Goal: Complete application form: Complete application form

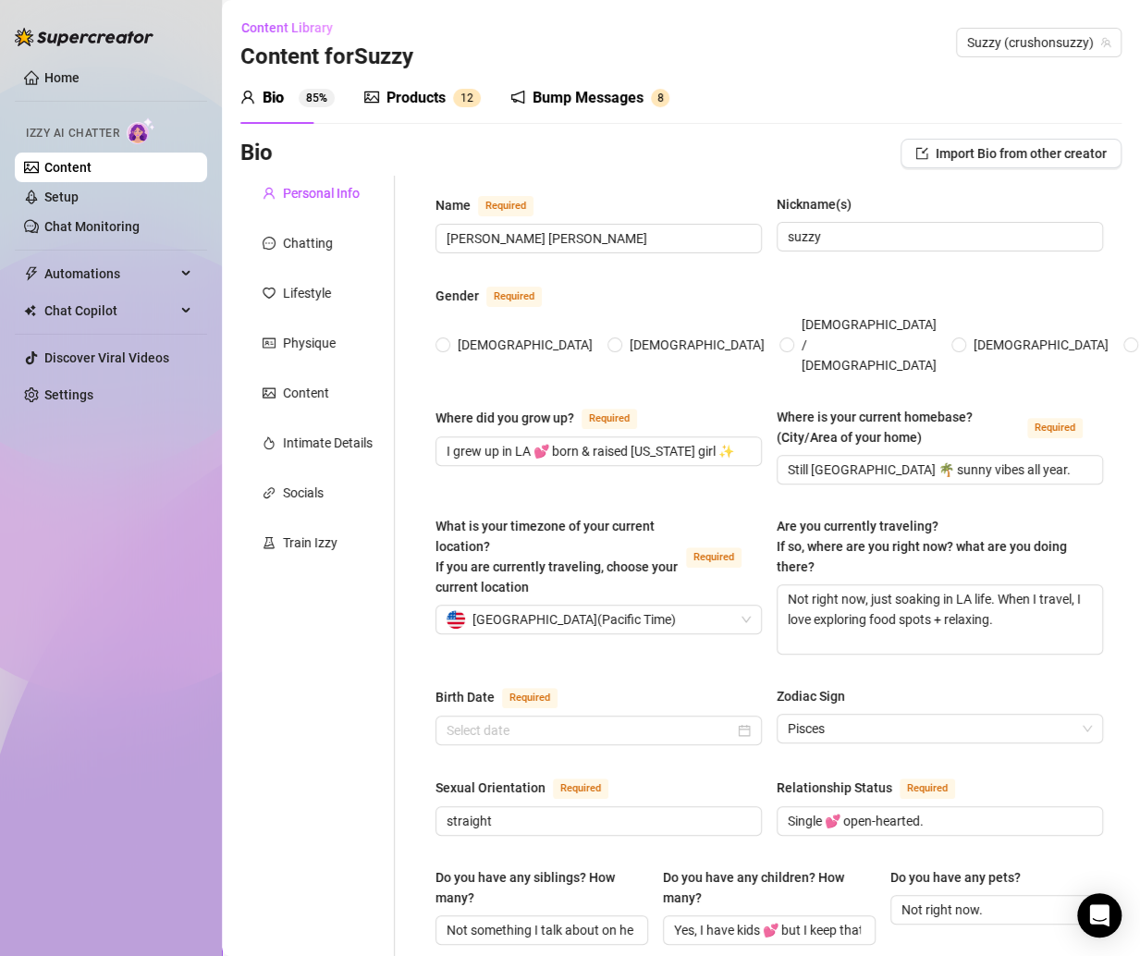
radio input "true"
type input "[DATE]"
click at [92, 170] on link "Content" at bounding box center [67, 167] width 47 height 15
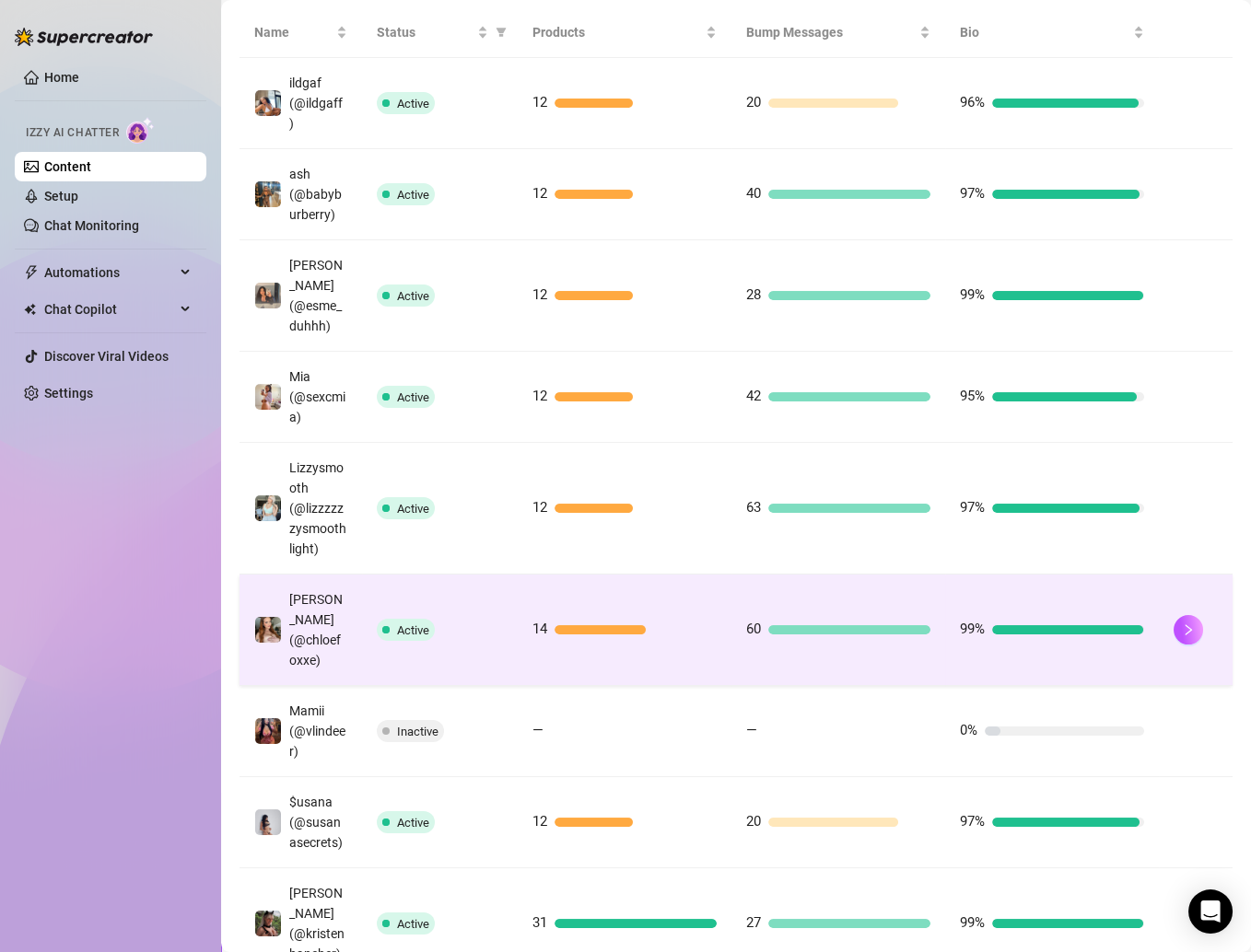
scroll to position [618, 0]
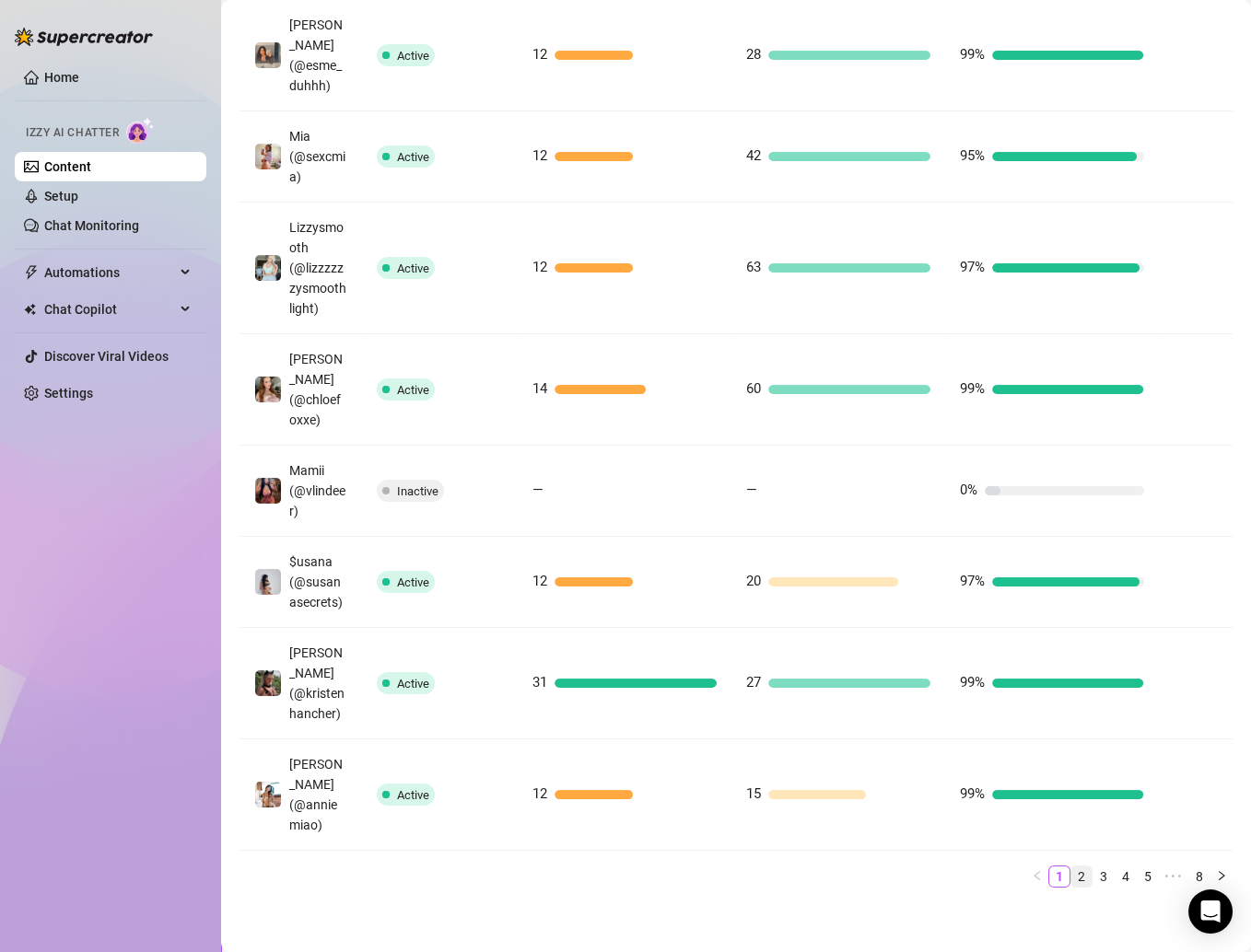
click at [1072, 869] on link "2" at bounding box center [1082, 876] width 20 height 20
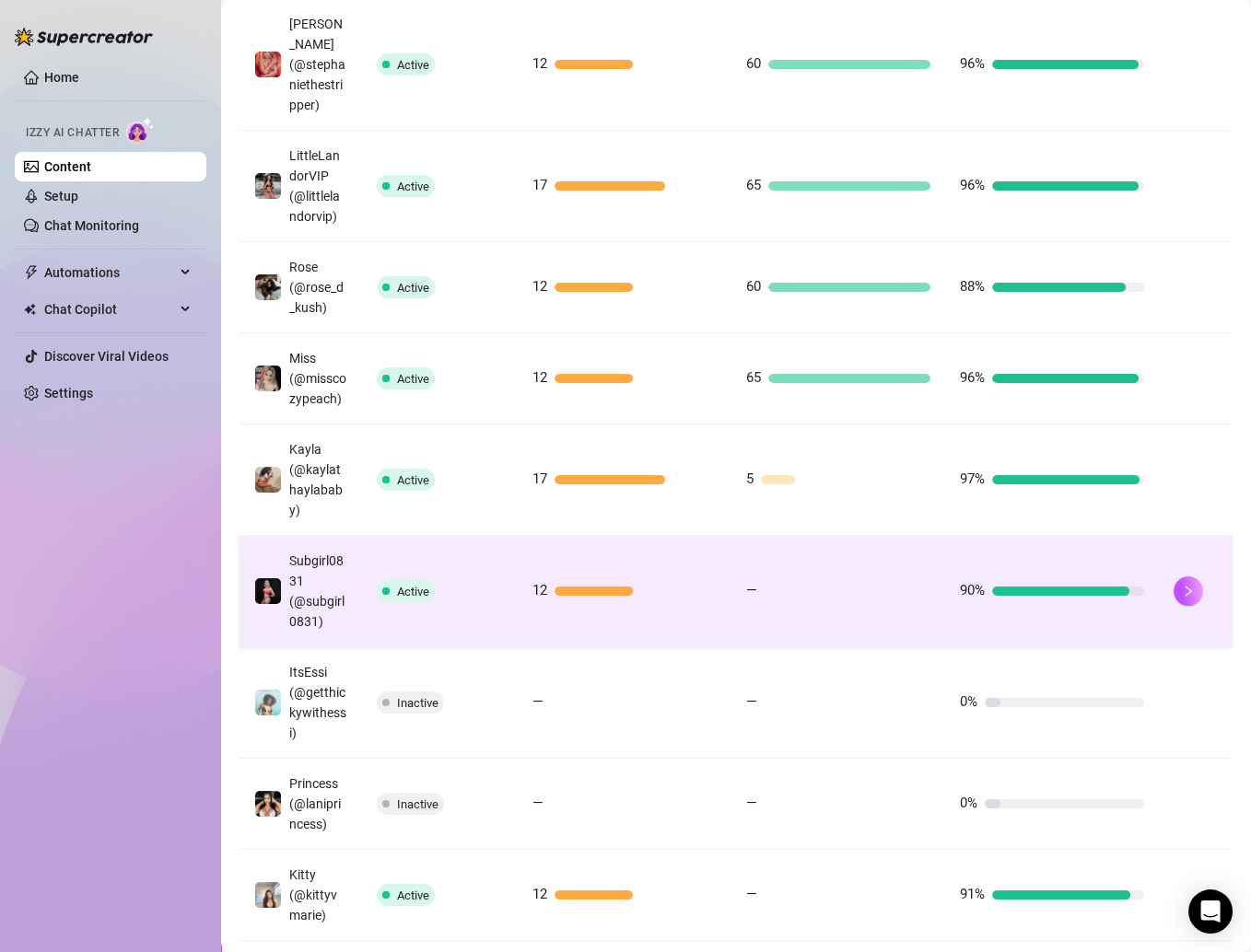
scroll to position [569, 0]
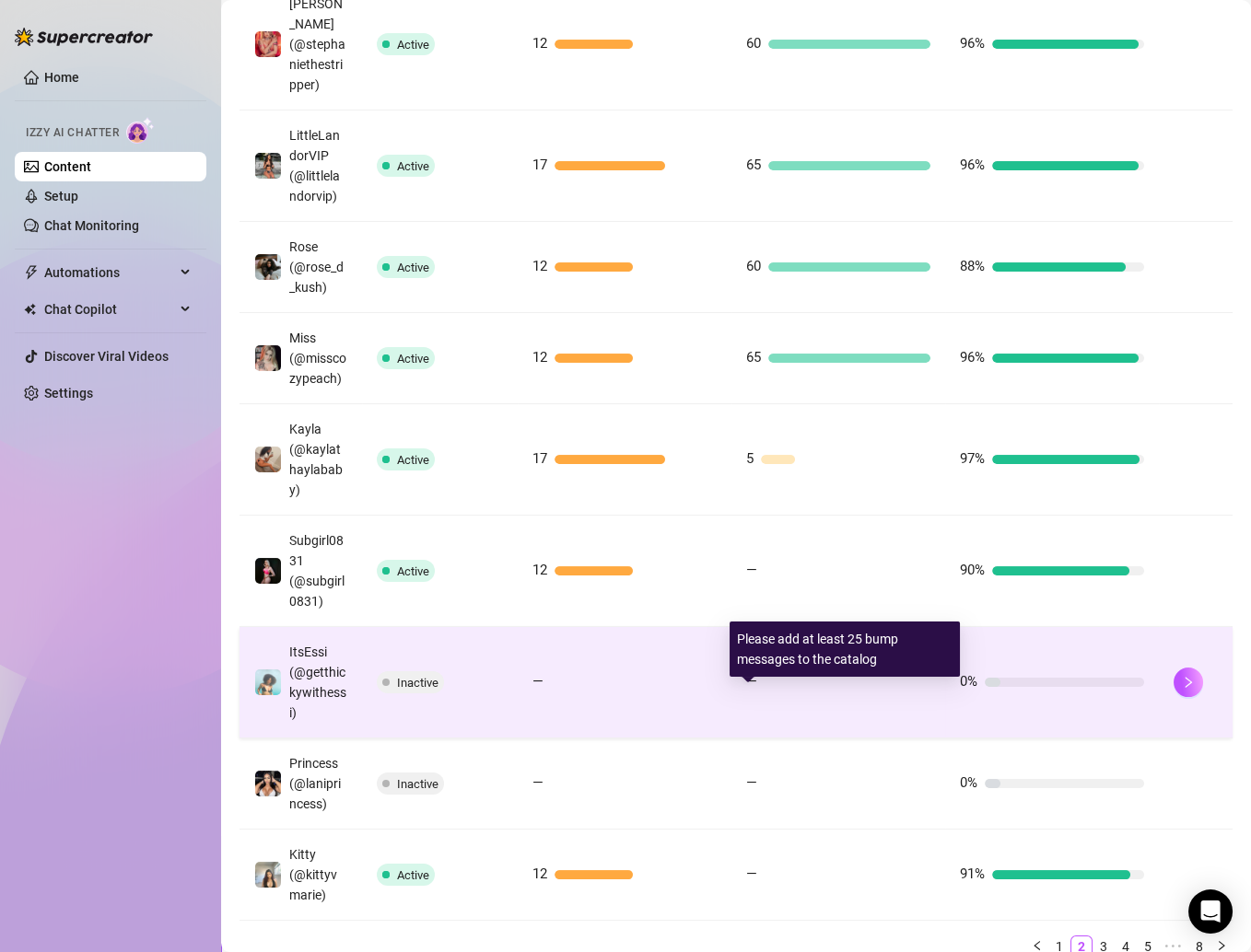
click at [746, 693] on div "—" at bounding box center [838, 682] width 184 height 22
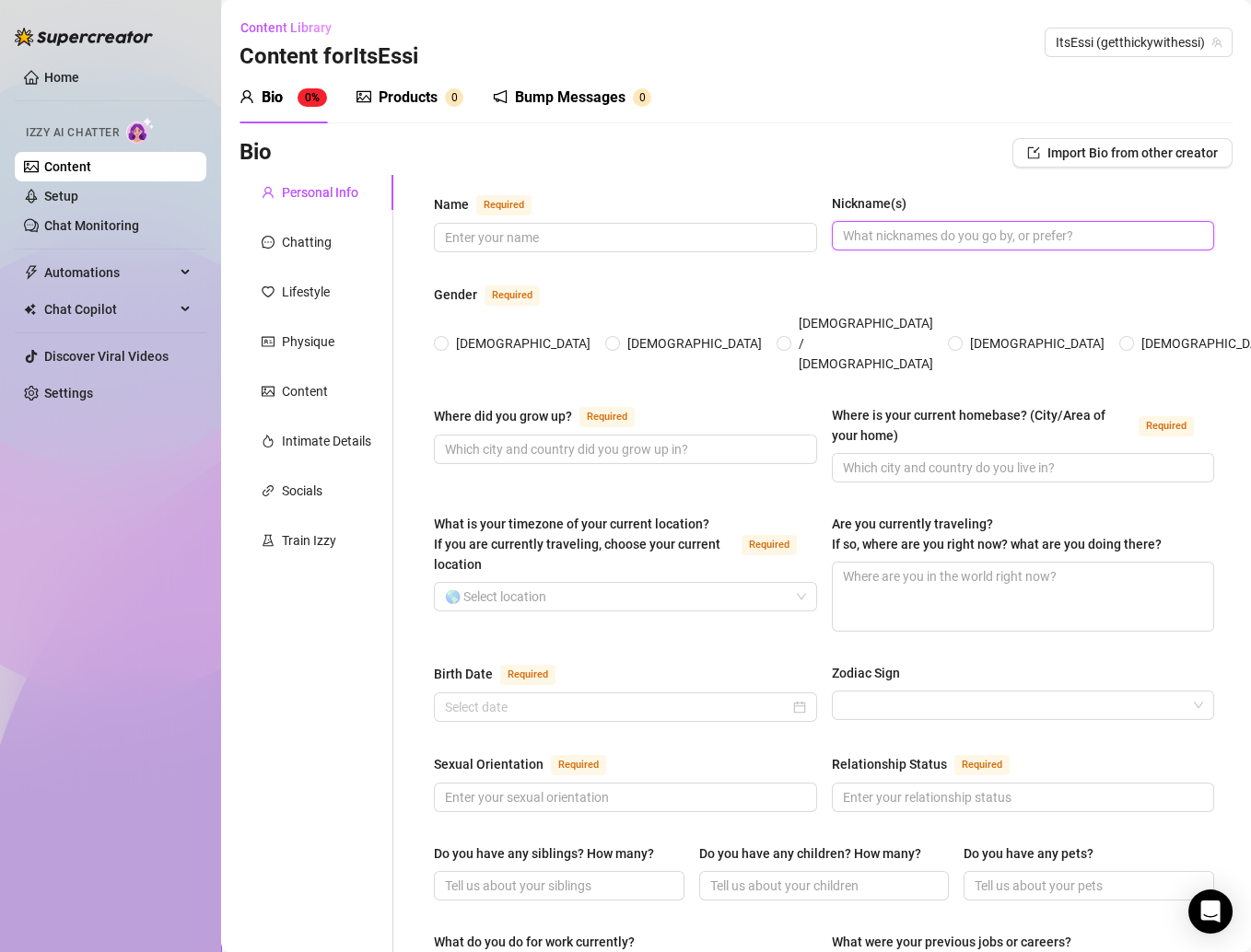
click at [904, 230] on input "Nickname(s)" at bounding box center [1021, 236] width 358 height 20
type input "Essi"
click at [892, 288] on div "Gender Required" at bounding box center [824, 299] width 780 height 30
click at [523, 232] on input "Name Required" at bounding box center [624, 237] width 358 height 20
paste input "ESSENCE SIMONE Thompson"
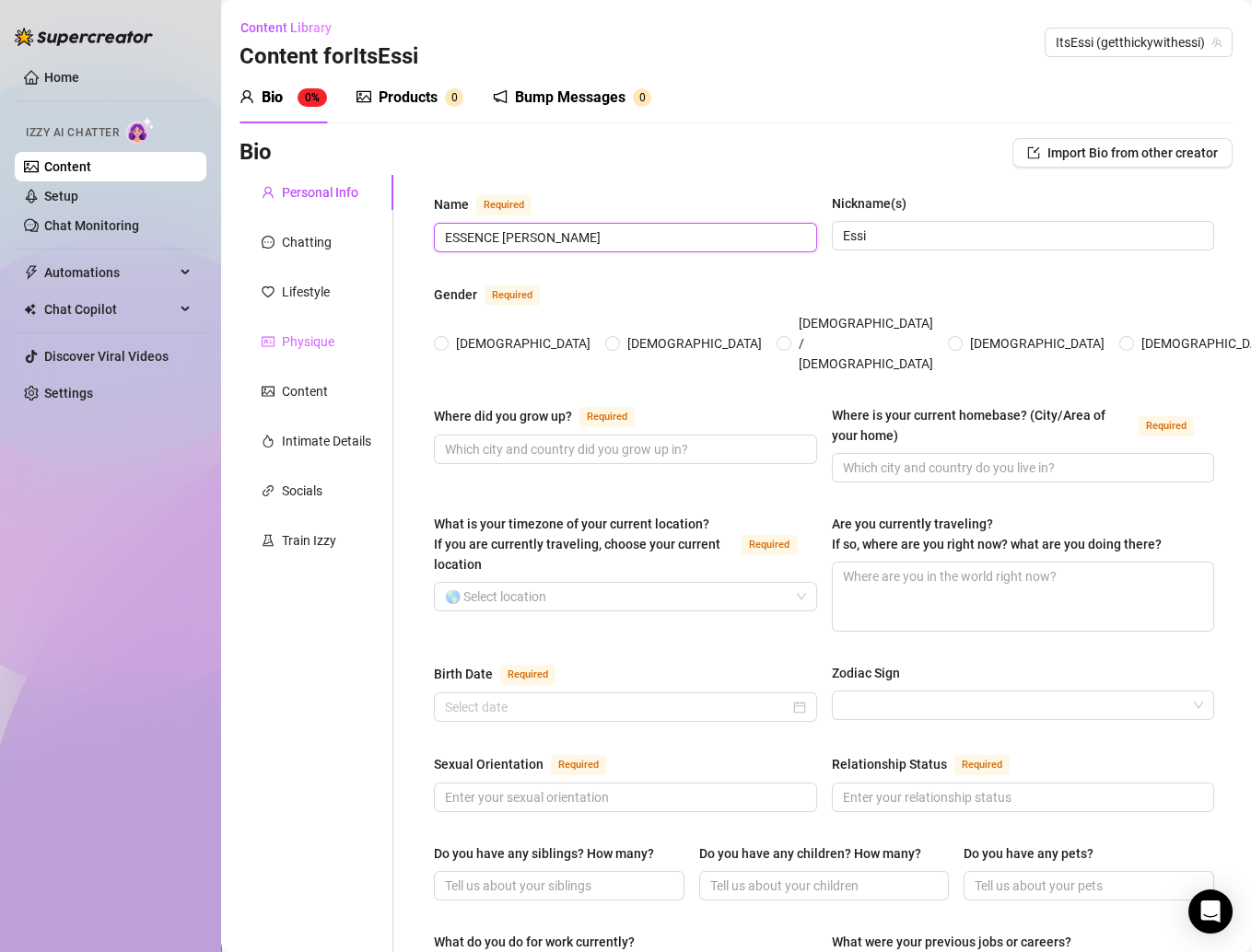
type input "ESSENCE SIMONE Thompson"
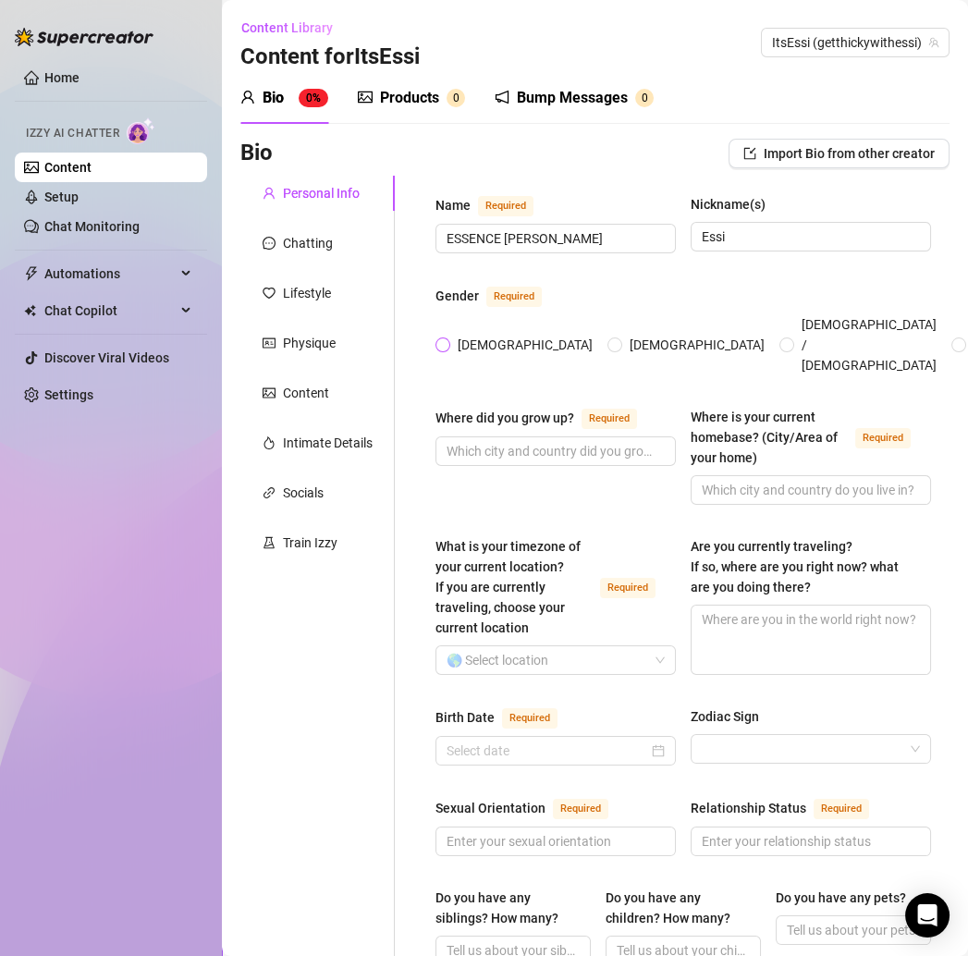
click at [474, 335] on span "[DEMOGRAPHIC_DATA]" at bounding box center [525, 345] width 150 height 20
click at [448, 340] on input "[DEMOGRAPHIC_DATA]" at bounding box center [443, 346] width 7 height 12
radio input "true"
click at [468, 441] on input "Where did you grow up? Required" at bounding box center [554, 451] width 215 height 20
paste input "I grew up in the south, so I definitely have that warm and spicy energy in me, …"
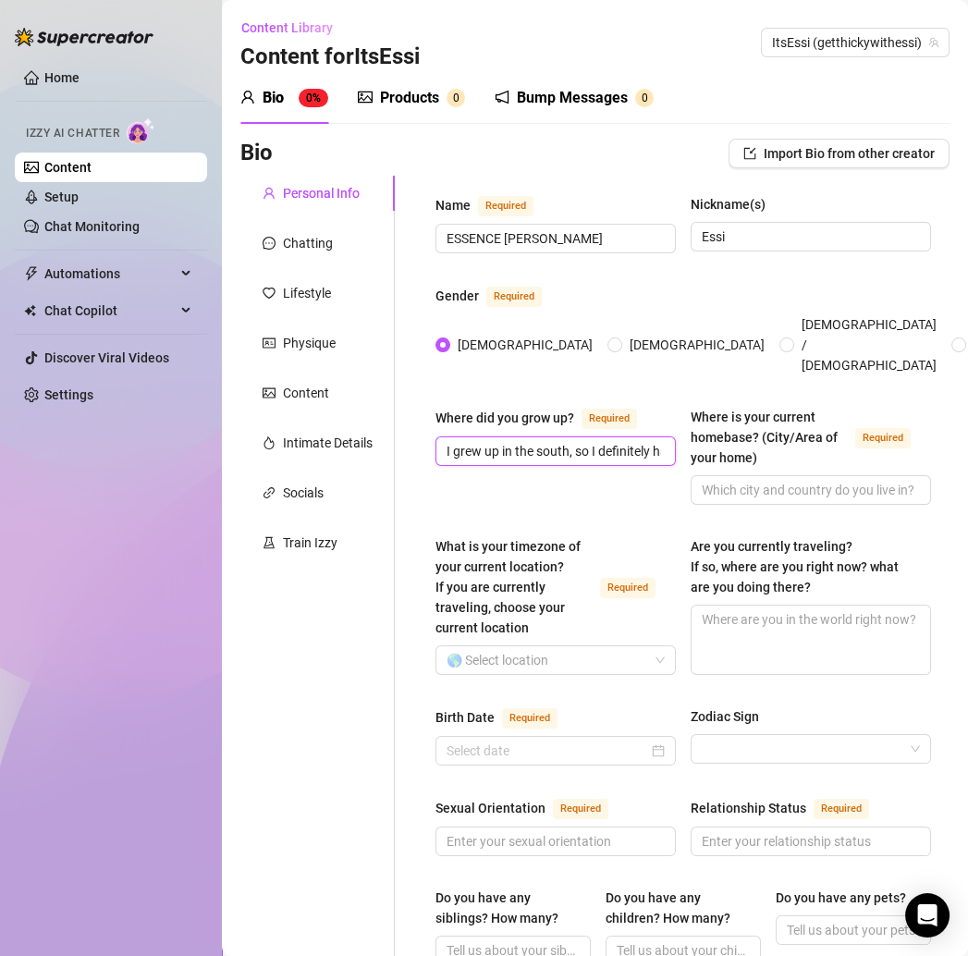
scroll to position [0, 271]
type input "I grew up in the south, so I definitely have that warm and spicy energy in me, …"
click at [472, 469] on div "Where did you grow up? Required I grew up in the south, so I definitely have th…" at bounding box center [556, 456] width 240 height 98
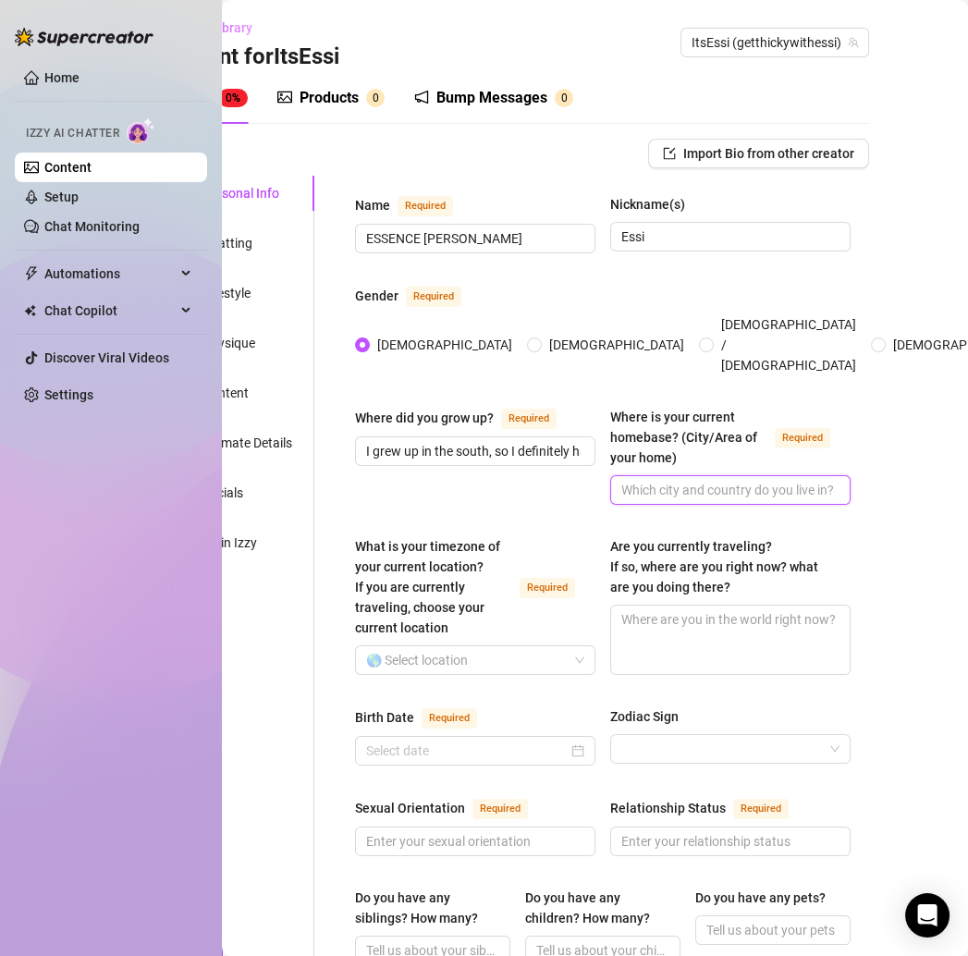
click at [647, 480] on input "Where is your current homebase? (City/Area of your home) Required" at bounding box center [729, 490] width 215 height 20
paste input "I’m based in Austin right now—love the vibe here, it’s such a mix of creative +…"
click at [781, 480] on input "I’m based in Austin right now—love the vibe here, it’s such a mix of creative +…" at bounding box center [729, 490] width 215 height 20
type input "I’m based in Austin right now, love the vibe here, it’s such a mix of creative …"
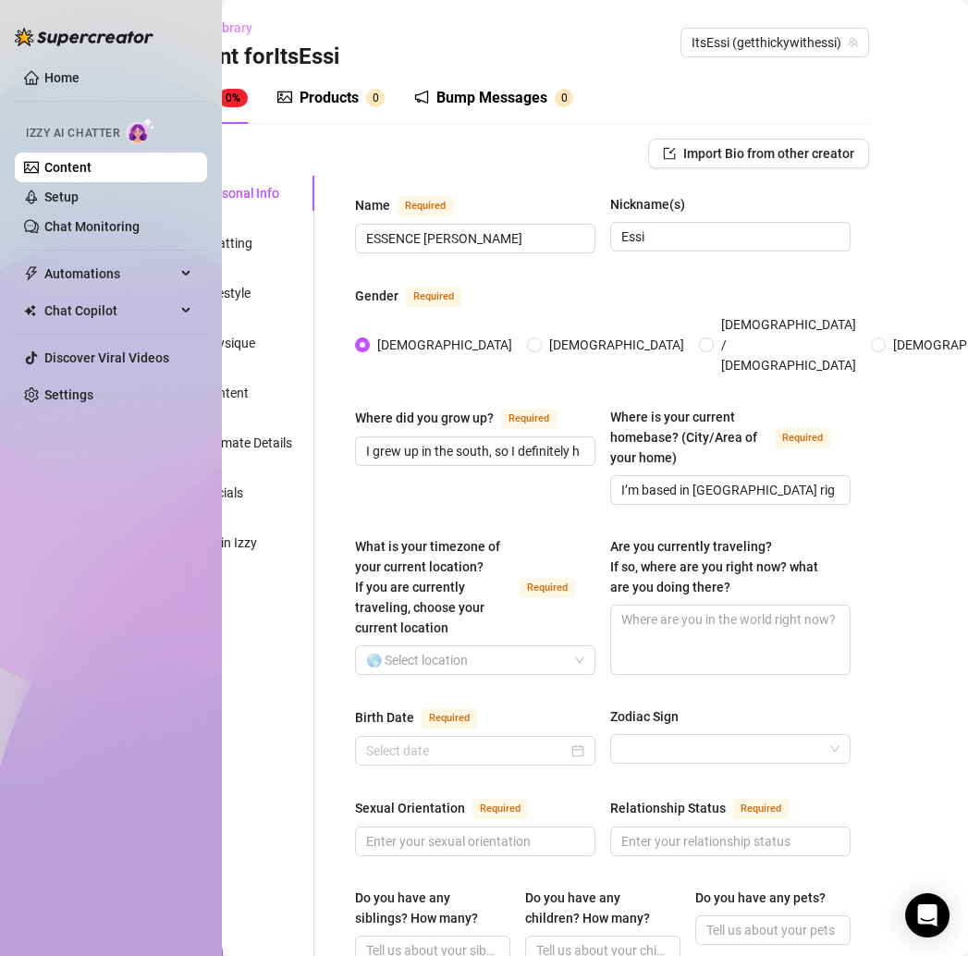
click at [520, 647] on input "What is your timezone of your current location? If you are currently traveling,…" at bounding box center [467, 661] width 202 height 28
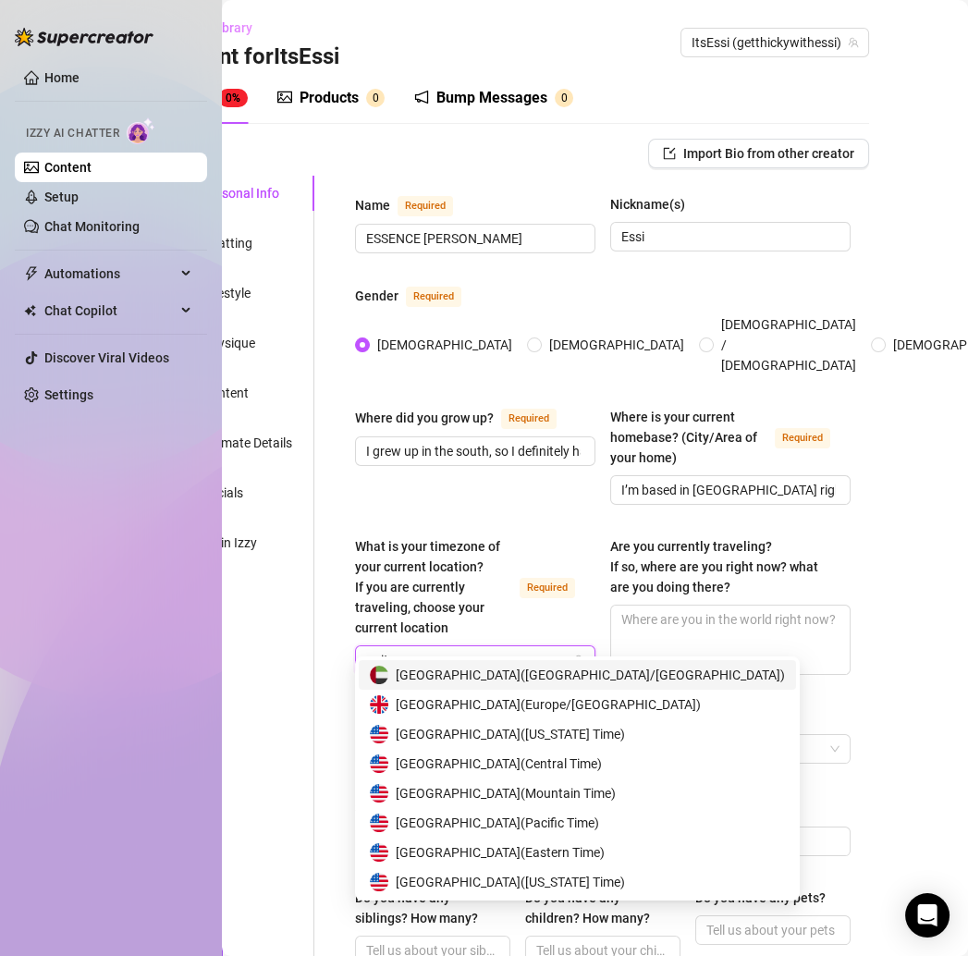
type input "united"
click at [552, 759] on span "United States of America ( Central Time )" at bounding box center [499, 764] width 206 height 20
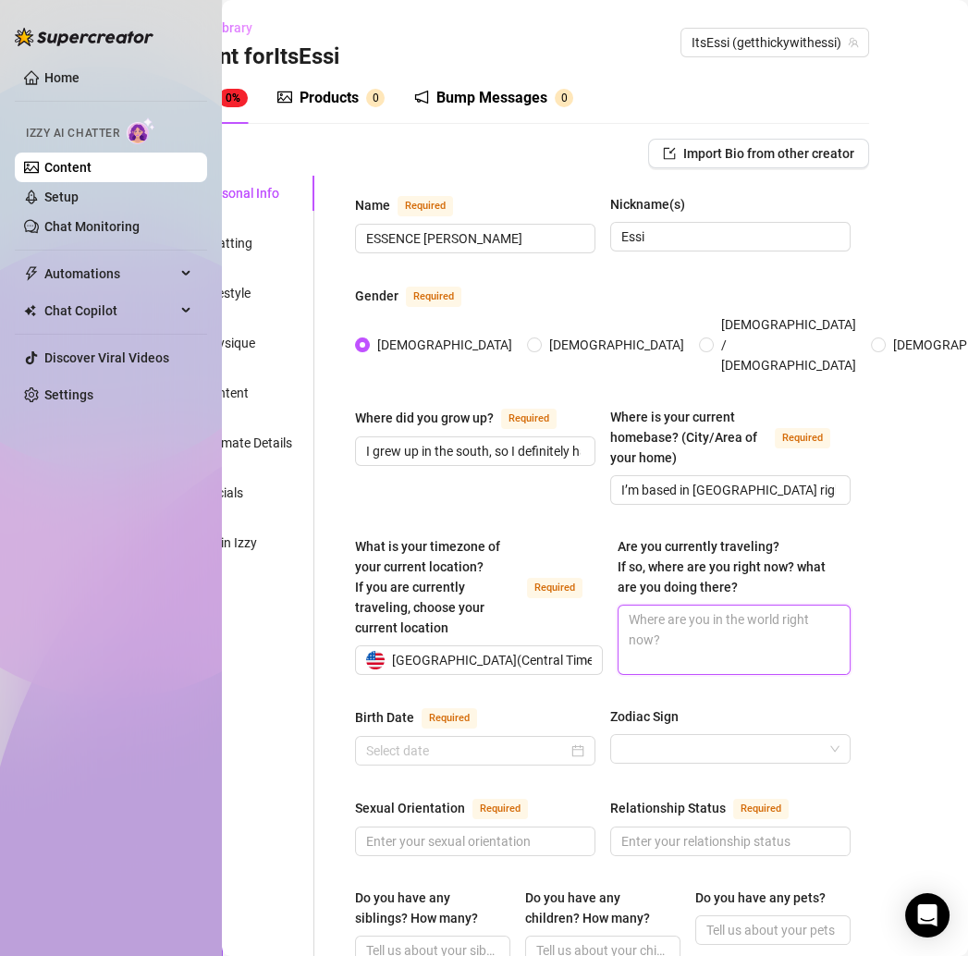
click at [715, 606] on textarea "Are you currently traveling? If so, where are you right now? what are you doing…" at bounding box center [734, 640] width 231 height 68
paste textarea "Not traveling at the moment, but Bali is calling my name for a dream vacay one …"
type textarea "Not traveling at the moment, but Bali is calling my name for a dream vacay one …"
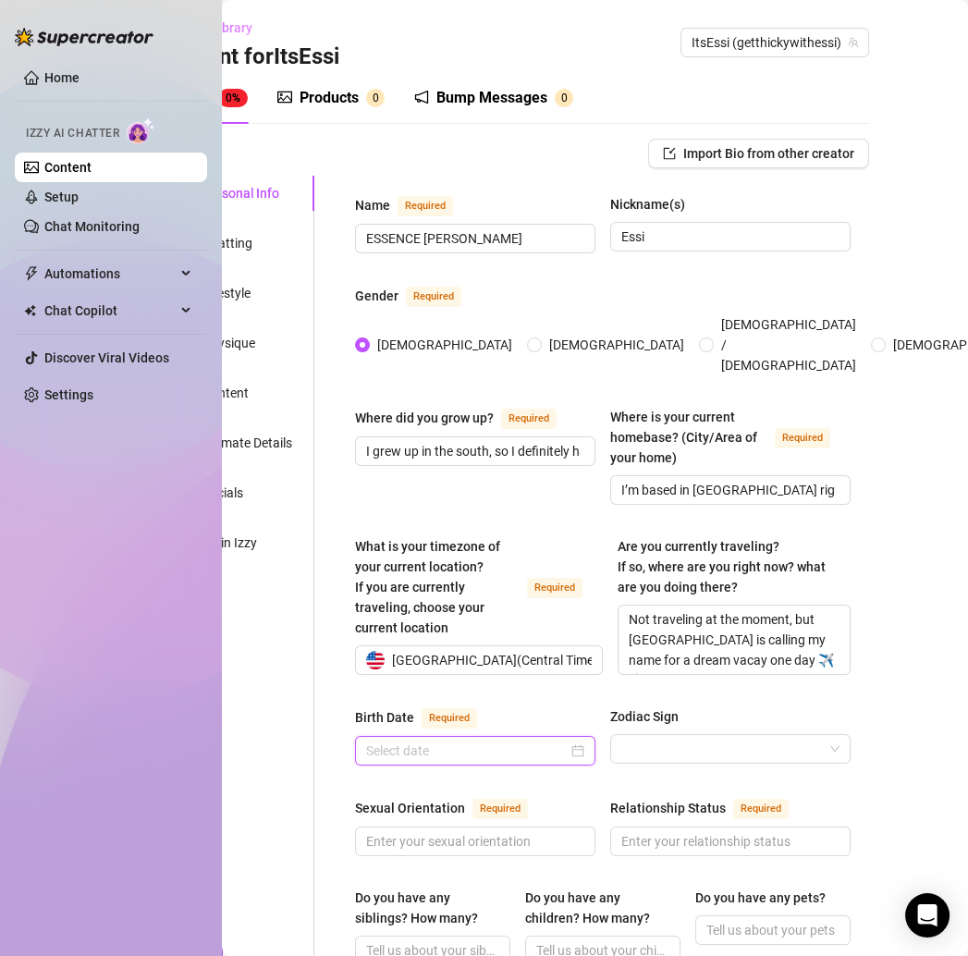
click at [522, 741] on input "Birth Date Required" at bounding box center [467, 751] width 202 height 20
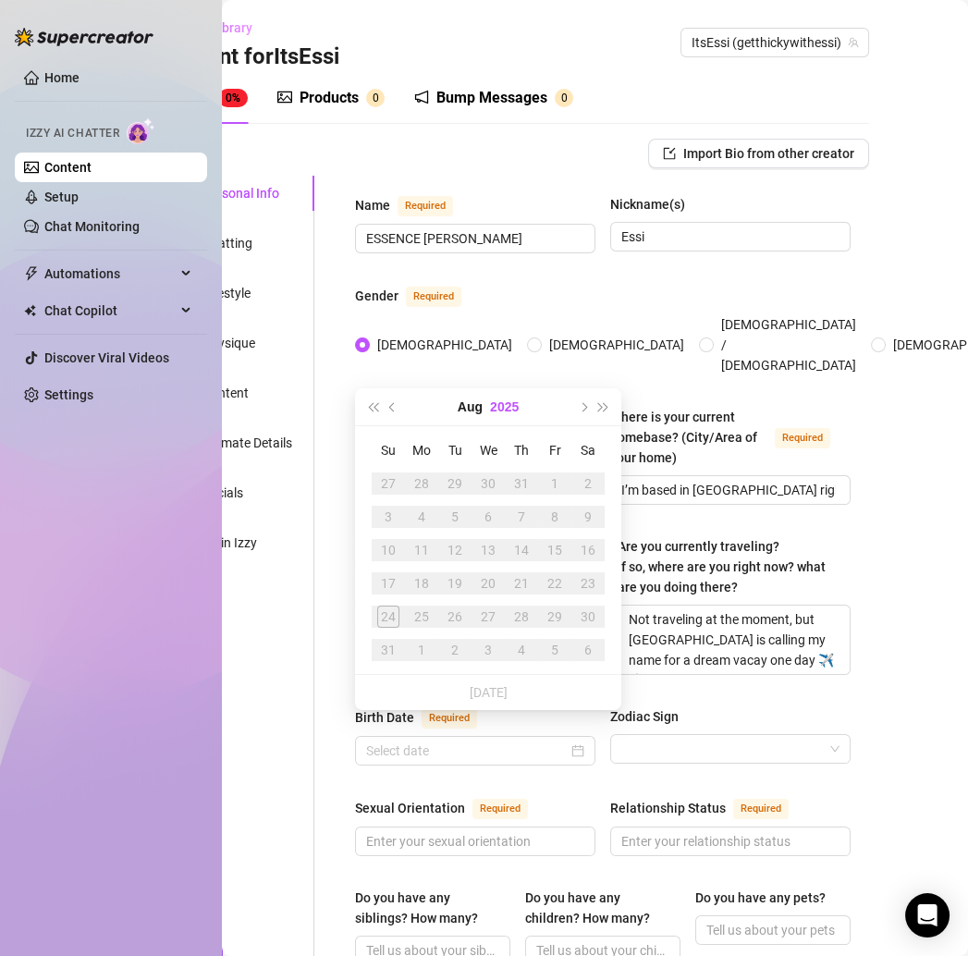
click at [509, 399] on button "2025" at bounding box center [504, 406] width 29 height 37
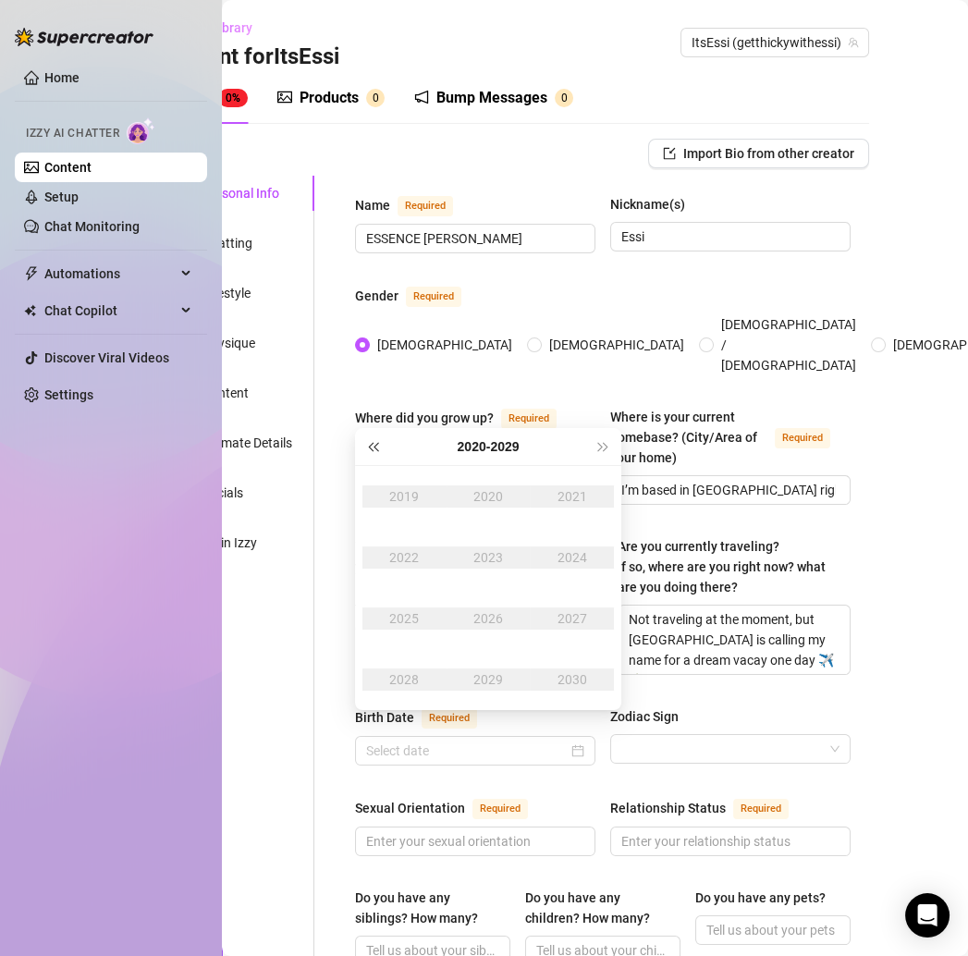
click at [371, 439] on button "Last year (Control + left)" at bounding box center [373, 446] width 20 height 37
click at [374, 441] on button "Last year (Control + left)" at bounding box center [373, 446] width 20 height 37
click at [373, 440] on button "Last year (Control + left)" at bounding box center [373, 446] width 20 height 37
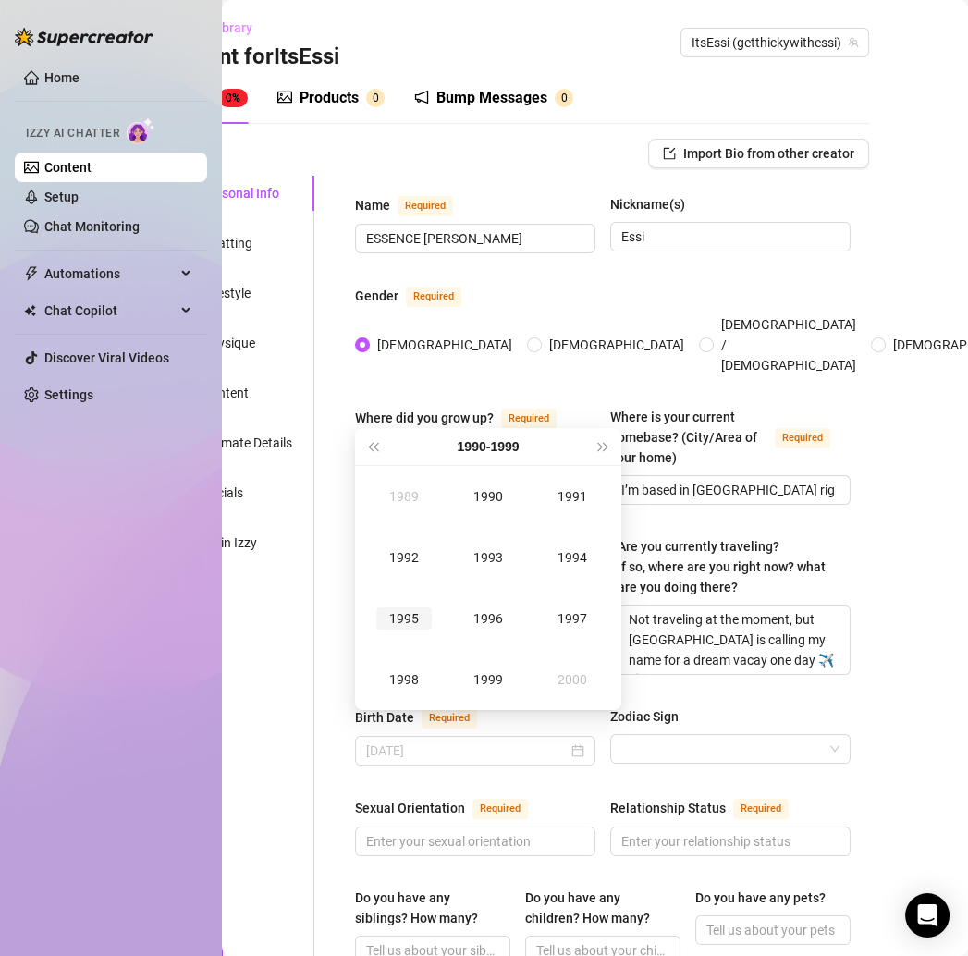
click at [410, 615] on div "1995" at bounding box center [403, 619] width 55 height 22
click at [482, 624] on div "Aug" at bounding box center [488, 619] width 55 height 22
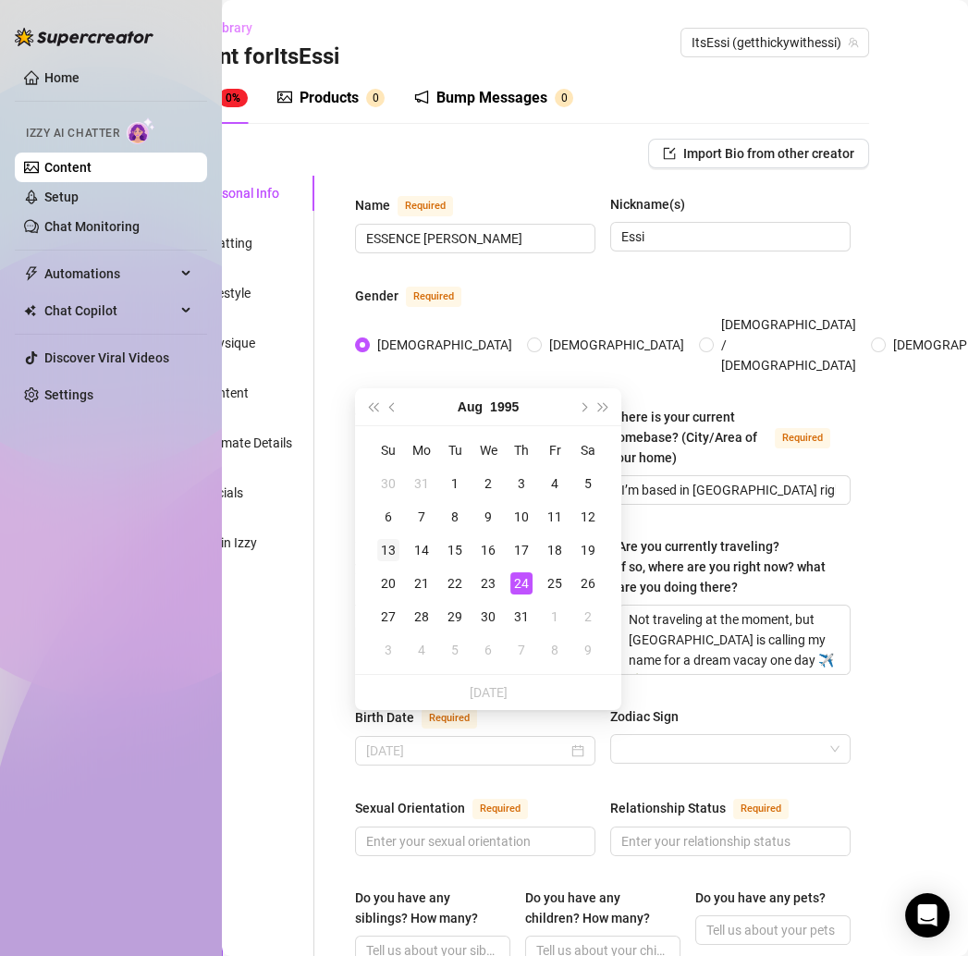
type input "August 13th, 1995"
click at [391, 554] on div "13" at bounding box center [388, 550] width 22 height 22
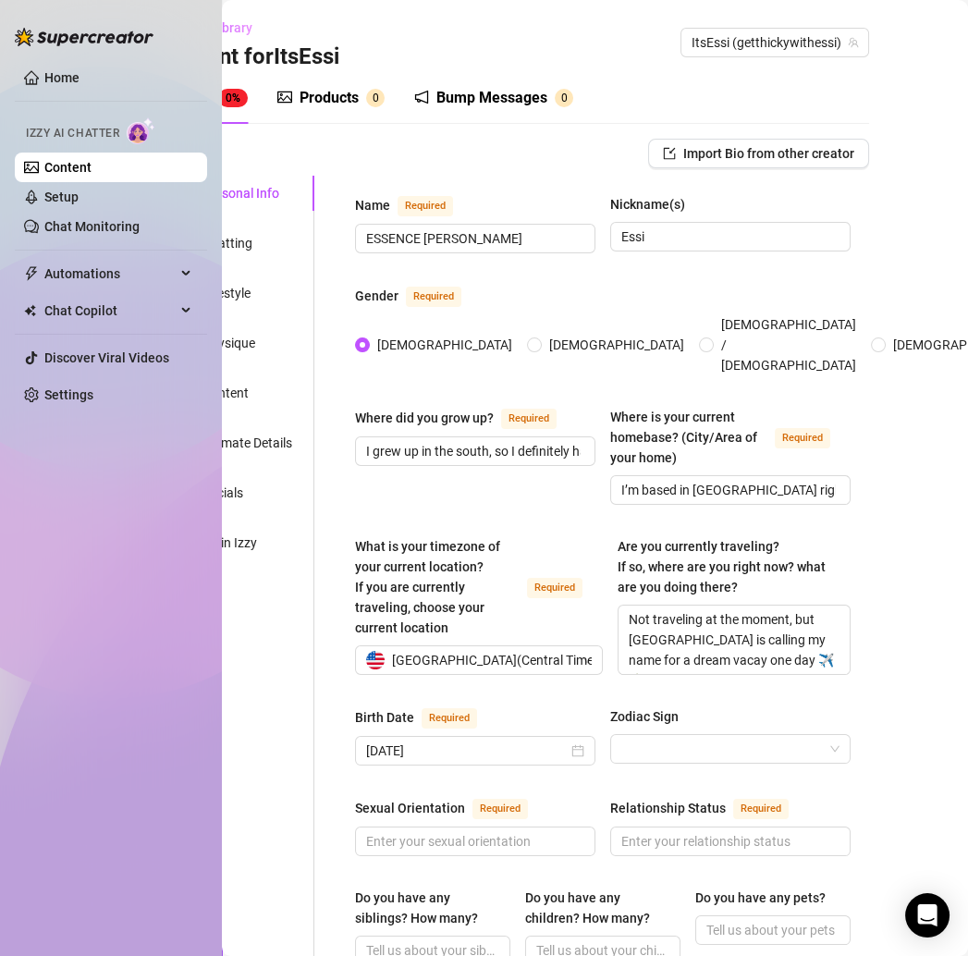
click at [701, 735] on input "Zodiac Sign" at bounding box center [723, 749] width 202 height 28
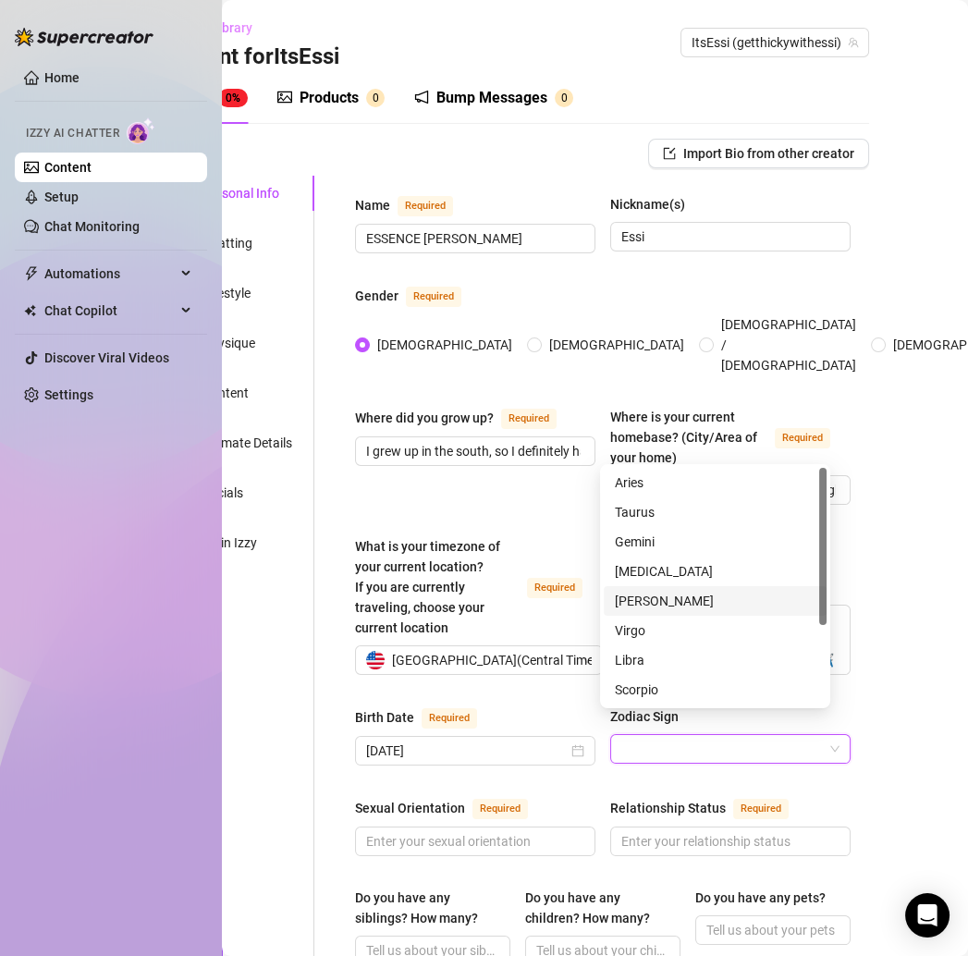
click at [633, 604] on div "[PERSON_NAME]" at bounding box center [715, 601] width 201 height 20
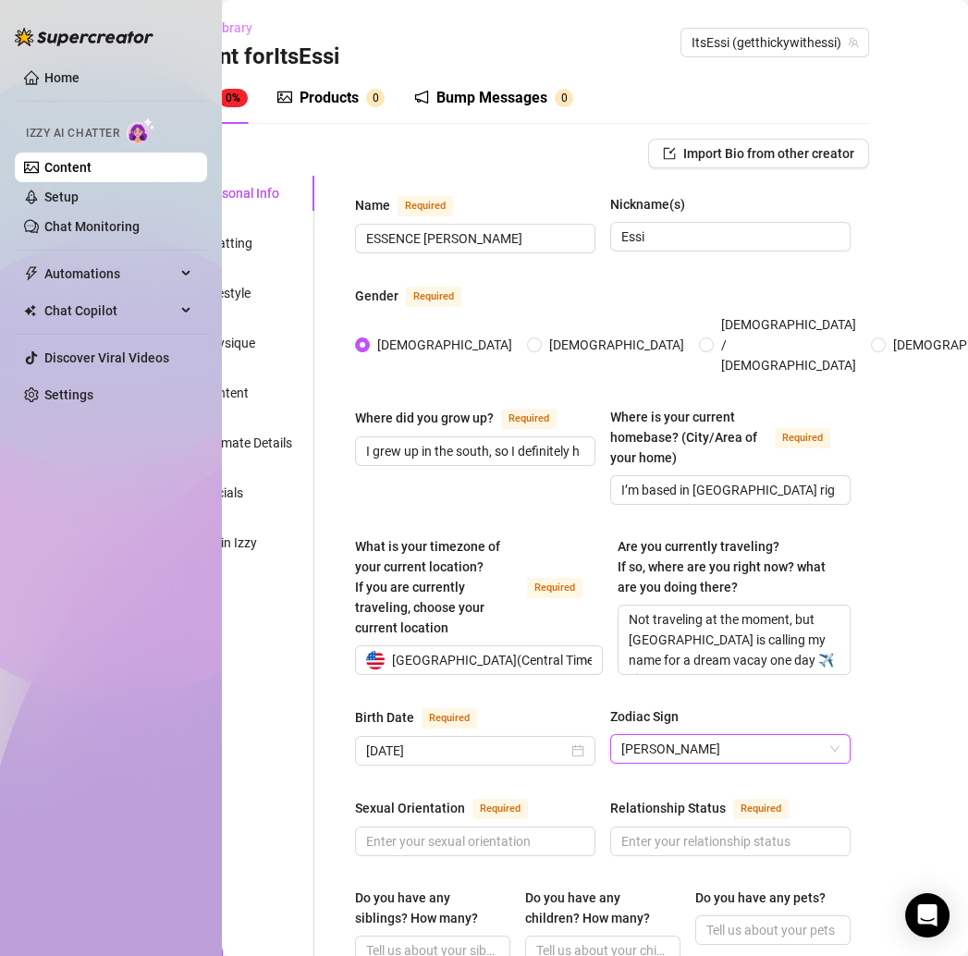
click at [869, 636] on div "Content Library Content for ItsEssi ItsEssi (getthickywithessi) Bio 0% Products…" at bounding box center [595, 478] width 746 height 956
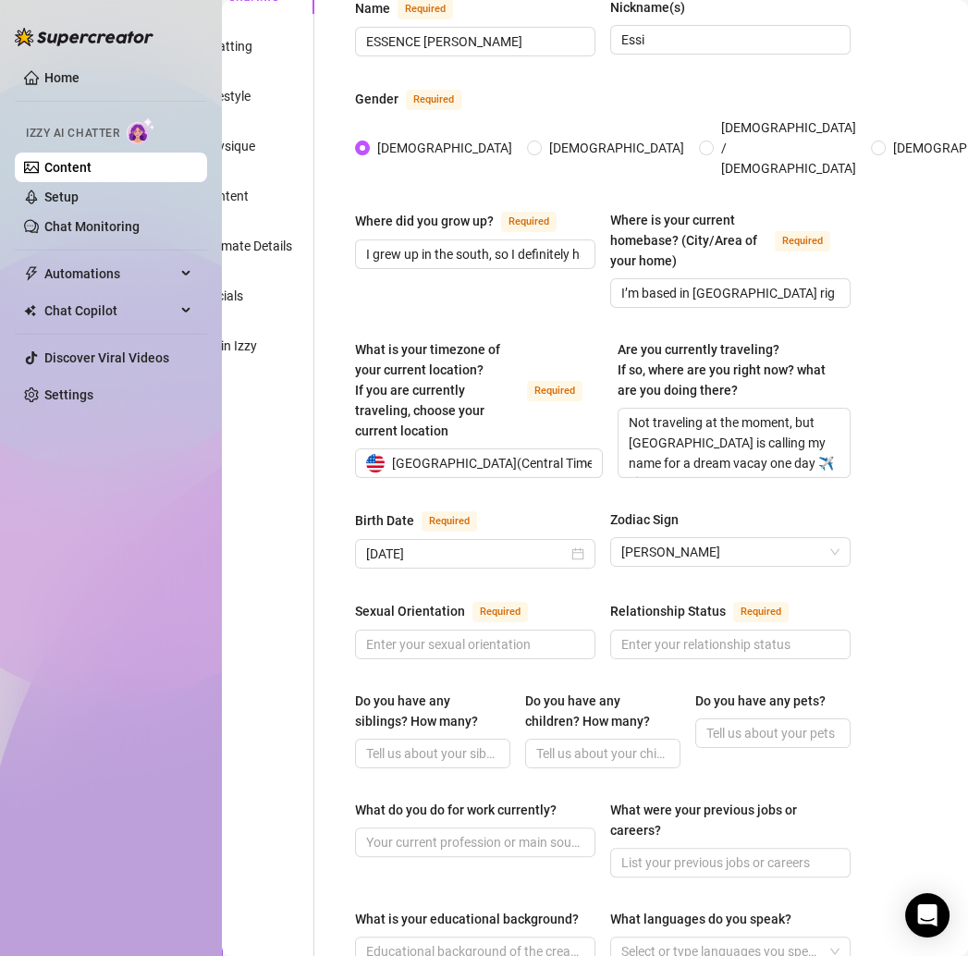
scroll to position [223, 80]
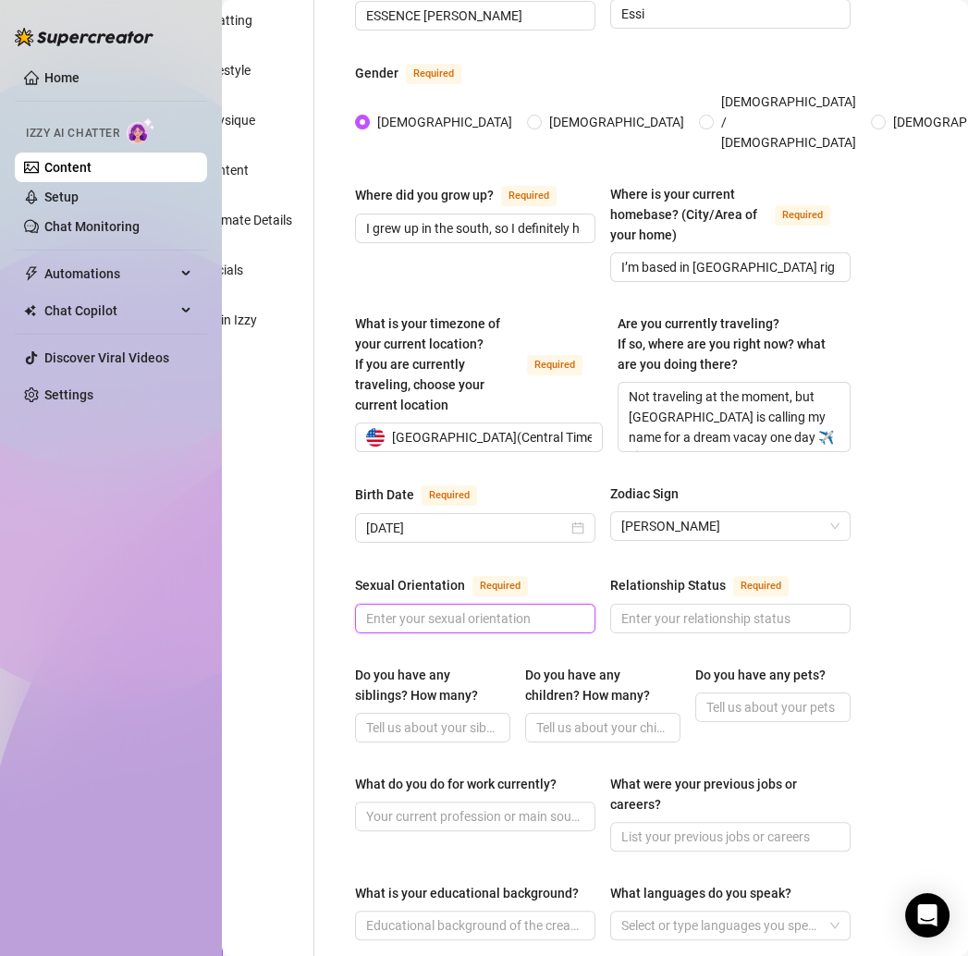
click at [438, 609] on input "Sexual Orientation Required" at bounding box center [473, 619] width 215 height 20
paste input "Straight 🌸"
type input "Straight 🌸"
click at [313, 588] on div "Personal Info Chatting Lifestyle Physique Content Intimate Details Socials Trai…" at bounding box center [237, 769] width 154 height 1632
click at [649, 609] on input "Relationship Status Required" at bounding box center [729, 619] width 215 height 20
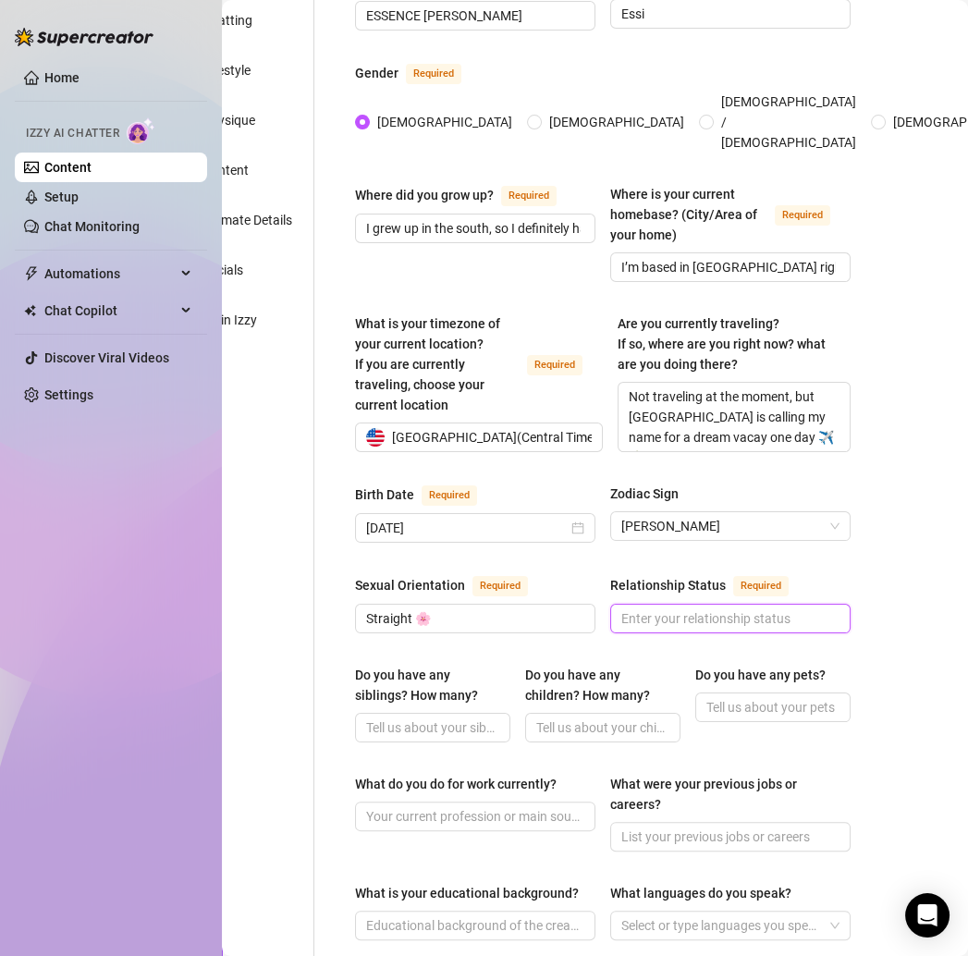
paste input "Taken, just started something new 💕"
type input "Taken, just started something new 💕"
click at [394, 718] on input "Do you have any siblings? How many?" at bounding box center [430, 728] width 129 height 20
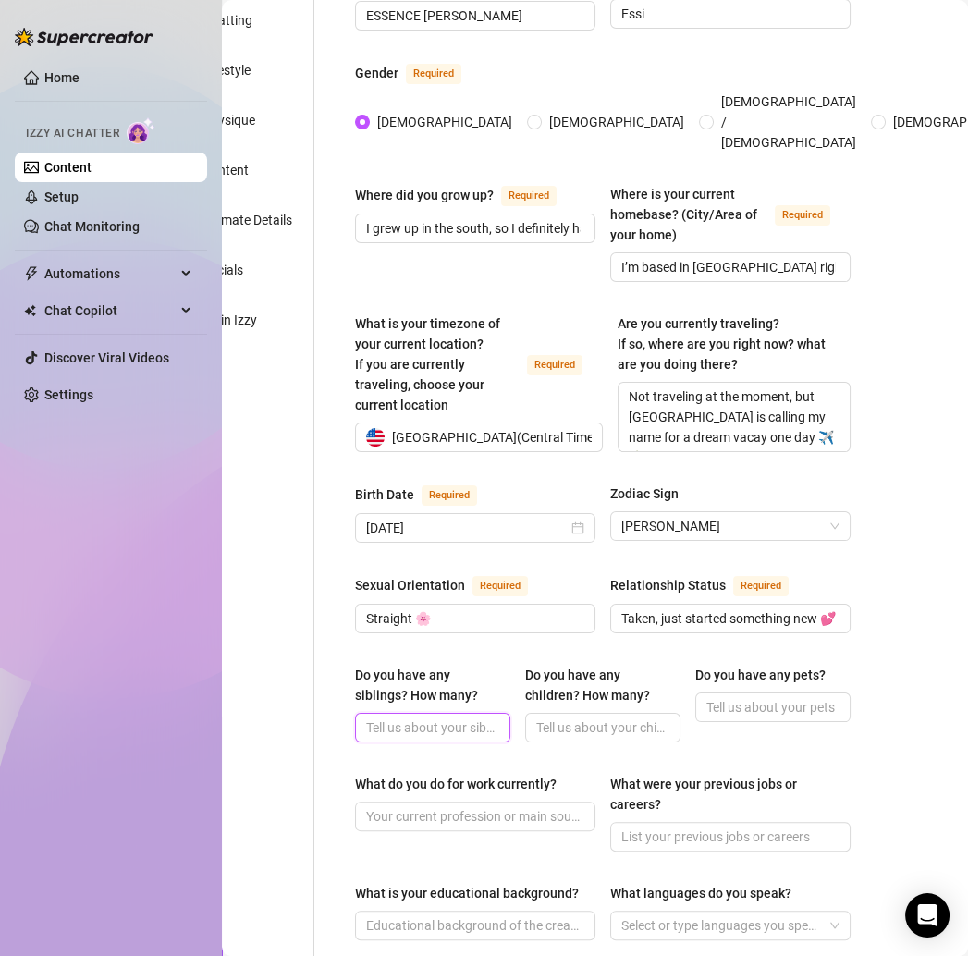
paste input "Yes, but I like keeping my family life private hun 💕"
type input "Yes, but I like keeping my family life private hun 💕"
click at [559, 718] on input "Do you have any children? How many?" at bounding box center [600, 728] width 129 height 20
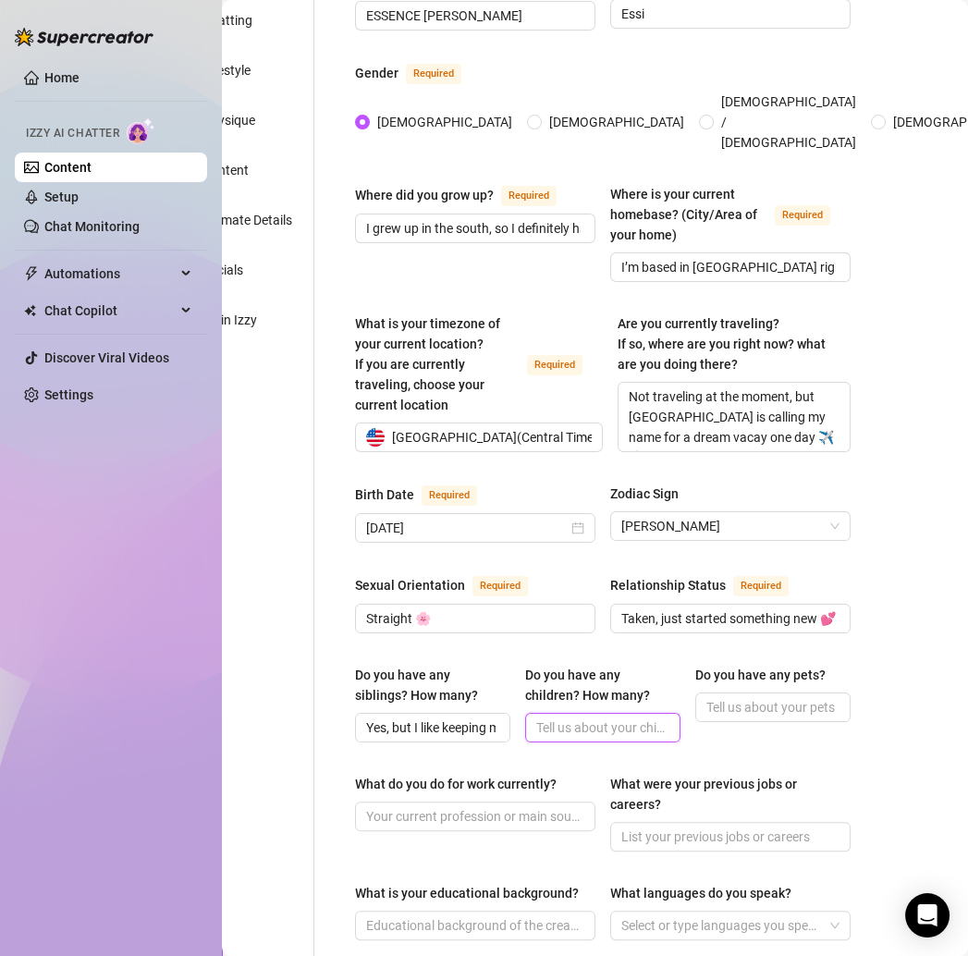
paste input "Nope, no babies yet 👶🏼✨"
type input "Nope, no babies yet 👶🏼✨"
click at [741, 697] on input "Do you have any pets?" at bounding box center [771, 707] width 129 height 20
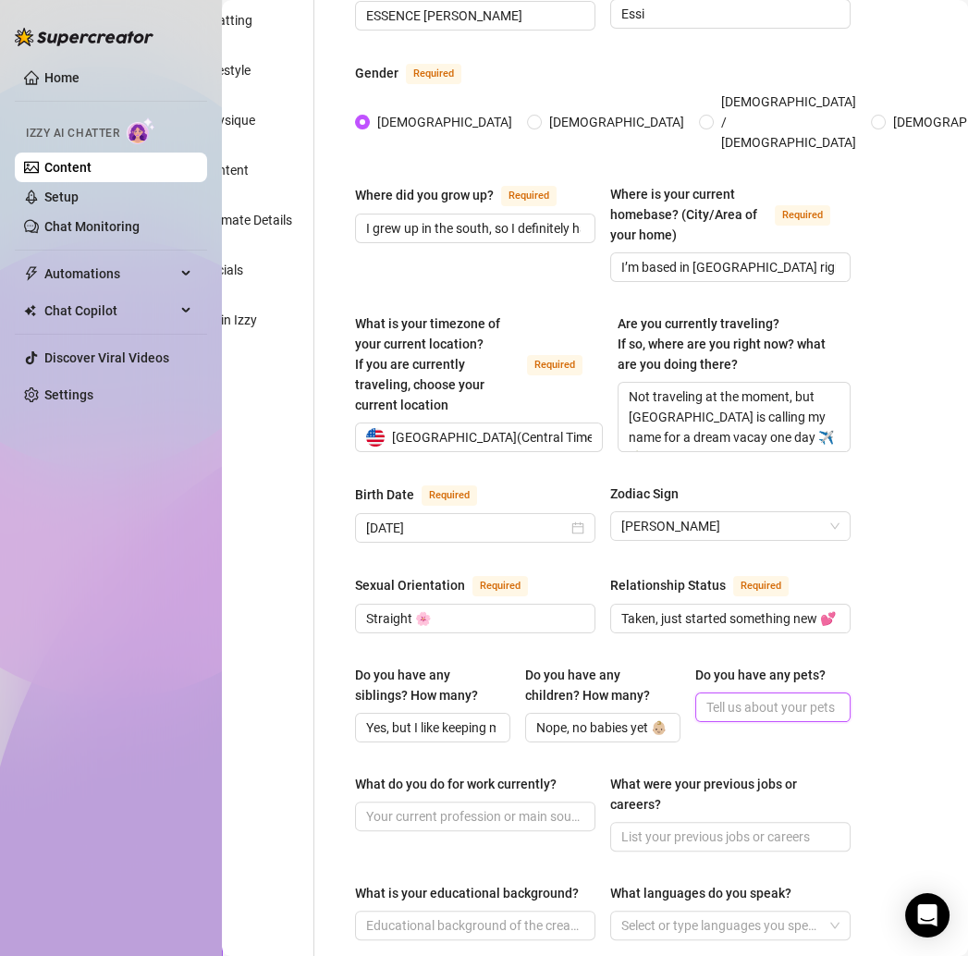
paste input "Not right now, but I adore animals 🐾"
type input "Not right now, but I adore animals 🐾"
click at [400, 807] on input "What do you do for work currently?" at bounding box center [473, 817] width 215 height 20
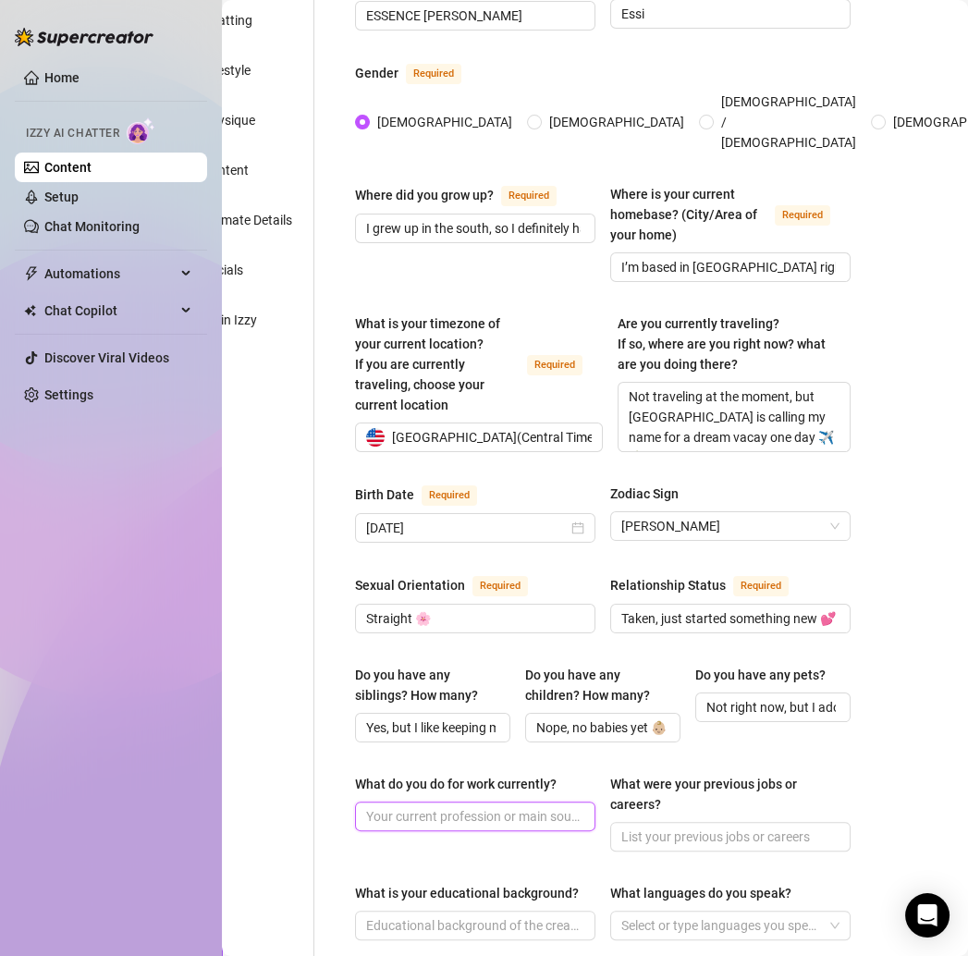
paste input "Fashion content & lifestyle personality—it’s really just me sharing my world 💕"
click at [458, 807] on input "Fashion content & lifestyle personality—it’s really just me sharing my world 💕" at bounding box center [473, 817] width 215 height 20
type input "Fashion content & lifestyle personality, it’s really just me sharing my world 💕"
click at [845, 708] on div "Name Required ESSENCE SIMONE Thompson Nickname(s) Essi Gender Required Female M…" at bounding box center [603, 769] width 533 height 1632
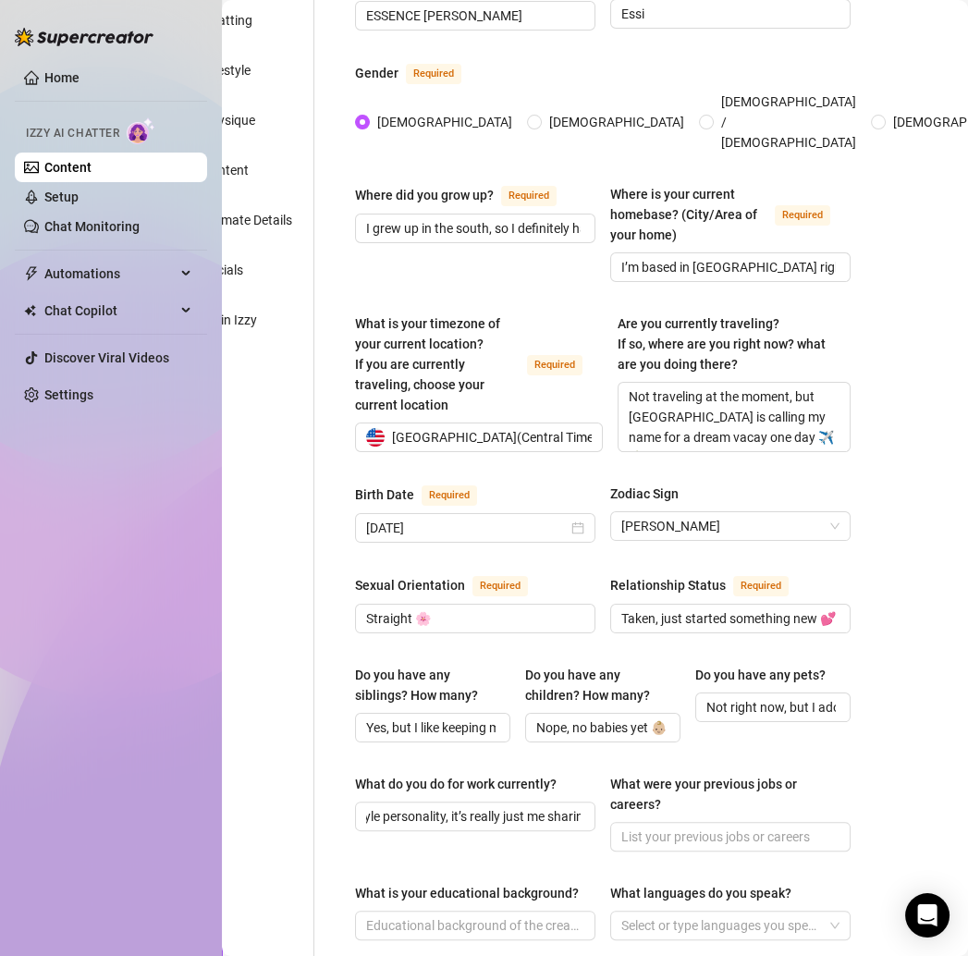
scroll to position [0, 0]
click at [689, 827] on input "What were your previous jobs or careers?" at bounding box center [729, 837] width 215 height 20
paste input "I’ve always been into fashion + creative projects ✨"
type input "I’ve always been into fashion + creative projects ✨"
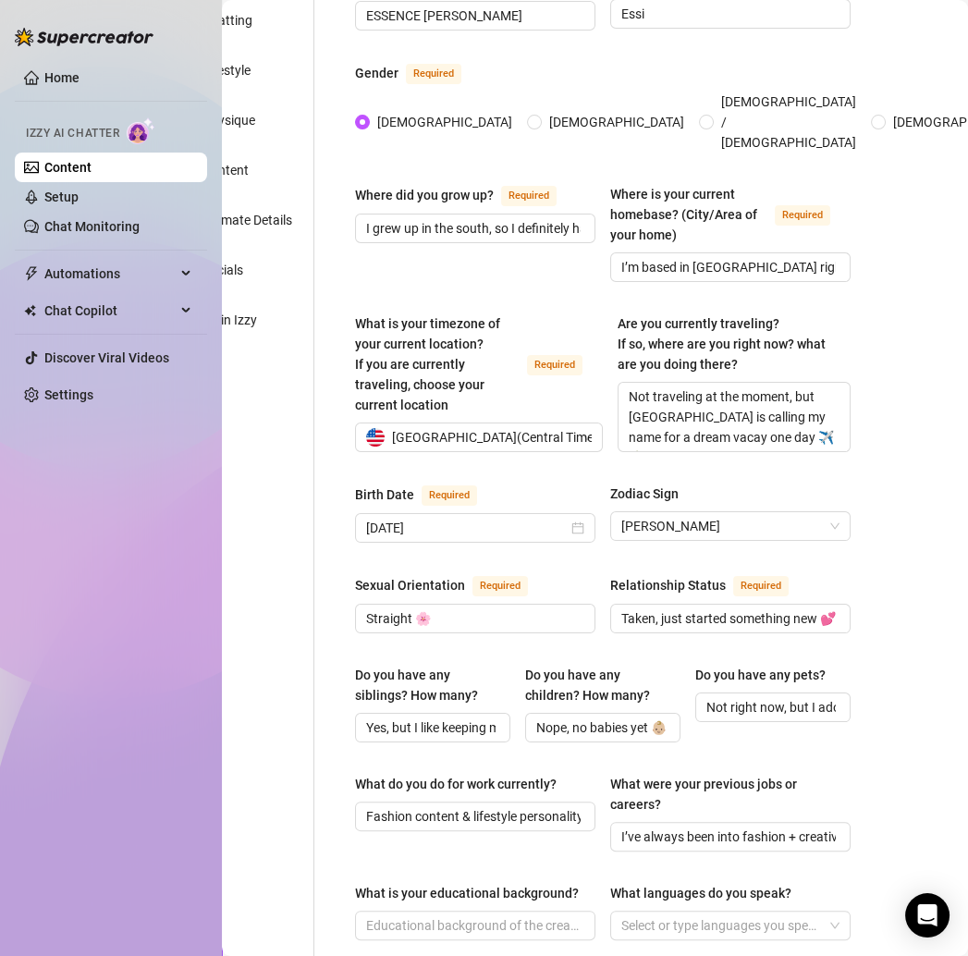
scroll to position [573, 80]
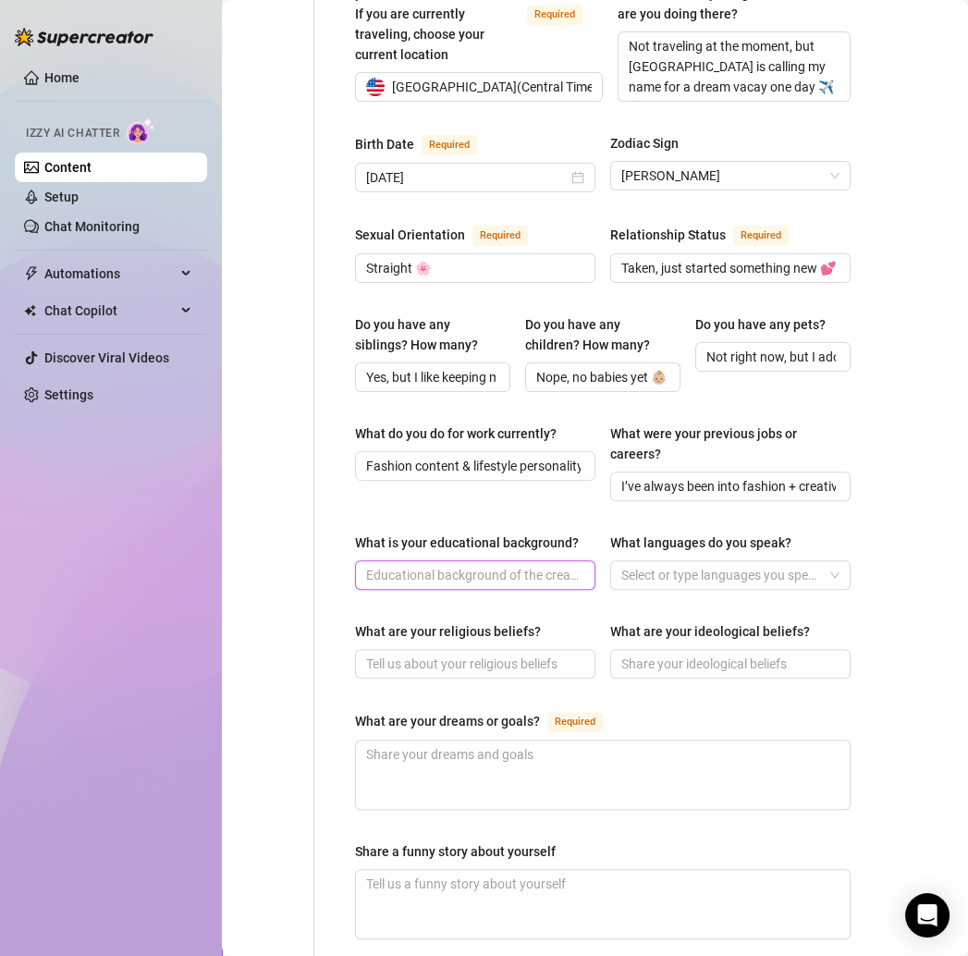
click at [428, 565] on input "What is your educational background?" at bounding box center [473, 575] width 215 height 20
paste input "College girl vibes 🌸 studied while building my fashion lane."
type input "College girl vibes 🌸 studied while building my fashion lane."
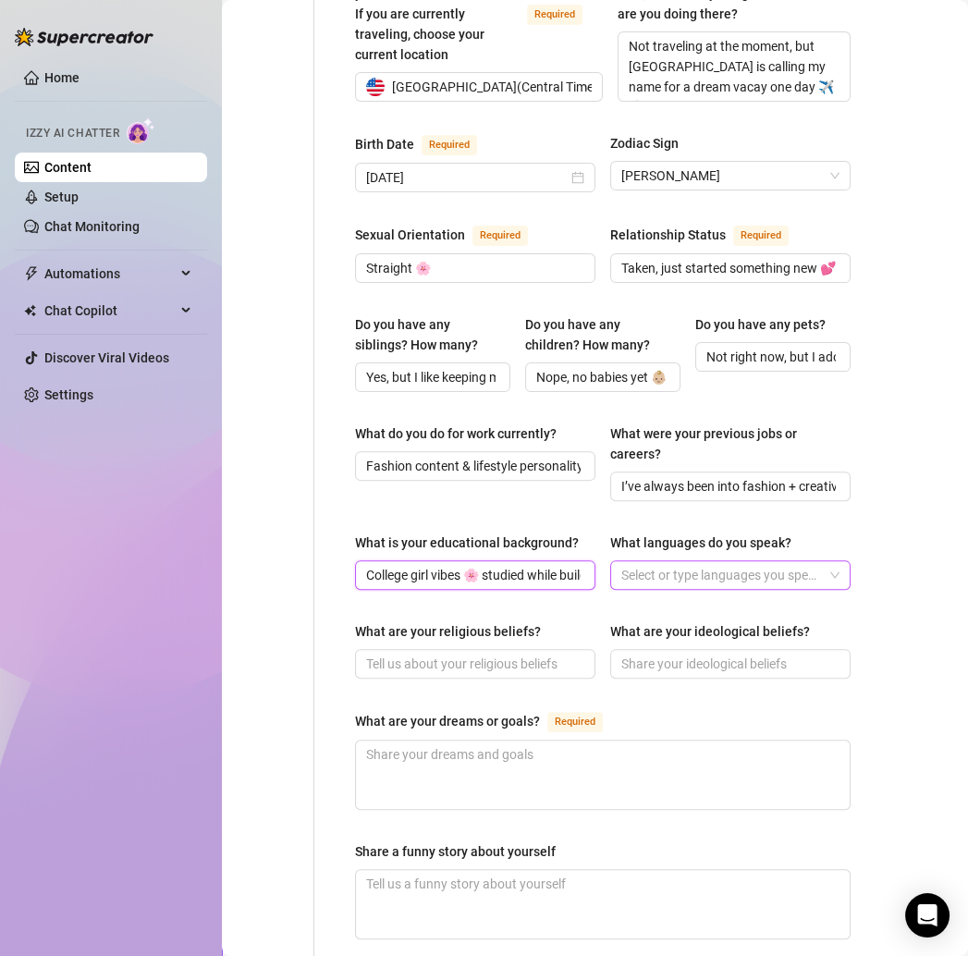
click at [659, 562] on div at bounding box center [721, 575] width 214 height 26
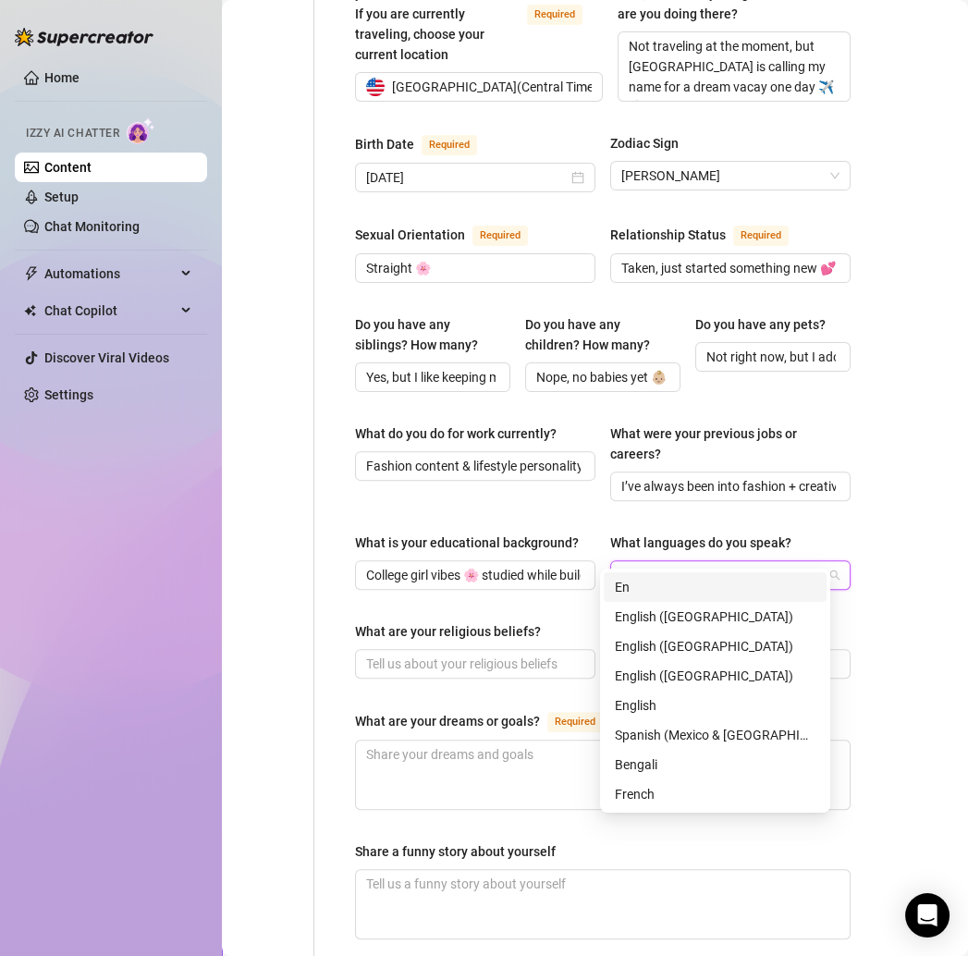
type input "Eng"
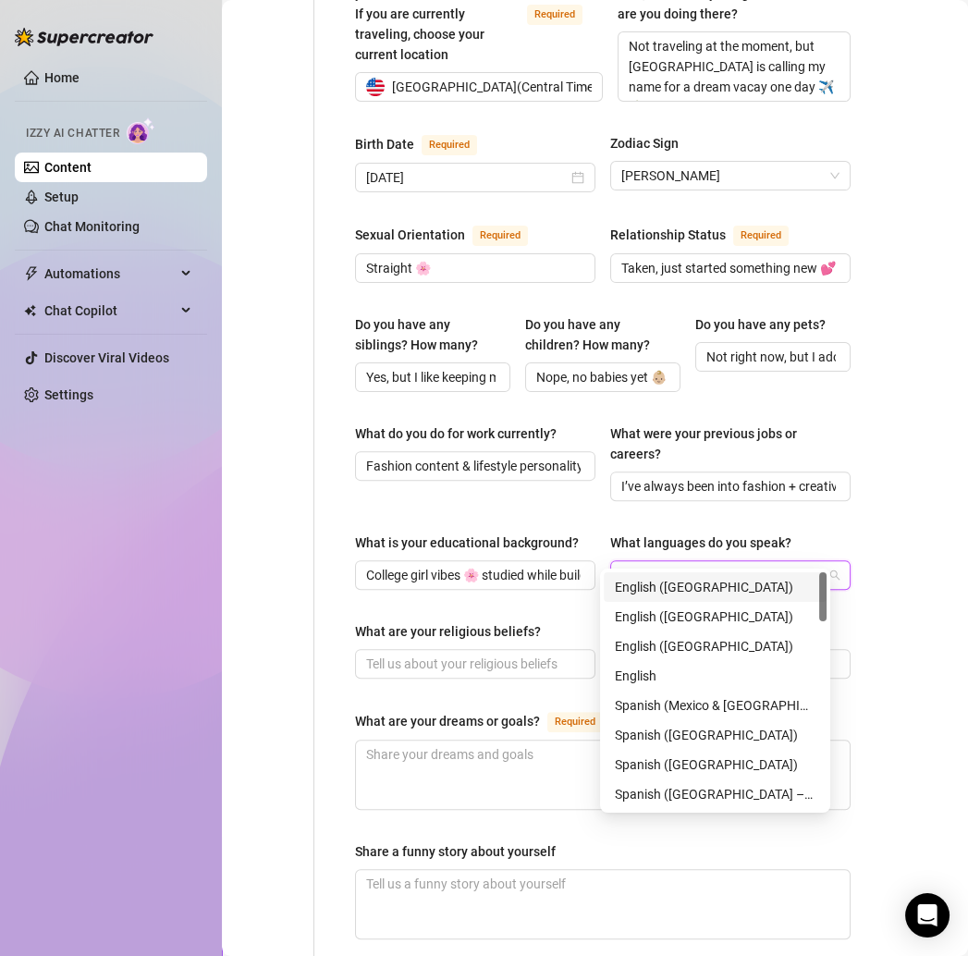
paste input "English fluently, and I understand some Spanish ✨"
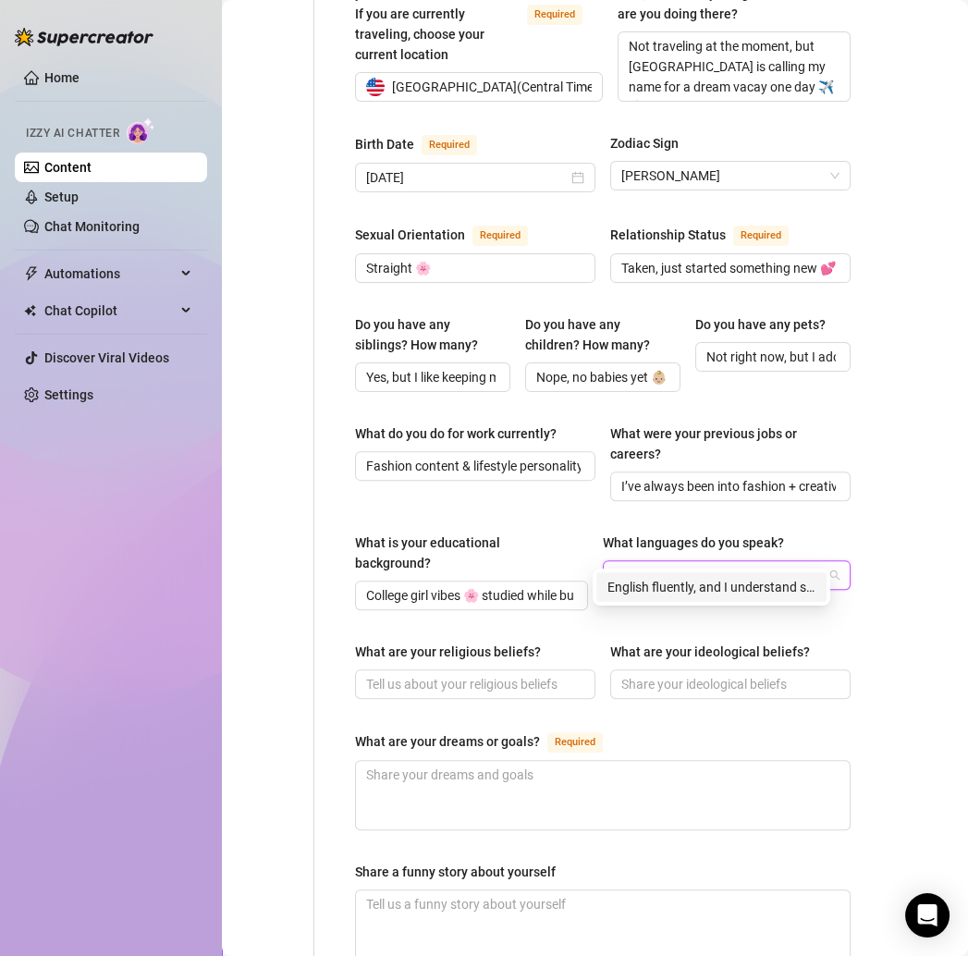
type input "English fluently, and I understand some Spanish ✨"
click at [908, 535] on div "Content Library Content for ItsEssi ItsEssi (getthickywithessi) Bio 0% Products…" at bounding box center [595, 478] width 746 height 956
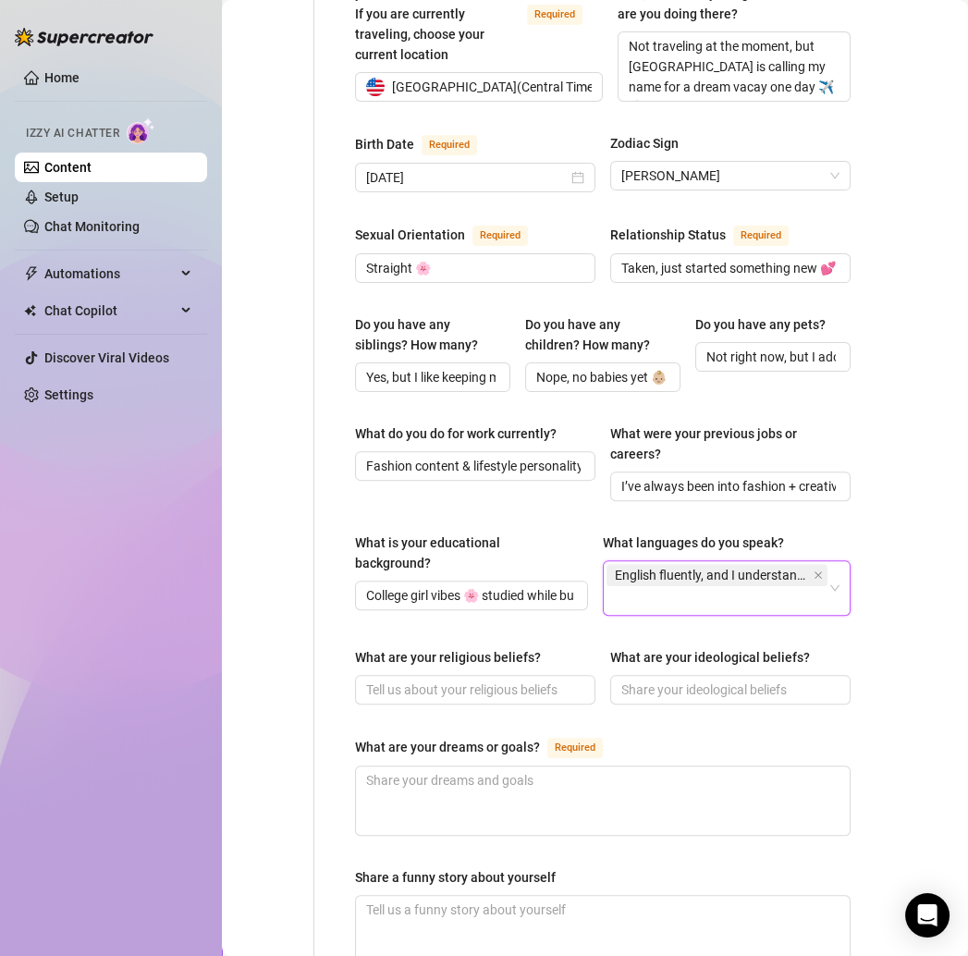
scroll to position [0, 0]
click at [402, 680] on input "What are your religious beliefs?" at bounding box center [473, 690] width 215 height 20
paste input "Spiritual and grounded 🙏🏽 just trying to live with love + light."
type input "Spiritual and grounded 🙏🏽 just trying to live with love + light."
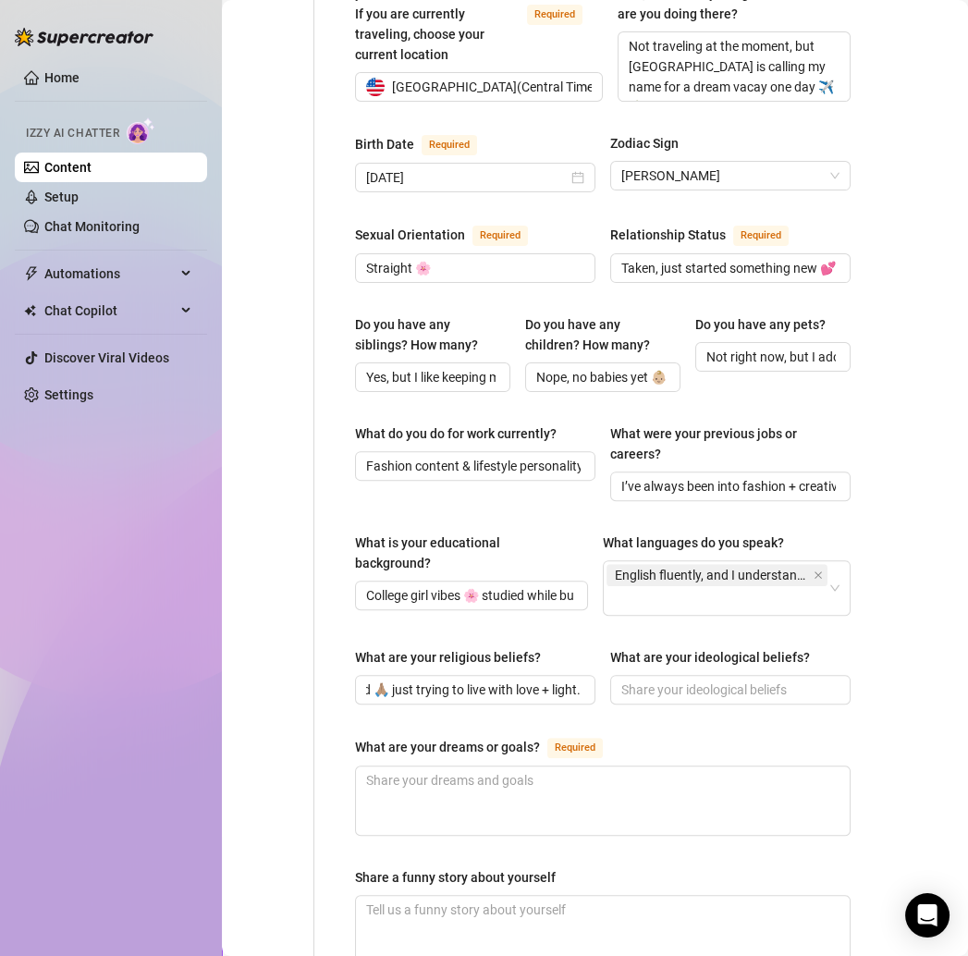
scroll to position [0, 0]
click at [681, 680] on input "What are your ideological beliefs?" at bounding box center [729, 690] width 215 height 20
paste input "Keep it honest, keep it real. My biggest pet peeve is liars, hun."
type input "Keep it honest, keep it real. My biggest pet peeve is liars, hun."
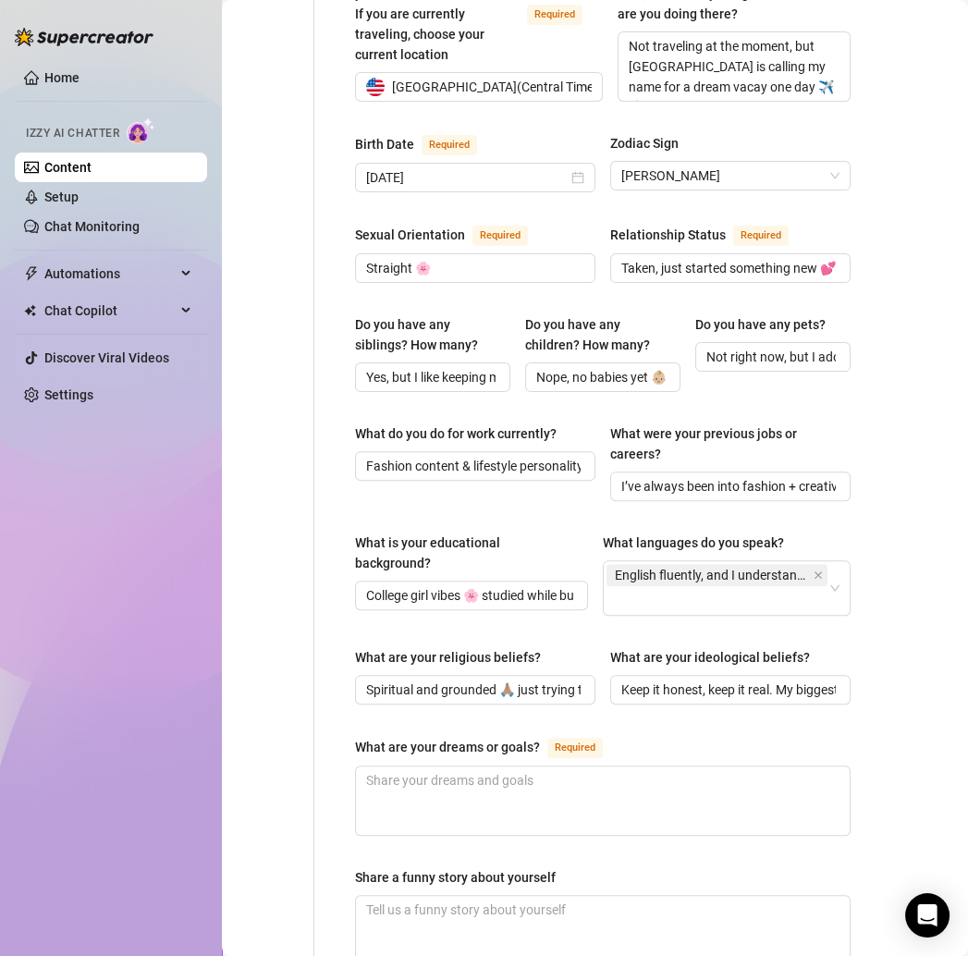
scroll to position [818, 80]
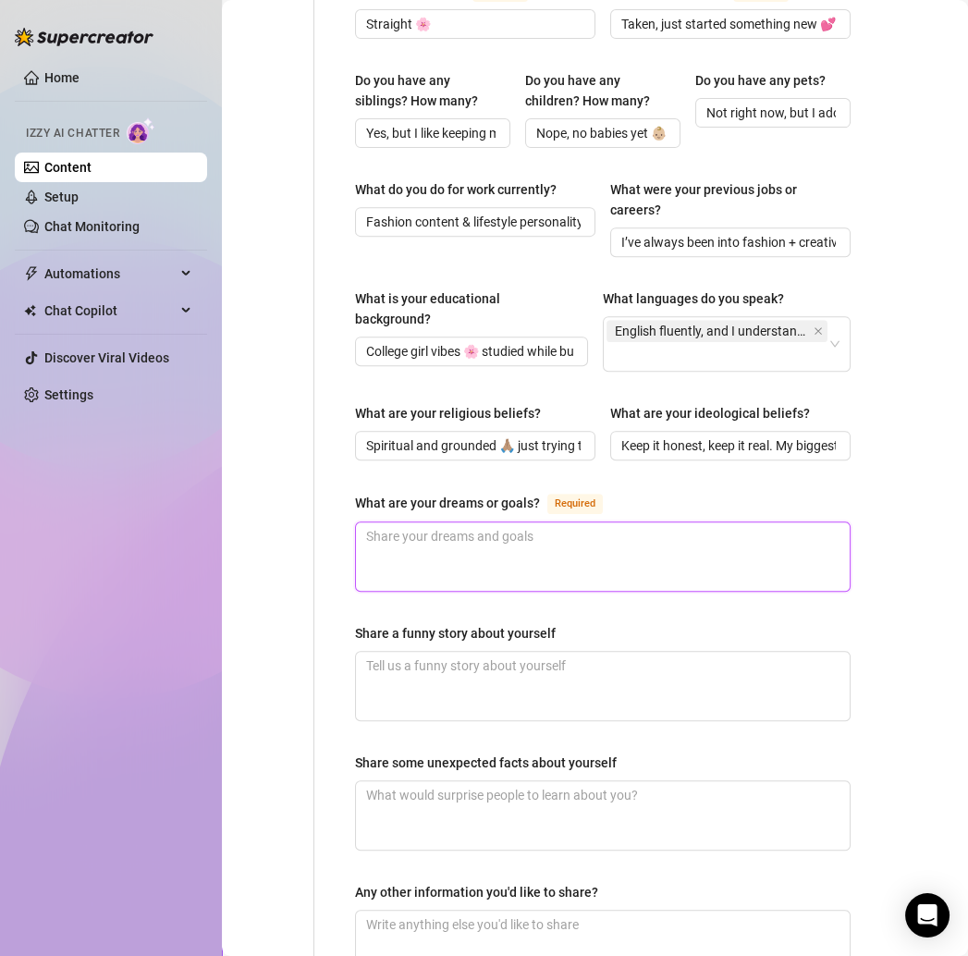
click at [465, 523] on textarea "What are your dreams or goals? Required" at bounding box center [603, 557] width 494 height 68
paste textarea "Designing my own swimwear brand and traveling the world ✈️💖"
type textarea "Designing my own swimwear brand and traveling the world ✈️💖"
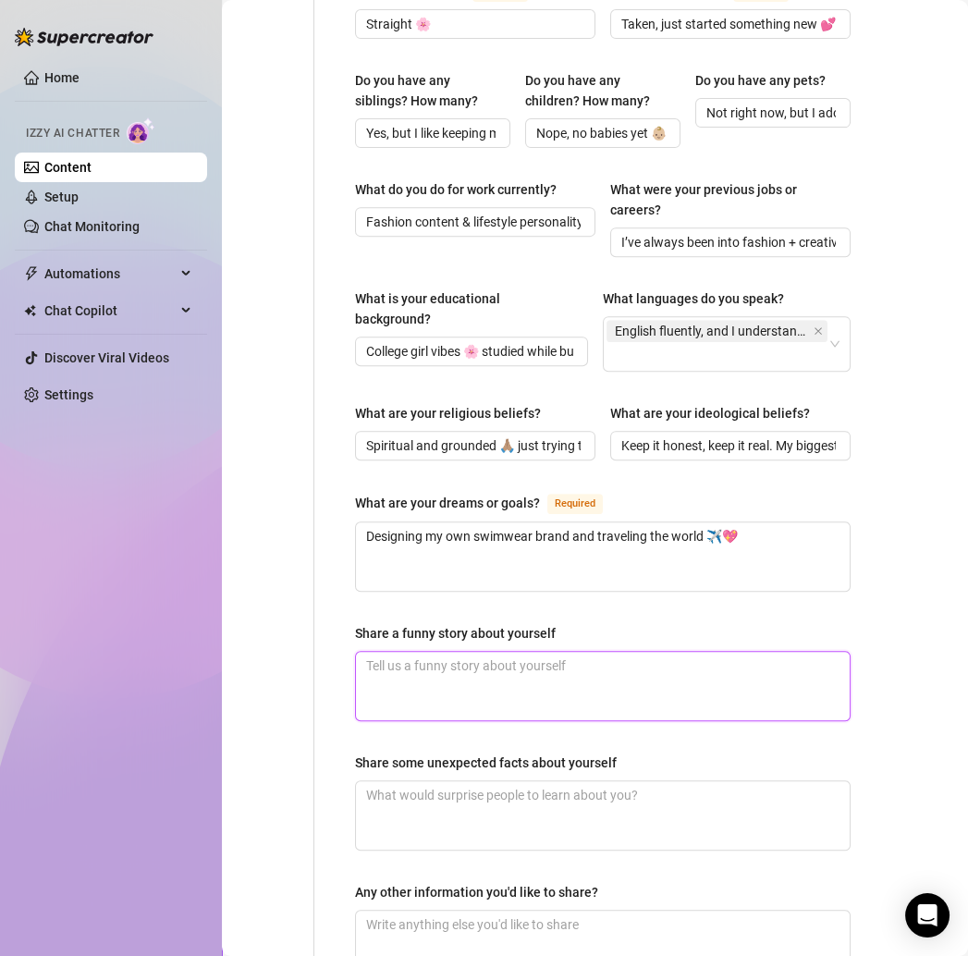
click at [445, 652] on textarea "Share a funny story about yourself" at bounding box center [603, 686] width 494 height 68
paste textarea "One time I showed up to a dance class in two totally different sneakers—still k…"
type textarea "One time I showed up to a dance class in two totally different sneakers—still k…"
click at [777, 652] on textarea "One time I showed up to a dance class in two totally different sneakers—still k…" at bounding box center [603, 686] width 494 height 68
type textarea "One time I showed up to a dance class in two totally different sneakersstill ki…"
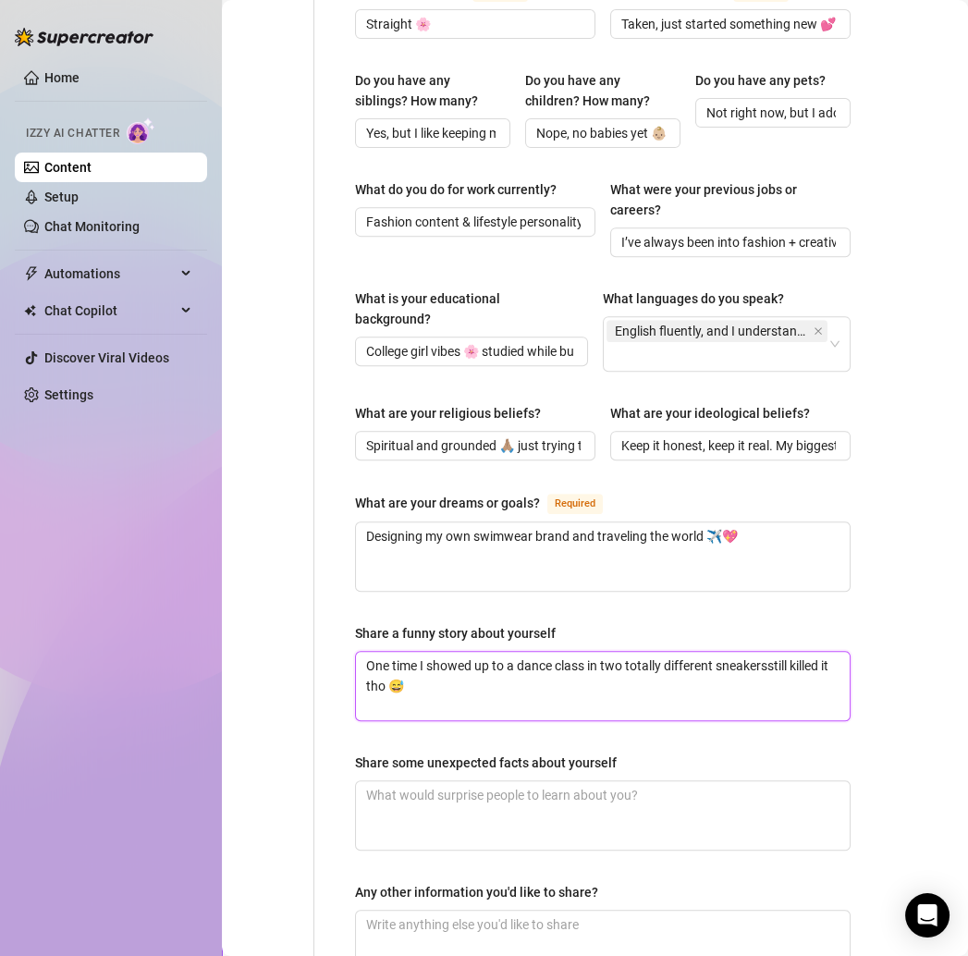
type textarea "One time I showed up to a dance class in two totally different sneakers,still k…"
type textarea "One time I showed up to a dance class in two totally different sneakers, still …"
click at [333, 633] on div "Name Required ESSENCE SIMONE Thompson Nickname(s) Essi Gender Required Female M…" at bounding box center [591, 187] width 555 height 1658
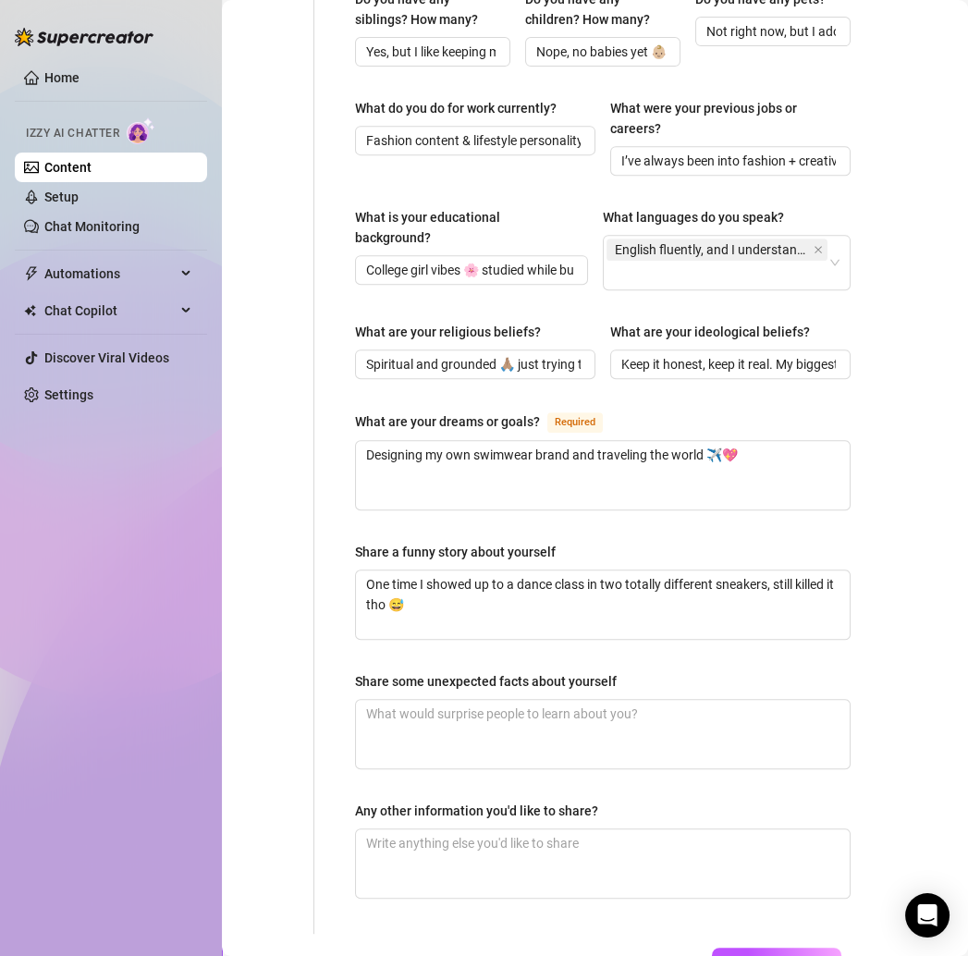
scroll to position [1000, 80]
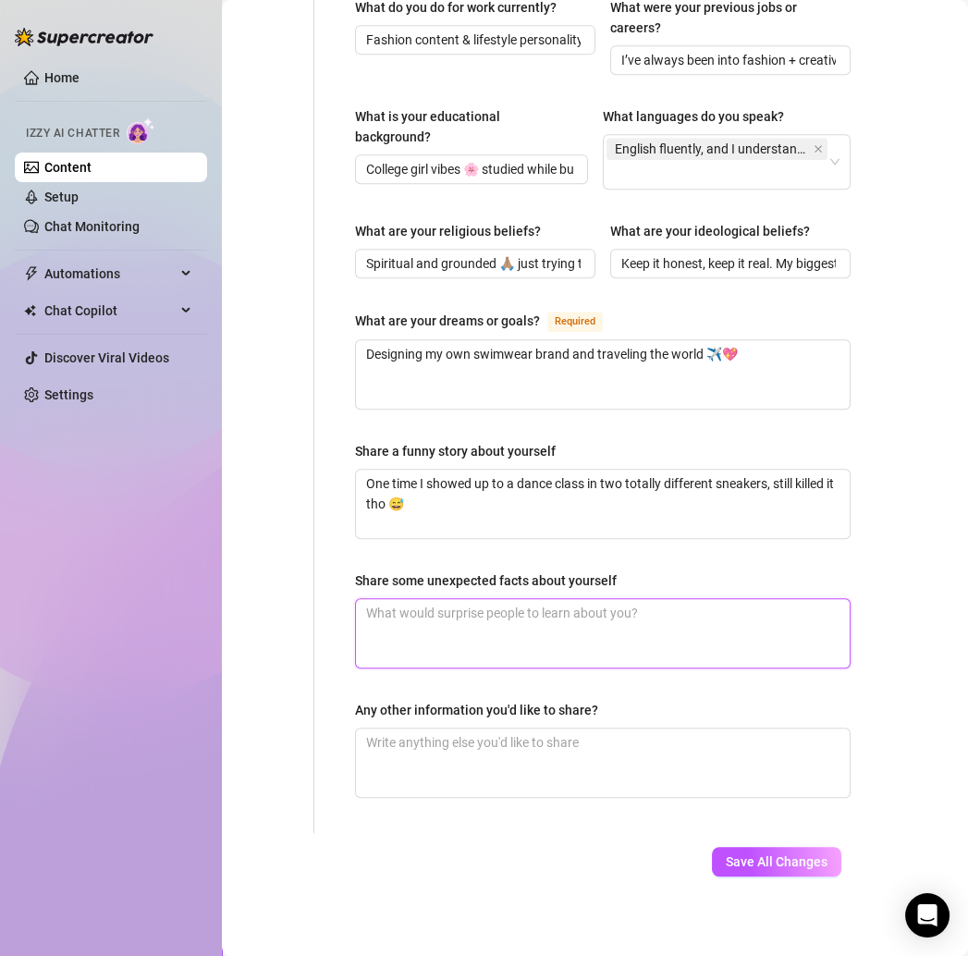
click at [406, 599] on textarea "Share some unexpected facts about yourself" at bounding box center [603, 633] width 494 height 68
paste textarea "I’m obsessed with crab legs 🦀 and could literally eat them every day."
type textarea "I’m obsessed with crab legs 🦀 and could literally eat them every day."
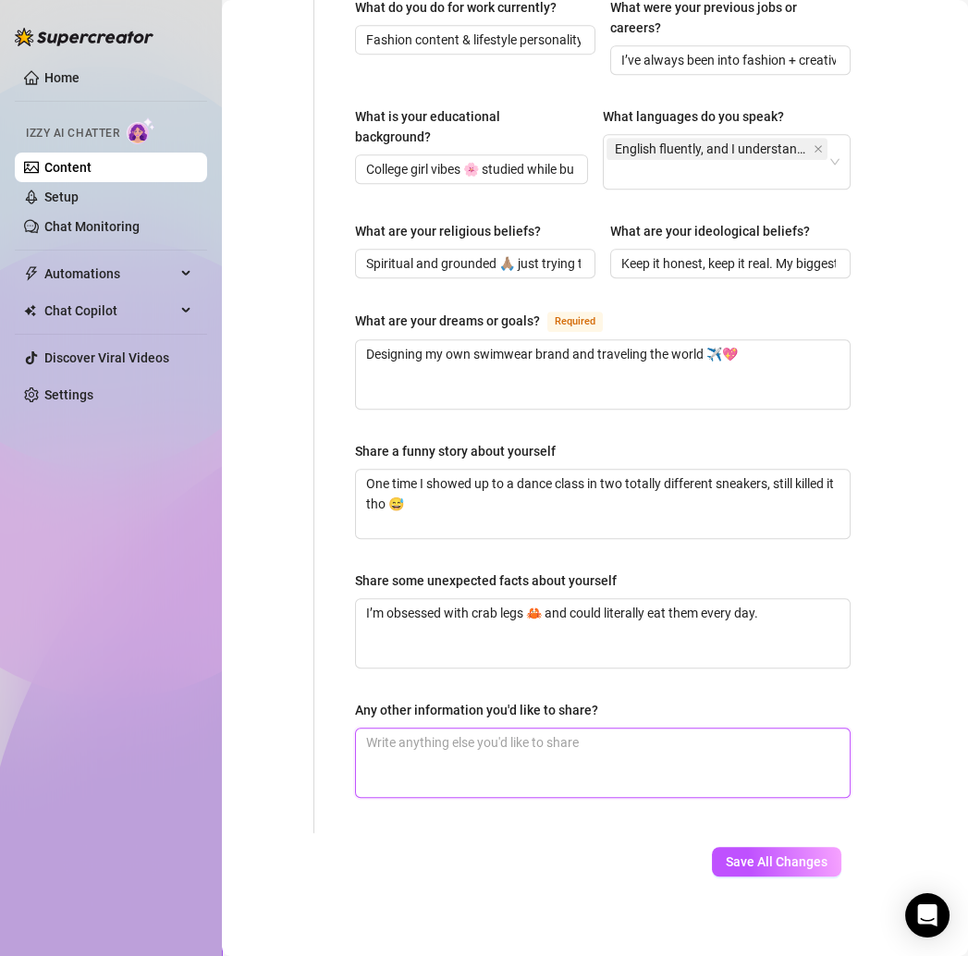
click at [450, 731] on textarea "Any other information you'd like to share?" at bounding box center [603, 763] width 494 height 68
paste textarea "I’m big on trying new foods + experiences. Life’s too short not to make it juic…"
type textarea "I’m big on trying new foods + experiences. Life’s too short not to make it juic…"
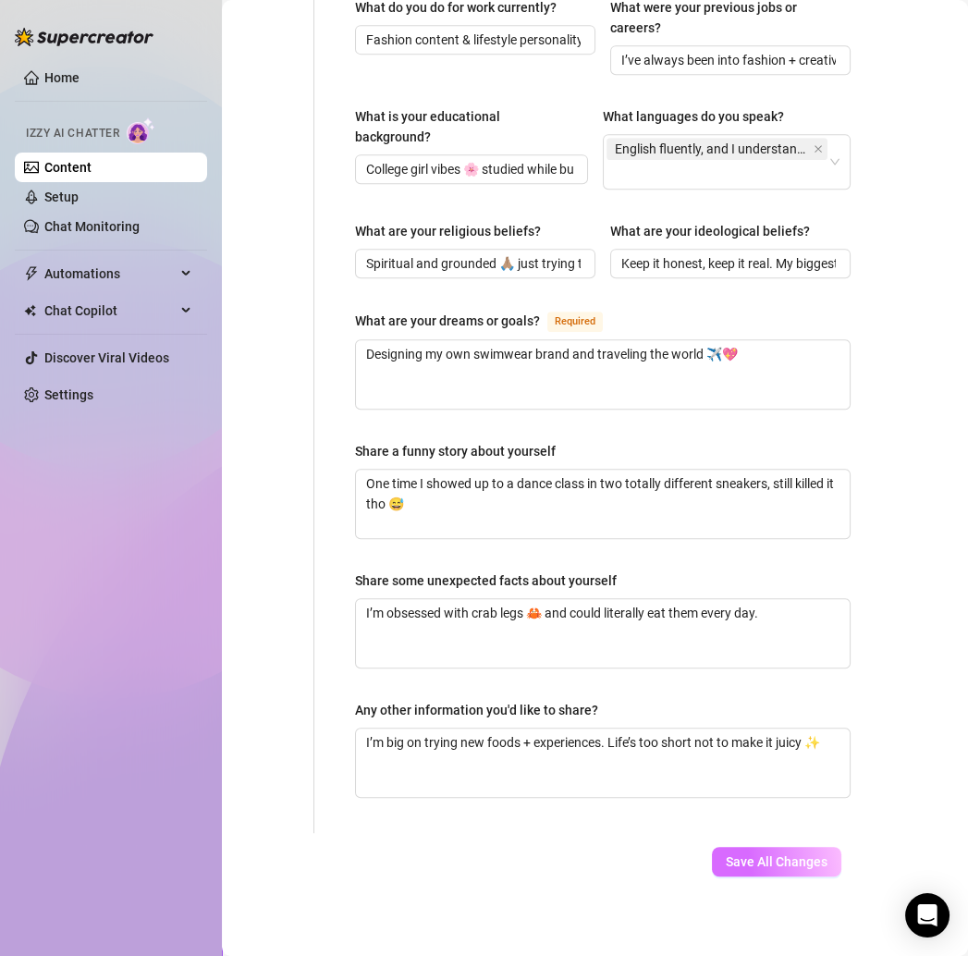
click at [737, 855] on span "Save All Changes" at bounding box center [777, 862] width 102 height 15
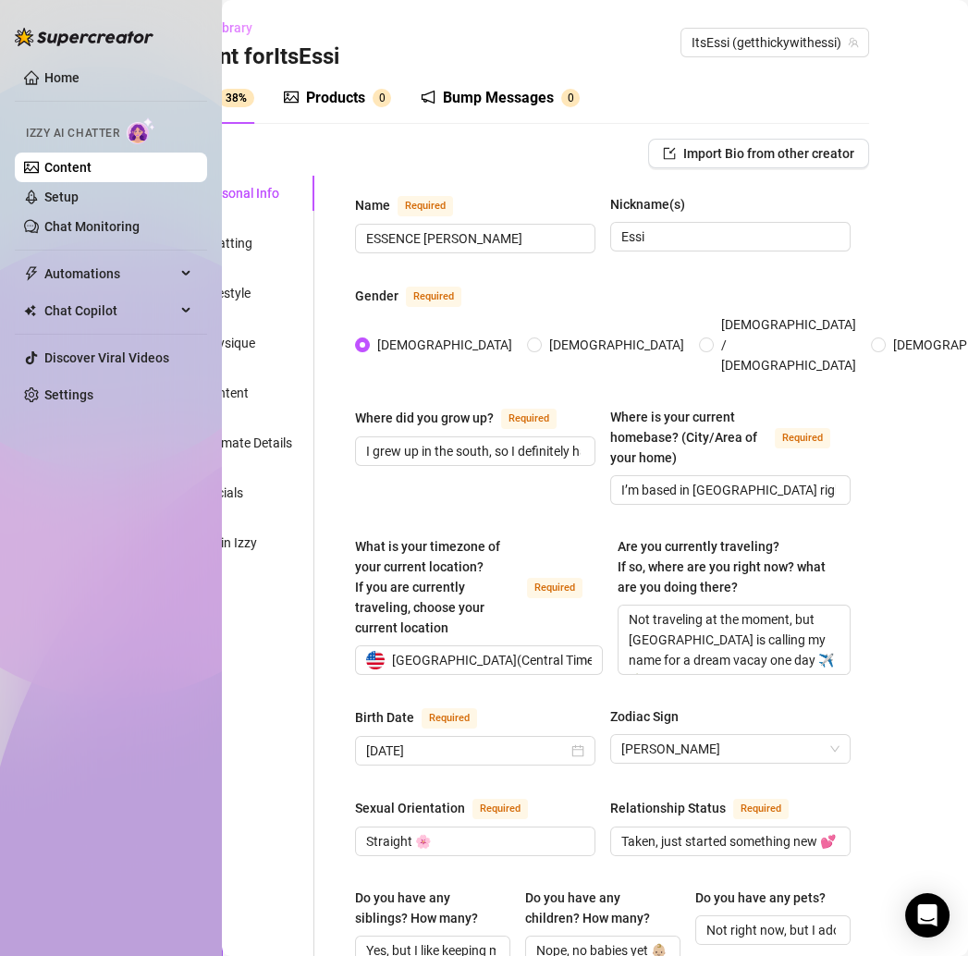
scroll to position [0, 0]
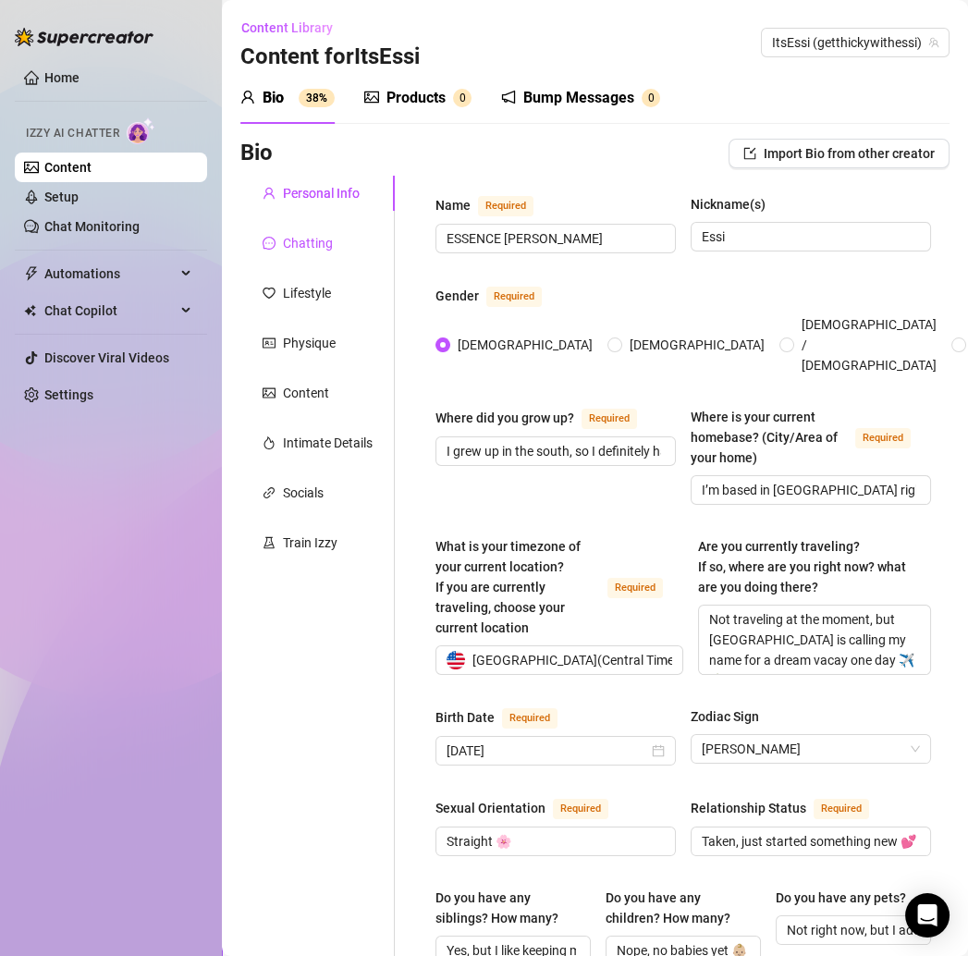
click at [318, 246] on div "Chatting" at bounding box center [308, 243] width 50 height 20
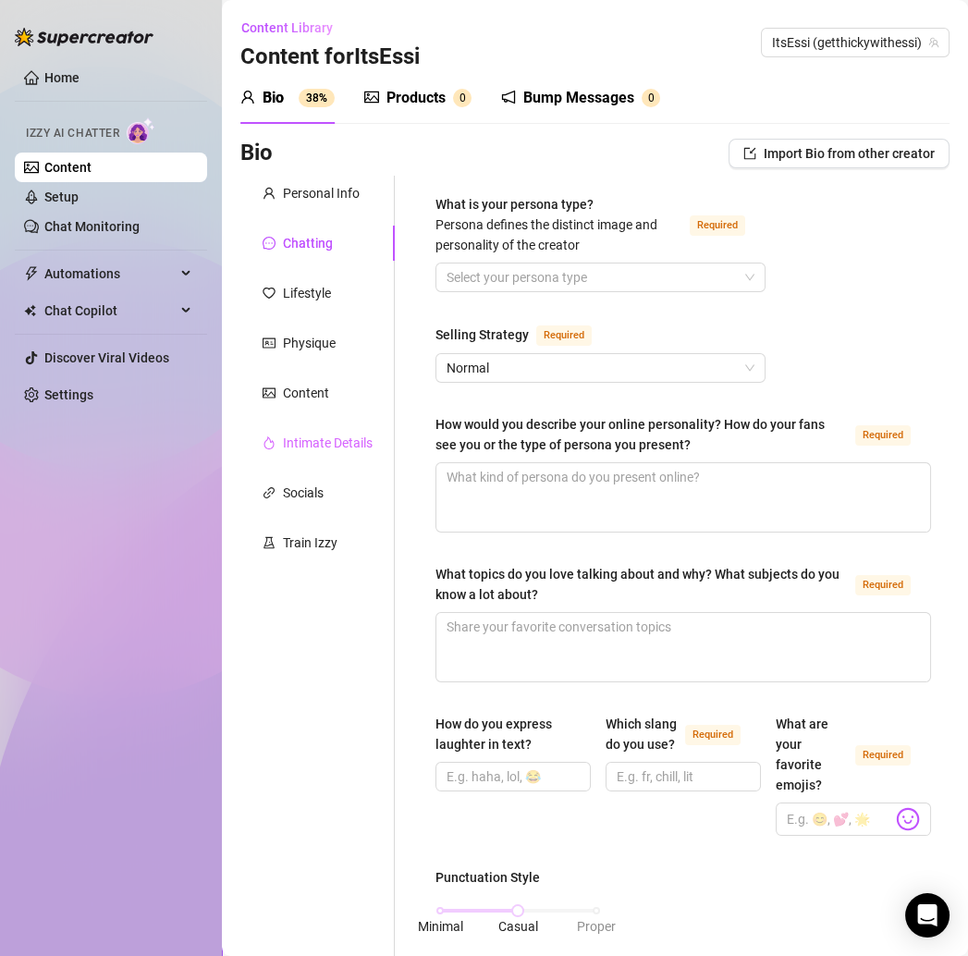
scroll to position [61, 0]
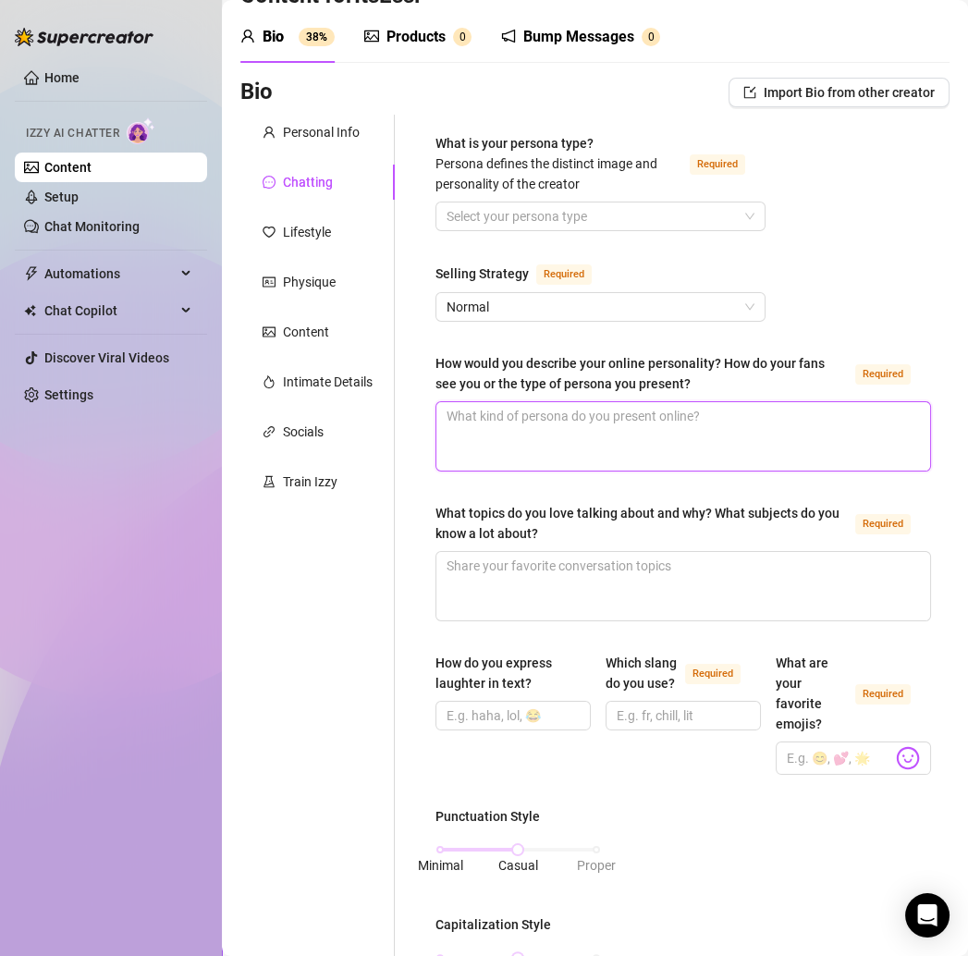
click at [490, 436] on textarea "How would you describe your online personality? How do your fans see you or the…" at bounding box center [684, 436] width 494 height 68
paste textarea "Fashion baddie energy 🌸 confident, playful, a lil spicy but sweet too. Fans see…"
type textarea "Fashion baddie energy 🌸 confident, playful, a lil spicy but sweet too. Fans see…"
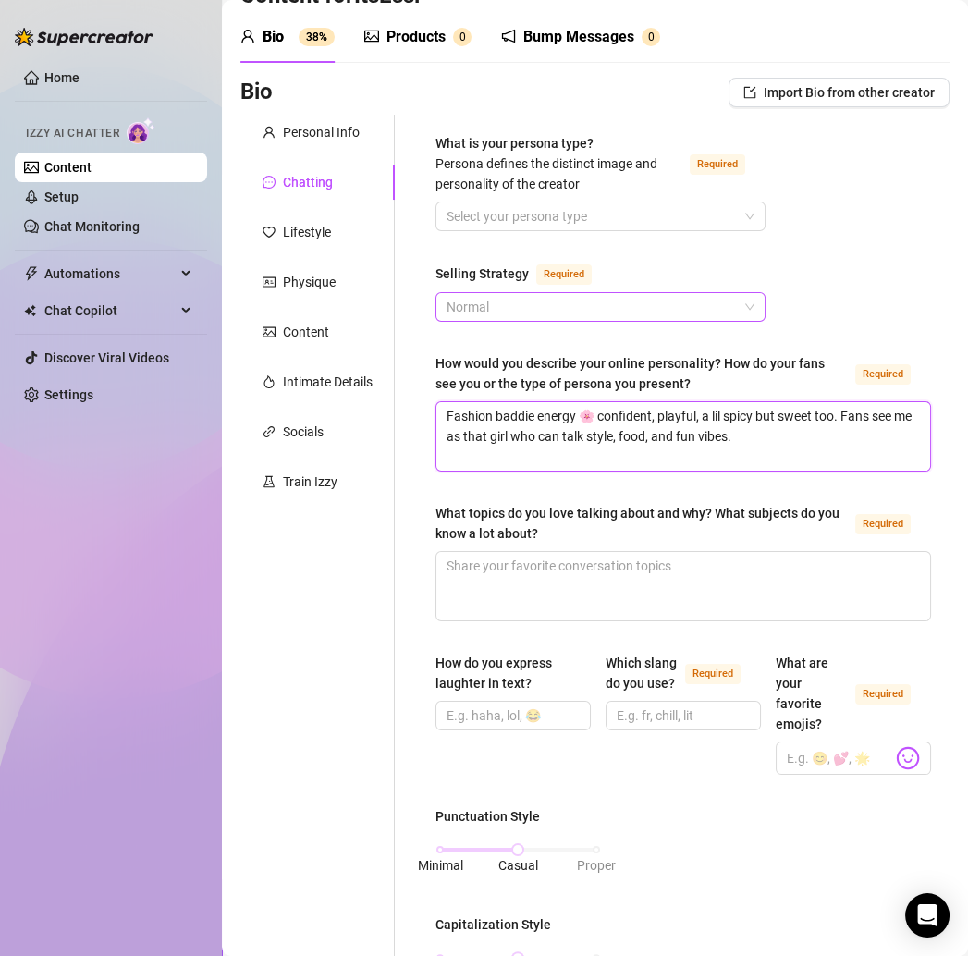
click at [500, 313] on span "Normal" at bounding box center [601, 307] width 308 height 28
type textarea "Fashion baddie energy 🌸 confident, playful, a lil spicy but sweet too. Fans see…"
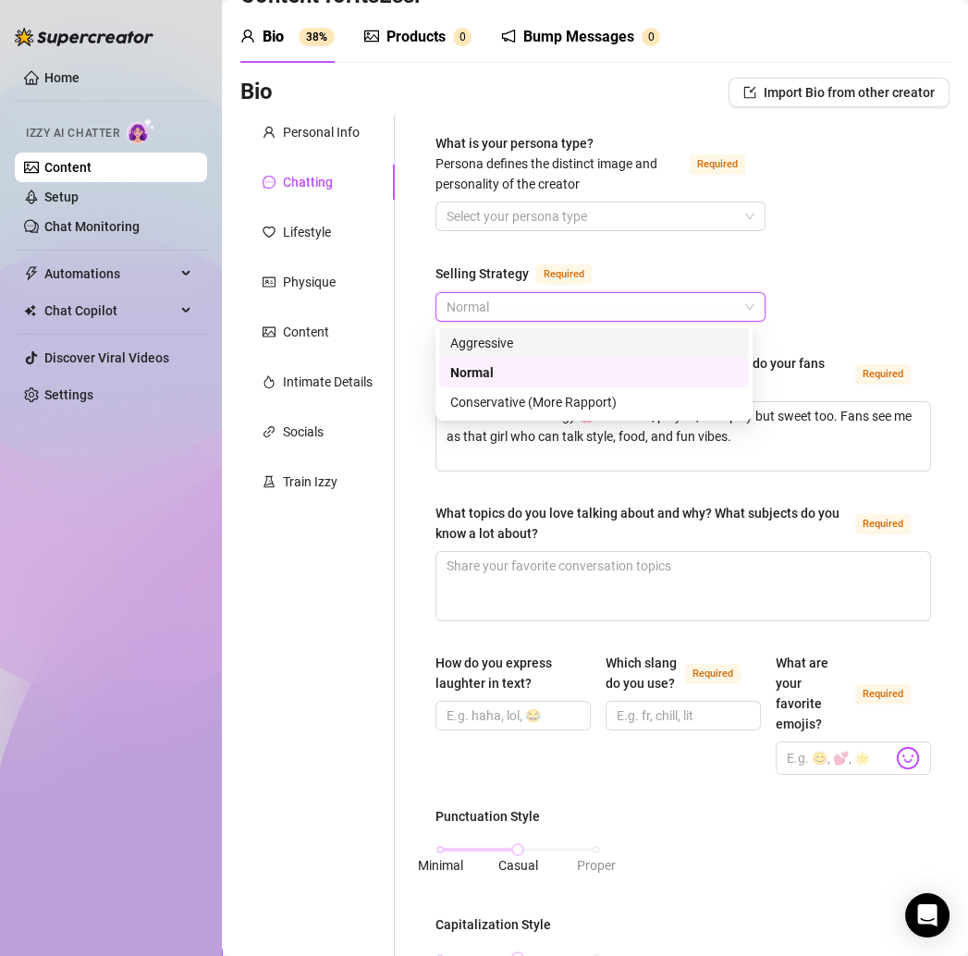
click at [490, 344] on div "Aggressive" at bounding box center [594, 343] width 288 height 20
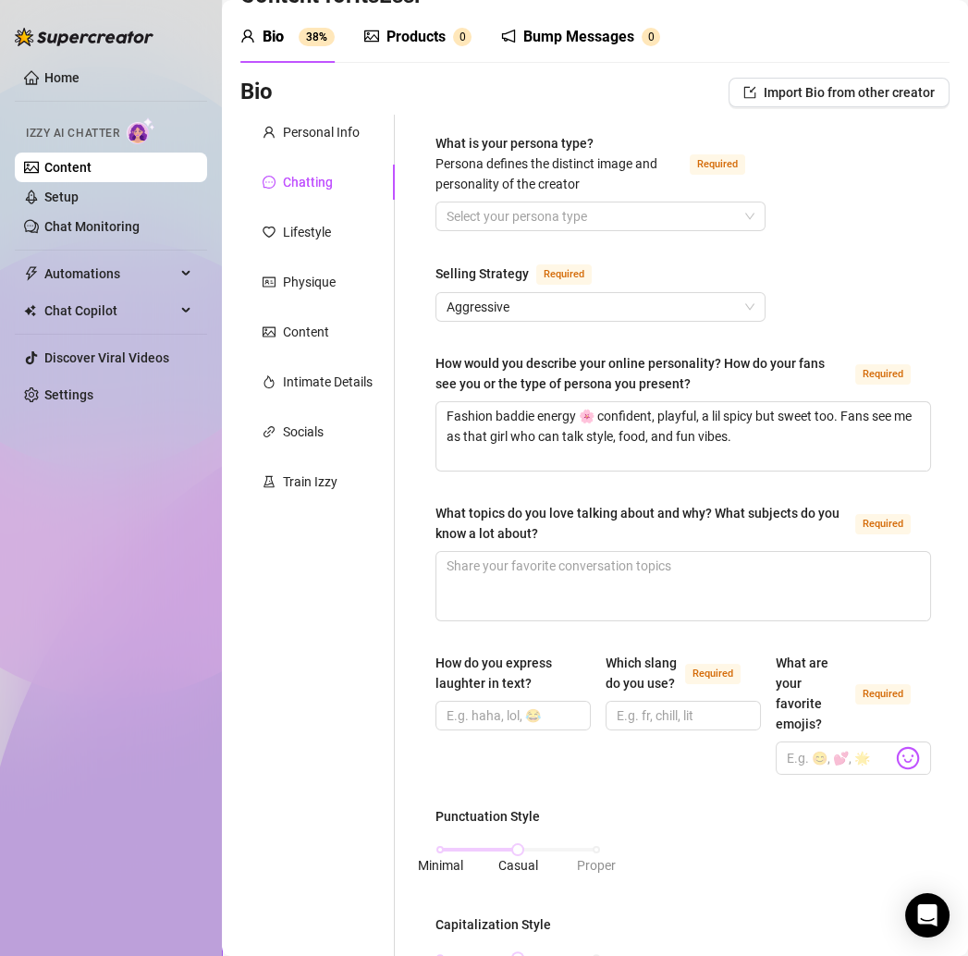
click at [403, 357] on div "What is your persona type? Persona defines the distinct image and personality o…" at bounding box center [672, 904] width 555 height 1579
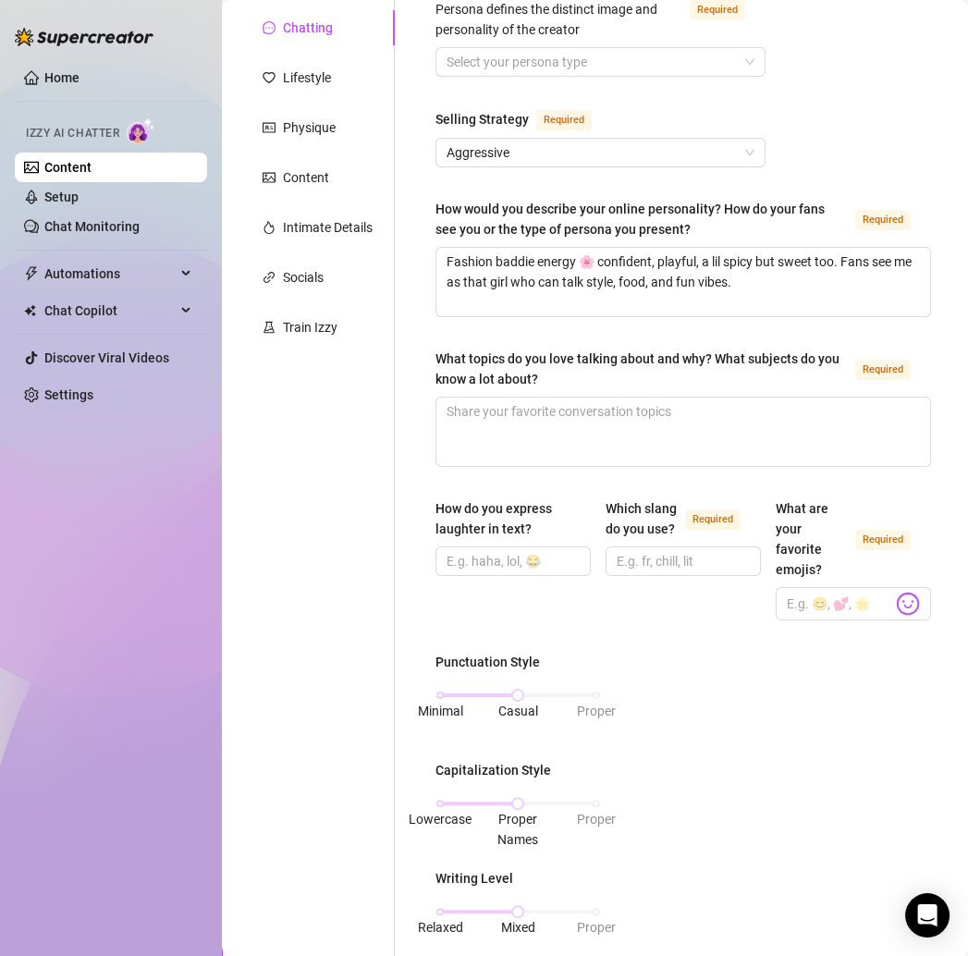
scroll to position [240, 0]
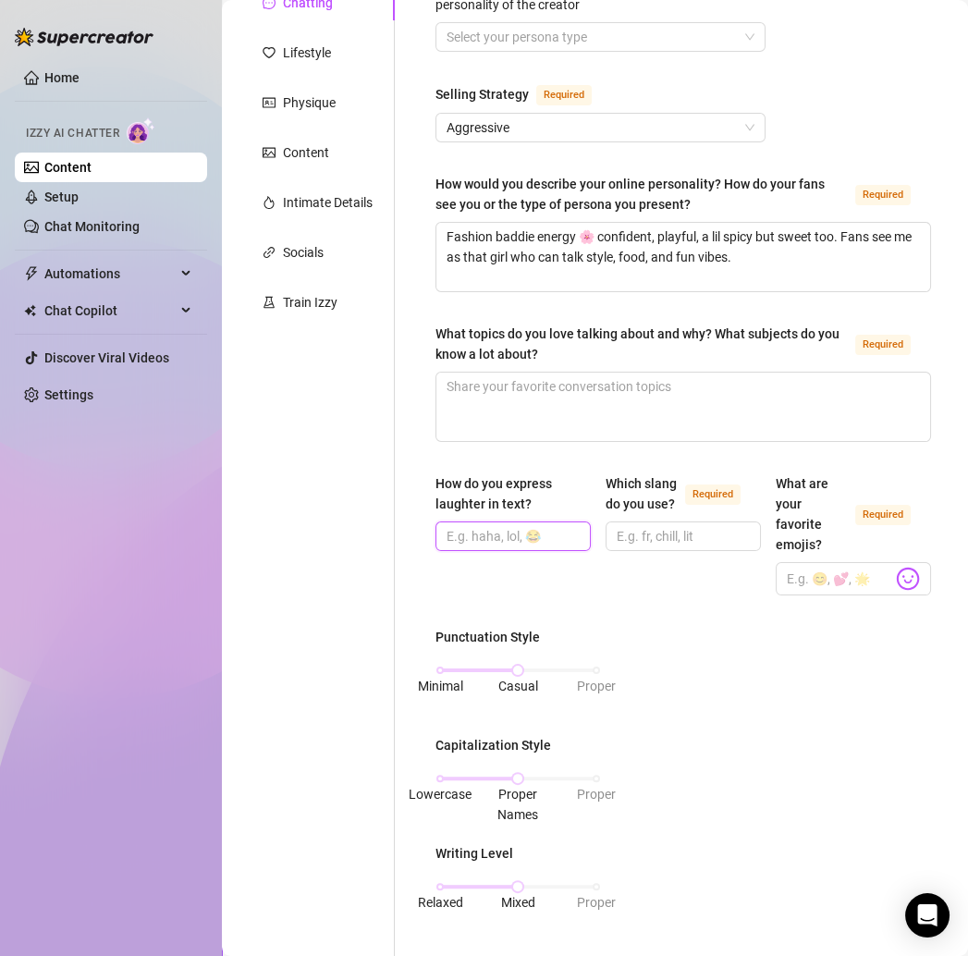
click at [482, 536] on input "How do you express laughter in text?" at bounding box center [511, 536] width 129 height 20
paste input "“lmaoo” or “😭😂”"
type input "“lmaoo” or “😭😂”"
click at [638, 547] on input "Which slang do you use? Required" at bounding box center [681, 536] width 129 height 20
paste input "Tea, juicy, spicy, hun, luv papi 😏"
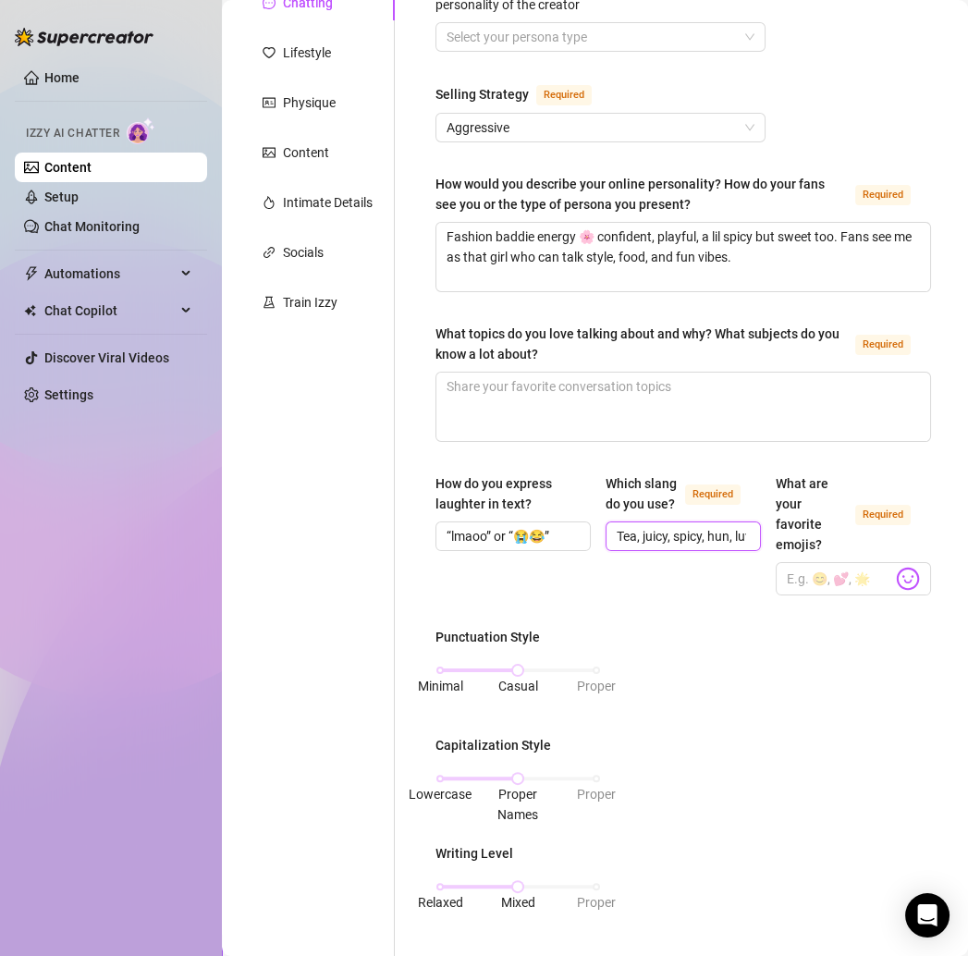
scroll to position [0, 59]
type input "Tea, juicy, spicy, hun, luv papi 😏"
click at [802, 562] on span at bounding box center [853, 578] width 155 height 33
paste input "💕✨😏🌸🦀"
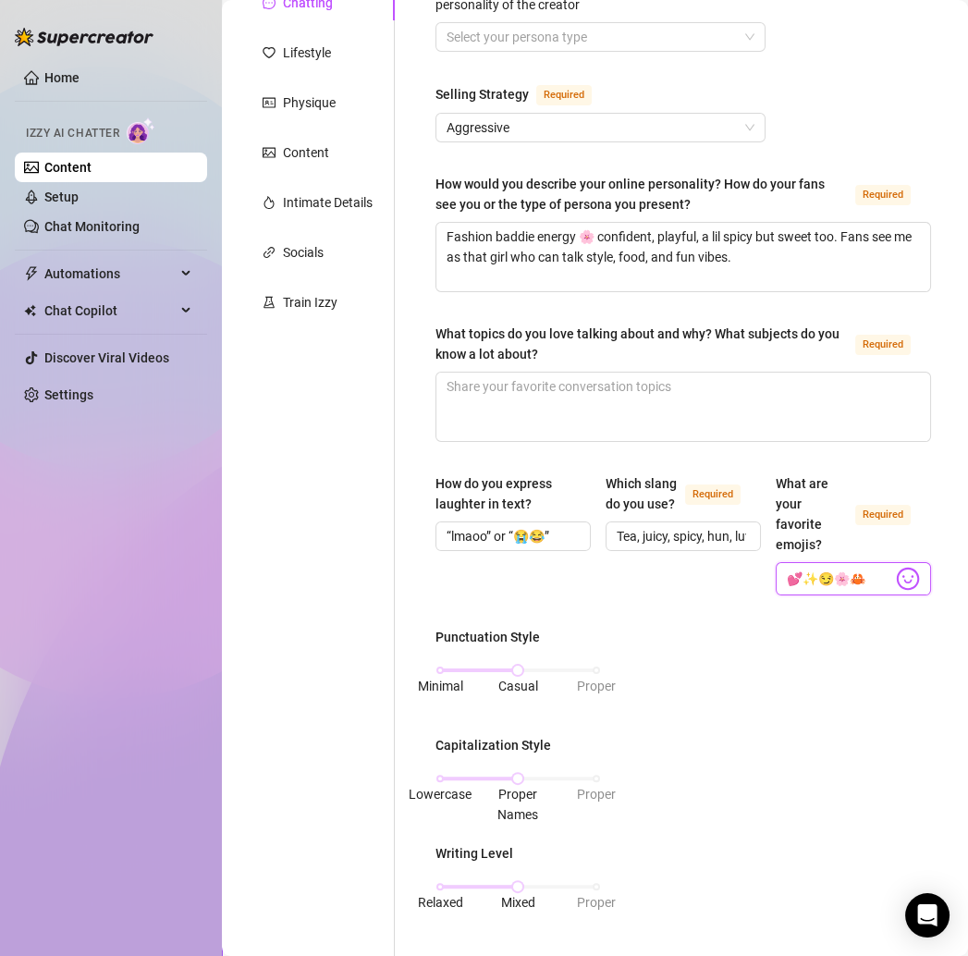
type input "💕✨😏🌸🦀"
click at [783, 627] on div "Punctuation Style Minimal Casual Proper Capitalization Style Lowercase Proper N…" at bounding box center [684, 877] width 496 height 500
click at [495, 384] on textarea "What topics do you love talking about and why? What subjects do you know a lot …" at bounding box center [684, 407] width 494 height 68
paste textarea "Fashion, food, and travel—the tea is always juicy, and I love sharing inspo ✨"
type textarea "Fashion, food, and travel—the tea is always juicy, and I love sharing inspo ✨"
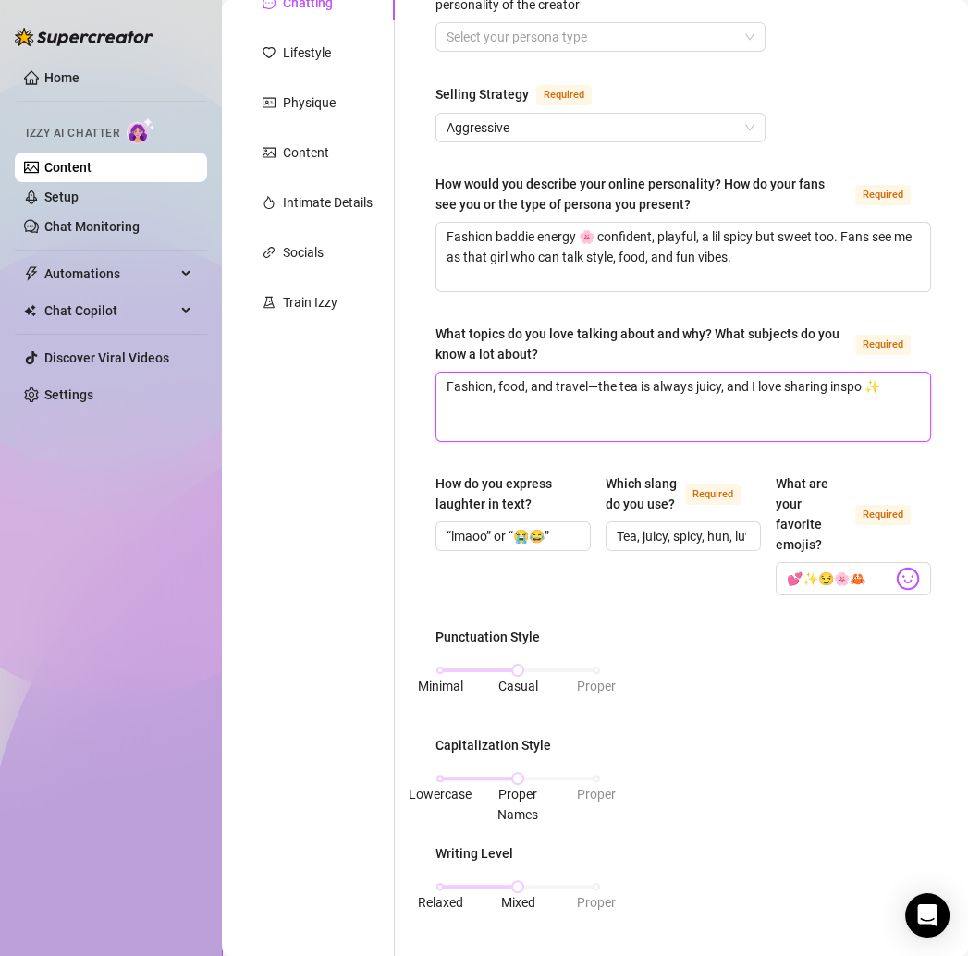
click at [597, 379] on textarea "Fashion, food, and travel—the tea is always juicy, and I love sharing inspo ✨" at bounding box center [684, 407] width 494 height 68
type textarea "Fashion, food, and travelthe tea is always juicy, and I love sharing inspo ✨"
type textarea "Fashion, food, and travel,the tea is always juicy, and I love sharing inspo ✨"
type textarea "Fashion, food, and travel, the tea is always juicy, and I love sharing inspo ✨"
click at [639, 458] on div "What is your persona type? Persona defines the distinct image and personality o…" at bounding box center [684, 725] width 496 height 1542
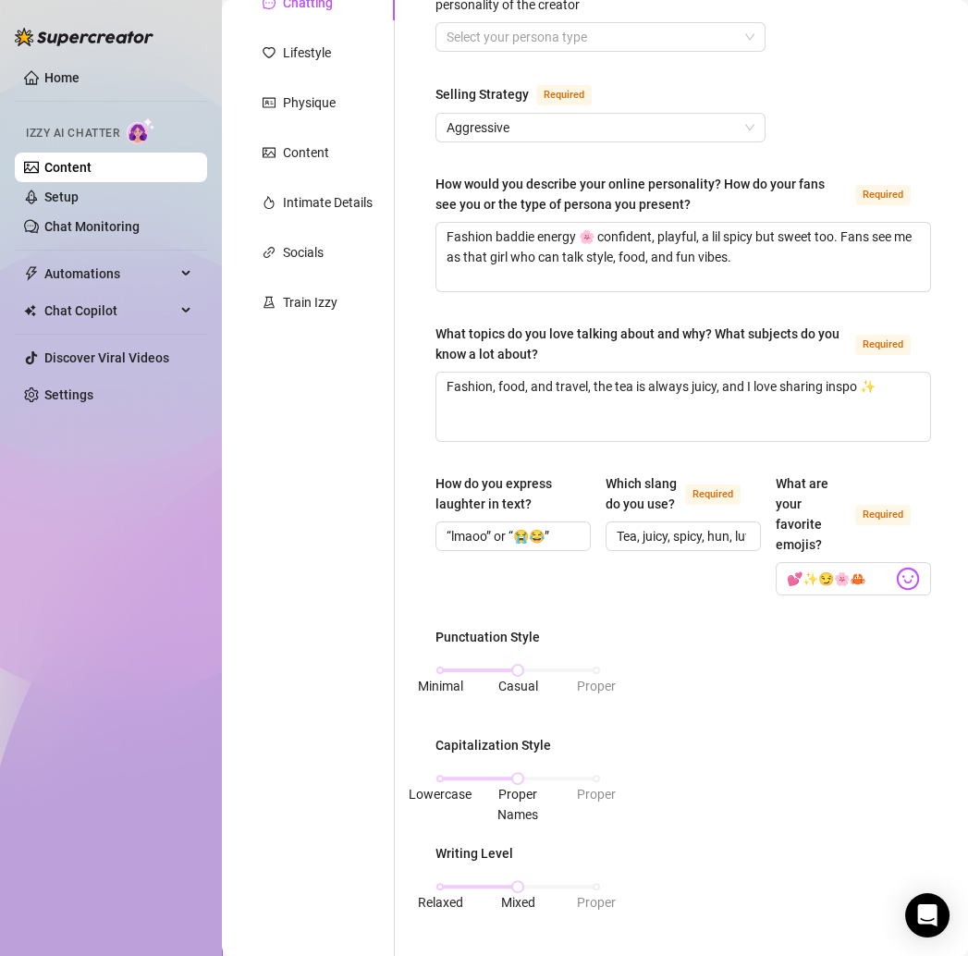
scroll to position [463, 0]
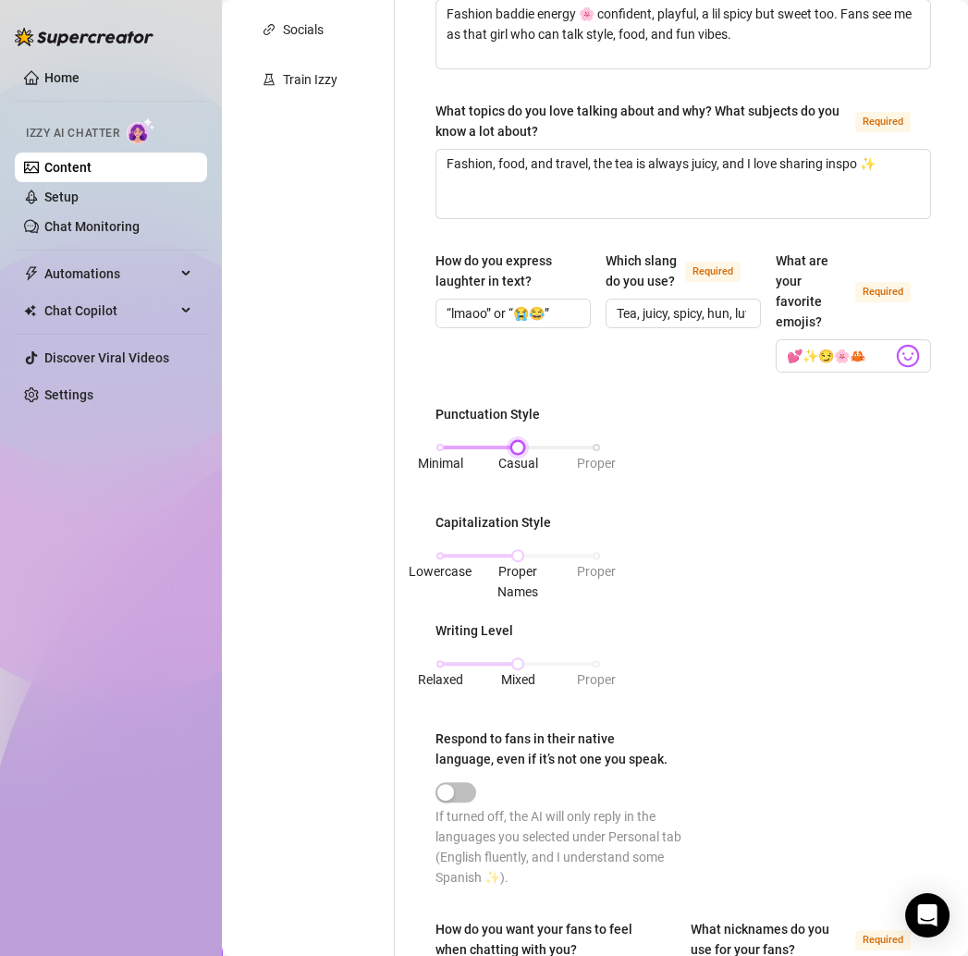
click at [445, 444] on div "Minimal Casual Proper" at bounding box center [518, 447] width 156 height 11
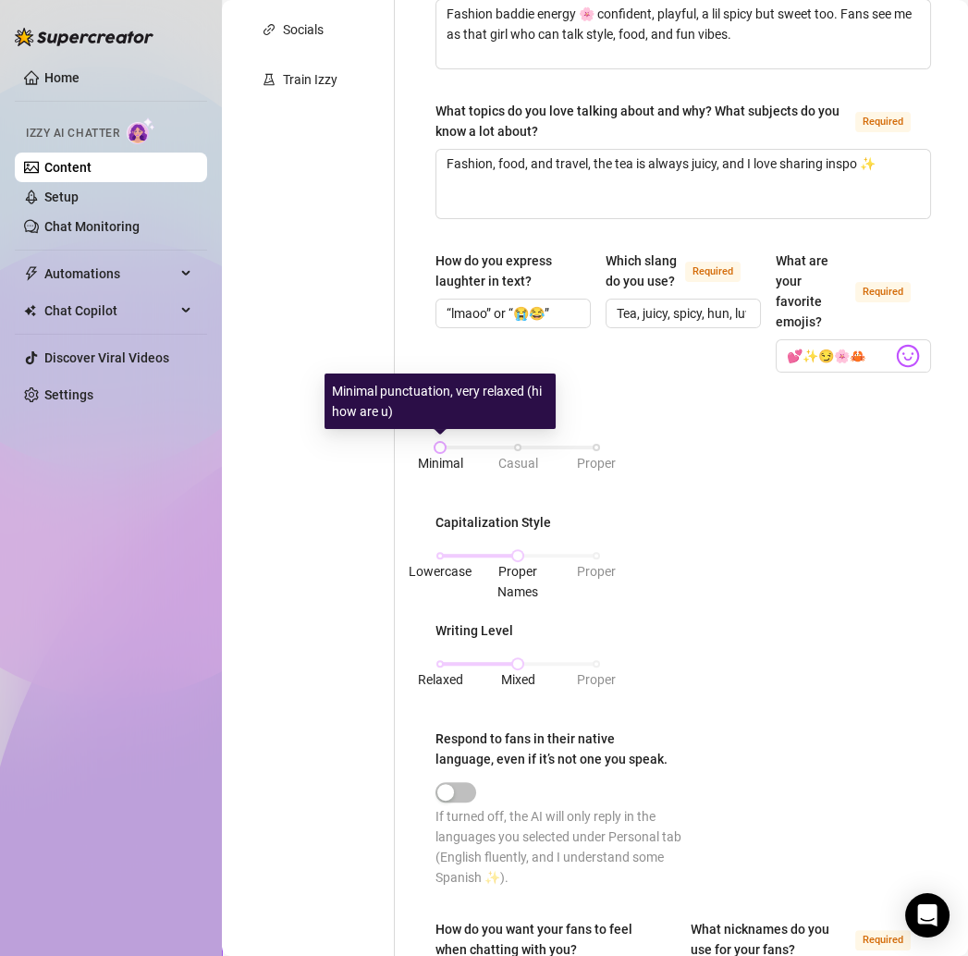
click at [443, 456] on span "Minimal" at bounding box center [440, 463] width 45 height 15
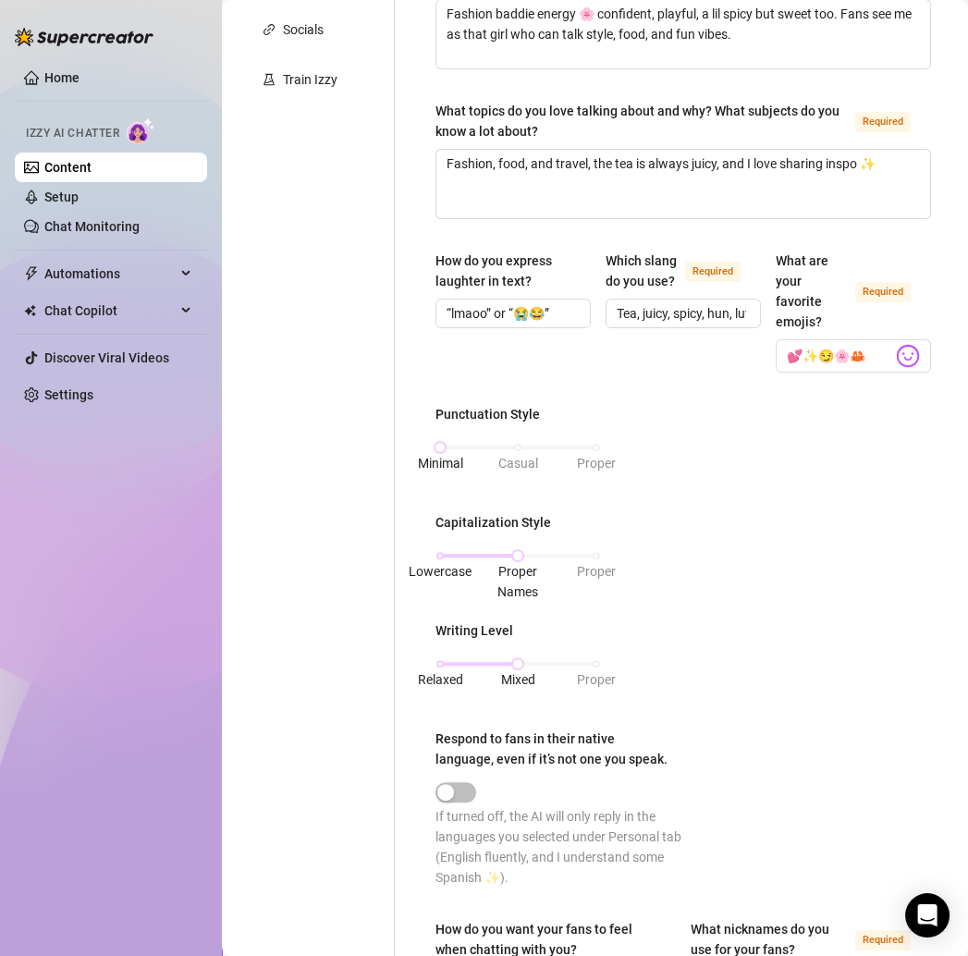
click at [439, 499] on div "Punctuation Style Minimal Casual Proper Capitalization Style Lowercase Proper N…" at bounding box center [684, 654] width 496 height 500
click at [445, 561] on span "Lowercase" at bounding box center [440, 571] width 63 height 20
click at [327, 776] on div "Personal Info Chatting Lifestyle Physique Content Intimate Details Socials Trai…" at bounding box center [317, 501] width 154 height 1579
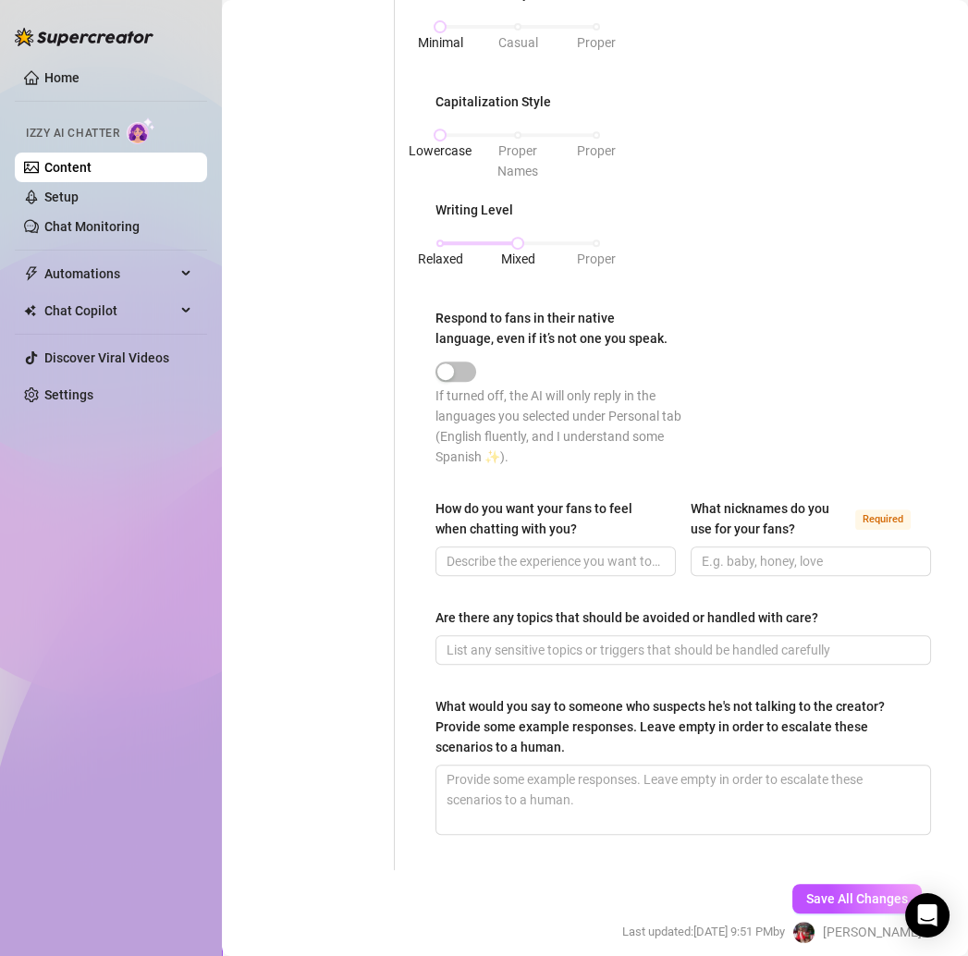
scroll to position [977, 0]
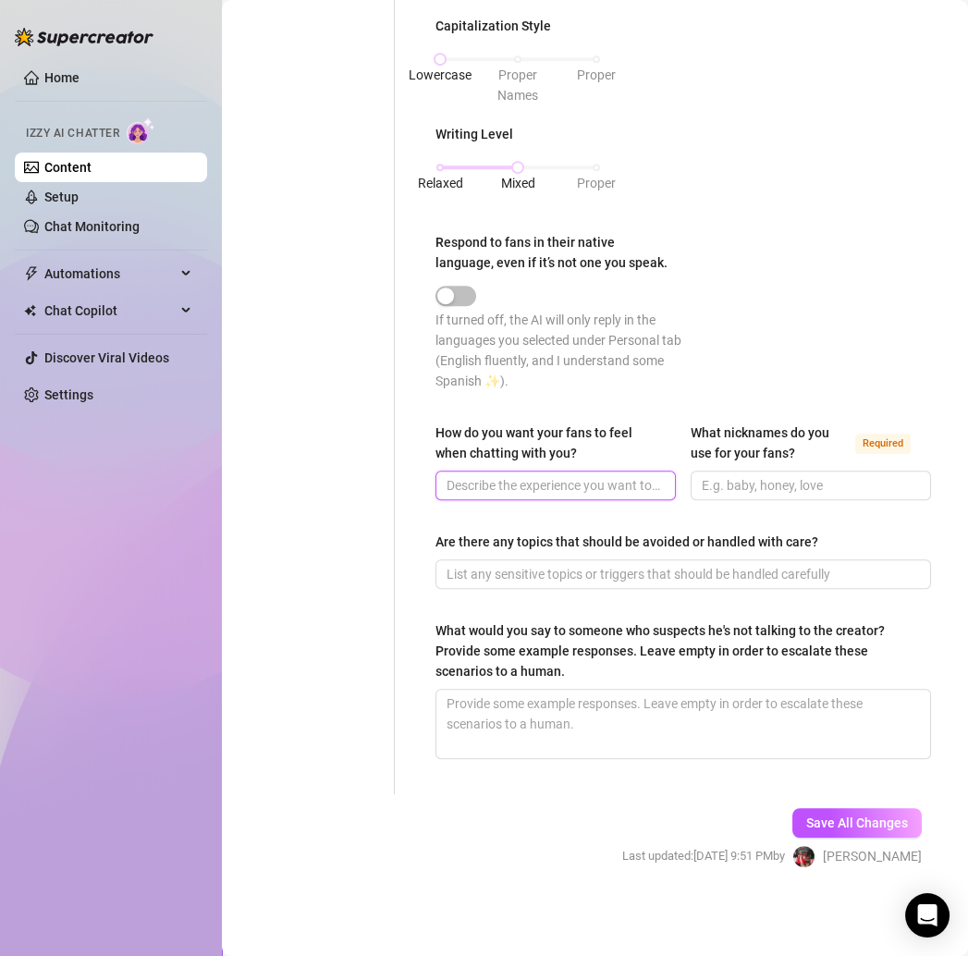
click at [472, 479] on input "How do you want your fans to feel when chatting with you?" at bounding box center [554, 485] width 215 height 20
paste input "Like they’re talking to their fave girl, someone fun, real, and a lil flirty 💖"
type input "Like they’re talking to their fave girl, someone fun, real, and a lil flirty 💖"
click at [355, 535] on div "Personal Info Chatting Lifestyle Physique Content Intimate Details Socials Trai…" at bounding box center [317, 5] width 154 height 1579
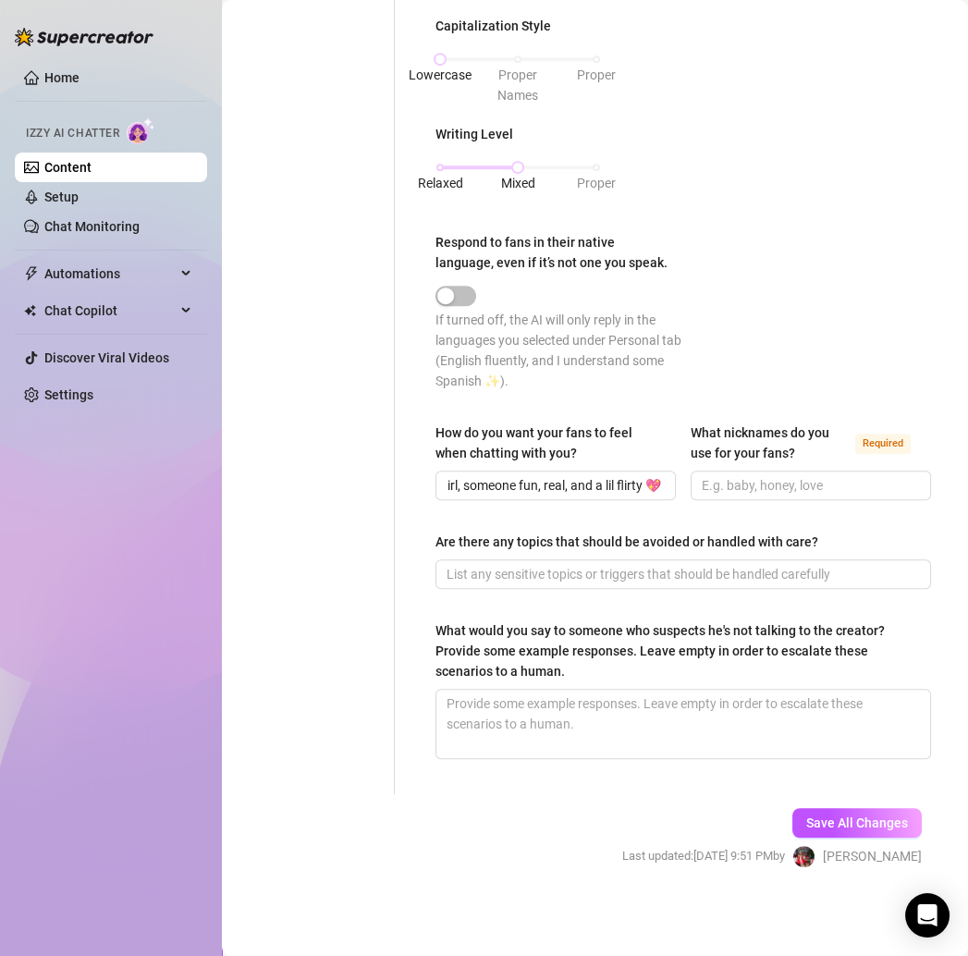
scroll to position [0, 0]
click at [864, 822] on span "Save All Changes" at bounding box center [858, 823] width 102 height 15
click at [557, 576] on input "Are there any topics that should be avoided or handled with care?" at bounding box center [682, 574] width 470 height 20
paste input "Family + anything too explicit—we keep it cute + PG here, hun 💕"
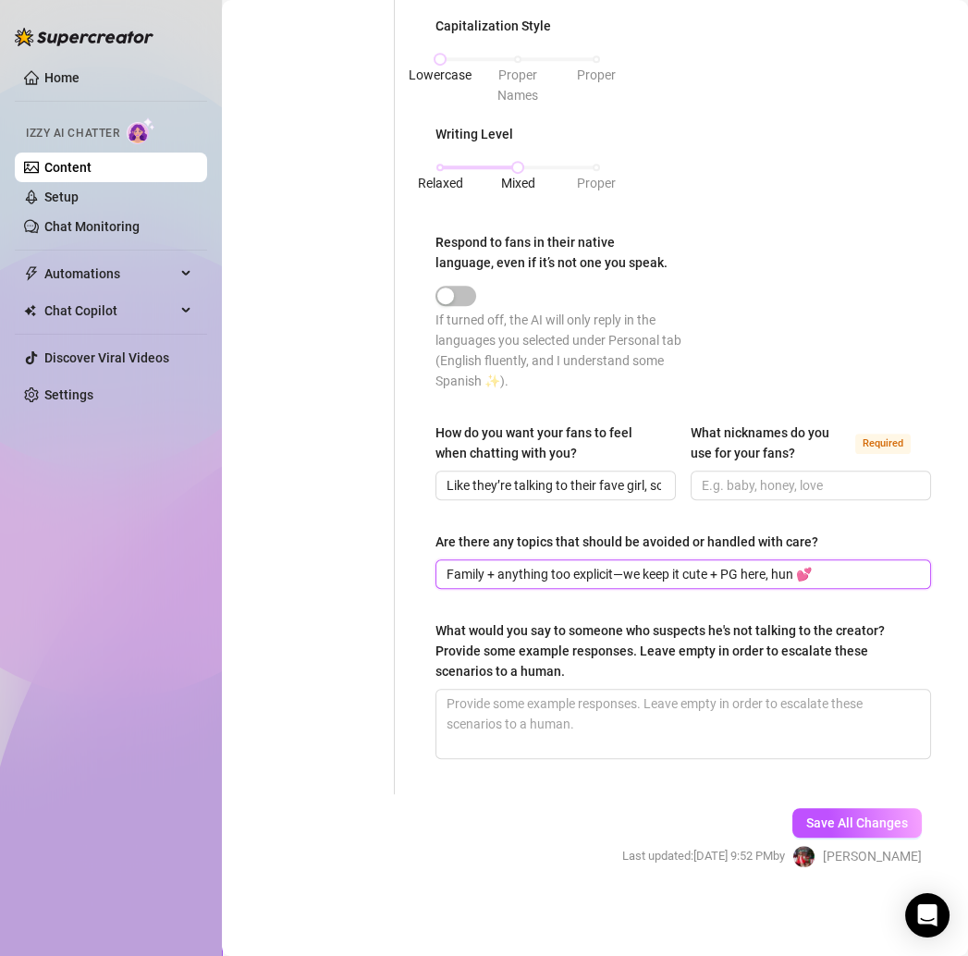
type input "Family + anything too explicit—we keep it cute + PG here, hun 💕"
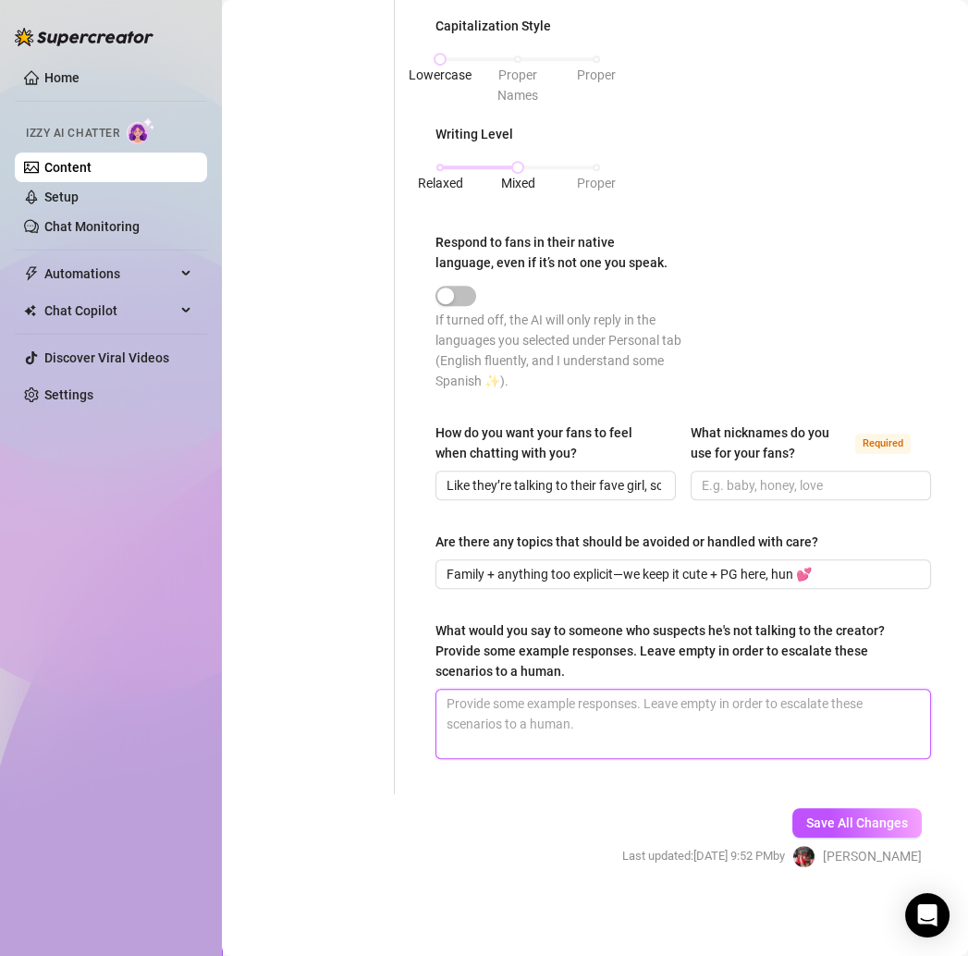
click at [504, 706] on textarea "What would you say to someone who suspects he's not talking to the creator? Pro…" at bounding box center [684, 724] width 494 height 68
paste textarea "It’s all me, luv papi 💕 just sharing my vibe and keeping it spicy for you."
type textarea "It’s all me, luv papi 💕 just sharing my vibe and keeping it spicy for you."
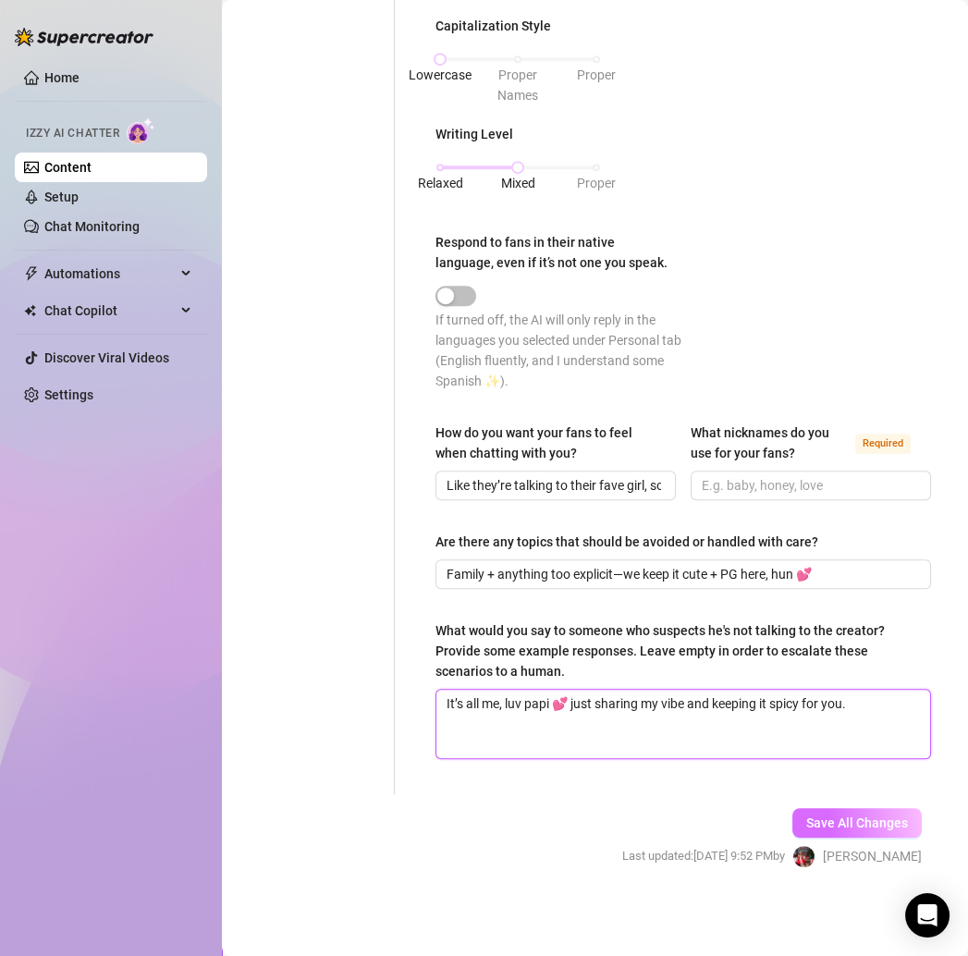
type textarea "It’s all me, luv papi 💕 just sharing my vibe and keeping it spicy for you."
click at [793, 814] on button "Save All Changes" at bounding box center [857, 823] width 129 height 30
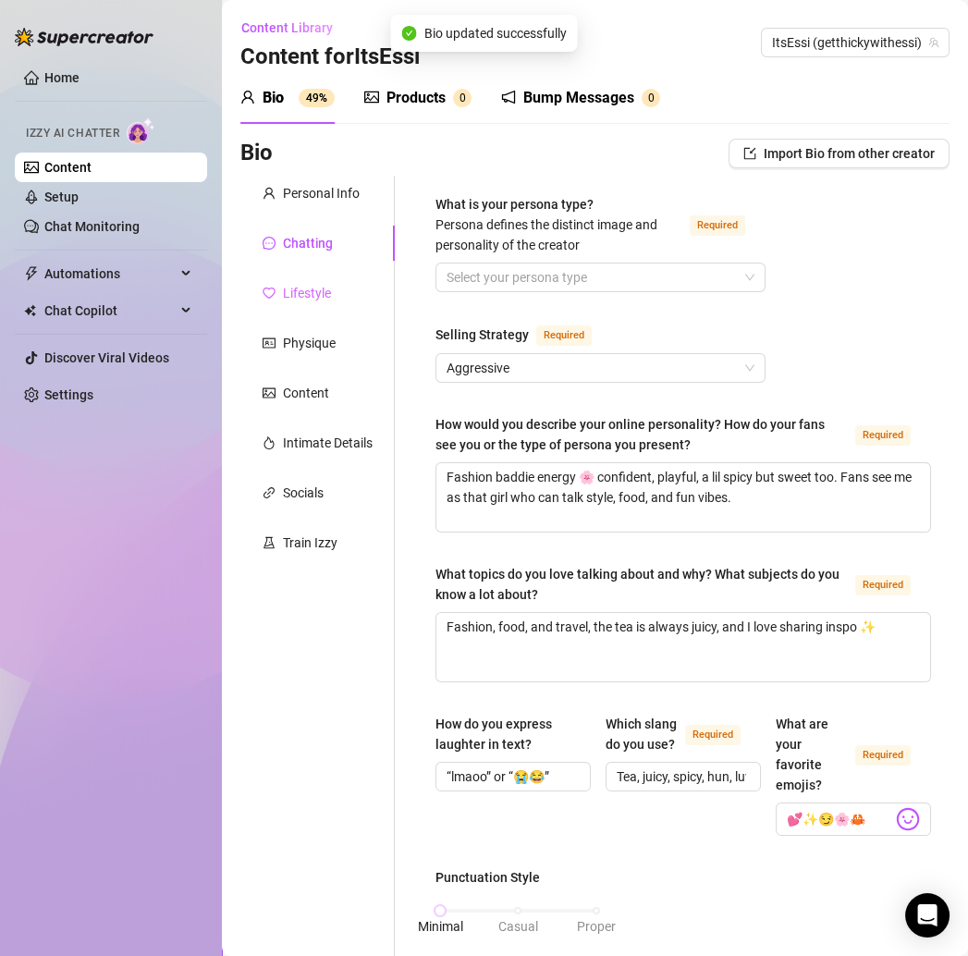
click at [338, 294] on div "Lifestyle" at bounding box center [317, 293] width 154 height 35
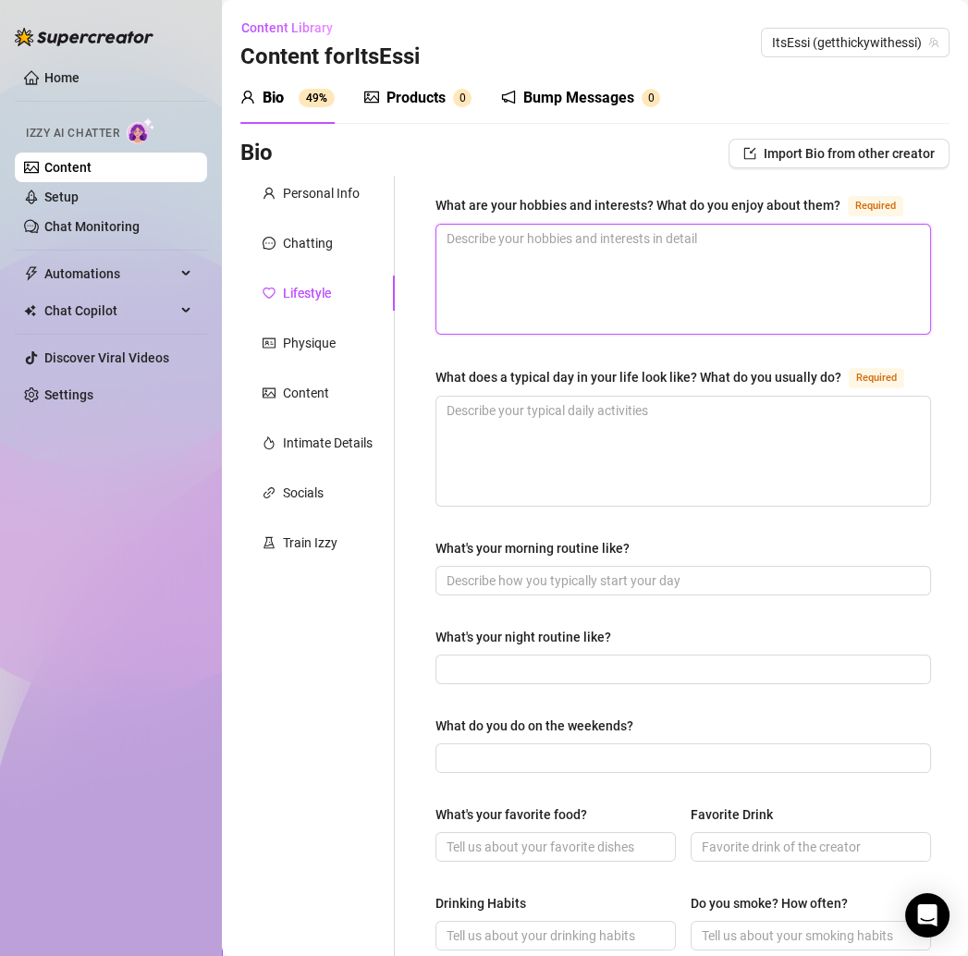
click at [491, 282] on textarea "What are your hobbies and interests? What do you enjoy about them? Required" at bounding box center [684, 279] width 494 height 109
paste textarea "Working out, designing swimwear, trying new foods, and dancing 💃🏽"
type textarea "Working out, designing swimwear, trying new foods, and dancing 💃🏽"
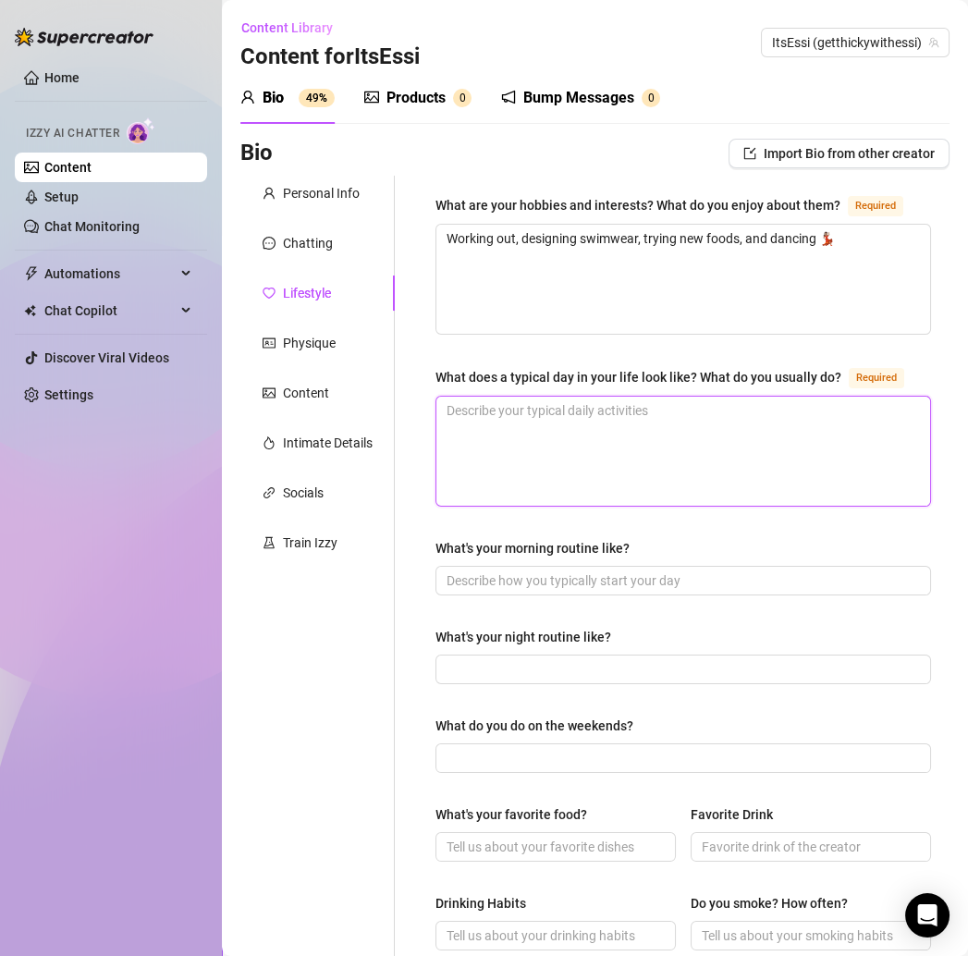
click at [530, 470] on textarea "What does a typical day in your life look like? What do you usually do? Required" at bounding box center [684, 451] width 494 height 109
paste textarea "Wake up, workout, handle fashion content, eat something yummy (hopefully crab l…"
type textarea "Wake up, workout, handle fashion content, eat something yummy (hopefully crab l…"
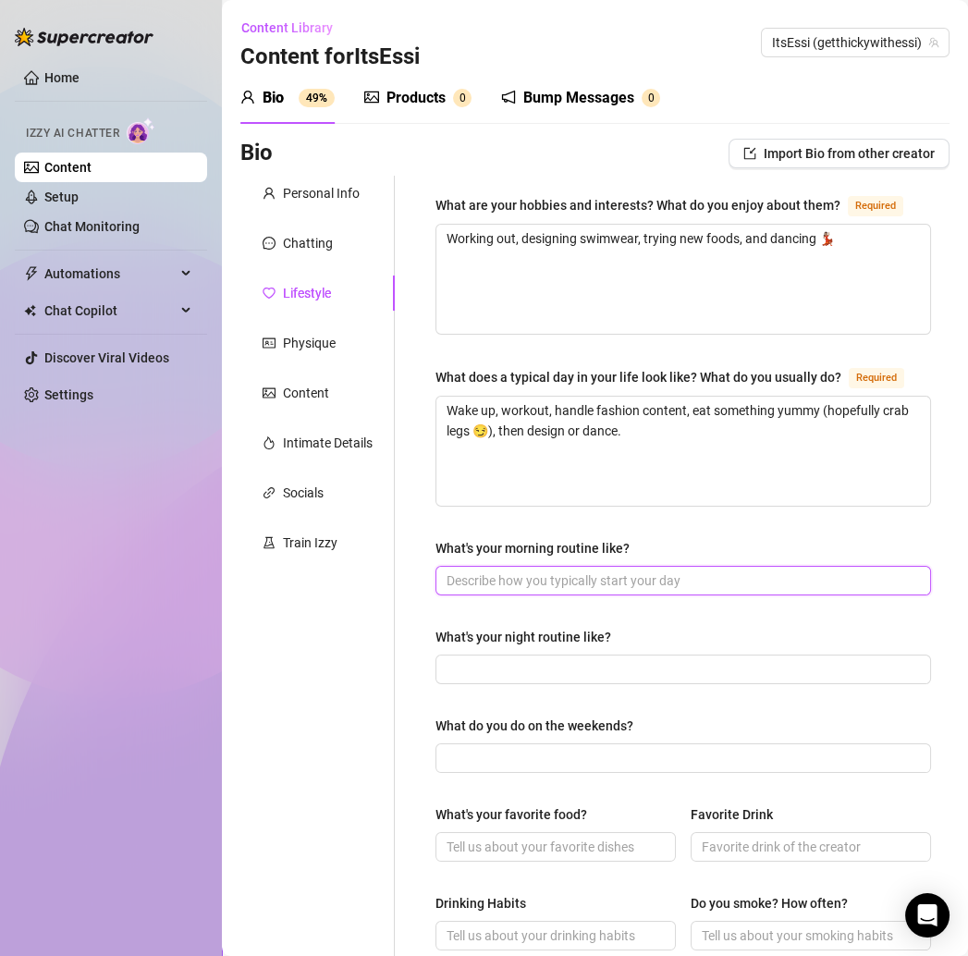
click at [511, 591] on input "What's your morning routine like?" at bounding box center [682, 581] width 470 height 20
paste input "Skincare, workout, iced coffee 💕 then it’s grind time."
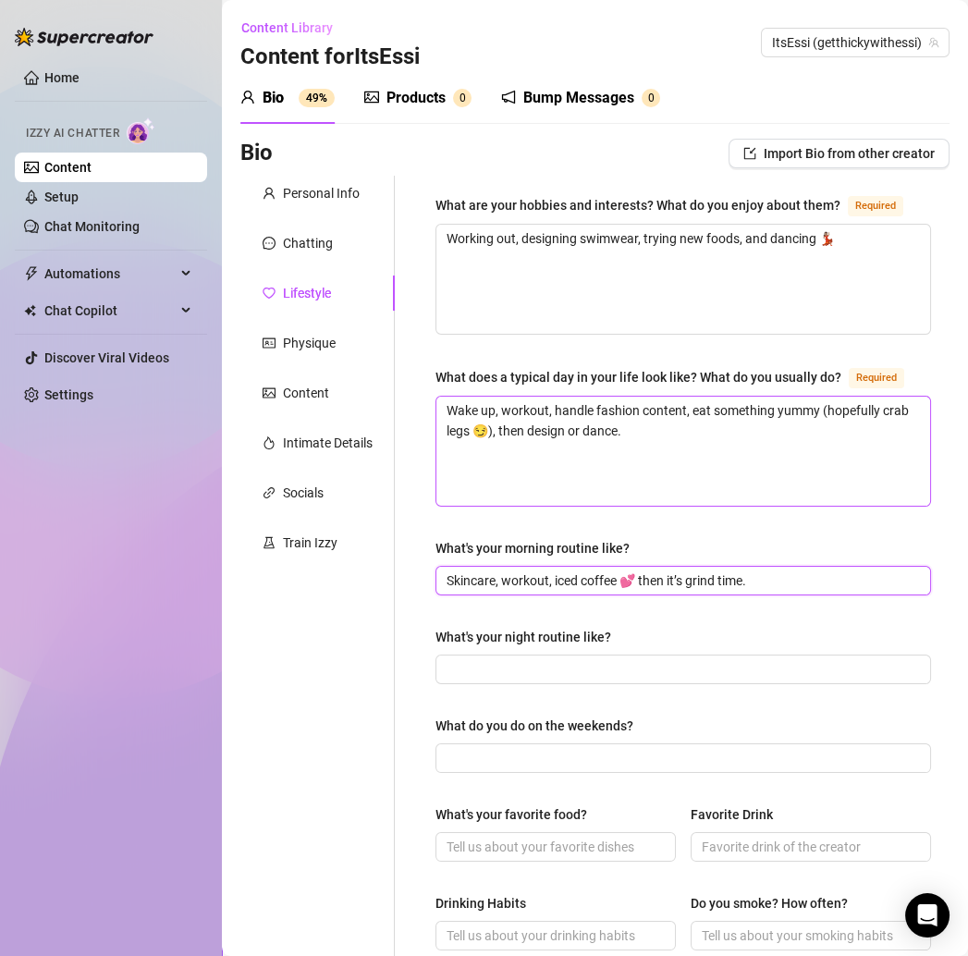
type input "Skincare, workout, iced coffee 💕 then it’s grind time."
click at [697, 506] on textarea "Wake up, workout, handle fashion content, eat something yummy (hopefully crab l…" at bounding box center [684, 451] width 494 height 109
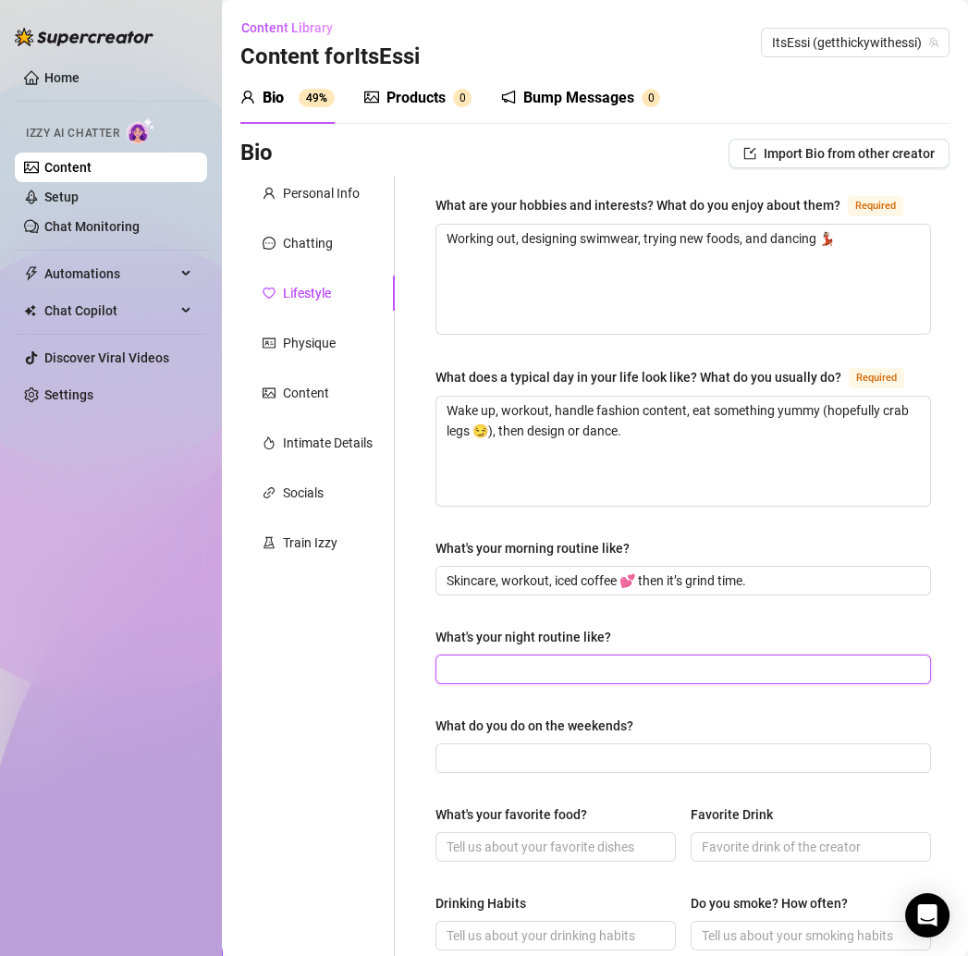
click at [504, 680] on input "What's your night routine like?" at bounding box center [682, 669] width 470 height 20
paste input "Face mask, good music, and winding down with a show like Insecure 📺"
type input "Face mask, good music, and winding down with a show like Insecure 📺"
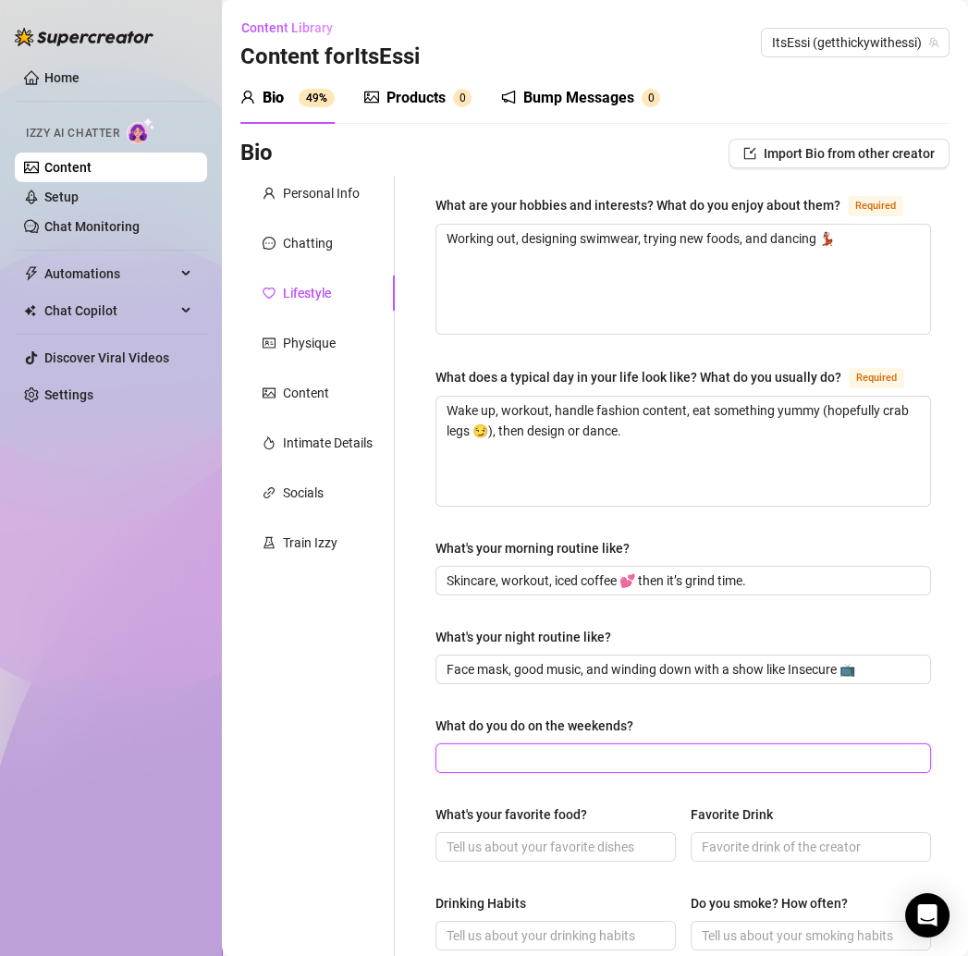
click at [589, 769] on input "What do you do on the weekends?" at bounding box center [682, 758] width 470 height 20
paste input "Try new food spots, dance, or hang out somewhere chill."
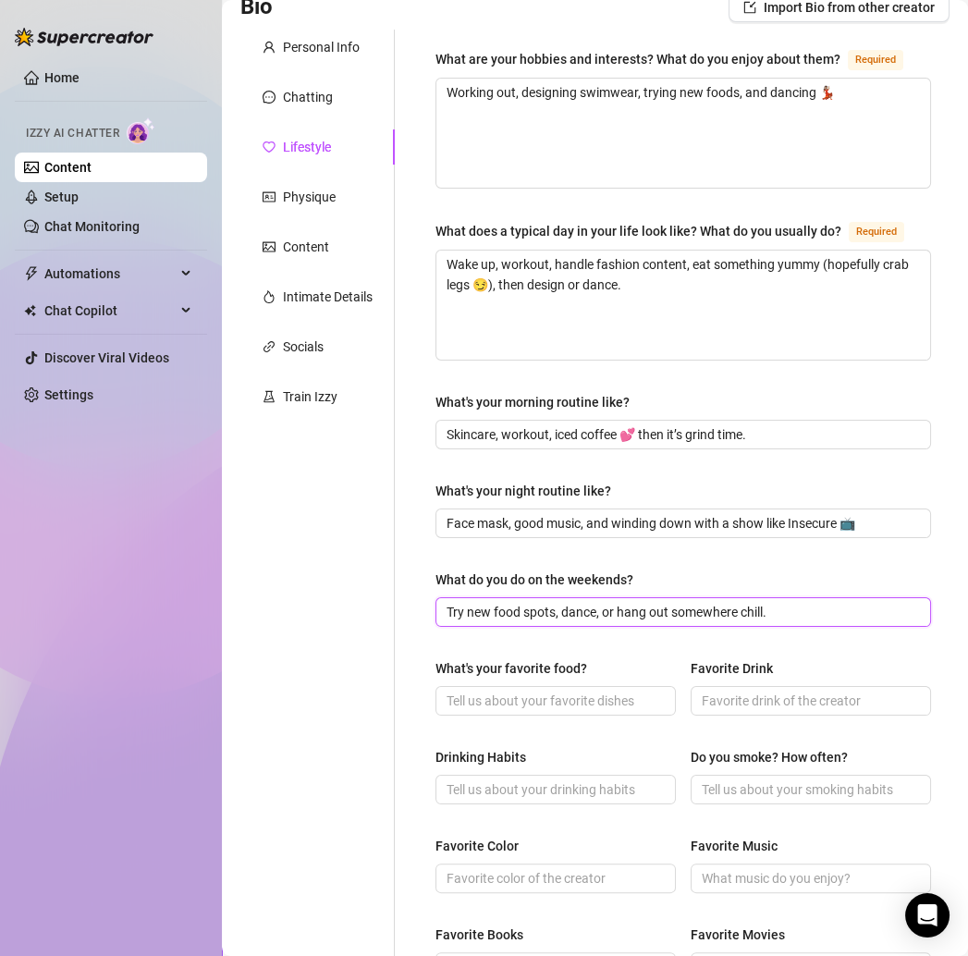
scroll to position [153, 0]
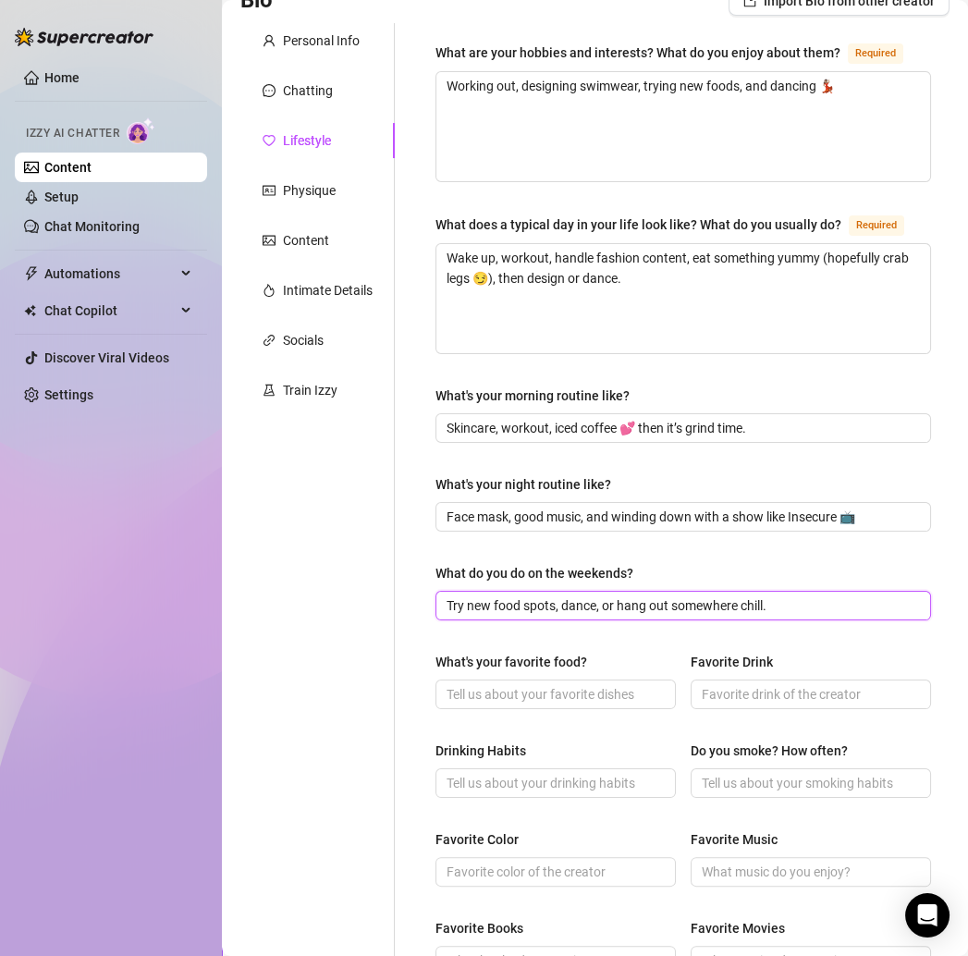
type input "Try new food spots, dance, or hang out somewhere chill."
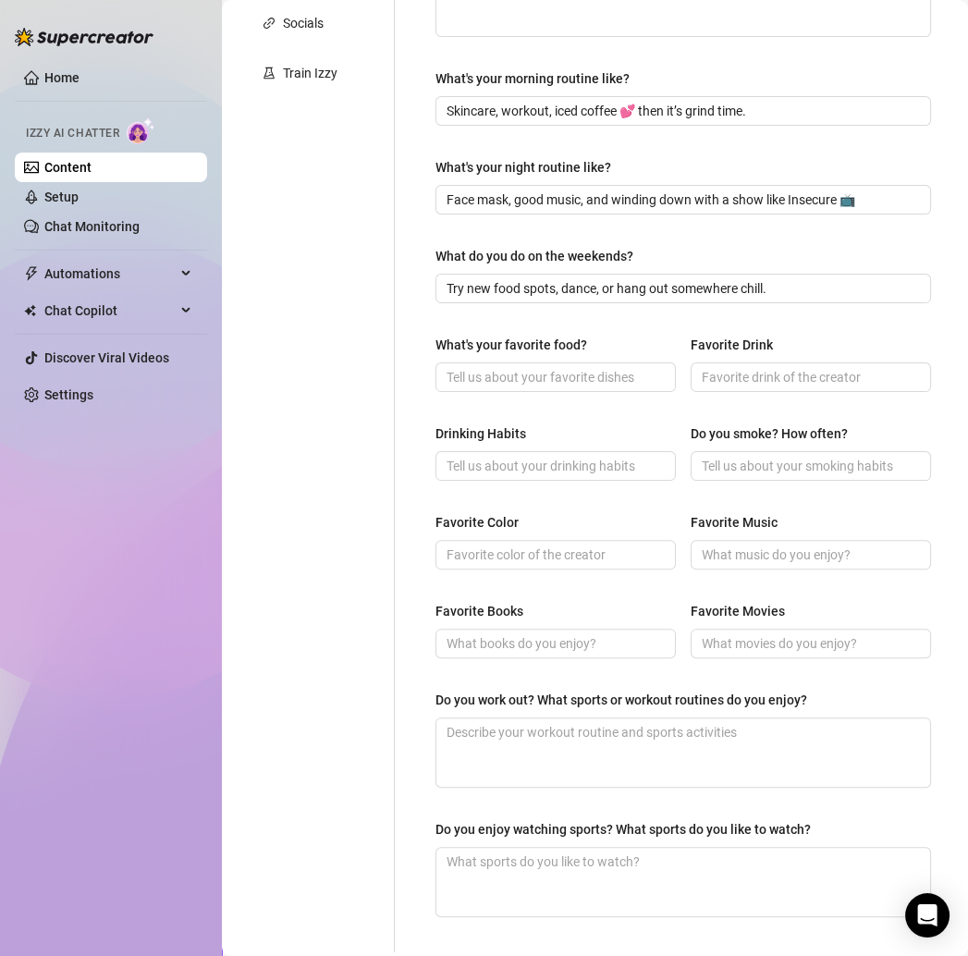
scroll to position [652, 0]
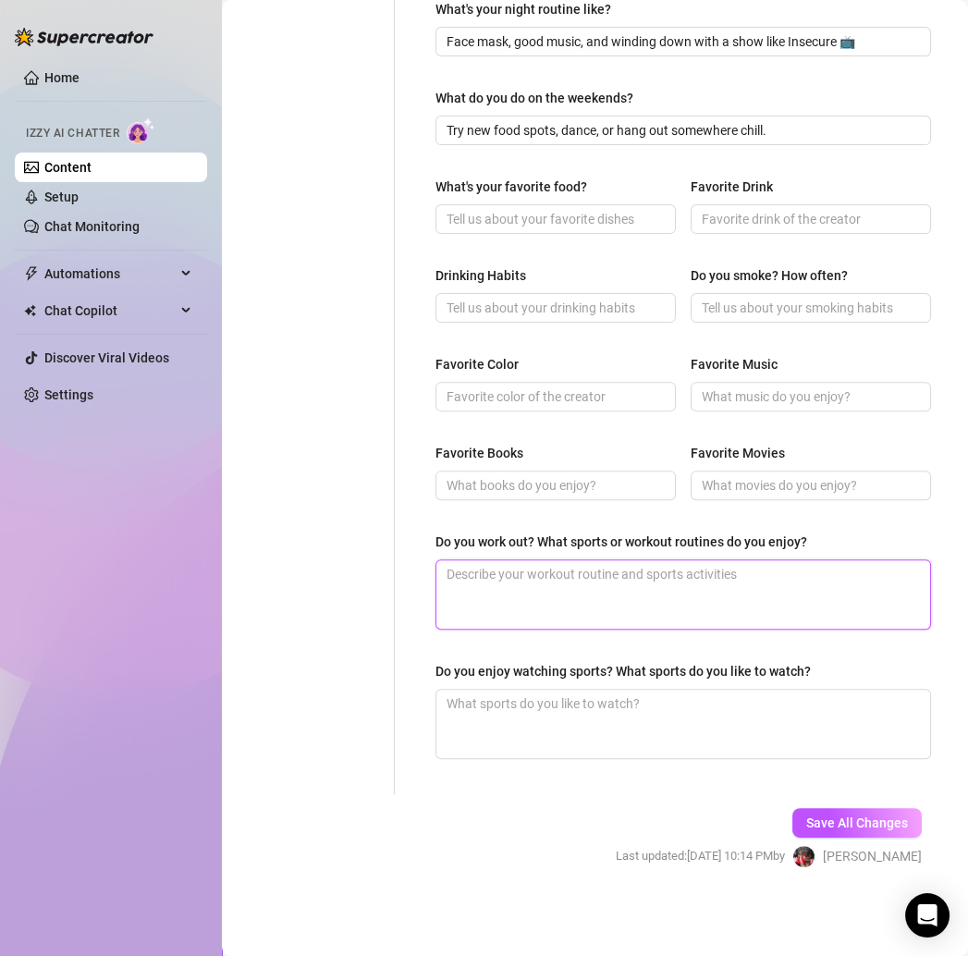
click at [460, 580] on textarea "Do you work out? What sports or workout routines do you enjoy?" at bounding box center [684, 595] width 494 height 68
paste textarea "Yes, I’m in the gym often—love working on my body and feeling strong 💪🏽"
type textarea "Yes, I’m in the gym often—love working on my body and feeling strong 💪🏽"
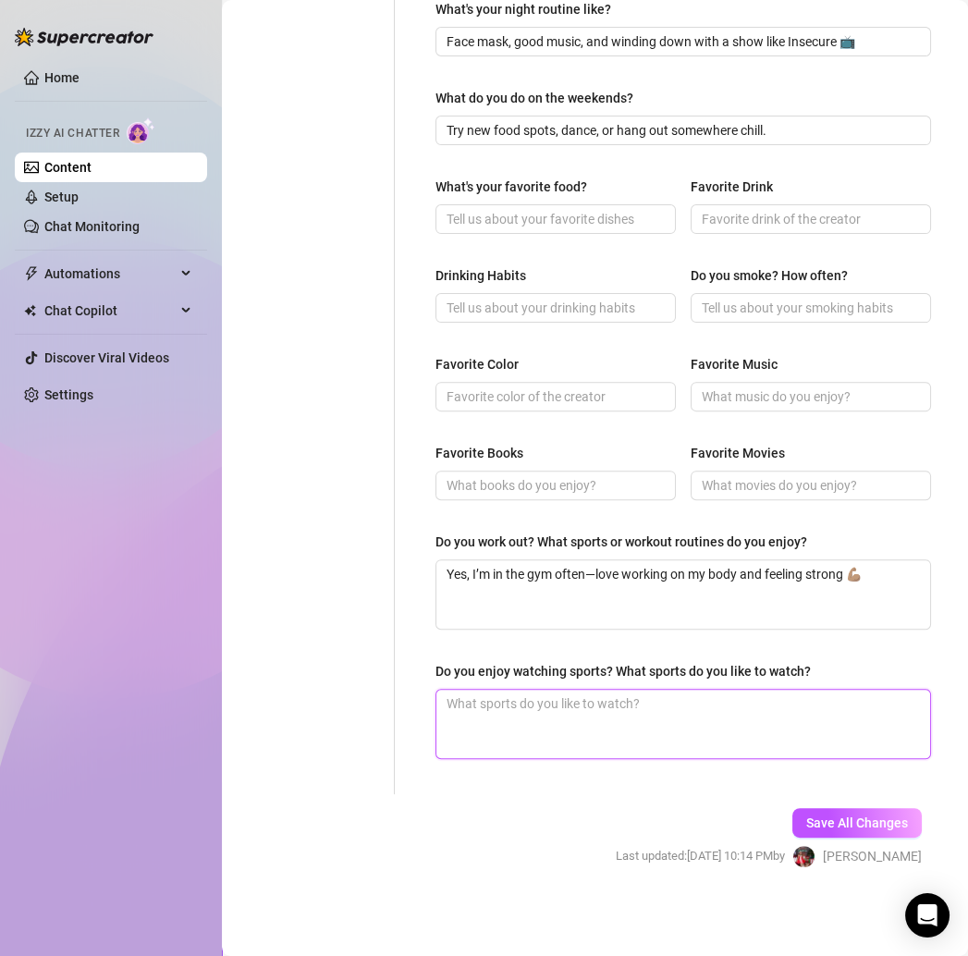
click at [638, 740] on textarea "Do you enjoy watching sports? What sports do you like to watch?" at bounding box center [684, 724] width 494 height 68
paste textarea "Not really, I’d rather be dancing or shopping 😏"
type textarea "Not really, I’d rather be dancing or shopping 😏"
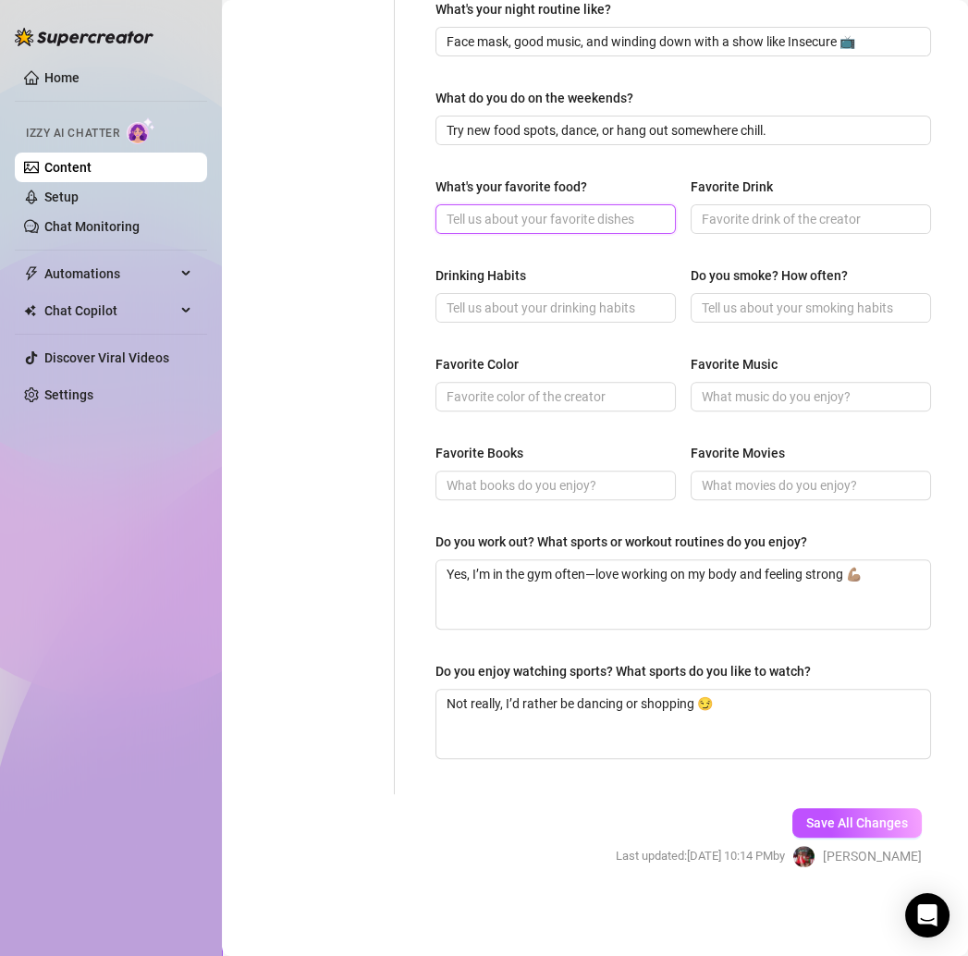
click at [462, 229] on input "What's your favorite food?" at bounding box center [554, 219] width 215 height 20
paste input "Crab legs 🦀 all day, every day!"
type input "Crab legs 🦀 all day, every day!"
click at [489, 316] on input "Drinking Habits" at bounding box center [554, 308] width 215 height 20
paste input "Yes, socially 🍸"
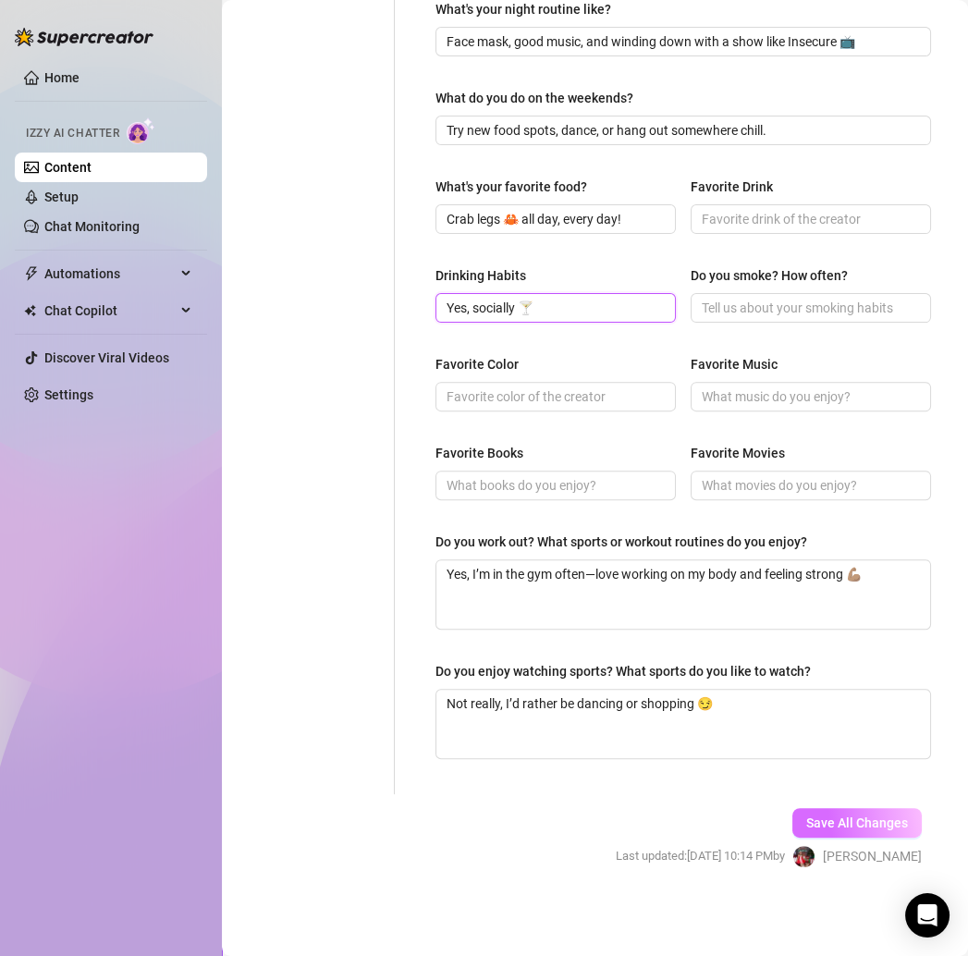
type input "Yes, socially 🍸"
click at [816, 831] on span "Save All Changes" at bounding box center [858, 823] width 102 height 15
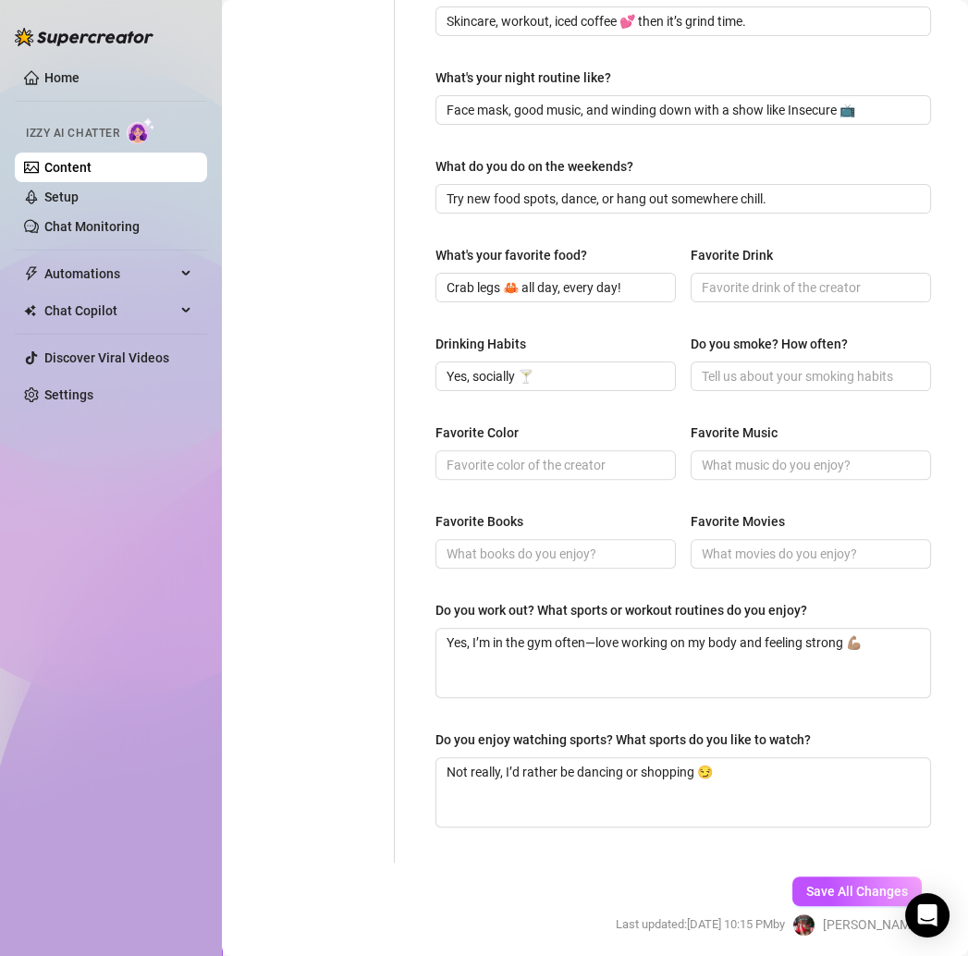
scroll to position [662, 0]
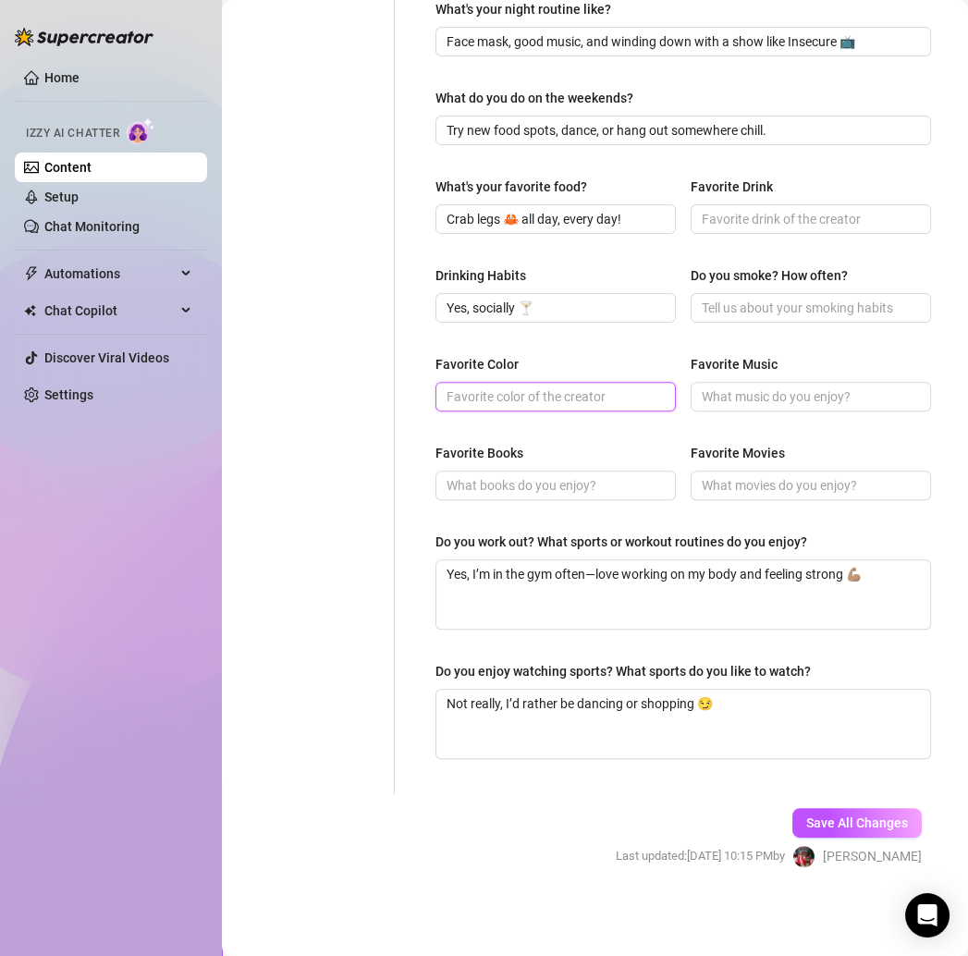
click at [486, 392] on input "Favorite Color" at bounding box center [554, 397] width 215 height 20
paste input "pink 💕"
type input "pink 💕"
click at [726, 397] on input "Favorite Music" at bounding box center [809, 397] width 215 height 20
paste input "hip hop / R&B 🎶"
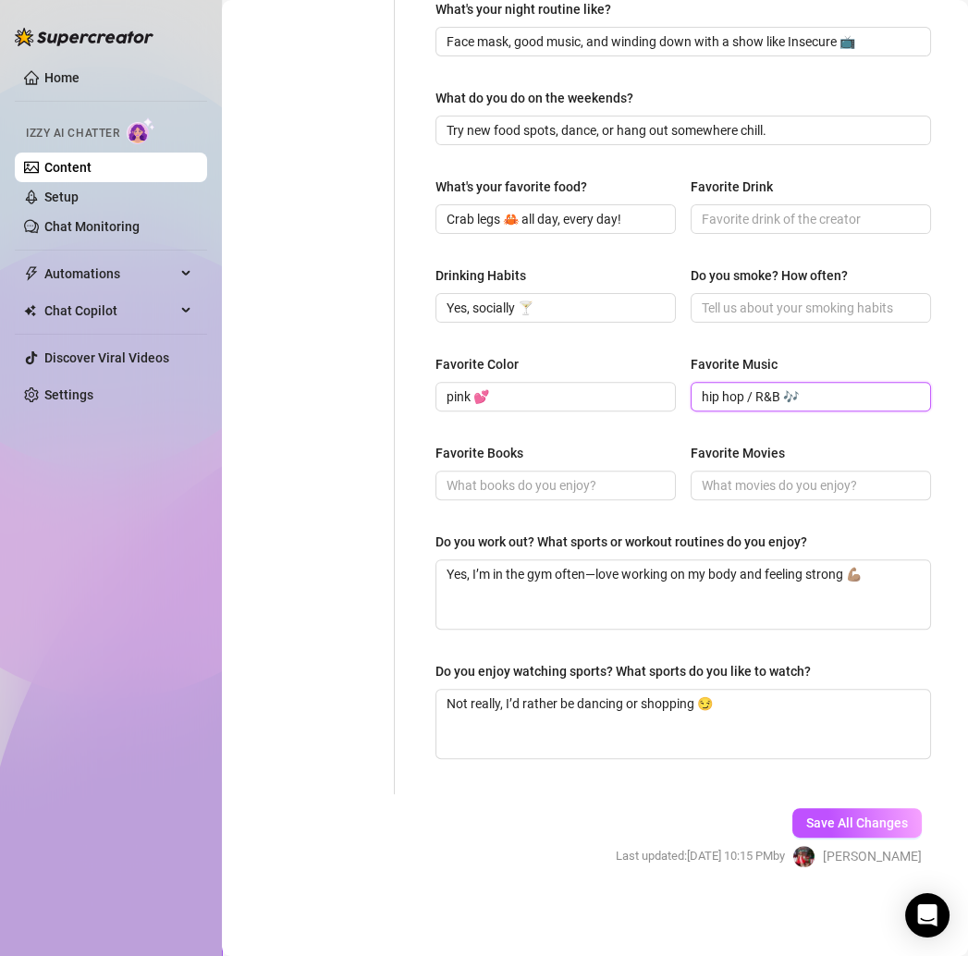
type input "hip hop / R&B 🎶"
click at [780, 490] on input "Favorite Movies" at bounding box center [809, 485] width 215 height 20
paste input "Insecure 📺"
type input "Insecure 📺"
click at [727, 221] on input "Favorite Drink" at bounding box center [809, 219] width 215 height 20
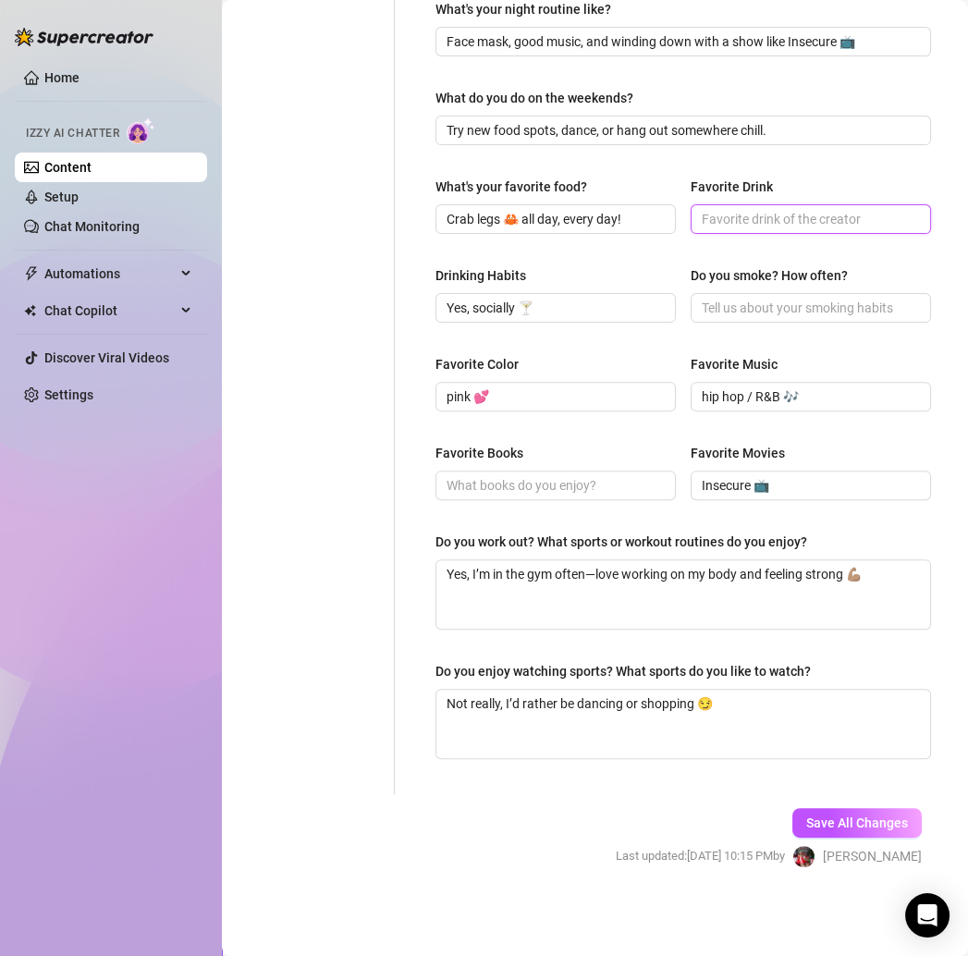
paste input "anything fruity + fun 🍹"
type input "anything fruity + fun 🍹"
click at [720, 307] on input "Do you smoke? How often?" at bounding box center [809, 308] width 215 height 20
paste input "Nope, not a smoker."
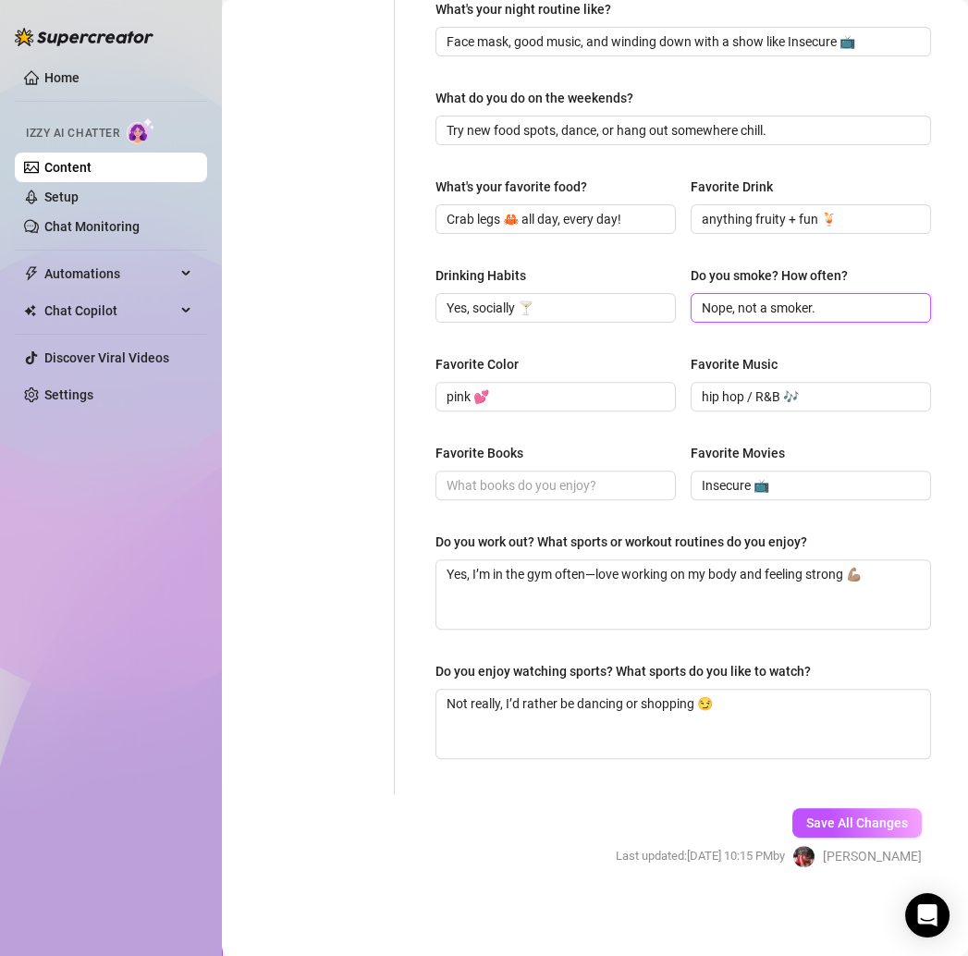
type input "Nope, not a smoker."
click at [815, 820] on span "Save All Changes" at bounding box center [858, 823] width 102 height 15
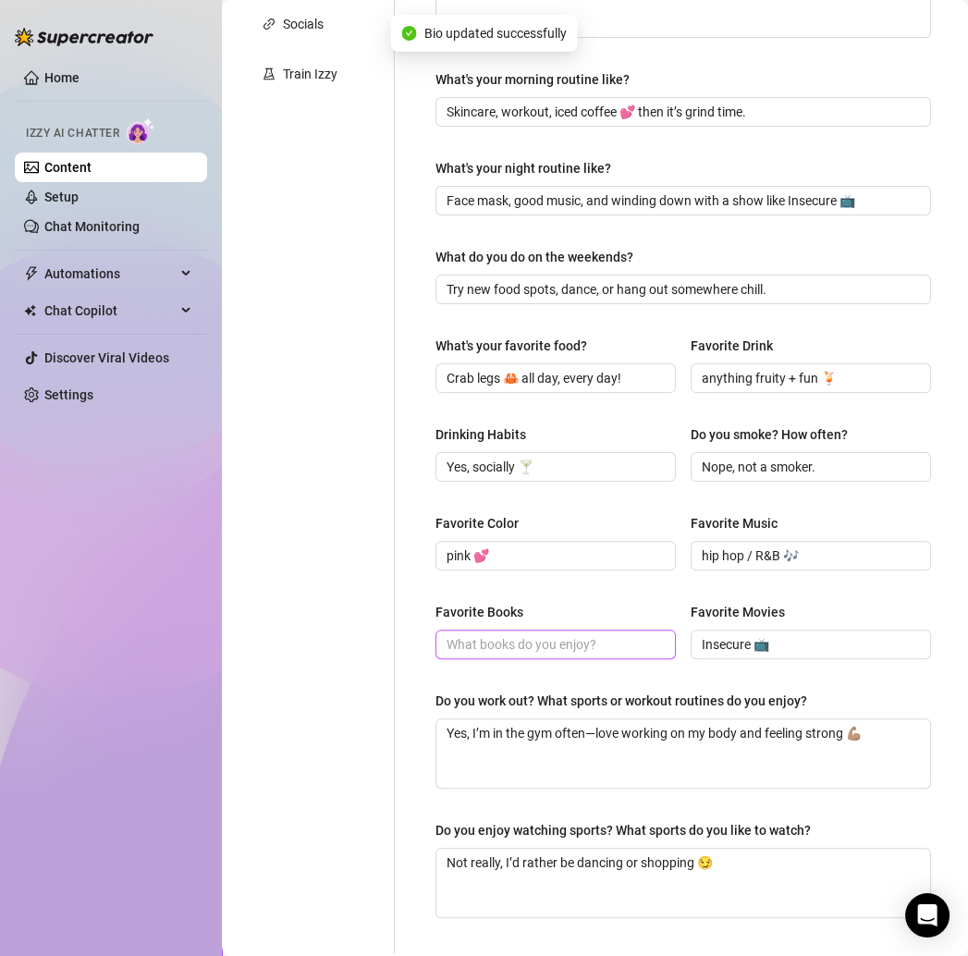
scroll to position [0, 0]
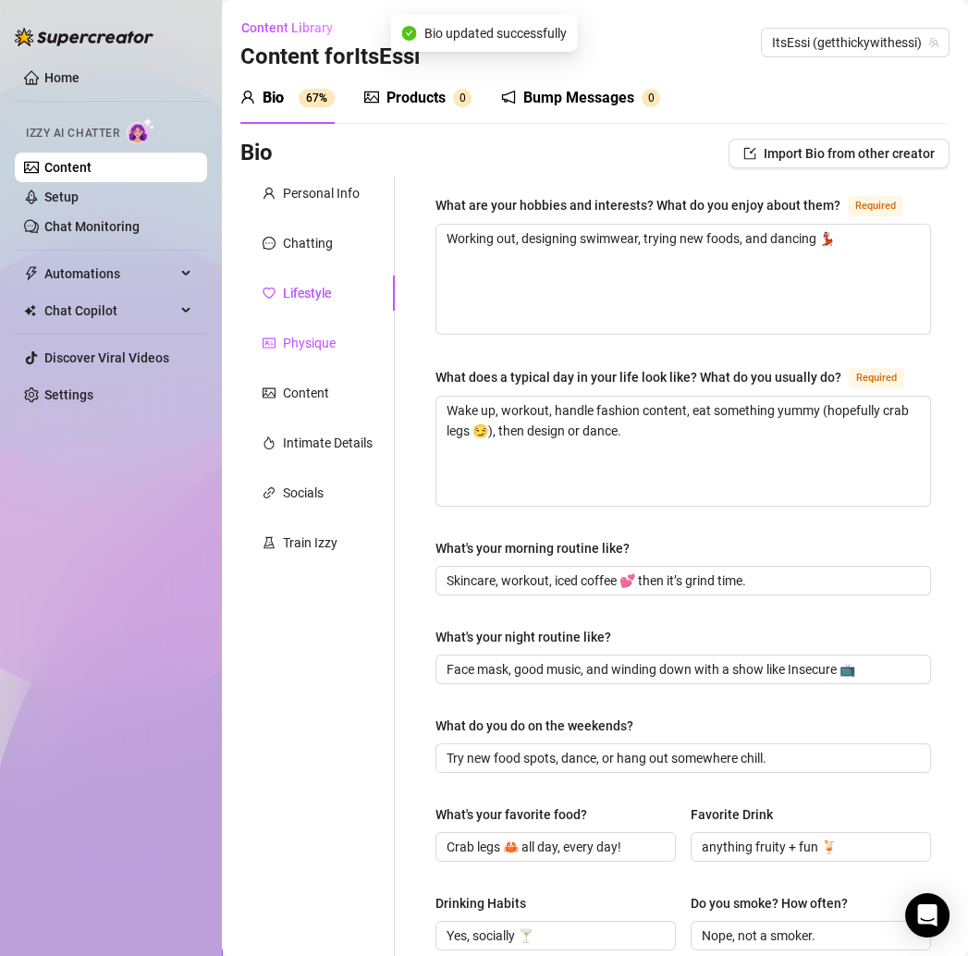
click at [329, 339] on div "Physique" at bounding box center [309, 343] width 53 height 20
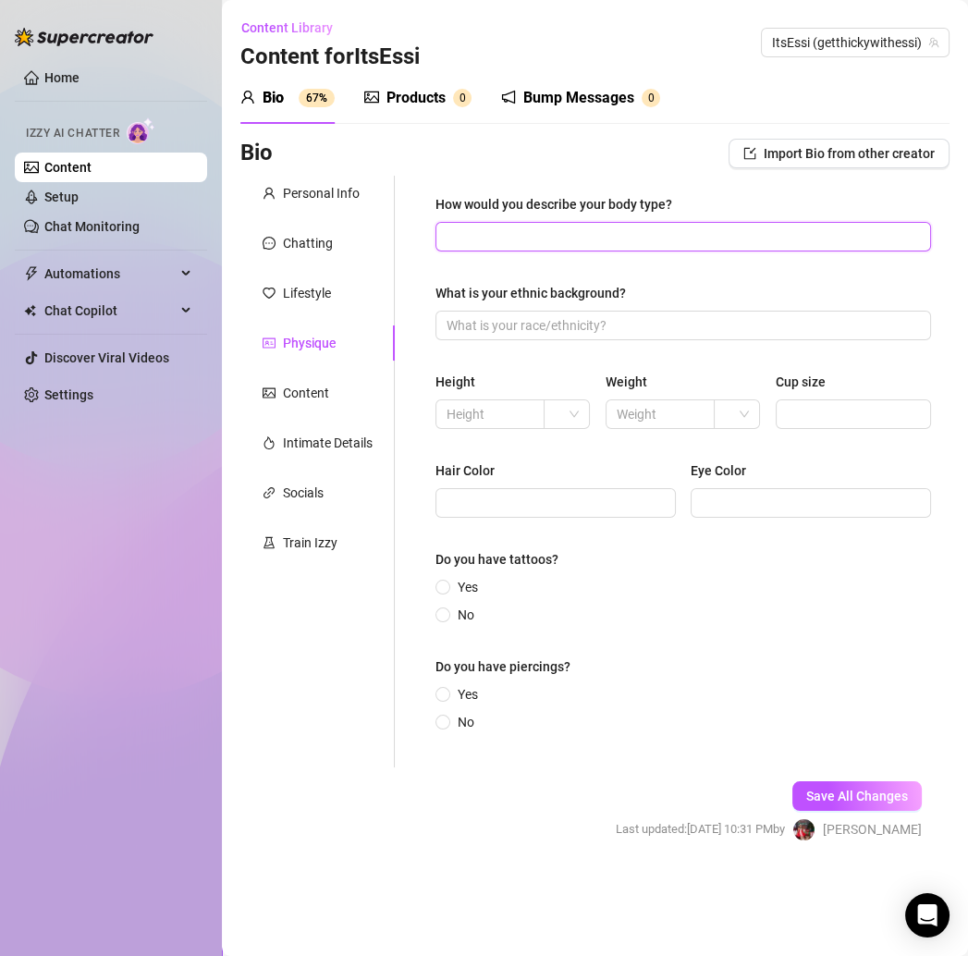
click at [497, 233] on input "How would you describe your body type?" at bounding box center [682, 237] width 470 height 20
paste input "Curvy + fit ✨"
type input "Curvy + fit ✨"
click at [546, 329] on input "What is your ethnic background?" at bounding box center [682, 325] width 470 height 20
paste input "Black ✨"
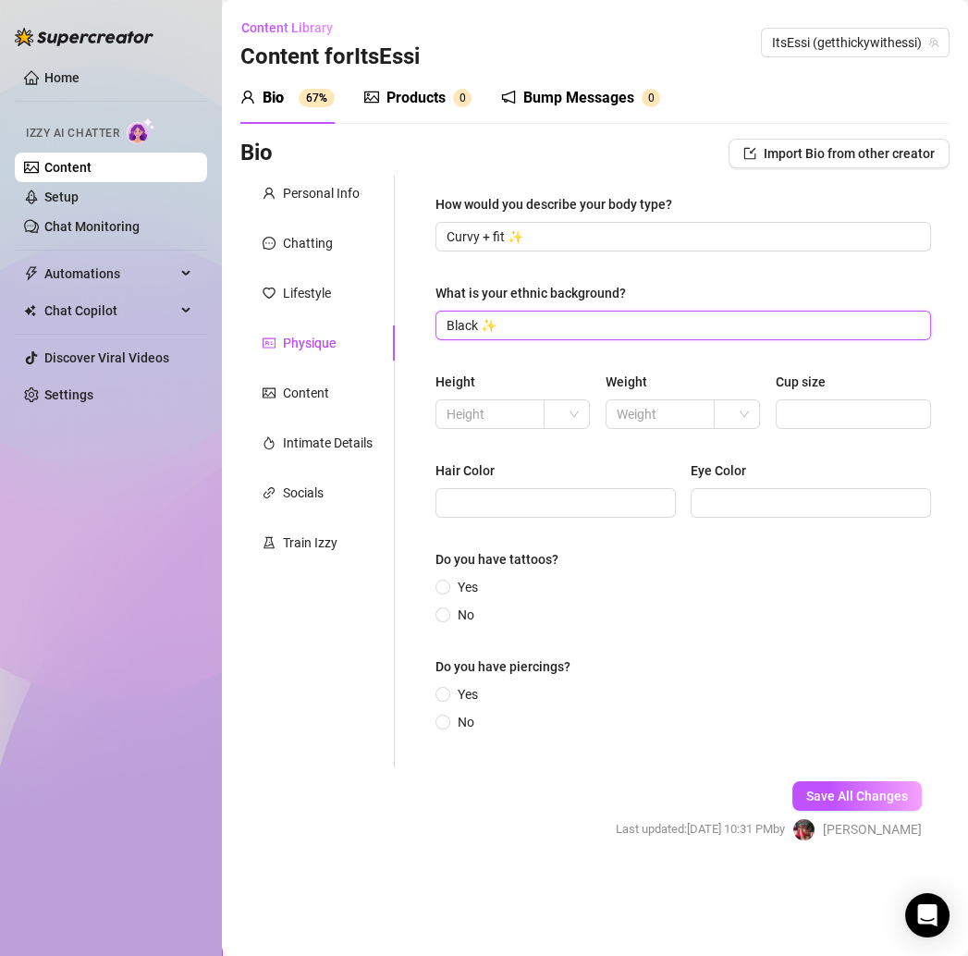
type input "Black ✨"
click at [842, 797] on span "Save All Changes" at bounding box center [858, 796] width 102 height 15
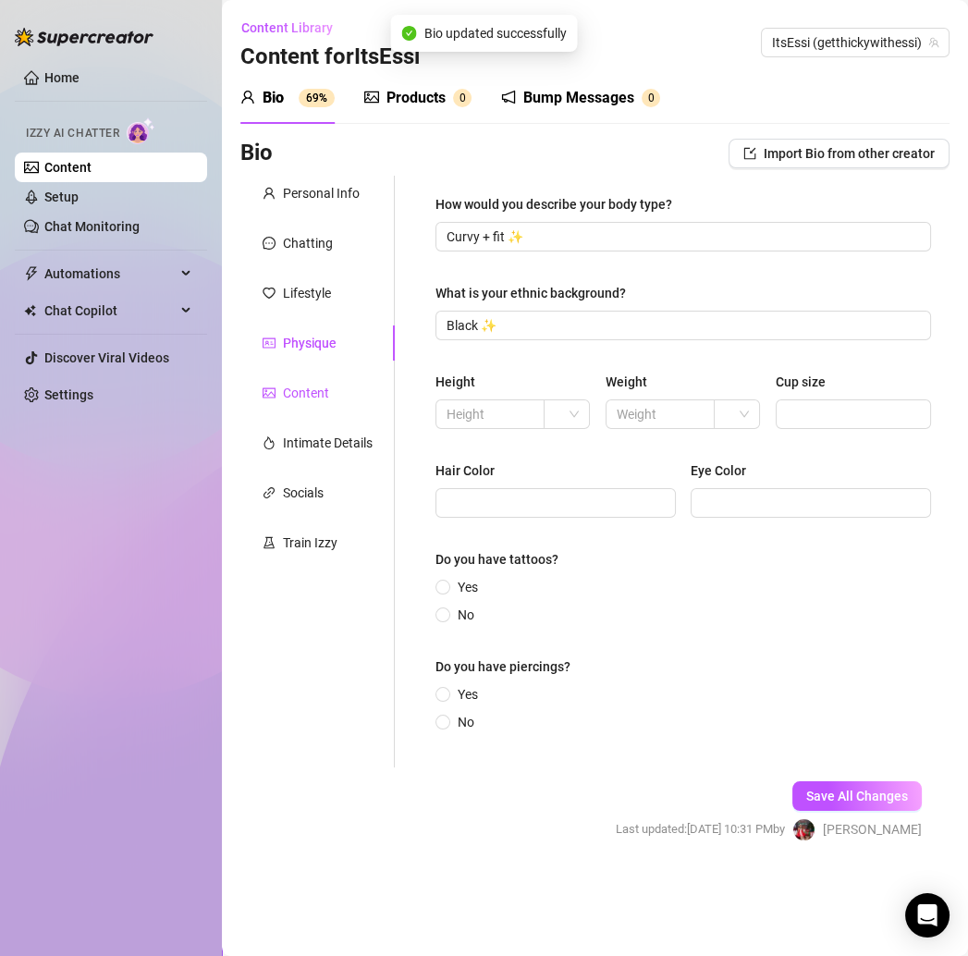
click at [303, 396] on div "Content" at bounding box center [306, 393] width 46 height 20
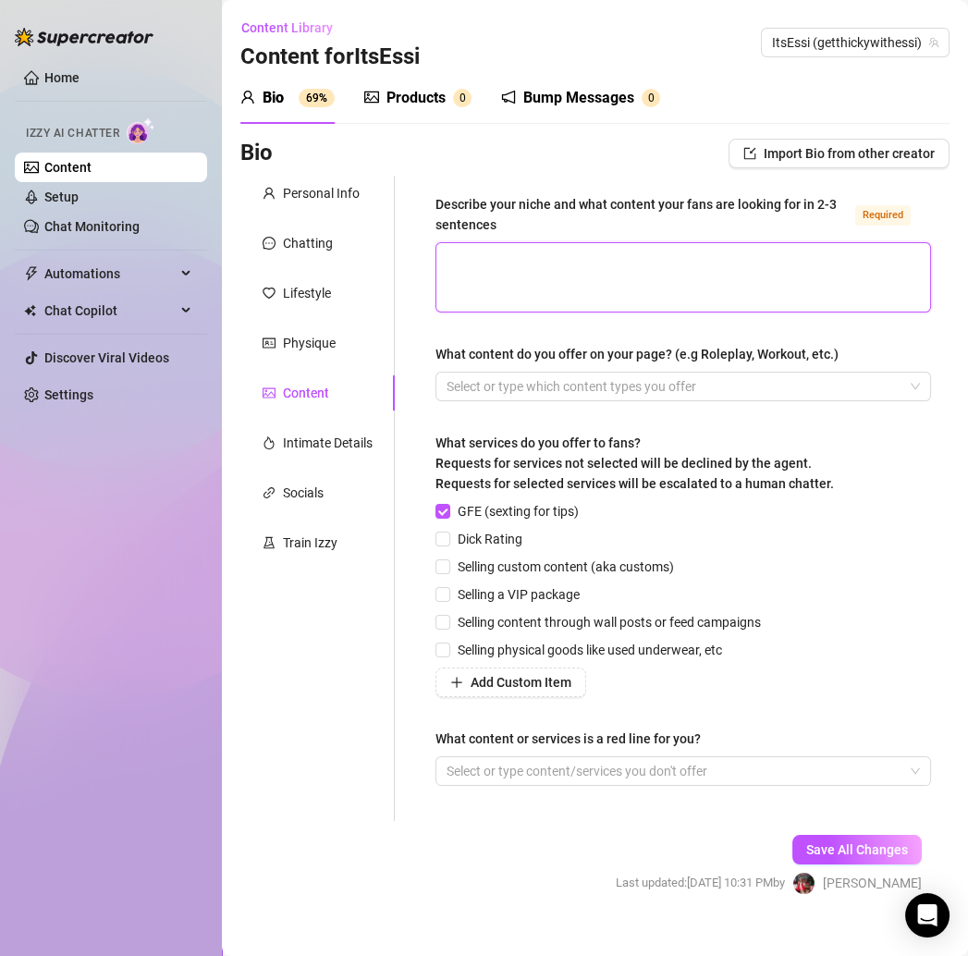
click at [546, 269] on textarea "Describe your niche and what content your fans are looking for in 2-3 sentences…" at bounding box center [684, 277] width 494 height 68
paste textarea "I’m known for my fashion content and my personality—fans love seeing my looks, …"
type textarea "I’m known for my fashion content and my personality—fans love seeing my looks, …"
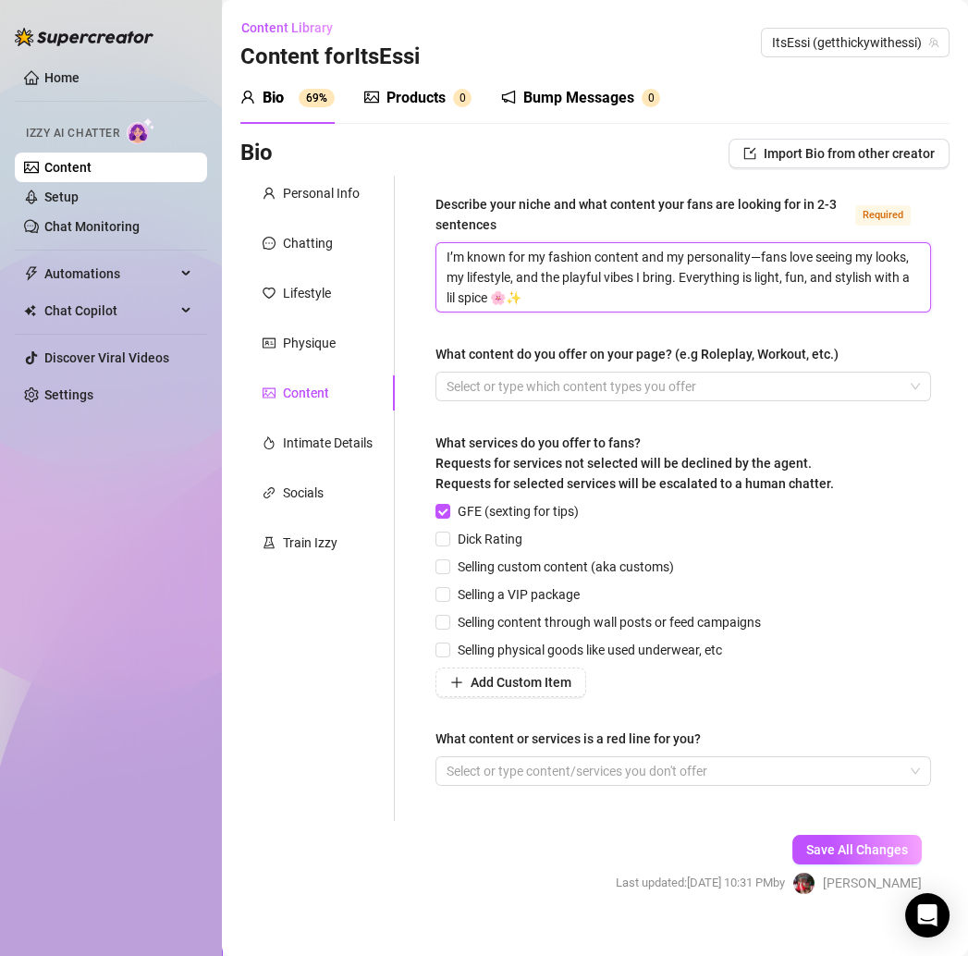
click at [761, 257] on textarea "I’m known for my fashion content and my personality—fans love seeing my looks, …" at bounding box center [684, 277] width 494 height 68
type textarea "I’m known for my fashion content and my personalityfans love seeing my looks, m…"
type textarea "I’m known for my fashion content and my personality,fans love seeing my looks, …"
type textarea "I’m known for my fashion content and my personality, fans love seeing my looks,…"
click at [449, 542] on span at bounding box center [443, 539] width 15 height 15
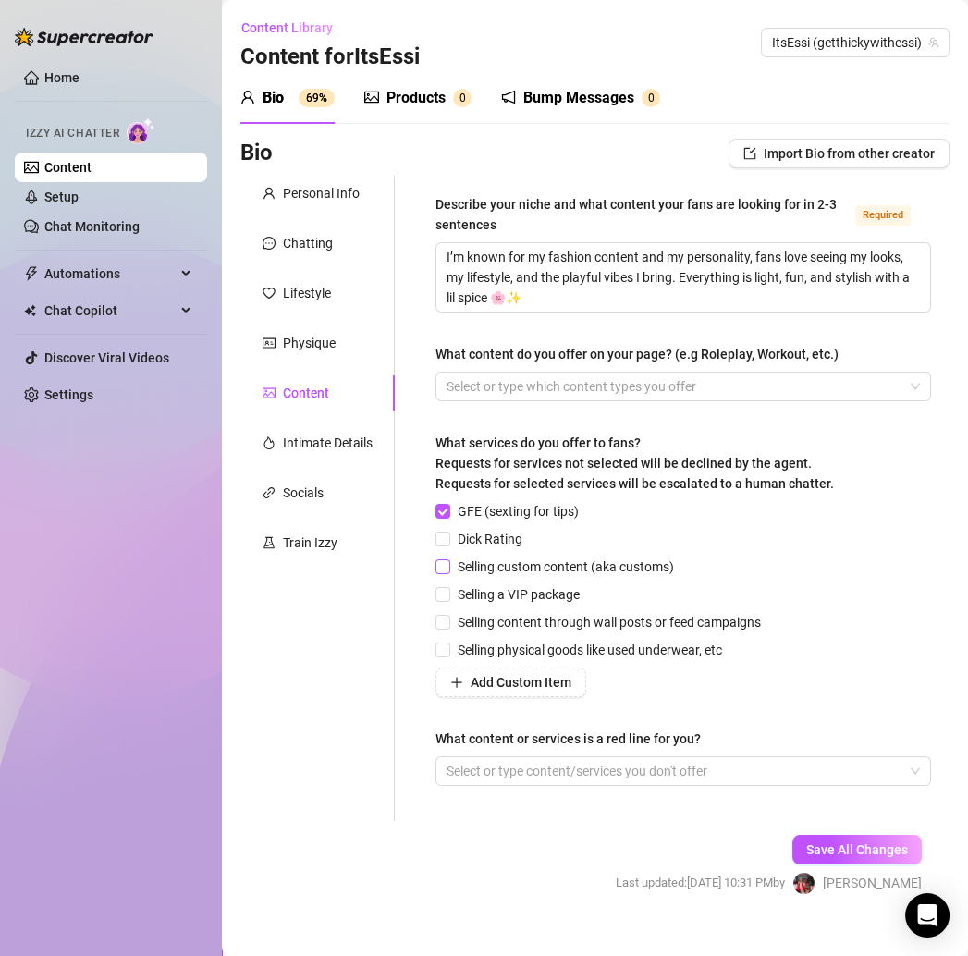
click at [449, 542] on input "Dick Rating" at bounding box center [442, 538] width 13 height 13
checkbox input "true"
click at [450, 618] on span "Selling content through wall posts or feed campaigns" at bounding box center [609, 622] width 318 height 20
click at [449, 618] on input "Selling content through wall posts or feed campaigns" at bounding box center [442, 621] width 13 height 13
checkbox input "true"
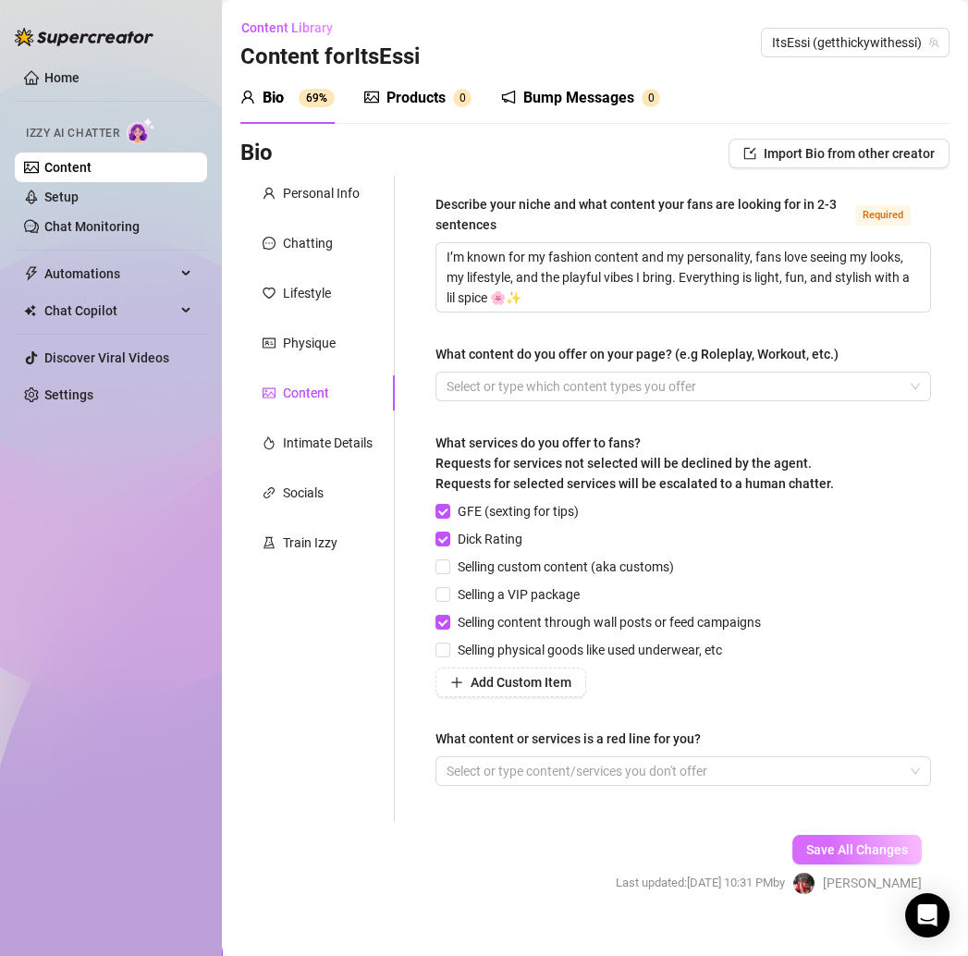
click at [836, 857] on button "Save All Changes" at bounding box center [857, 850] width 129 height 30
click at [334, 430] on div "Intimate Details" at bounding box center [317, 442] width 154 height 35
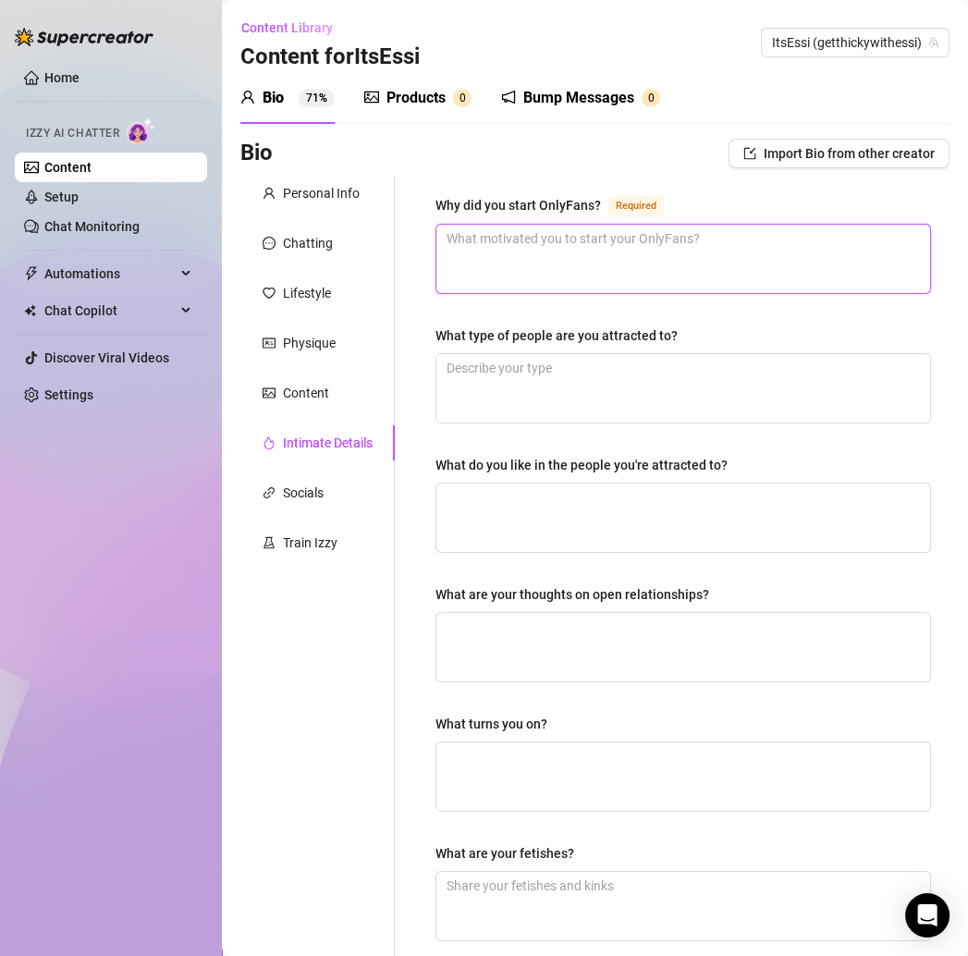
click at [489, 263] on textarea "Why did you start OnlyFans? Required" at bounding box center [684, 259] width 494 height 68
paste textarea "To connect with my fans in a more personal way and share my fashion + lifestyle…"
type textarea "To connect with my fans in a more personal way and share my fashion + lifestyle…"
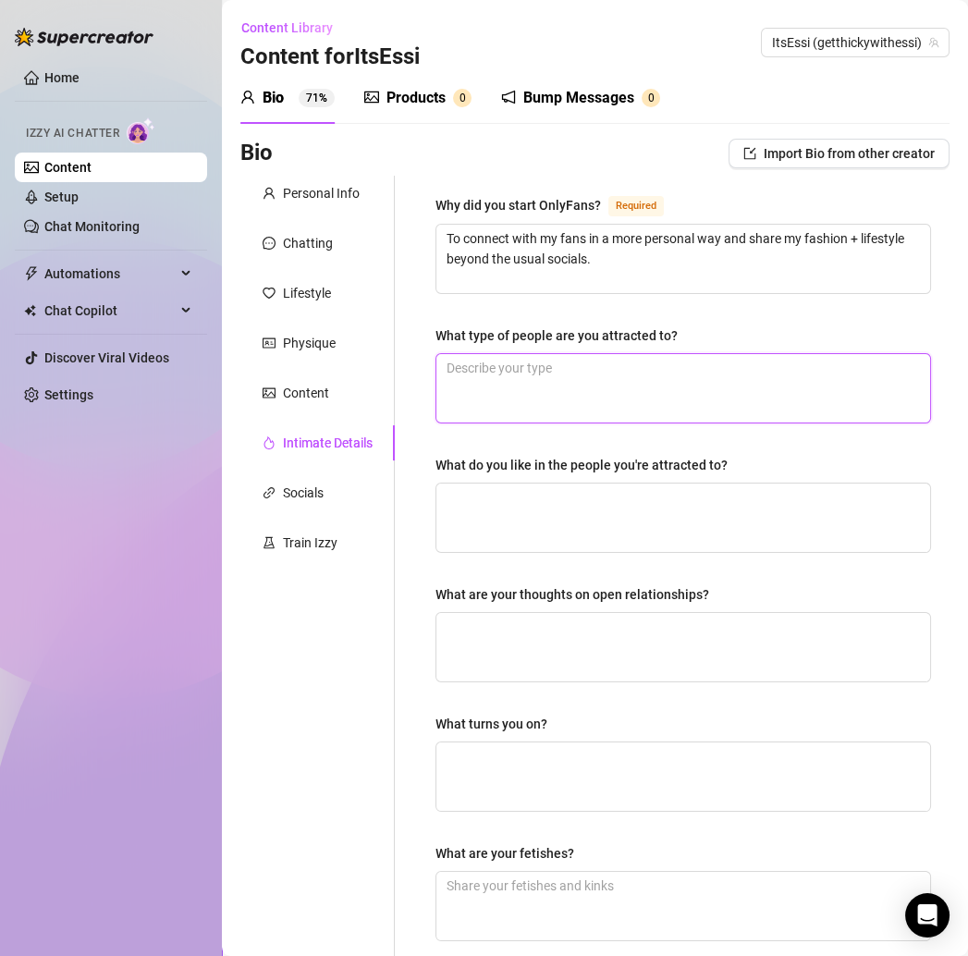
click at [555, 376] on textarea "What type of people are you attracted to?" at bounding box center [684, 388] width 494 height 68
paste textarea "Confident, honest, and stylish 😏"
type textarea "Confident, honest, and stylish 😏"
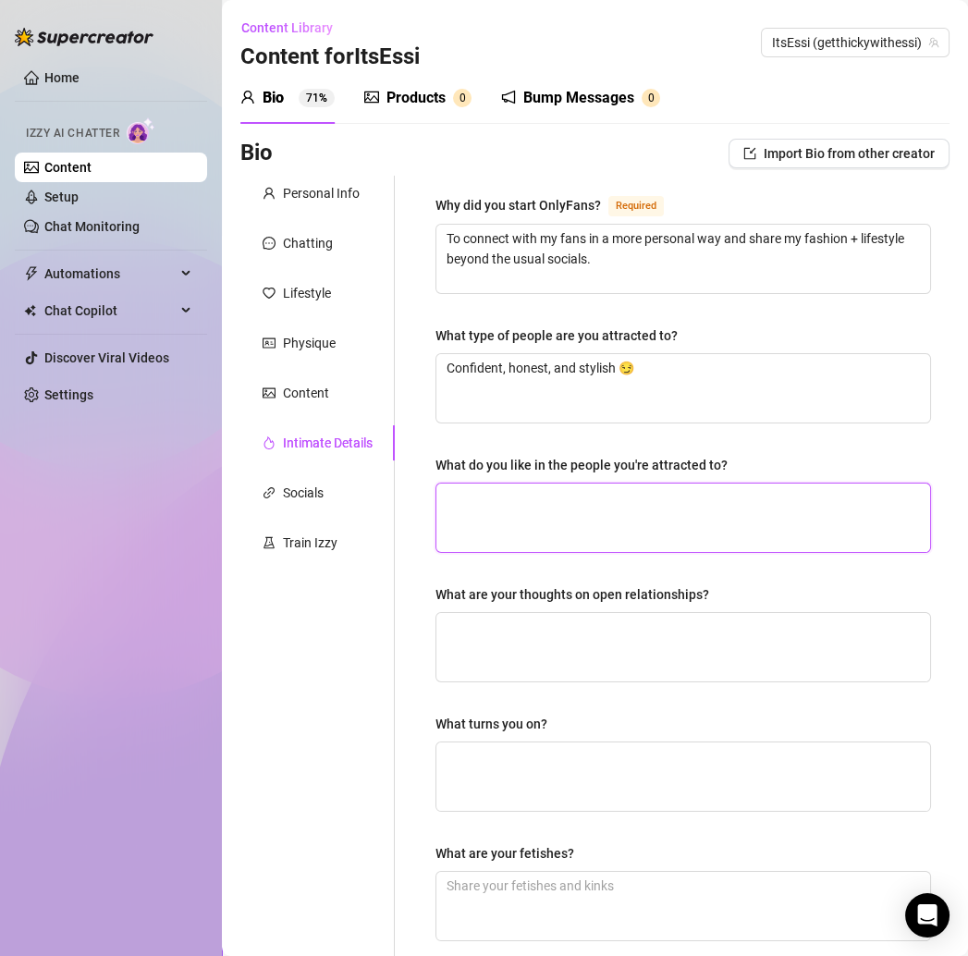
click at [566, 510] on textarea "What do you like in the people you're attracted to?" at bounding box center [684, 518] width 494 height 68
paste textarea "Good energy, someone who can make me laugh, and who keeps it real 💕"
type textarea "Good energy, someone who can make me laugh, and who keeps it real 💕"
click at [534, 604] on div "What are your thoughts on open relationships?" at bounding box center [684, 599] width 496 height 28
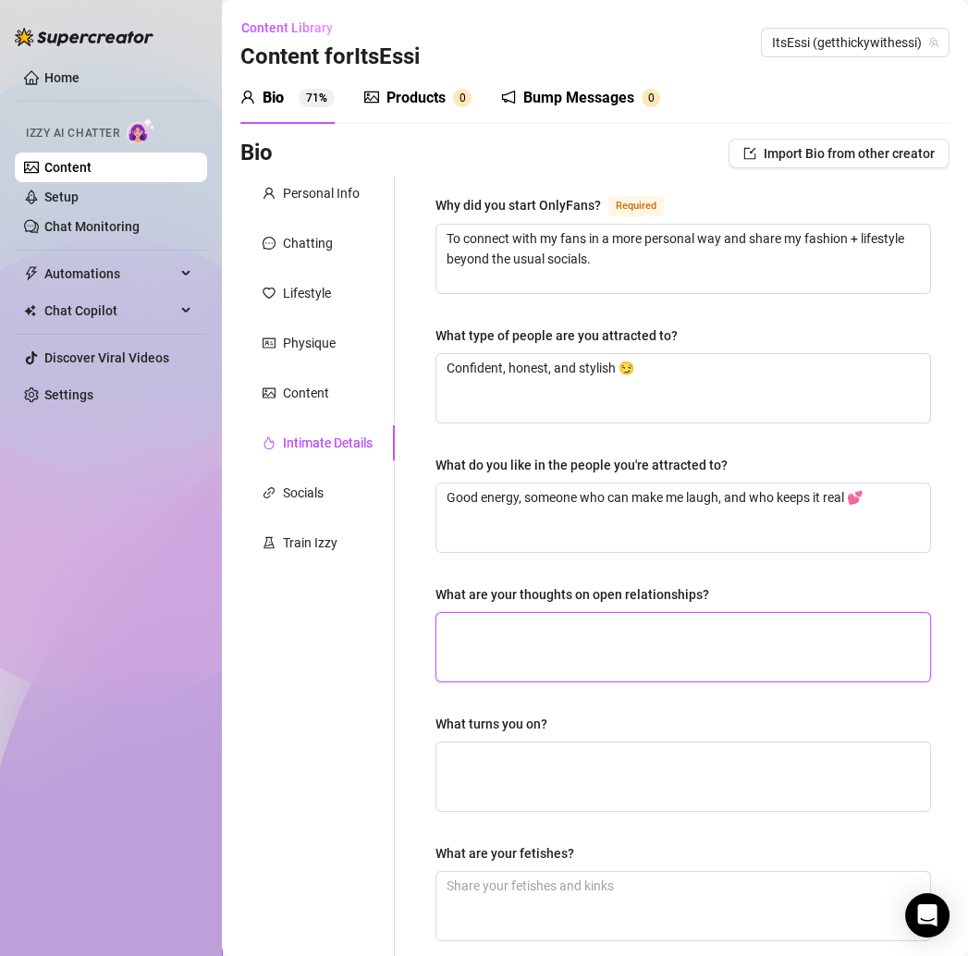
click at [516, 623] on textarea "What are your thoughts on open relationships?" at bounding box center [684, 647] width 494 height 68
paste textarea "Not my vibe—I like things exclusive ✨"
type textarea "Not my vibe—I like things exclusive ✨"
click at [524, 622] on textarea "Not my vibe—I like things exclusive ✨" at bounding box center [684, 647] width 494 height 68
type textarea "Not my vibeI like things exclusive ✨"
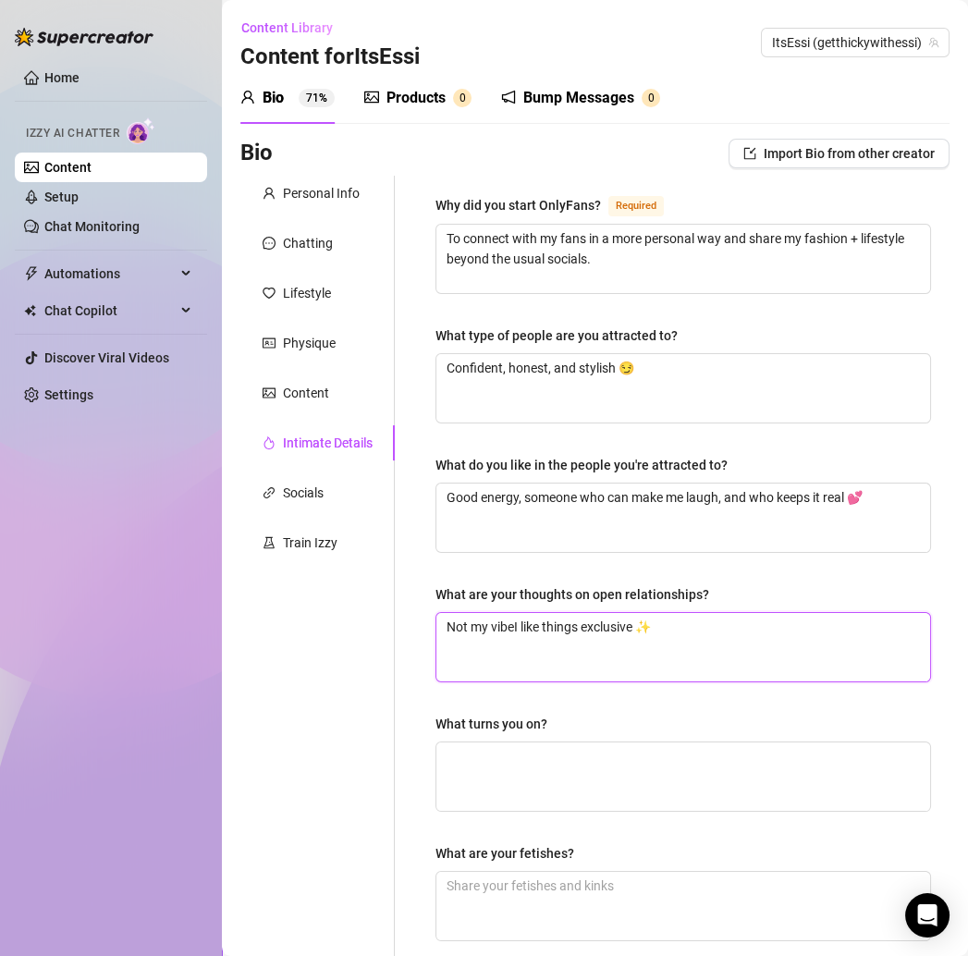
type textarea "Not my vibe,I like things exclusive ✨"
type textarea "Not my vibe, I like things exclusive ✨"
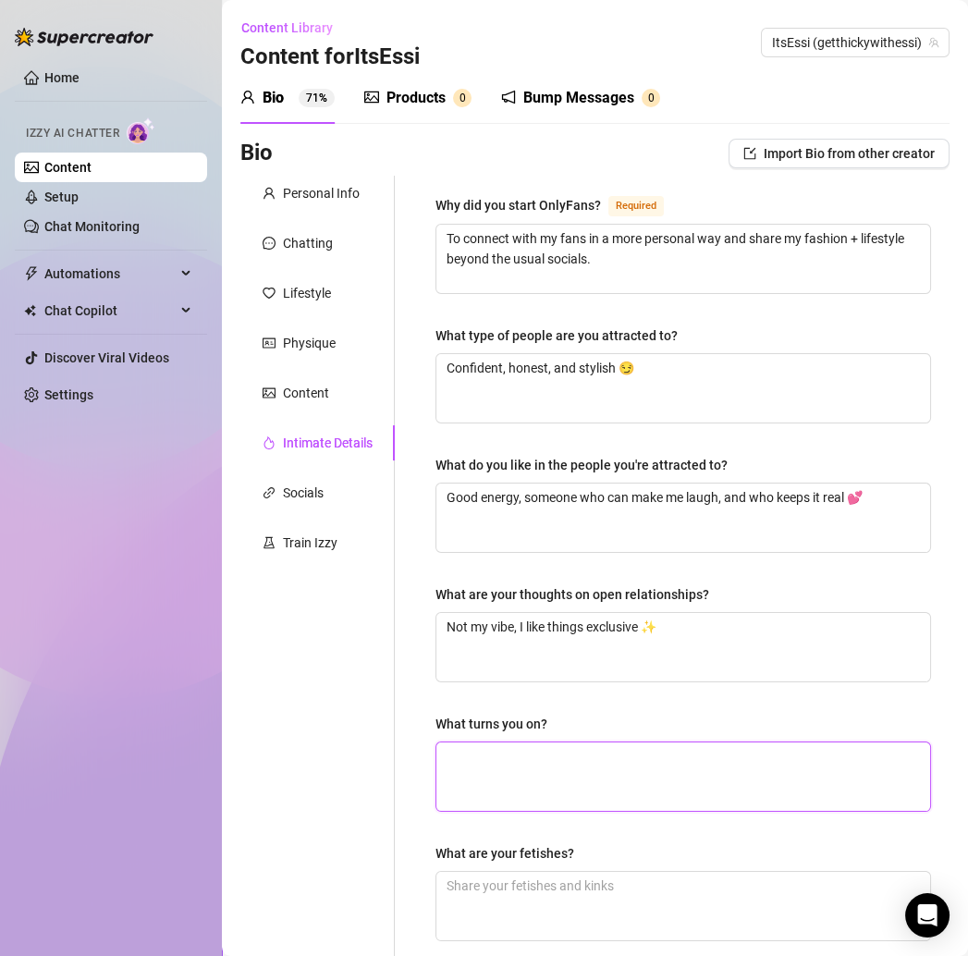
click at [547, 752] on textarea "What turns you on?" at bounding box center [684, 777] width 494 height 68
paste textarea "Confidence and honesty 🔥"
type textarea "Confidence and honesty 🔥"
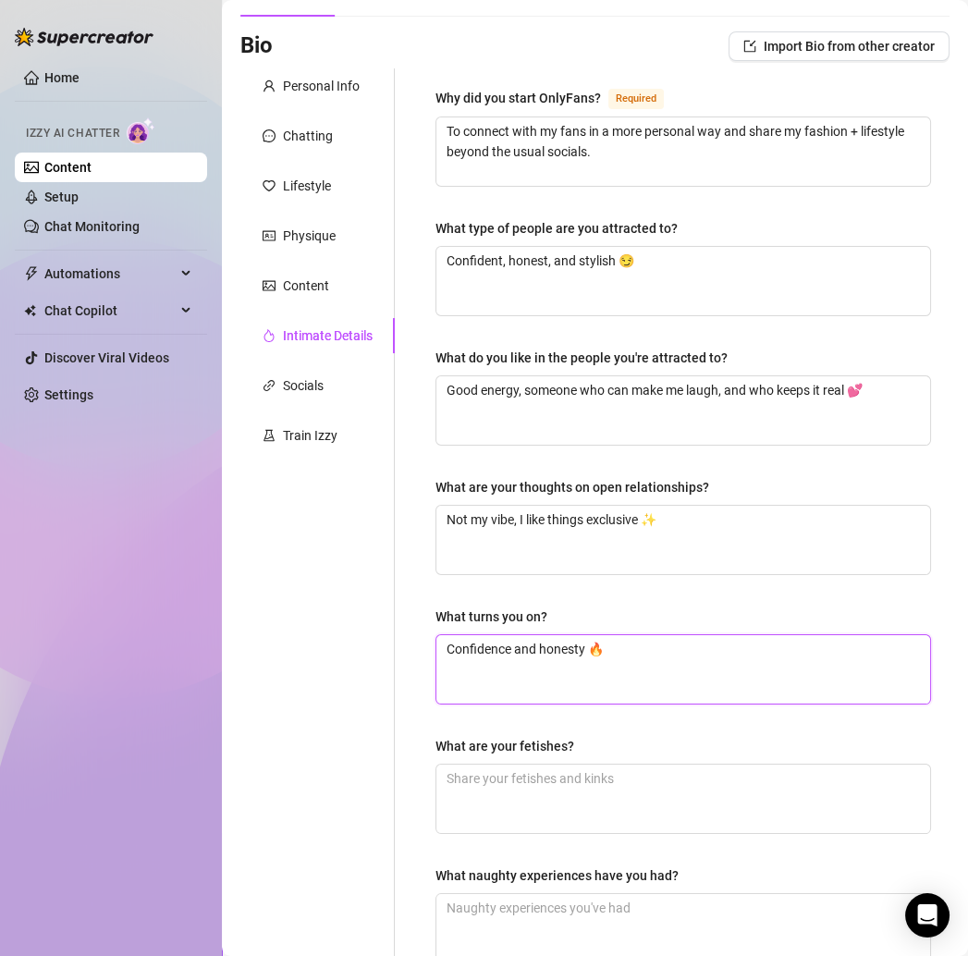
scroll to position [114, 0]
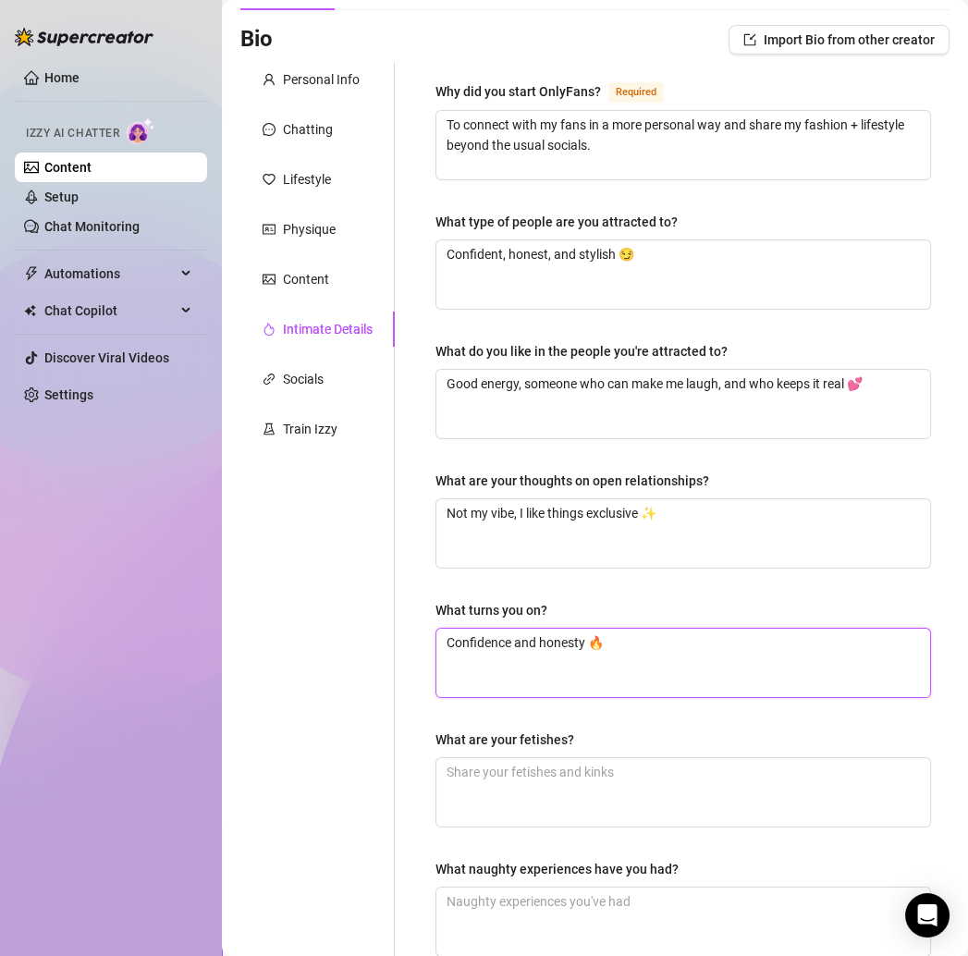
type textarea "Confidence and honesty 🔥"
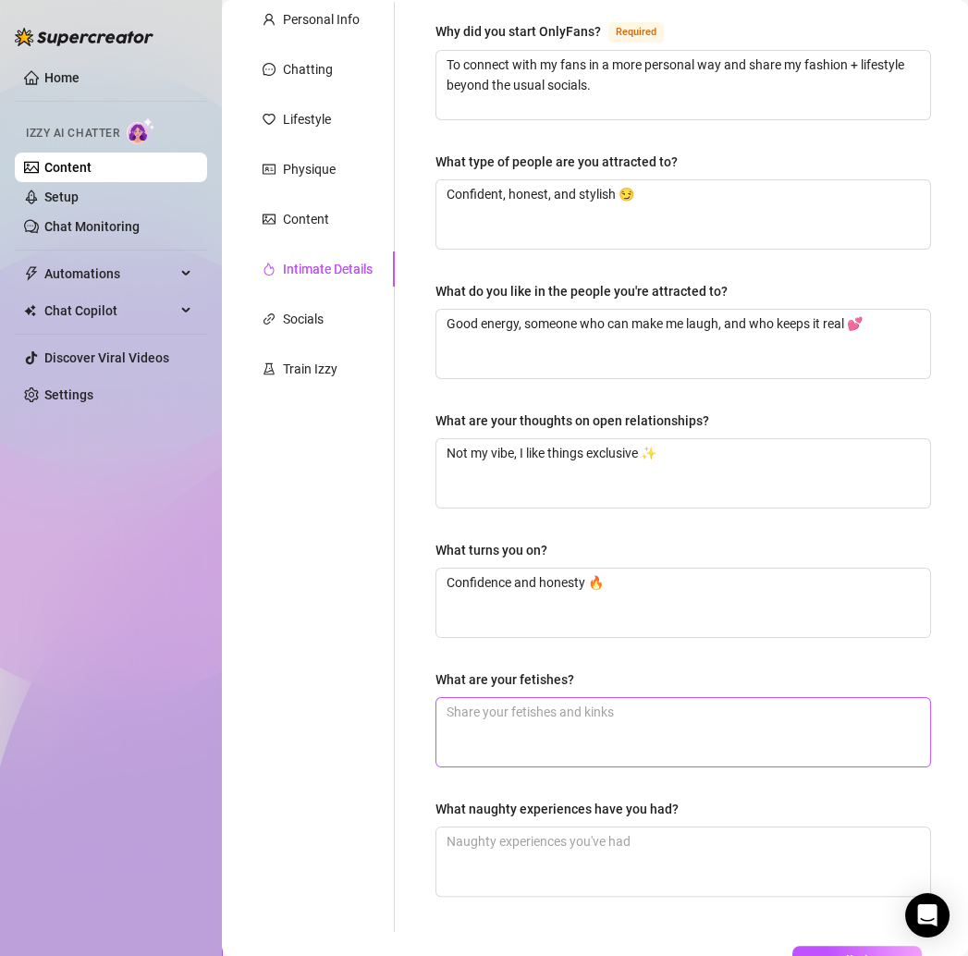
scroll to position [178, 0]
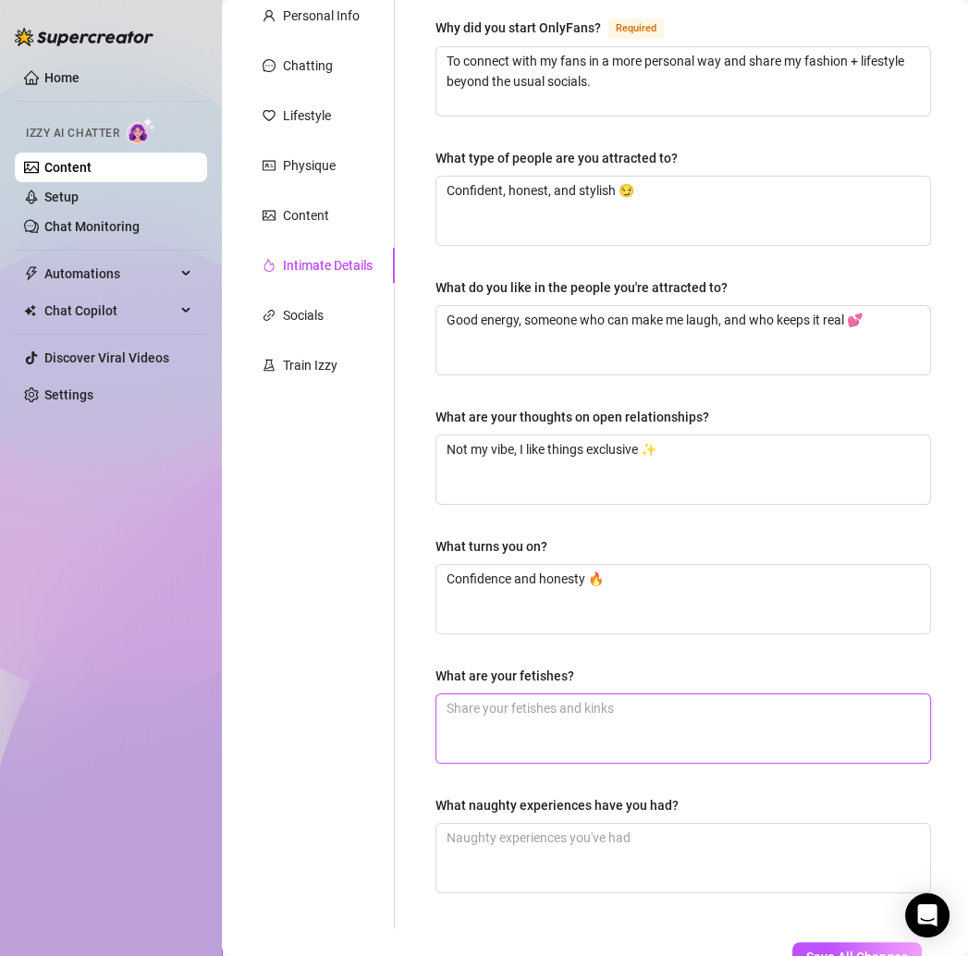
click at [513, 719] on textarea "What are your fetishes?" at bounding box center [684, 729] width 494 height 68
paste textarea "Keeping it PG here, hun 💕"
type textarea "Keeping it PG here, hun 💕"
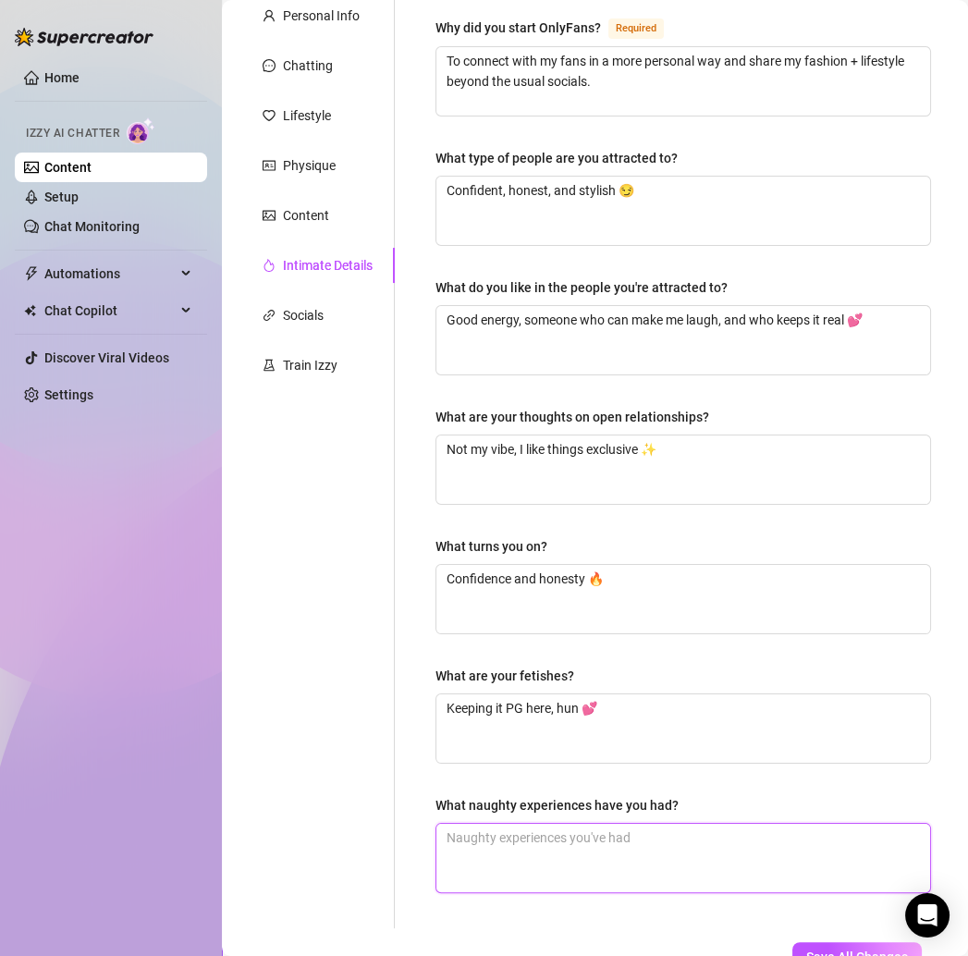
click at [537, 846] on textarea "What naughty experiences have you had?" at bounding box center [684, 858] width 494 height 68
paste textarea "Let’s just say I keep the details juicy but private 😏"
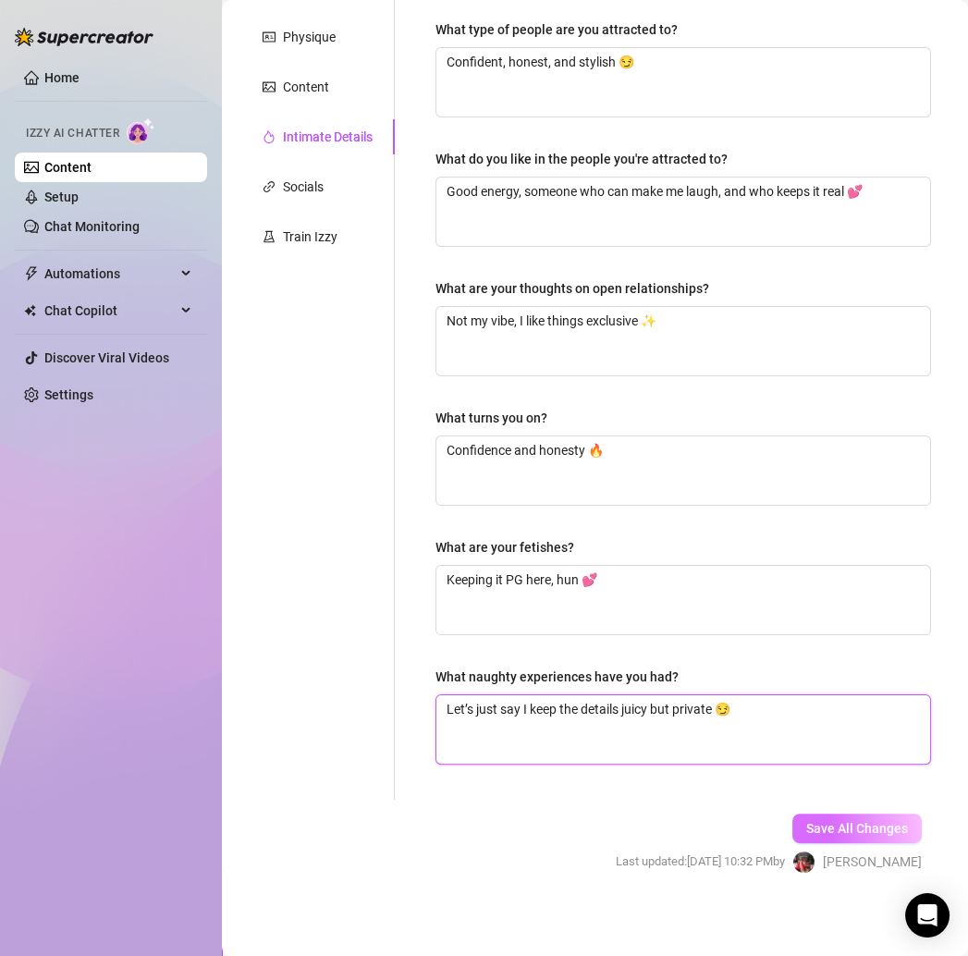
type textarea "Let’s just say I keep the details juicy but private 😏"
click at [827, 822] on span "Save All Changes" at bounding box center [858, 828] width 102 height 15
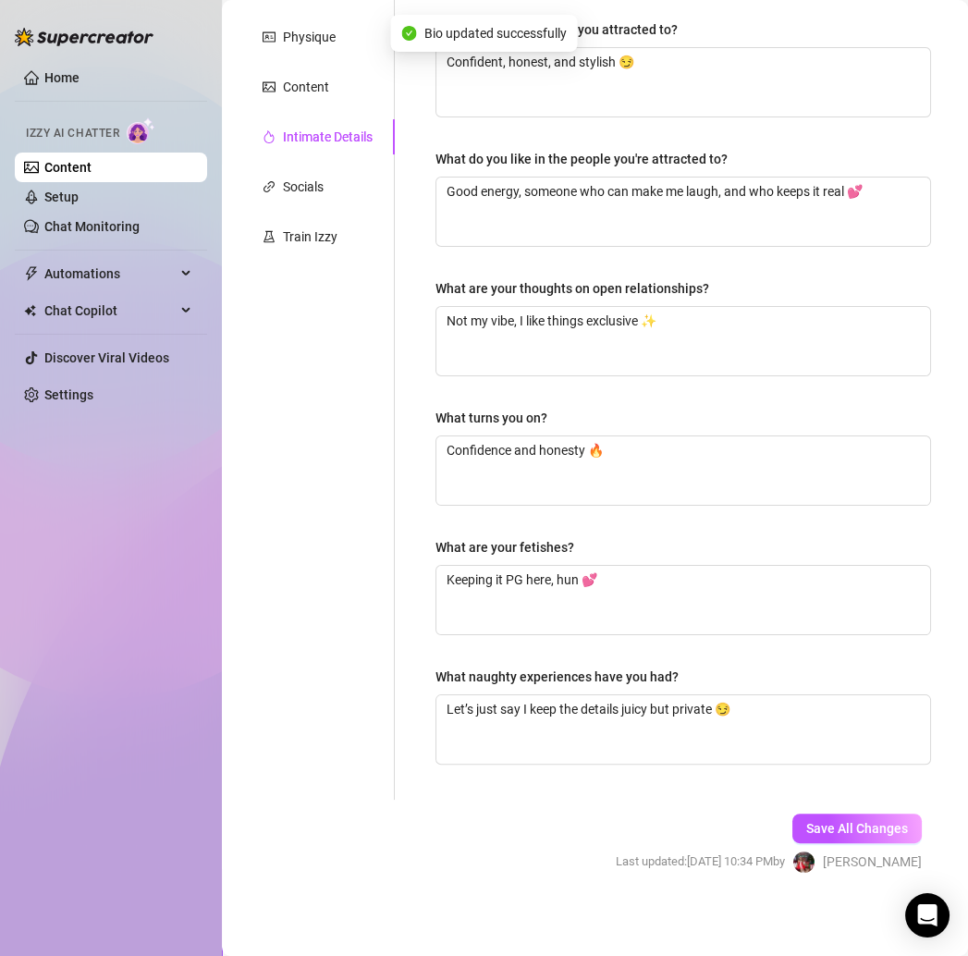
scroll to position [0, 0]
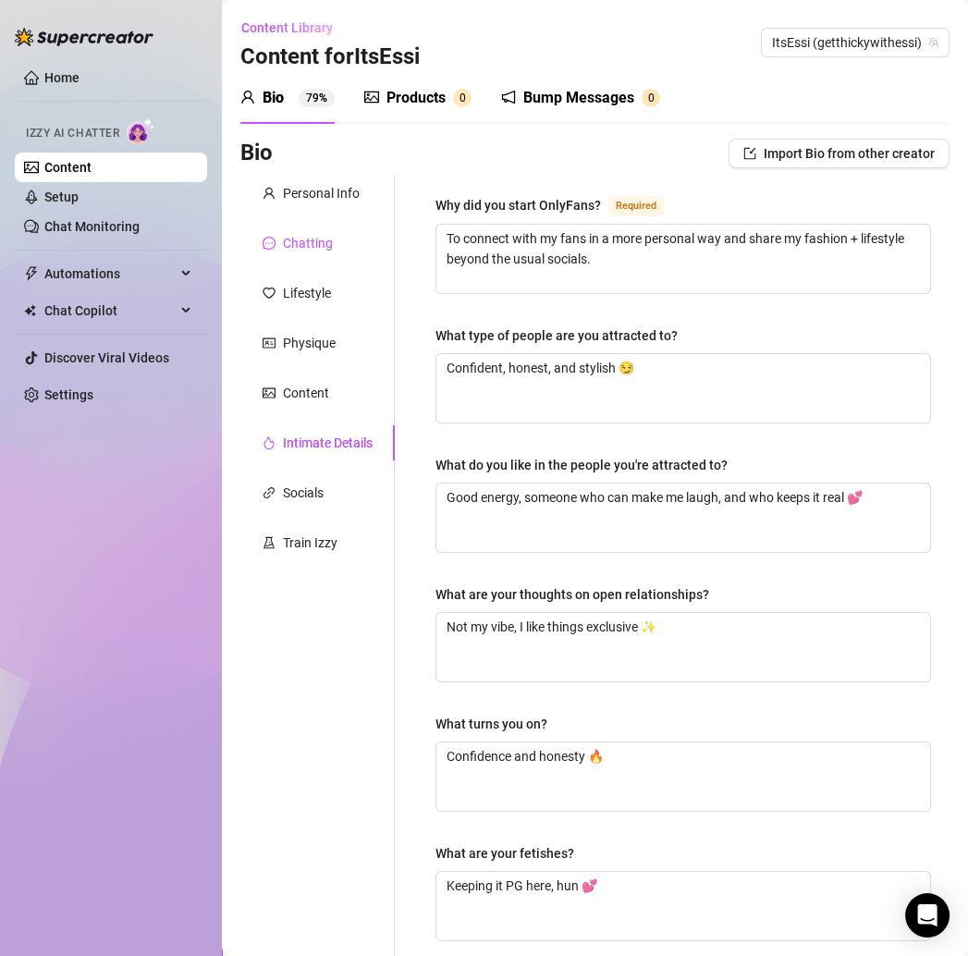
click at [301, 246] on div "Chatting" at bounding box center [308, 243] width 50 height 20
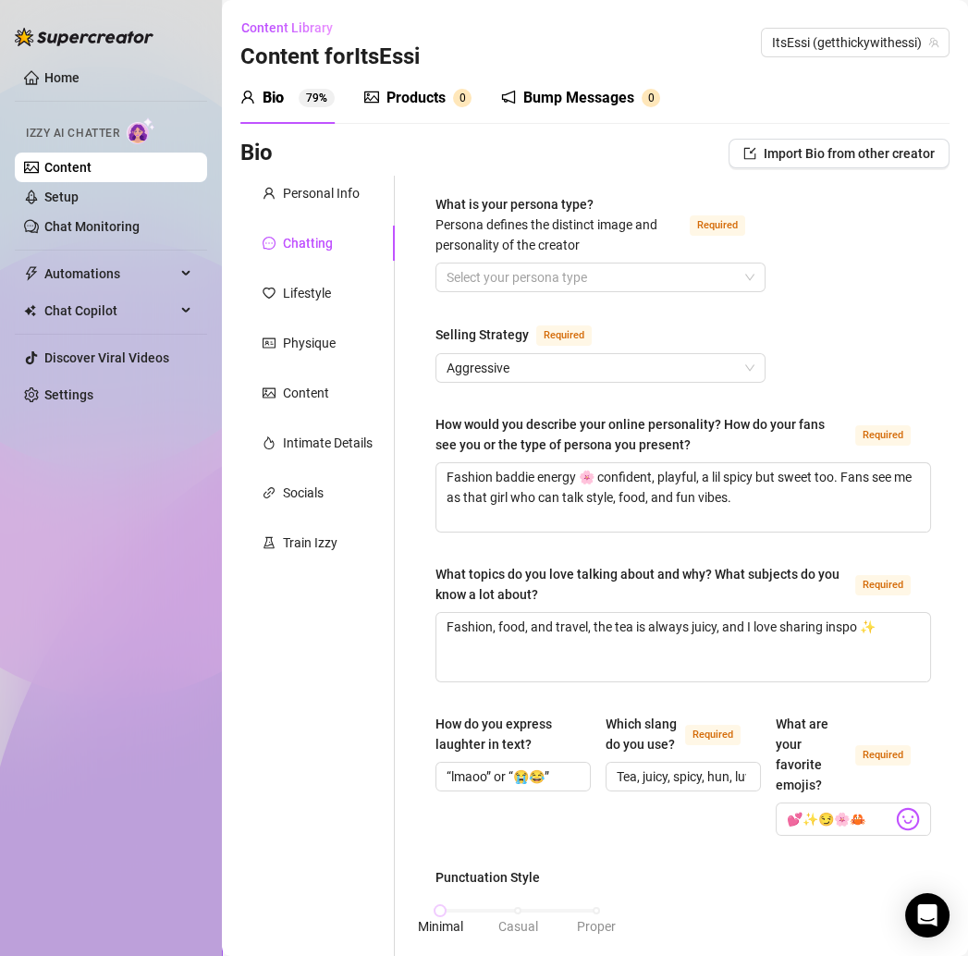
click at [471, 253] on div "What is your persona type? Persona defines the distinct image and personality o…" at bounding box center [559, 224] width 247 height 61
click at [471, 264] on input "What is your persona type? Persona defines the distinct image and personality o…" at bounding box center [592, 278] width 291 height 28
click at [475, 277] on input "What is your persona type? Persona defines the distinct image and personality o…" at bounding box center [592, 278] width 291 height 28
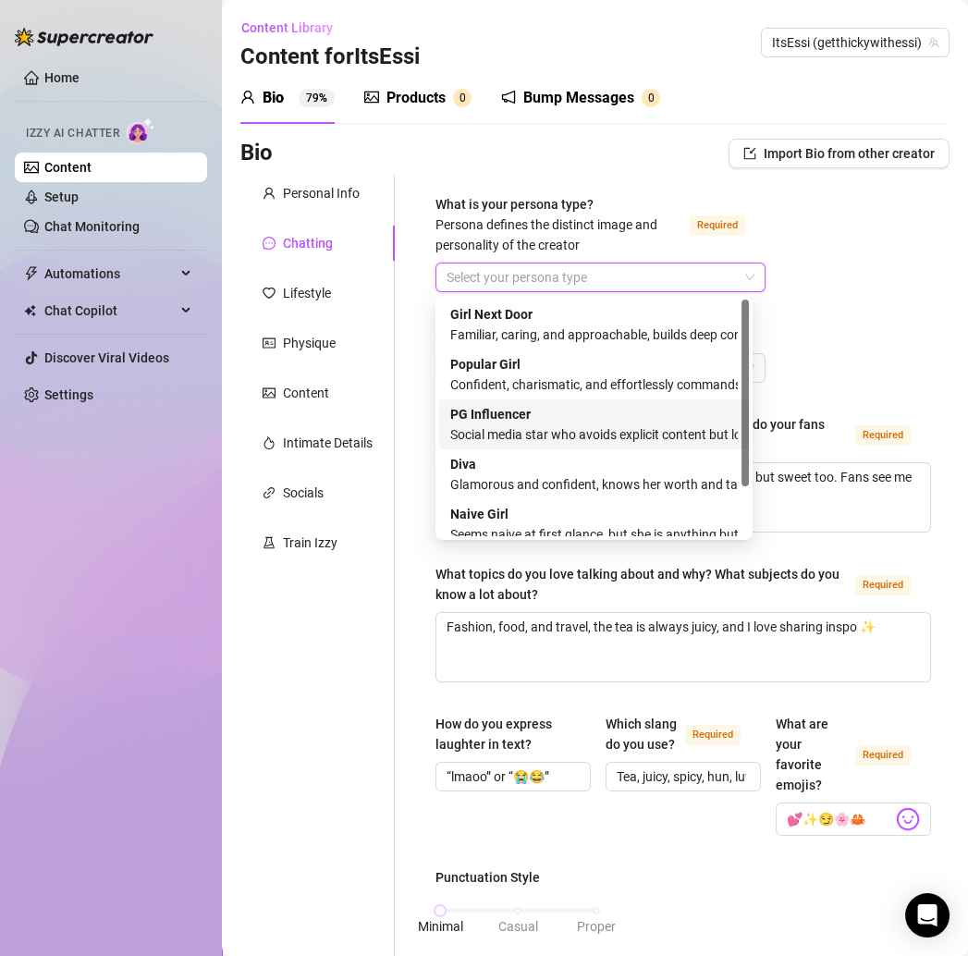
click at [514, 425] on div "Social media star who avoids explicit content but loves to tease and flirt" at bounding box center [594, 435] width 288 height 20
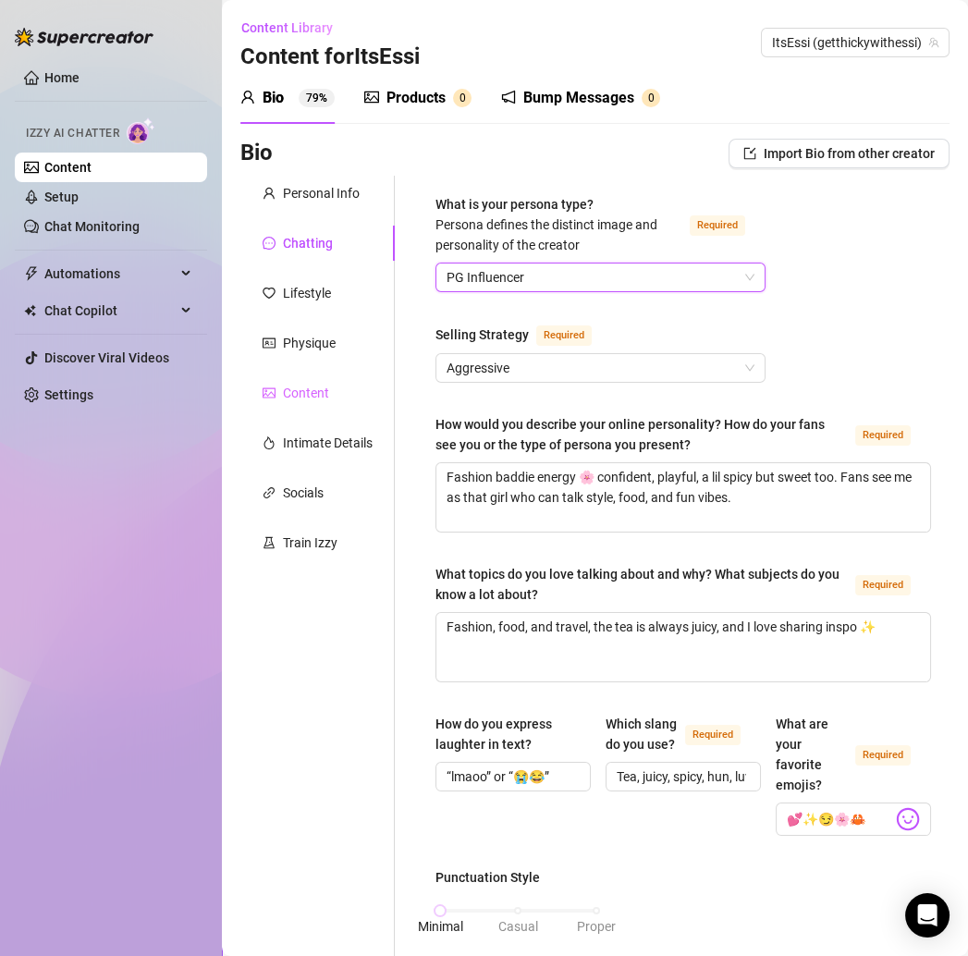
click at [318, 408] on div "Content" at bounding box center [317, 393] width 154 height 35
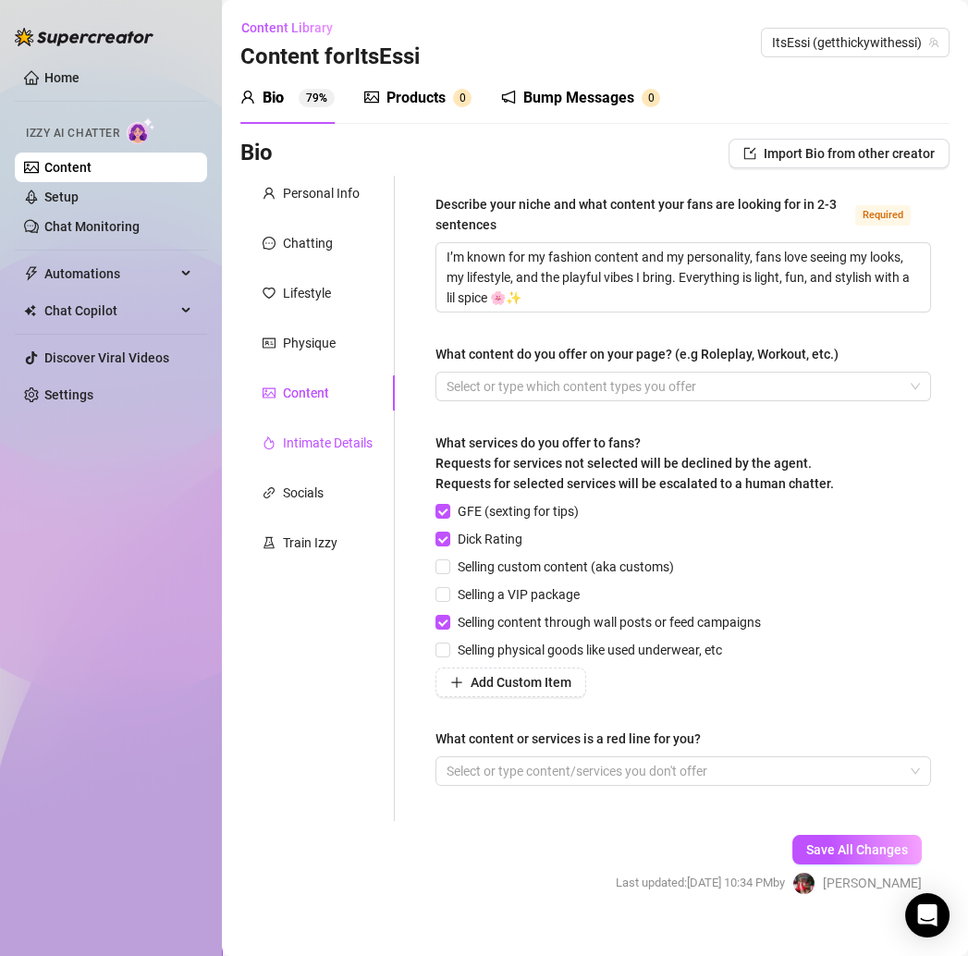
click at [284, 438] on div "Intimate Details" at bounding box center [328, 443] width 90 height 20
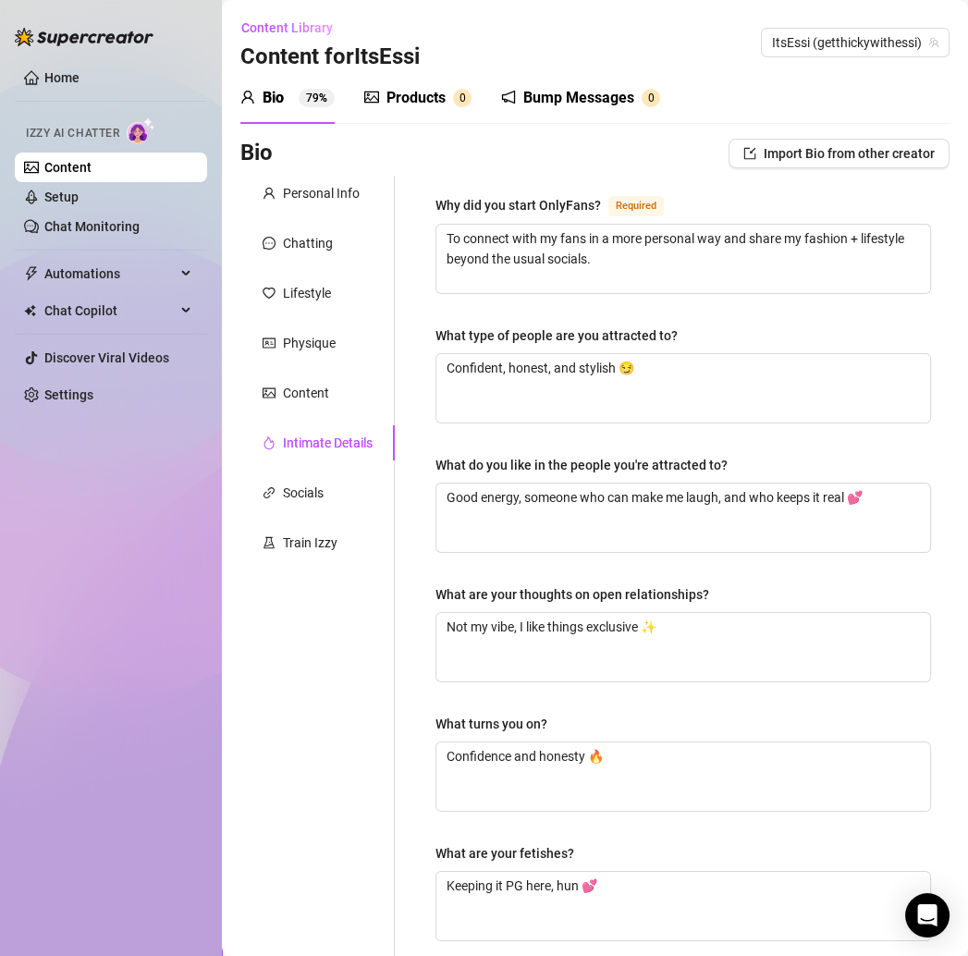
scroll to position [306, 0]
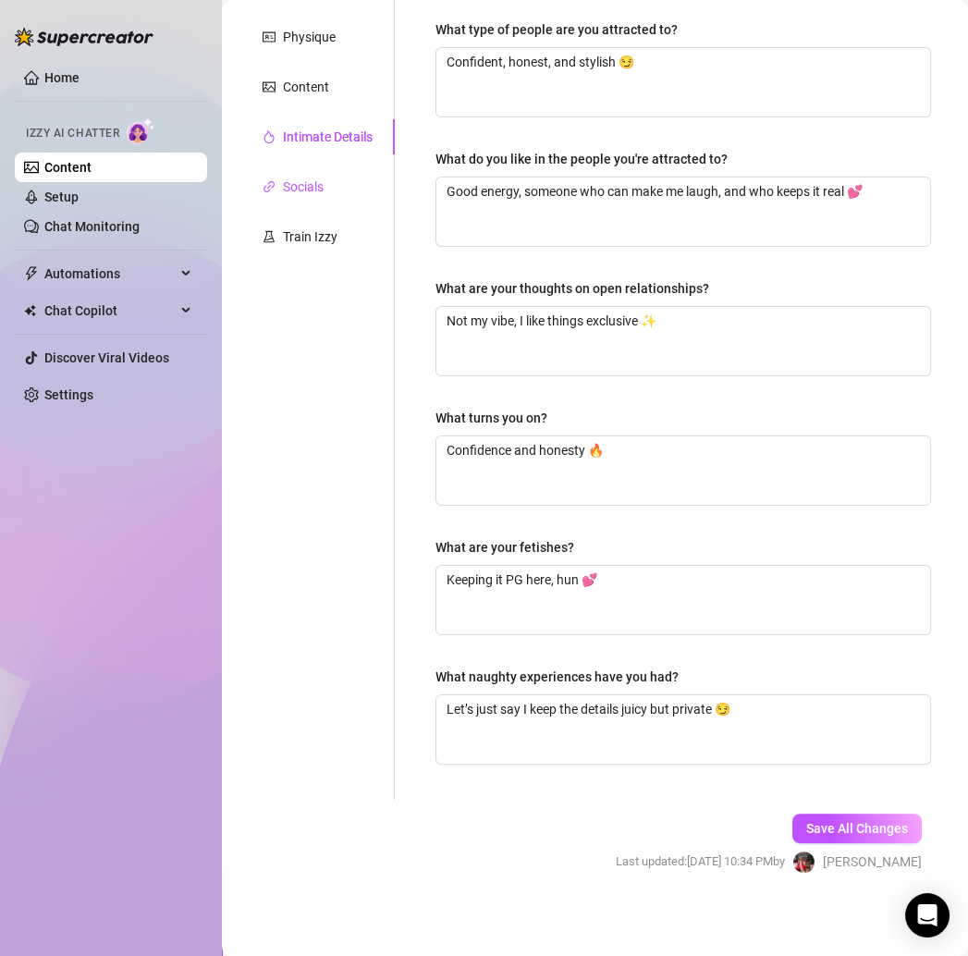
click at [311, 185] on div "Socials" at bounding box center [303, 187] width 41 height 20
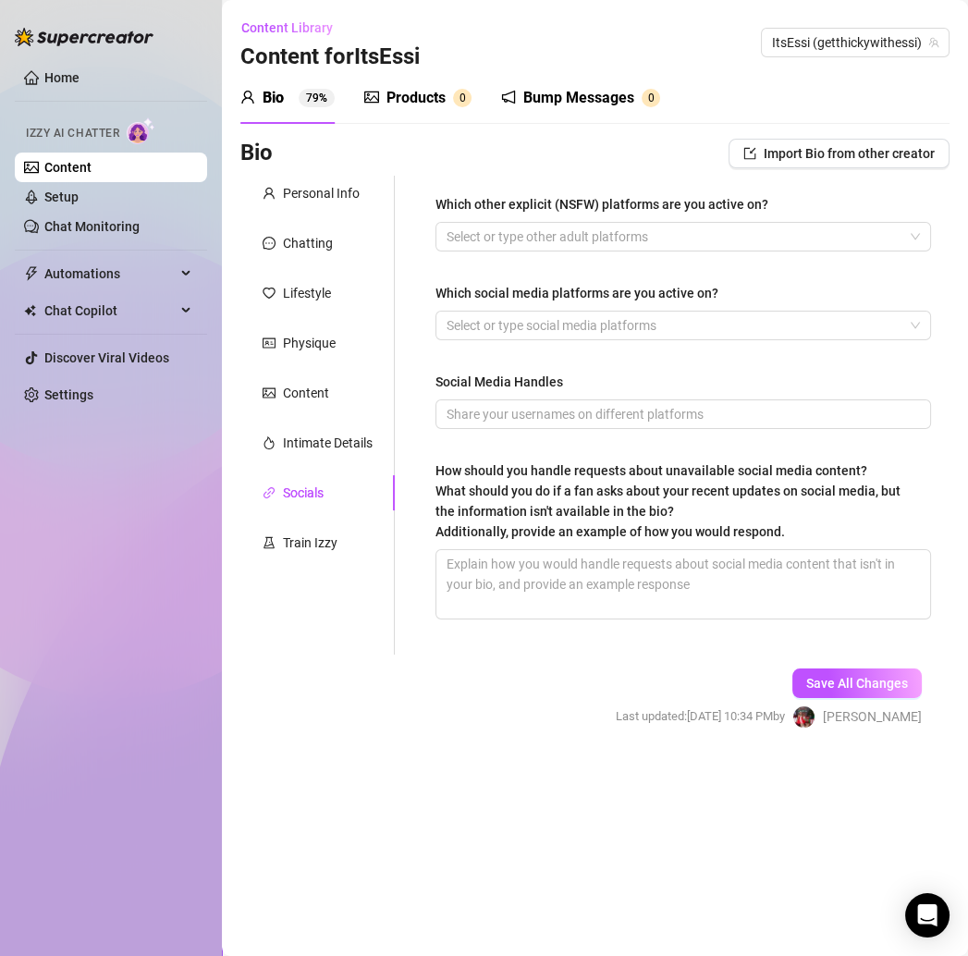
scroll to position [0, 0]
click at [545, 589] on textarea "How should you handle requests about unavailable social media content? What sho…" at bounding box center [684, 584] width 494 height 68
paste textarea "I’d let them know if it’s not available, and suggest they check the vault inste…"
type textarea "I’d let them know if it’s not available, and suggest they check the vault inste…"
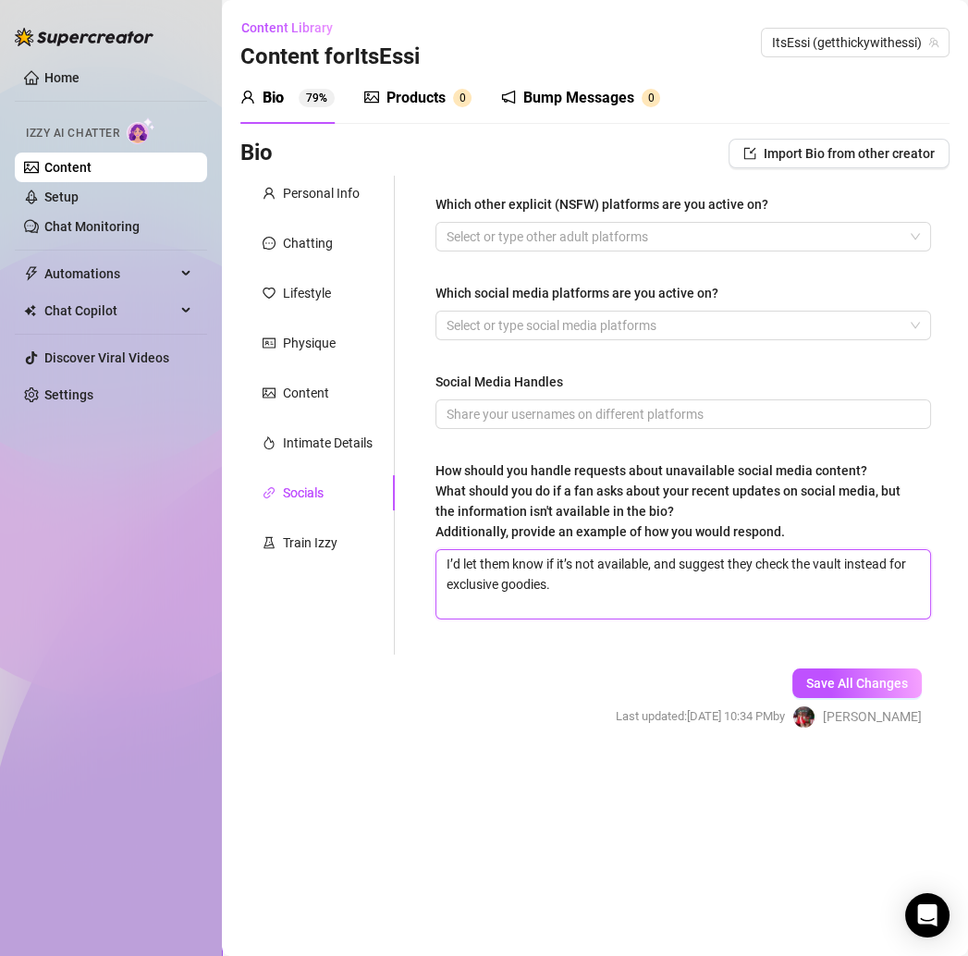
type textarea "I’d let them know if it’s not available, and suggest they check the vault inste…"
click at [576, 583] on textarea "I’d let them know if it’s not available, and suggest they check the vault inste…" at bounding box center [684, 584] width 494 height 68
type textarea "I’d let them know if it’s not available, and suggest they check the vault inste…"
paste textarea "Let them know to keep an eye on the vault + messages here—this is where the tea…"
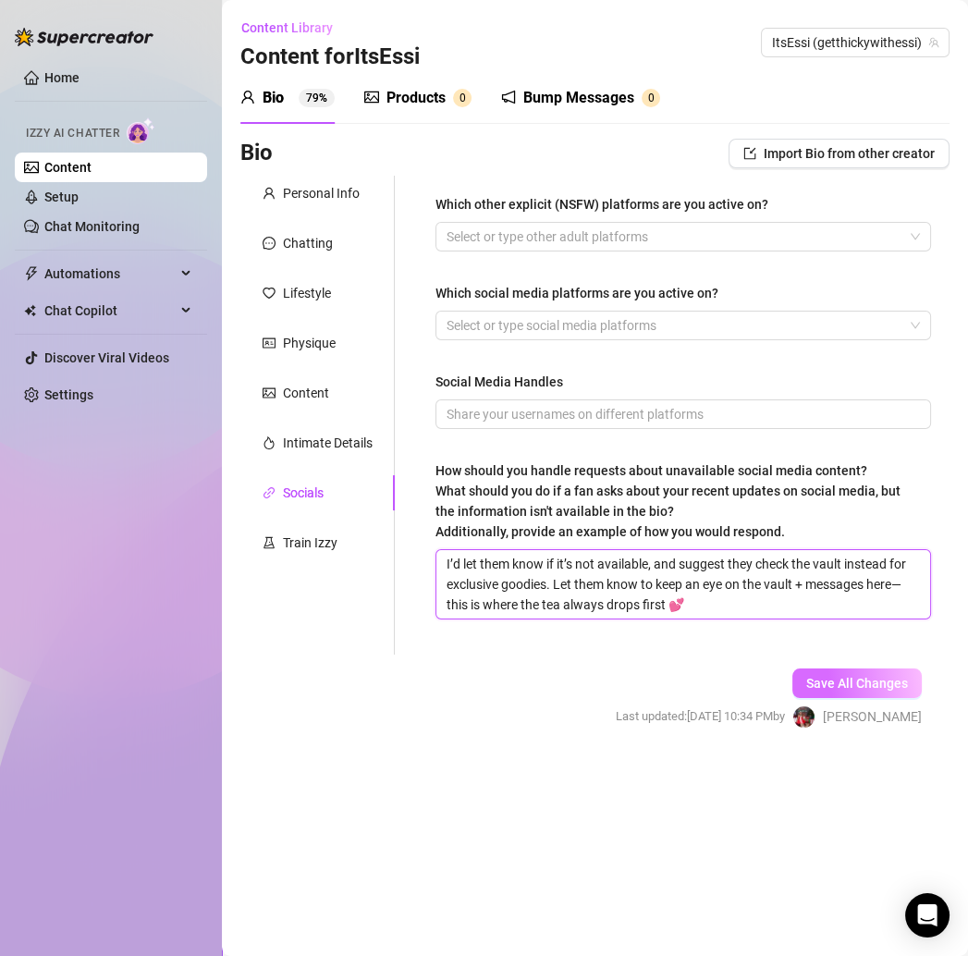
type textarea "I’d let them know if it’s not available, and suggest they check the vault inste…"
click at [870, 682] on span "Save All Changes" at bounding box center [858, 683] width 102 height 15
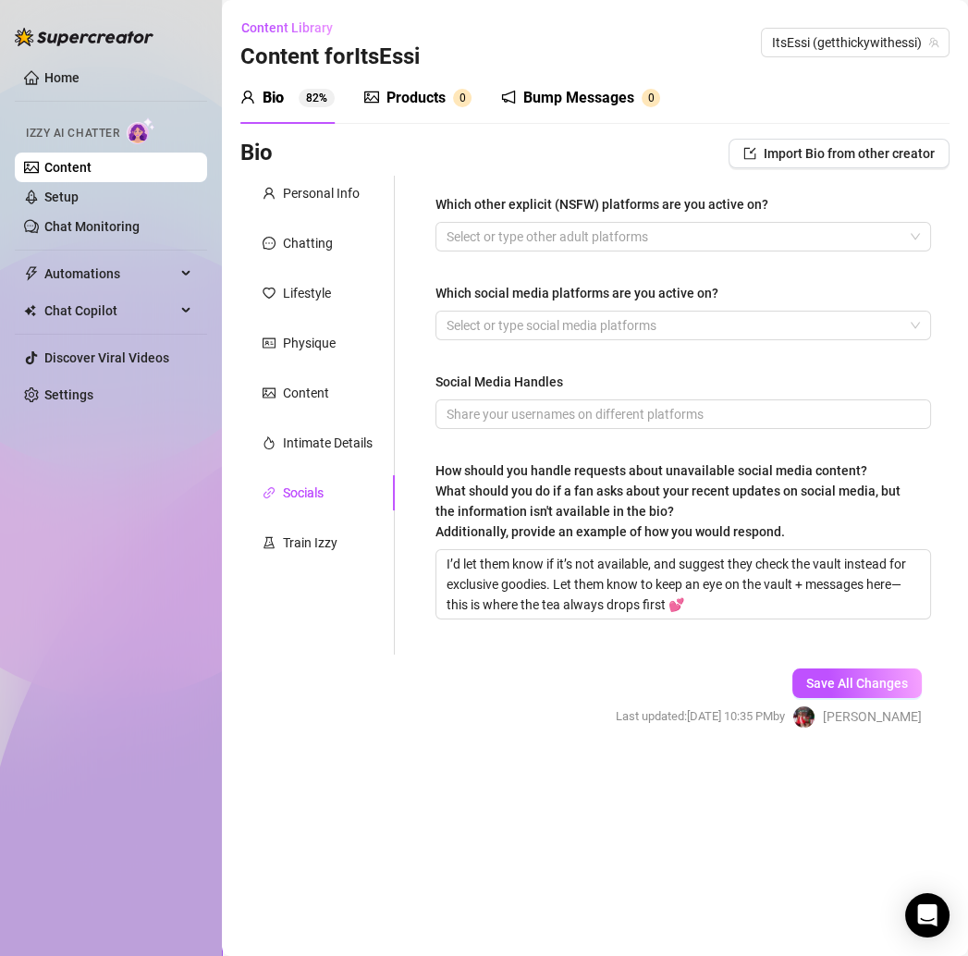
click at [92, 167] on link "Content" at bounding box center [67, 167] width 47 height 15
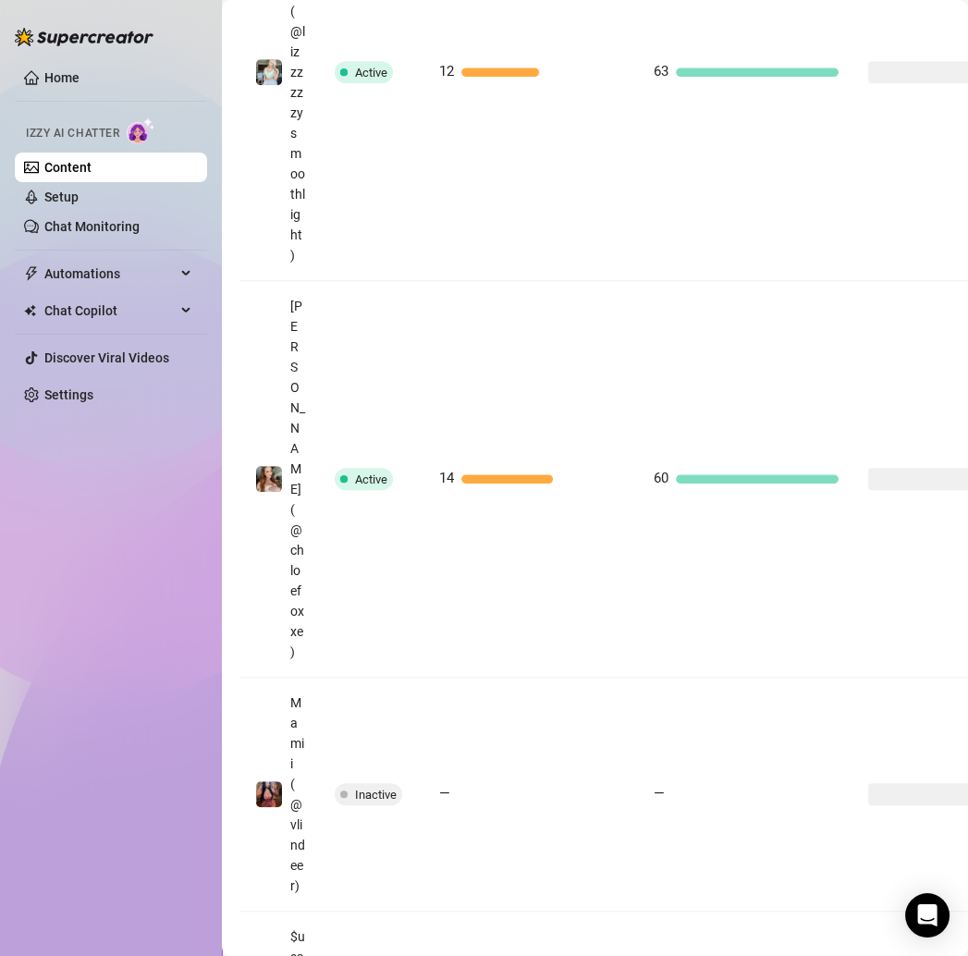
scroll to position [2674, 0]
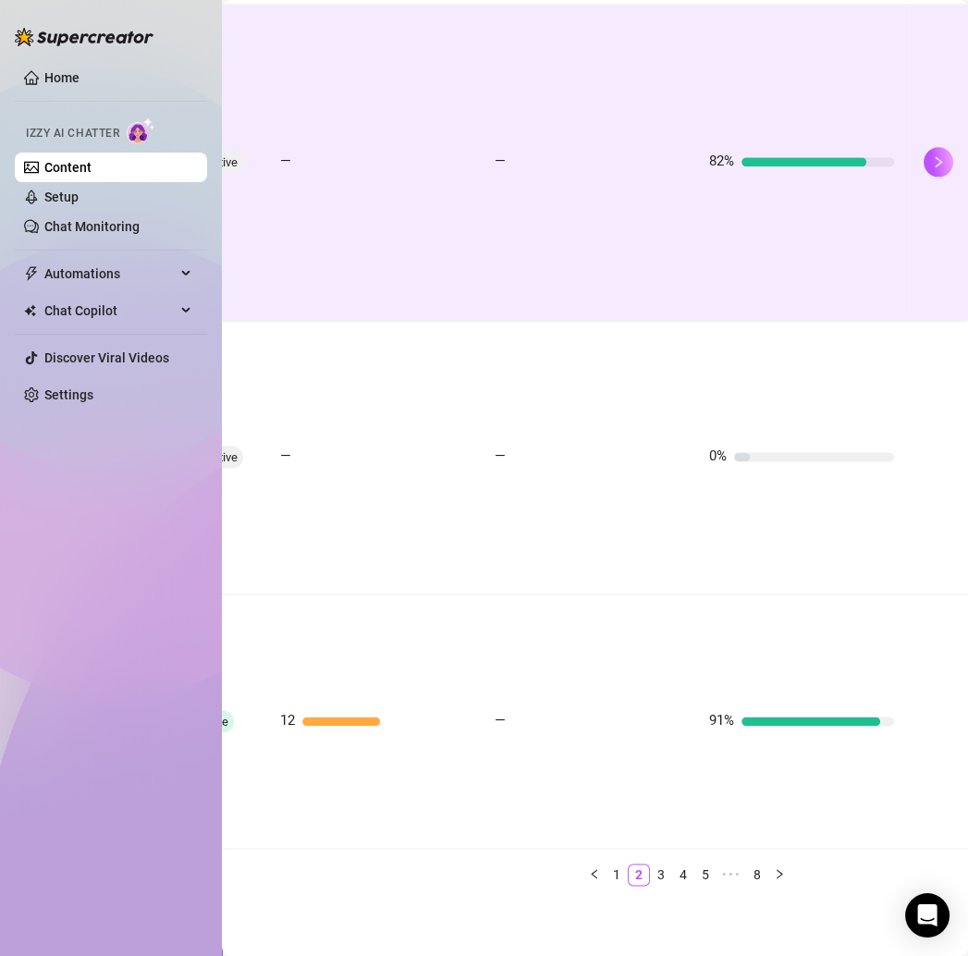
scroll to position [2841, 0]
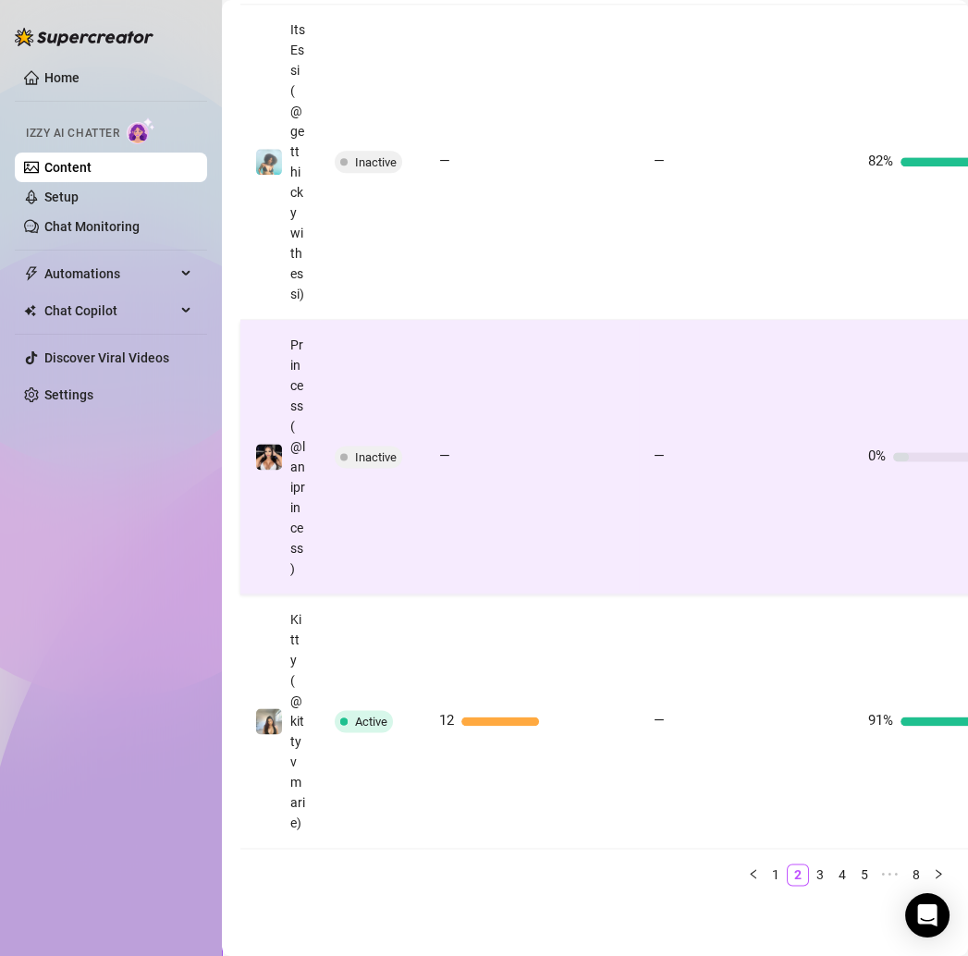
click at [477, 595] on td "—" at bounding box center [532, 457] width 215 height 275
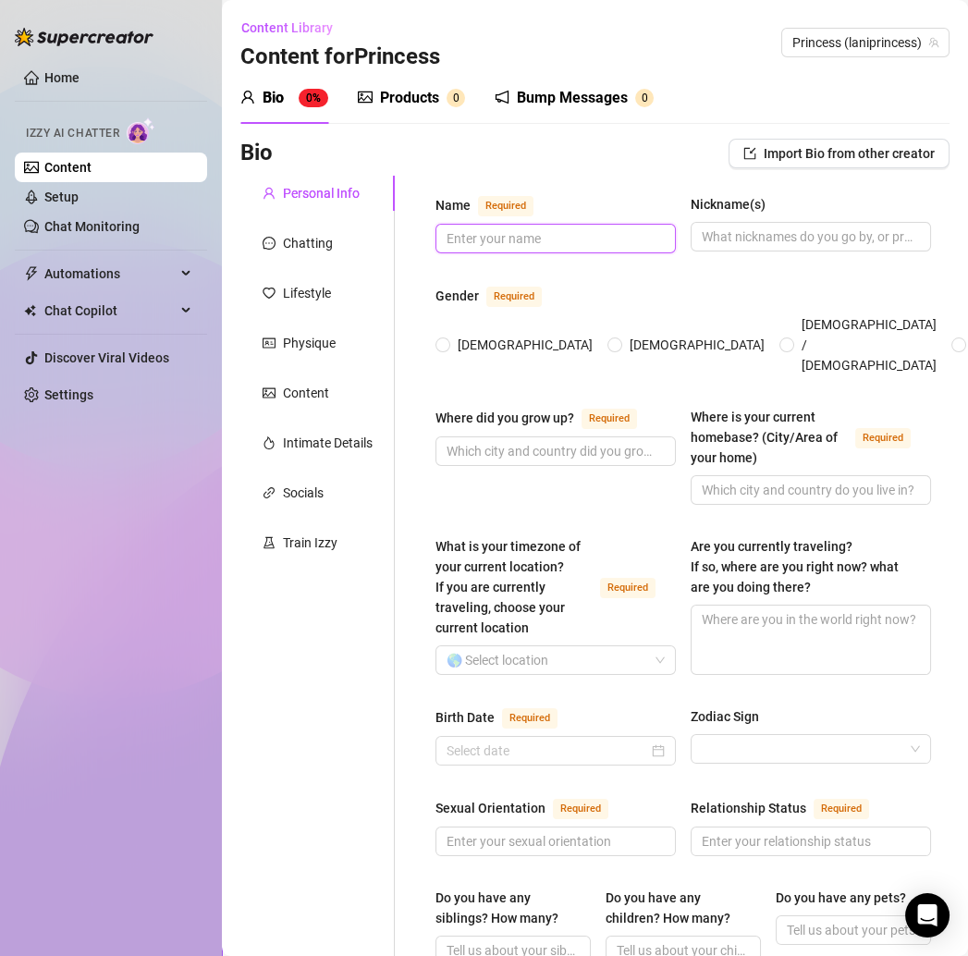
click at [489, 230] on input "Name Required" at bounding box center [554, 238] width 215 height 20
paste input "MILANNI PRINCESS SANCHEZ"
type input "MILANNI PRINCESS SANCHEZ"
click at [731, 249] on span at bounding box center [811, 237] width 240 height 30
click at [731, 240] on input "Nickname(s)" at bounding box center [809, 237] width 215 height 20
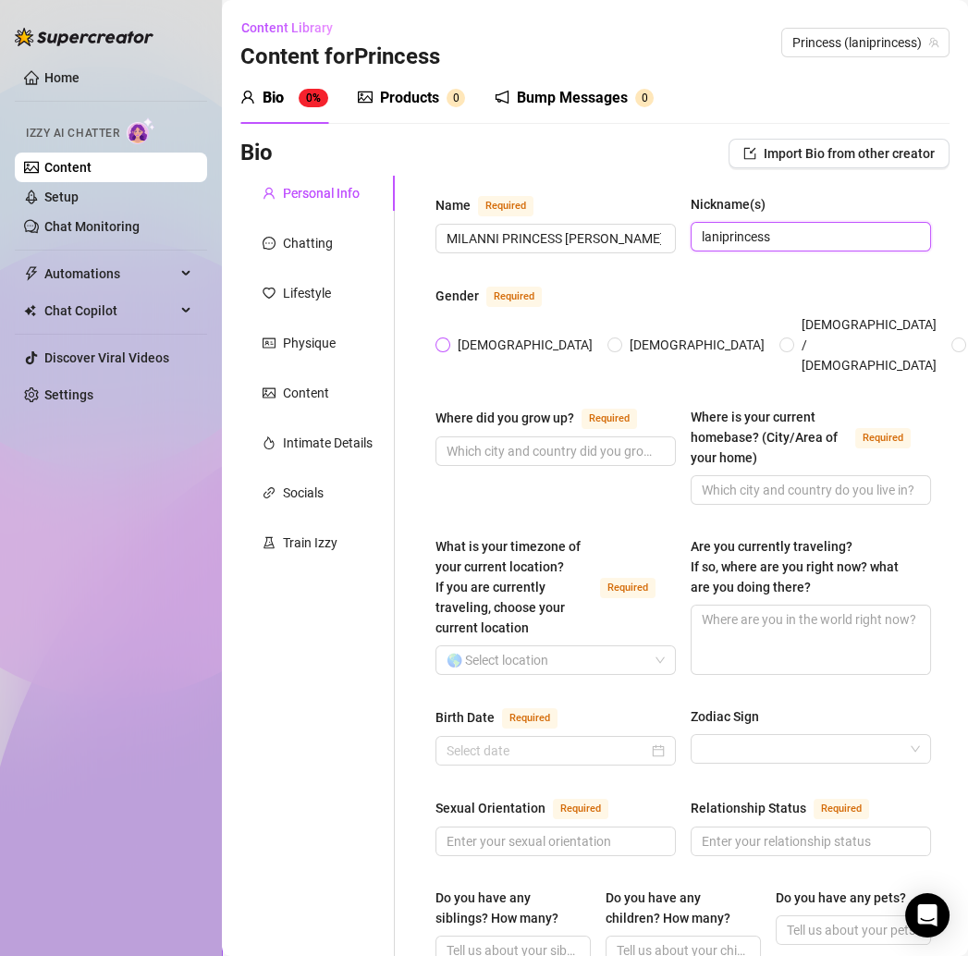
type input "laniprincess"
click at [473, 335] on span "[DEMOGRAPHIC_DATA]" at bounding box center [525, 345] width 150 height 20
click at [448, 340] on input "[DEMOGRAPHIC_DATA]" at bounding box center [443, 346] width 7 height 12
radio input "true"
click at [562, 441] on input "Where did you grow up? Required" at bounding box center [554, 451] width 215 height 20
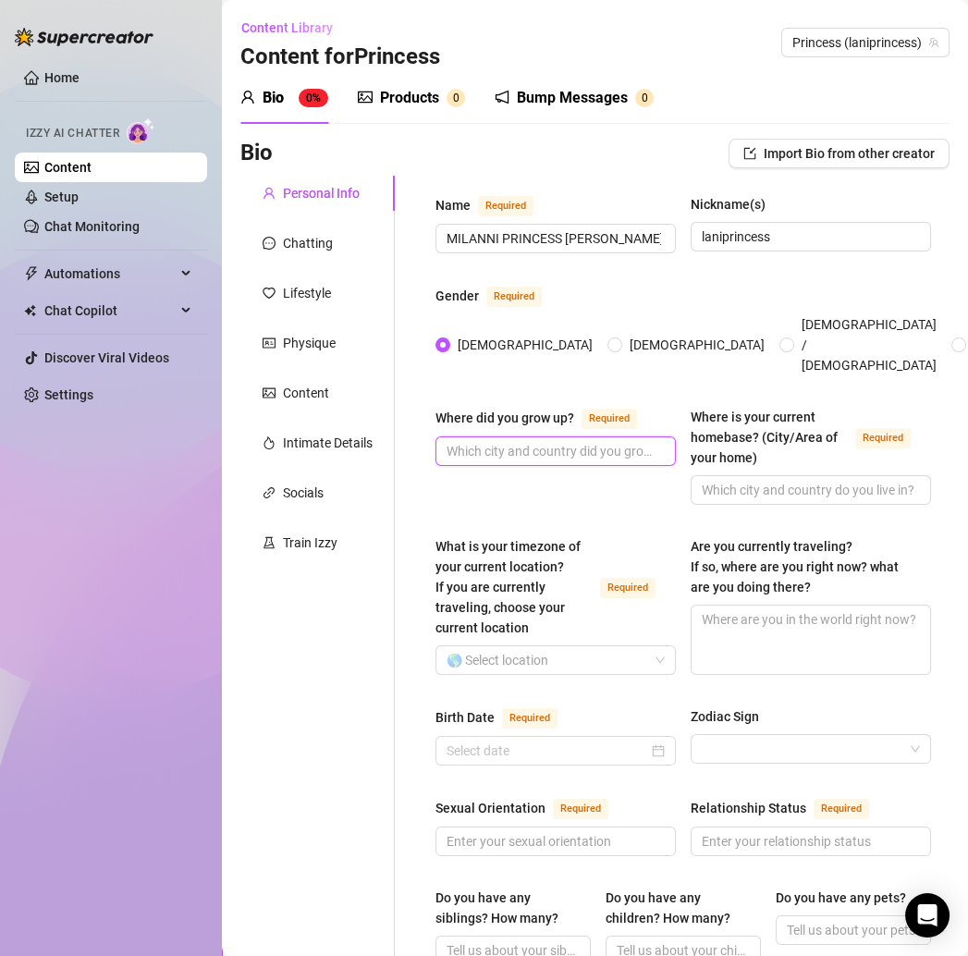
paste input "Chicago baby 💕 that’s where all my sass came from 😏"
type input "Chicago baby 💕 that’s where all my sass came from 😏"
click at [547, 489] on div "Where did you grow up? Required Chicago baby 💕 that’s where all my sass came fr…" at bounding box center [684, 464] width 496 height 115
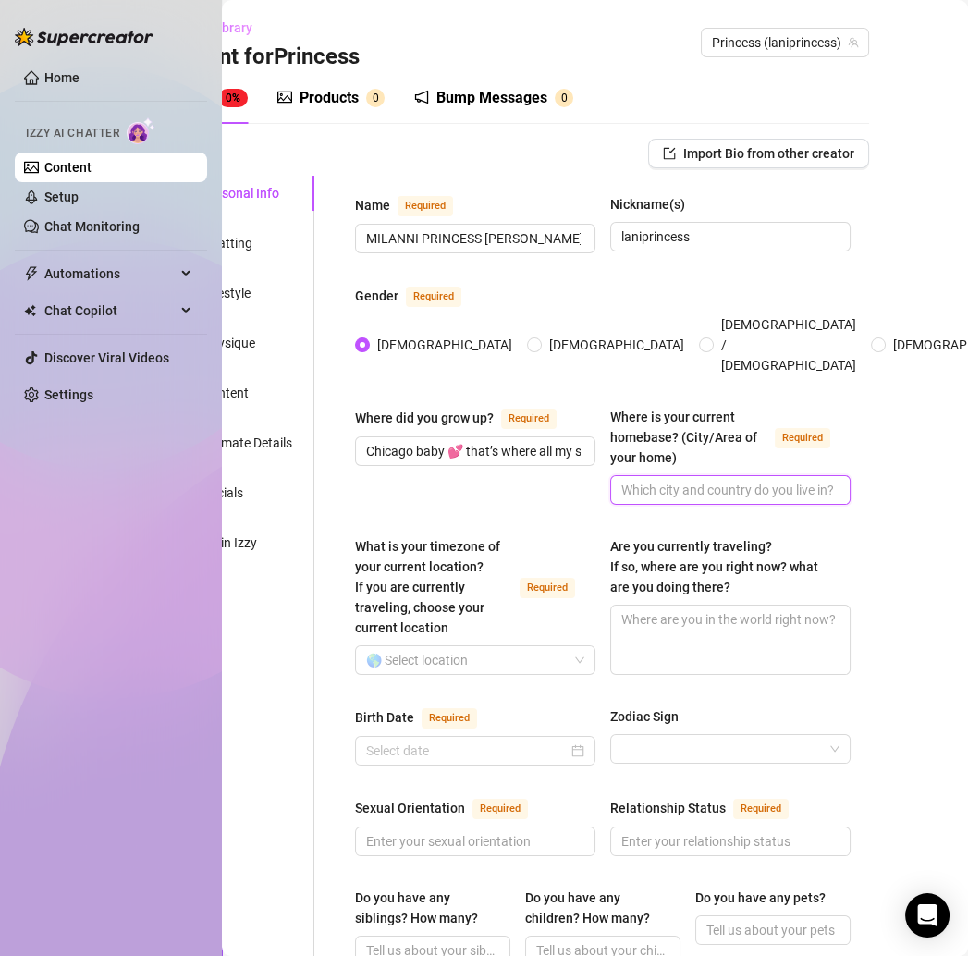
click at [661, 480] on input "Where is your current homebase? (City/Area of your home) Required" at bounding box center [729, 490] width 215 height 20
paste input "Milwaukee rn ✨"
type input "Milwaukee rn ✨"
click at [404, 474] on div "Where did you grow up? Required Chicago baby 💕 that’s where all my sass came fr…" at bounding box center [475, 456] width 240 height 98
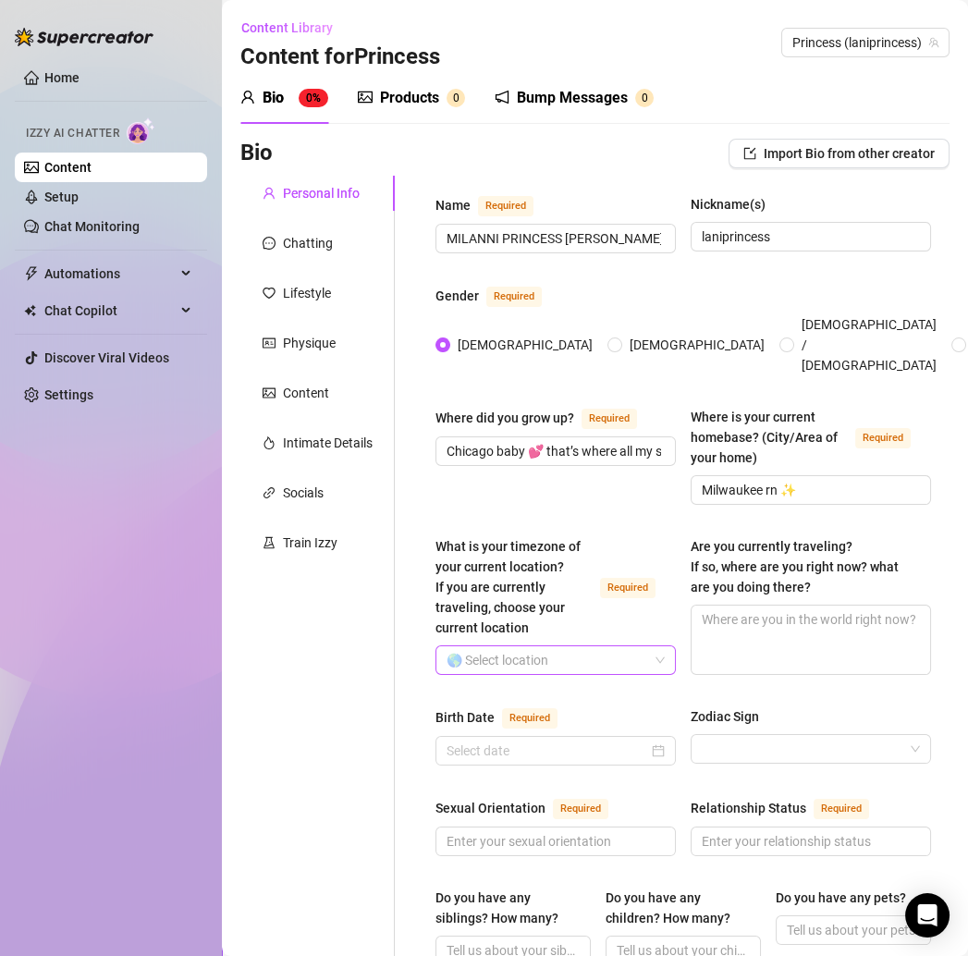
click at [589, 647] on input "What is your timezone of your current location? If you are currently traveling,…" at bounding box center [548, 661] width 202 height 28
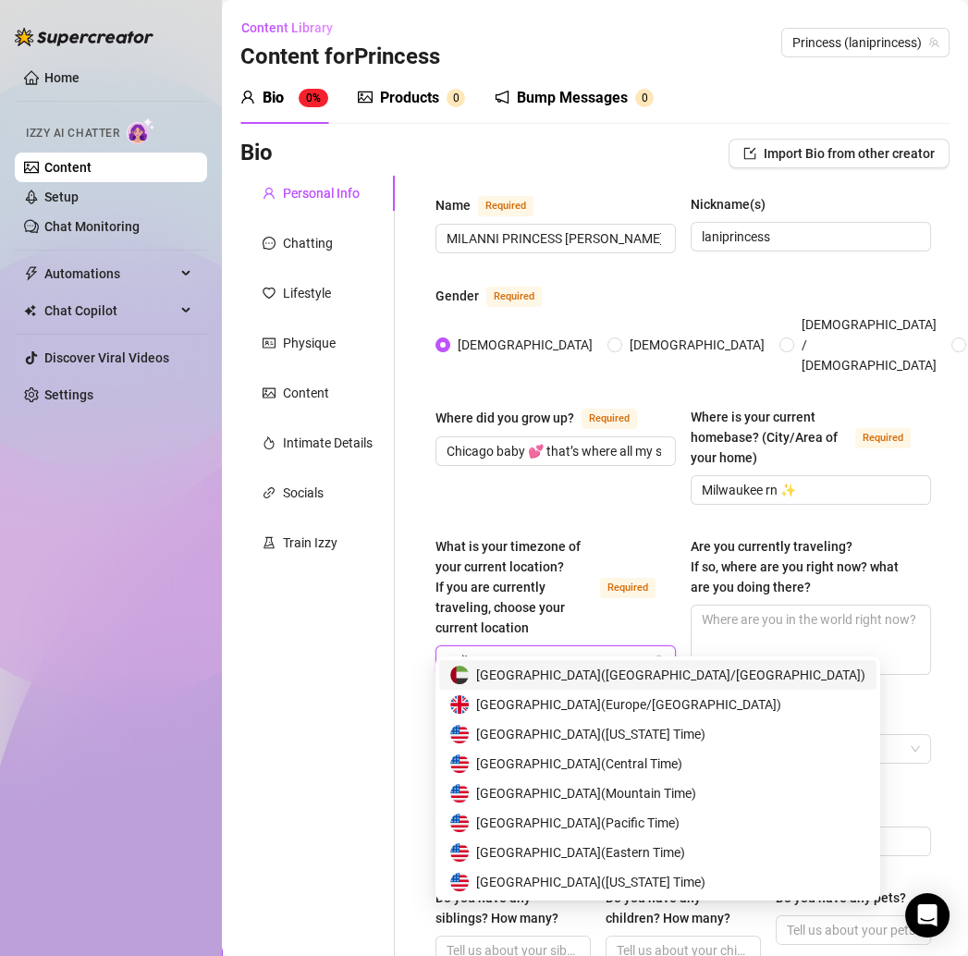
type input "united"
click at [633, 764] on span "United States of America ( Central Time )" at bounding box center [579, 764] width 206 height 20
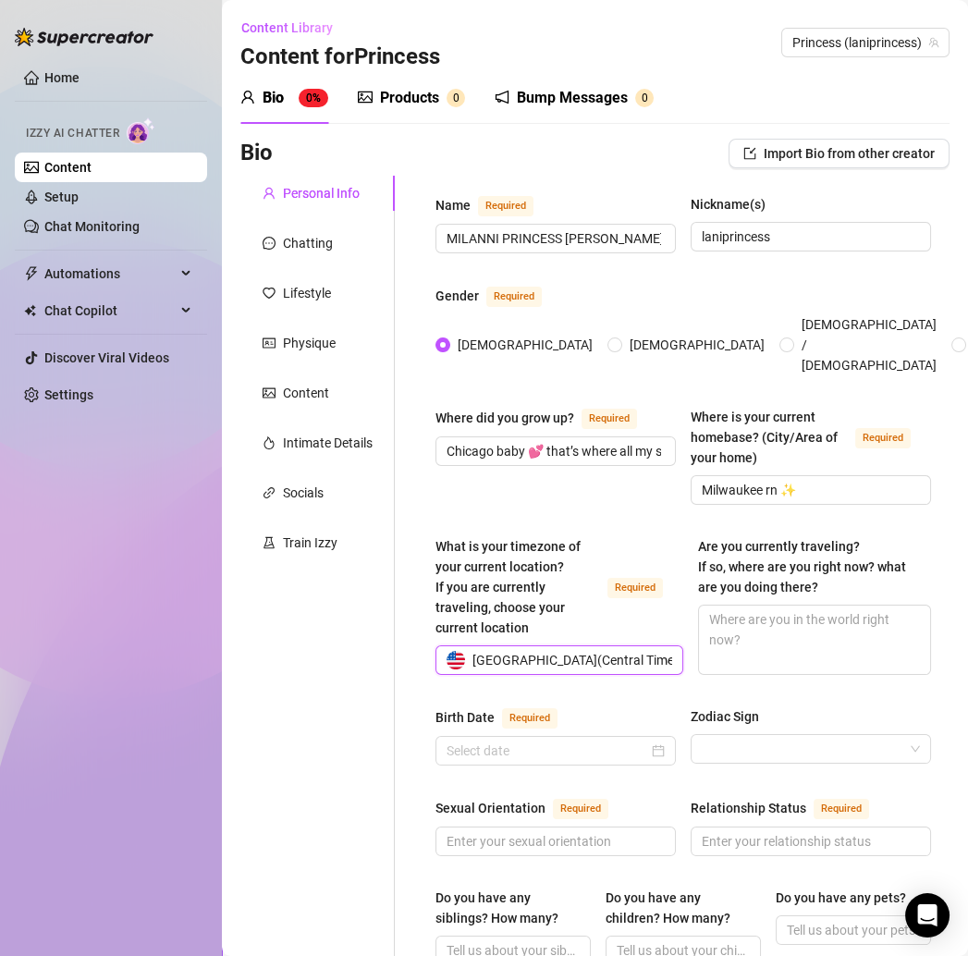
click at [603, 536] on div "What is your timezone of your current location? If you are currently traveling,…" at bounding box center [553, 587] width 235 height 102
click at [603, 647] on input "What is your timezone of your current location? If you are currently traveling,…" at bounding box center [551, 661] width 209 height 28
click at [795, 617] on textarea "Are you currently traveling? If so, where are you right now? what are you doing…" at bounding box center [814, 640] width 231 height 68
paste textarea "Not traveling right now, just chillin with Dior & Amiri 🐾"
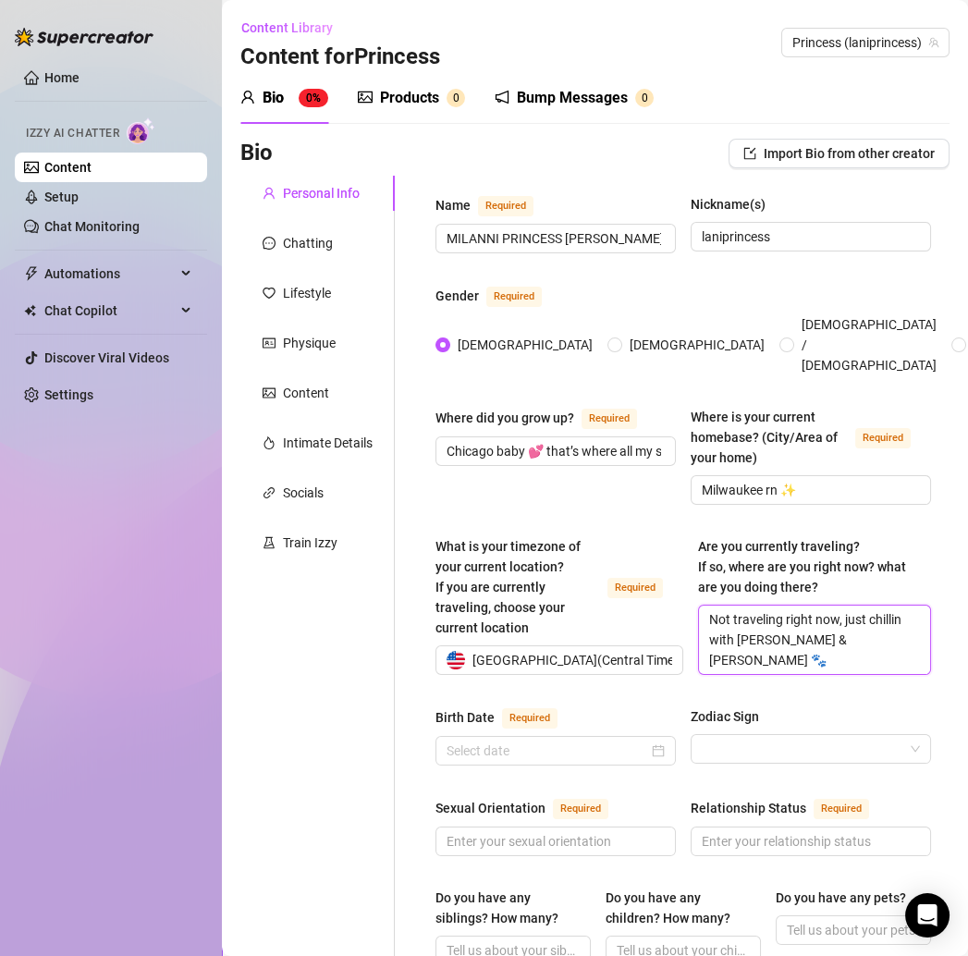
type textarea "Not traveling right now, just chillin with Dior & Amiri 🐾"
click at [507, 482] on div "Where did you grow up? Required Chicago baby 💕 that’s where all my sass came fr…" at bounding box center [556, 456] width 240 height 98
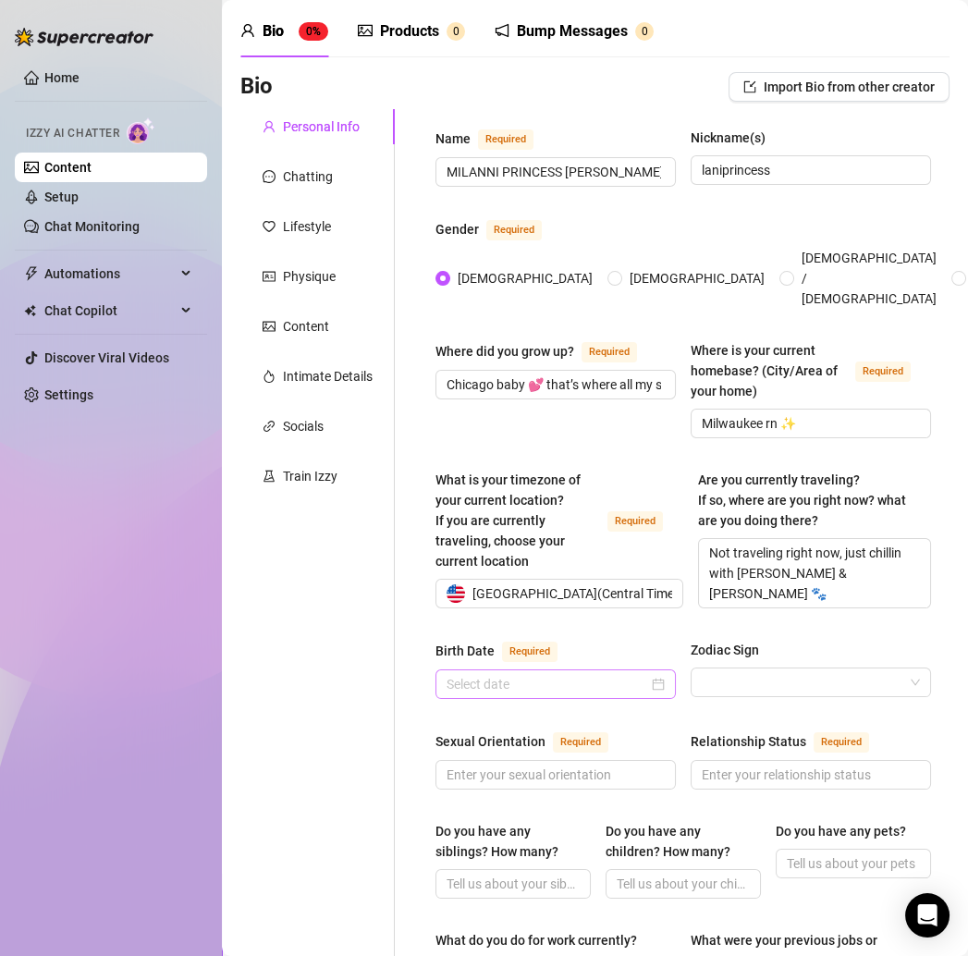
click at [645, 674] on div at bounding box center [556, 684] width 218 height 20
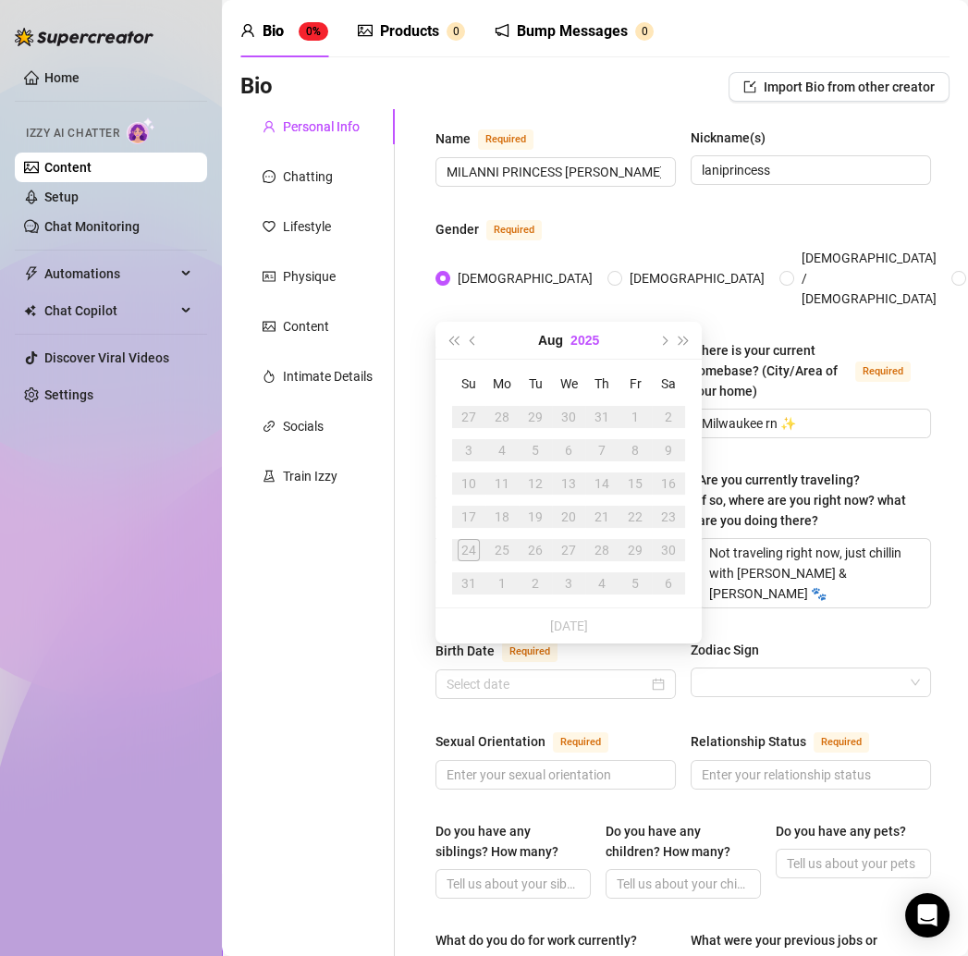
click at [571, 335] on button "2025" at bounding box center [585, 340] width 29 height 37
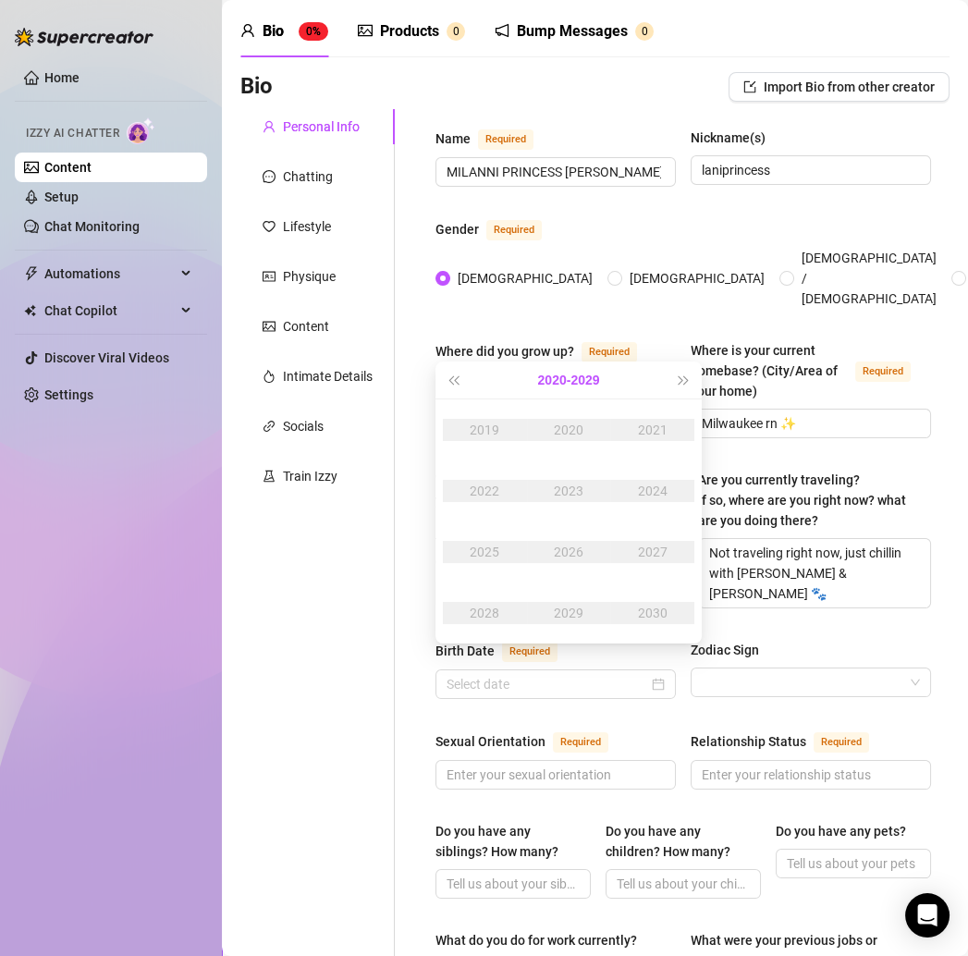
click at [566, 376] on button "2020 - 2029" at bounding box center [569, 380] width 62 height 37
click at [452, 381] on span "Last year (Control + left)" at bounding box center [453, 380] width 9 height 9
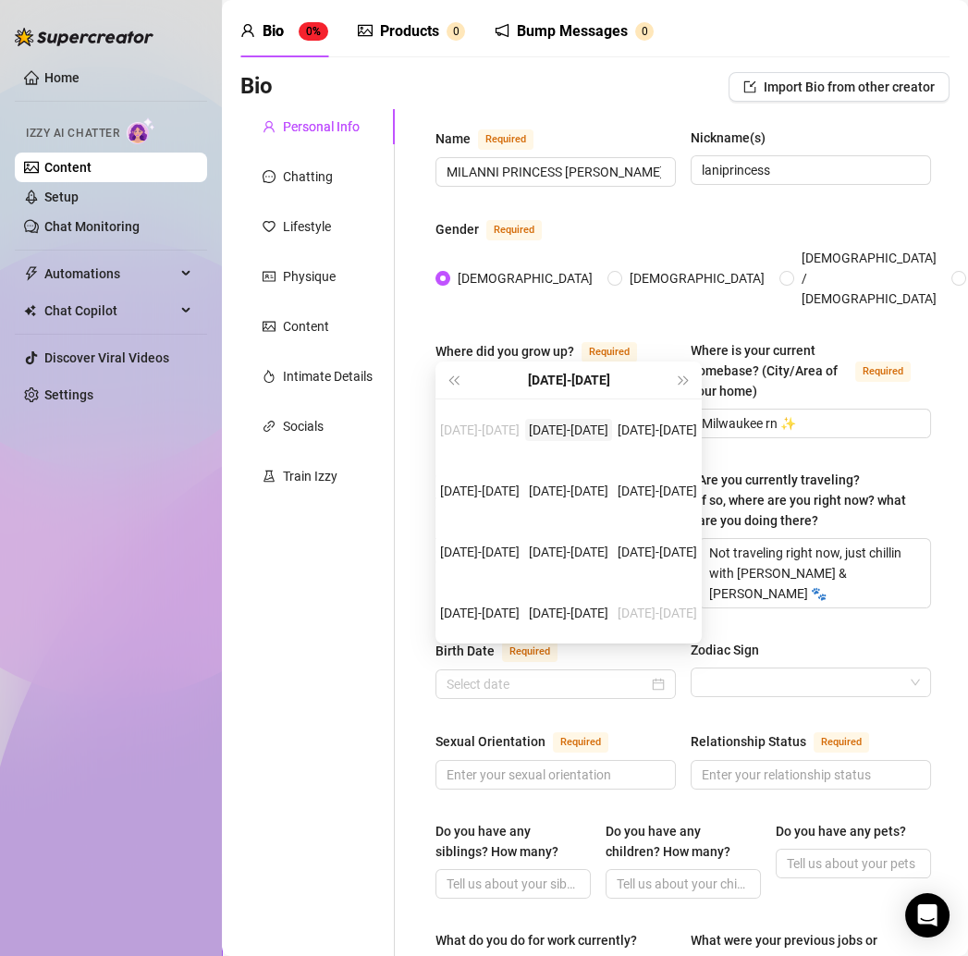
type input "August 24th, 1900"
click at [681, 386] on button "Next year (Control + right)" at bounding box center [684, 380] width 20 height 37
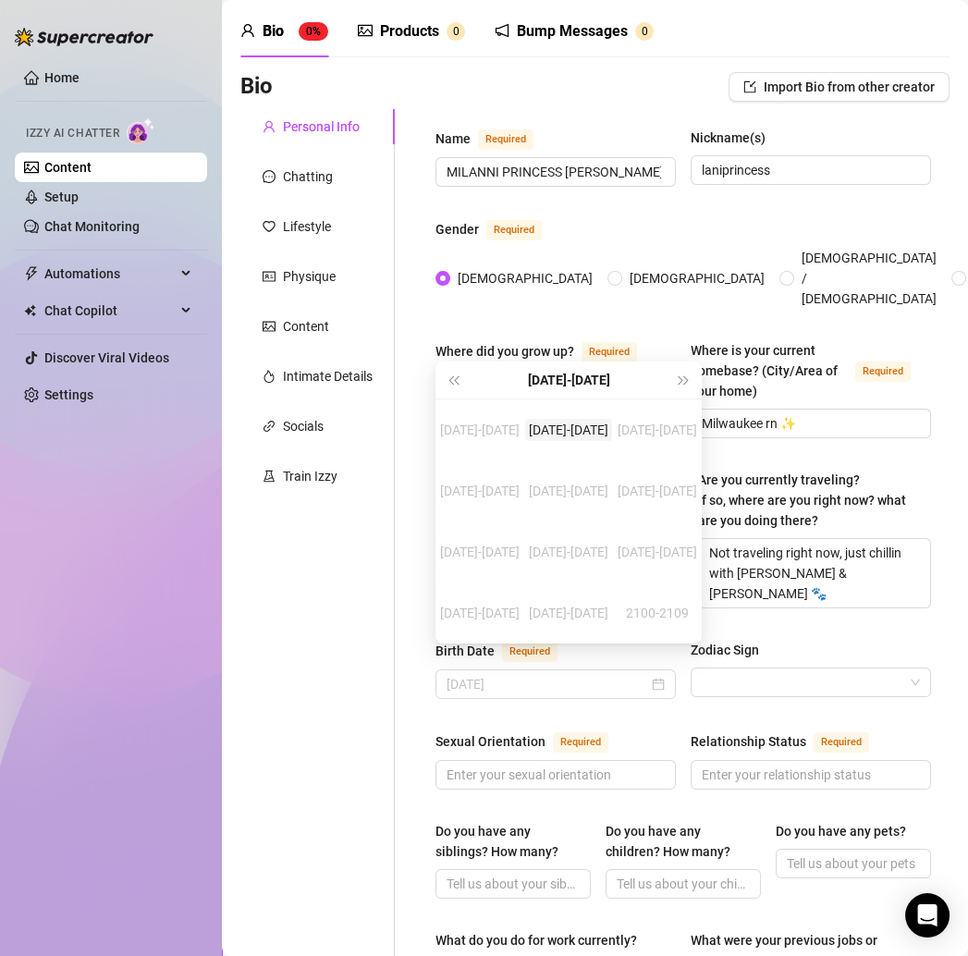
click at [558, 430] on div "2000-2009" at bounding box center [568, 430] width 87 height 22
click at [583, 492] on div "2003" at bounding box center [568, 491] width 55 height 22
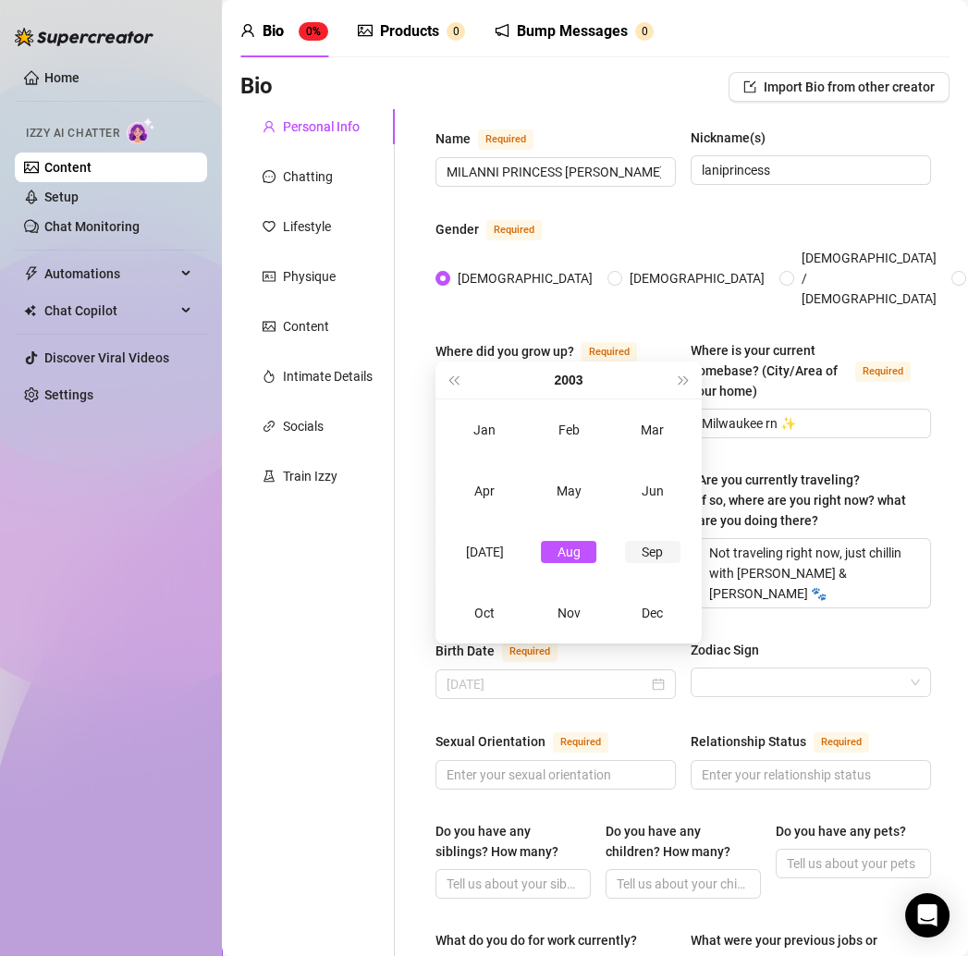
click at [637, 544] on div "Sep" at bounding box center [652, 552] width 55 height 22
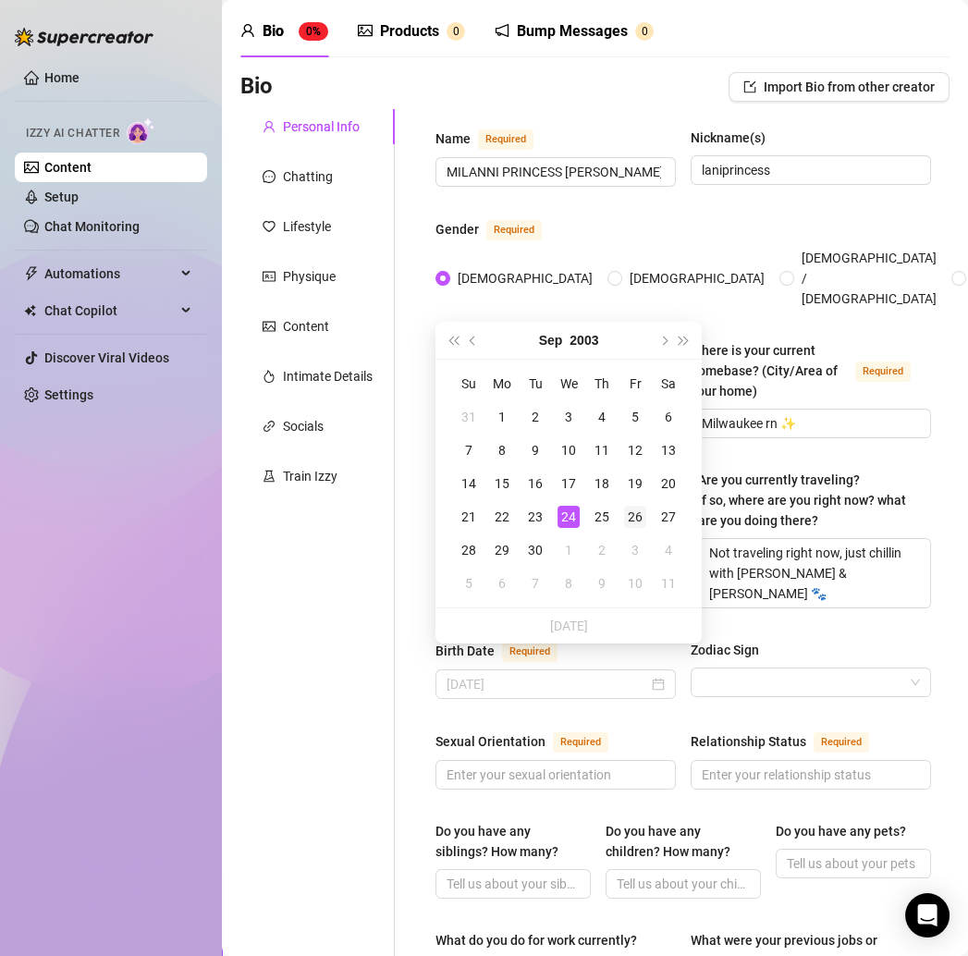
type input "September 26th, 2003"
click at [634, 511] on div "26" at bounding box center [635, 517] width 22 height 22
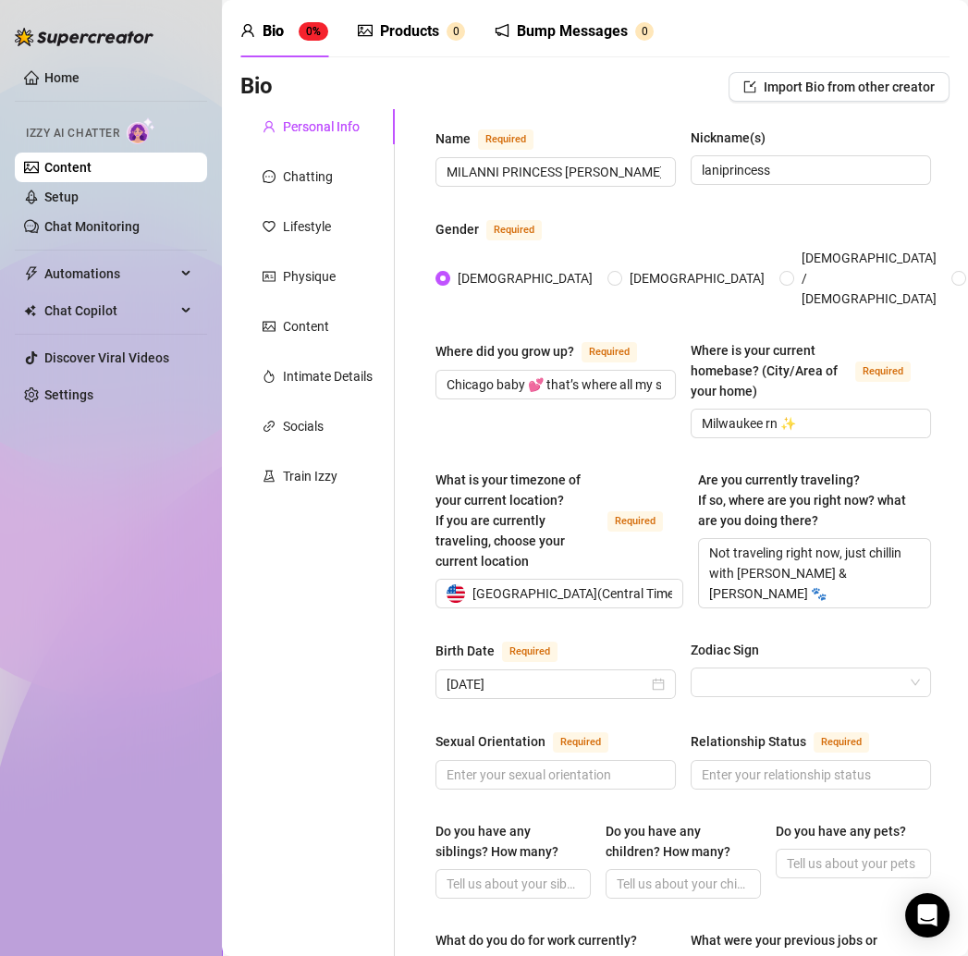
click at [592, 611] on div "Name Required MILANNI PRINCESS SANCHEZ Nickname(s) laniprincess Gender Required…" at bounding box center [684, 925] width 496 height 1595
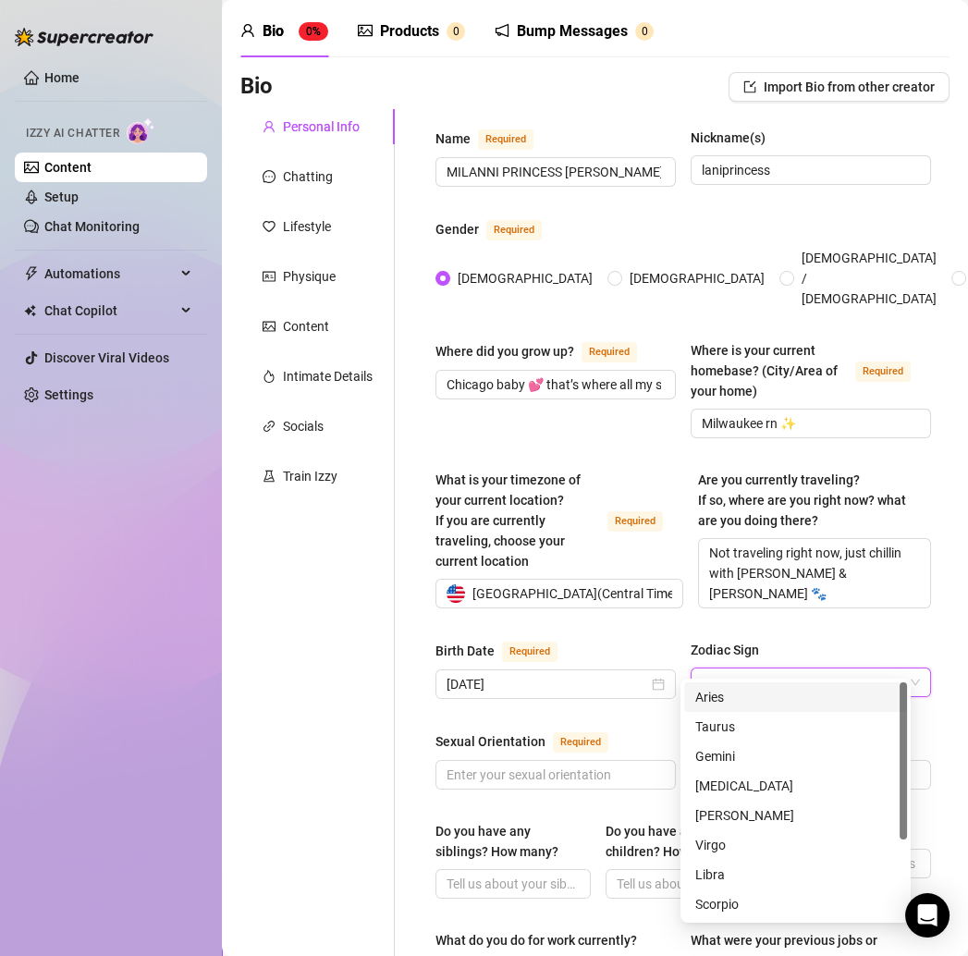
click at [756, 669] on input "Zodiac Sign" at bounding box center [803, 683] width 202 height 28
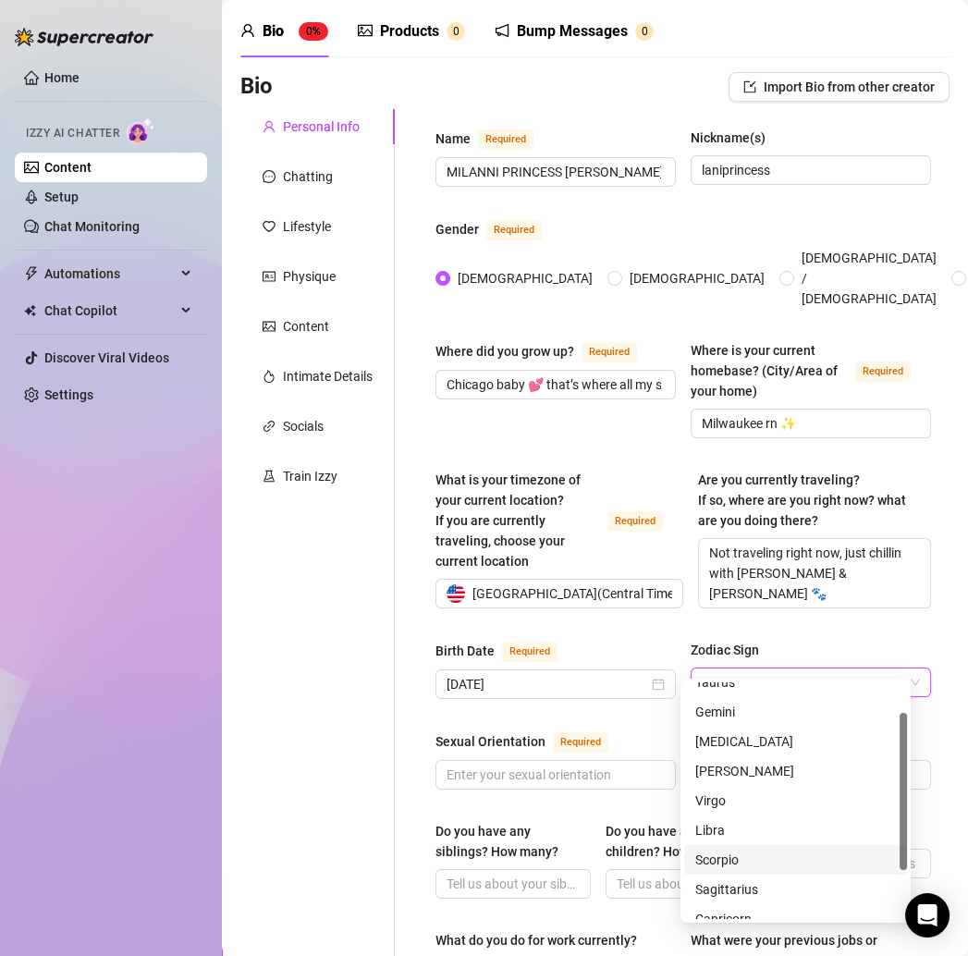
scroll to position [117, 0]
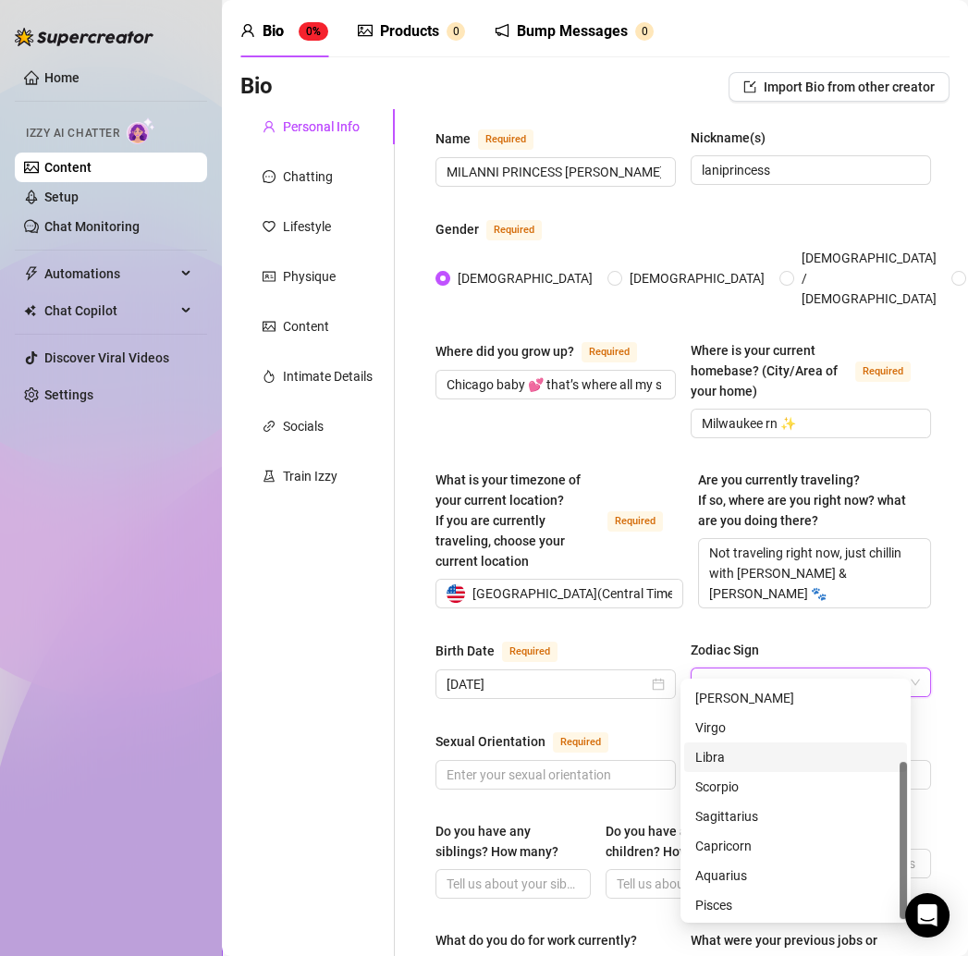
click at [709, 754] on div "Libra" at bounding box center [796, 757] width 201 height 20
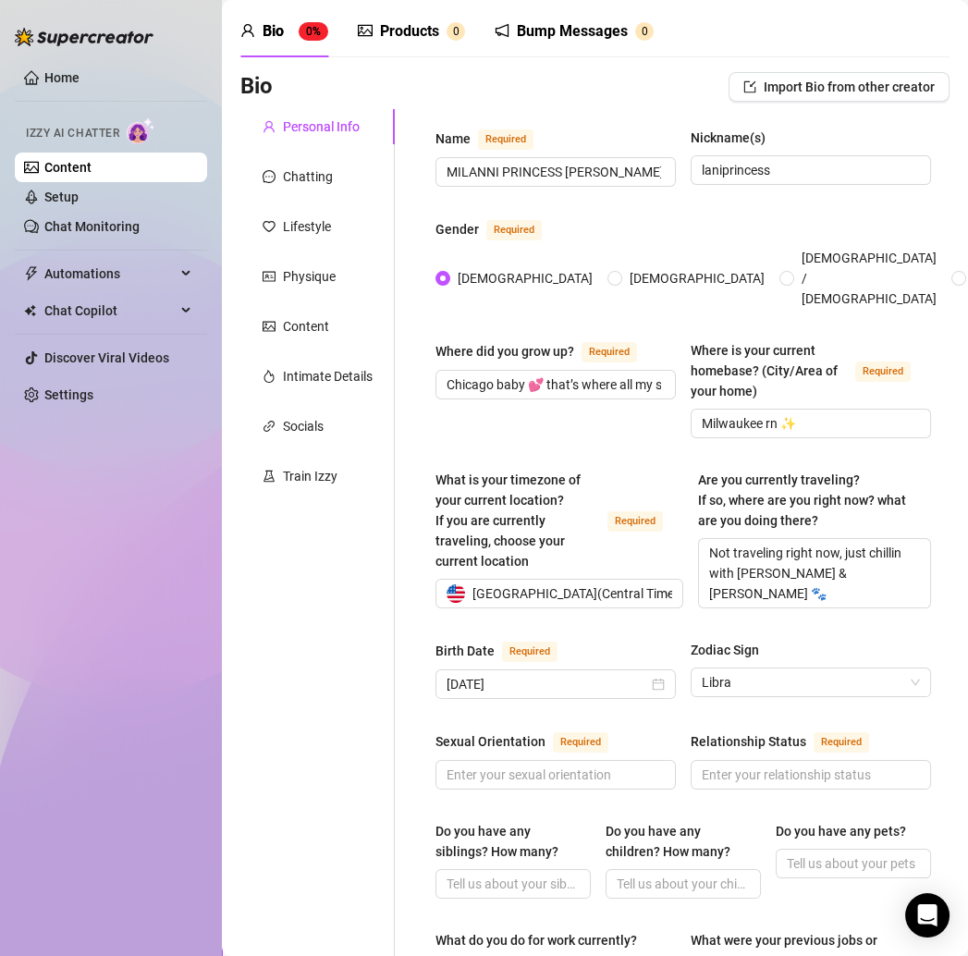
click at [365, 714] on div "Personal Info Chatting Lifestyle Physique Content Intimate Details Socials Trai…" at bounding box center [317, 925] width 154 height 1632
click at [313, 714] on div "Personal Info Chatting Lifestyle Physique Content Intimate Details Socials Trai…" at bounding box center [317, 925] width 154 height 1632
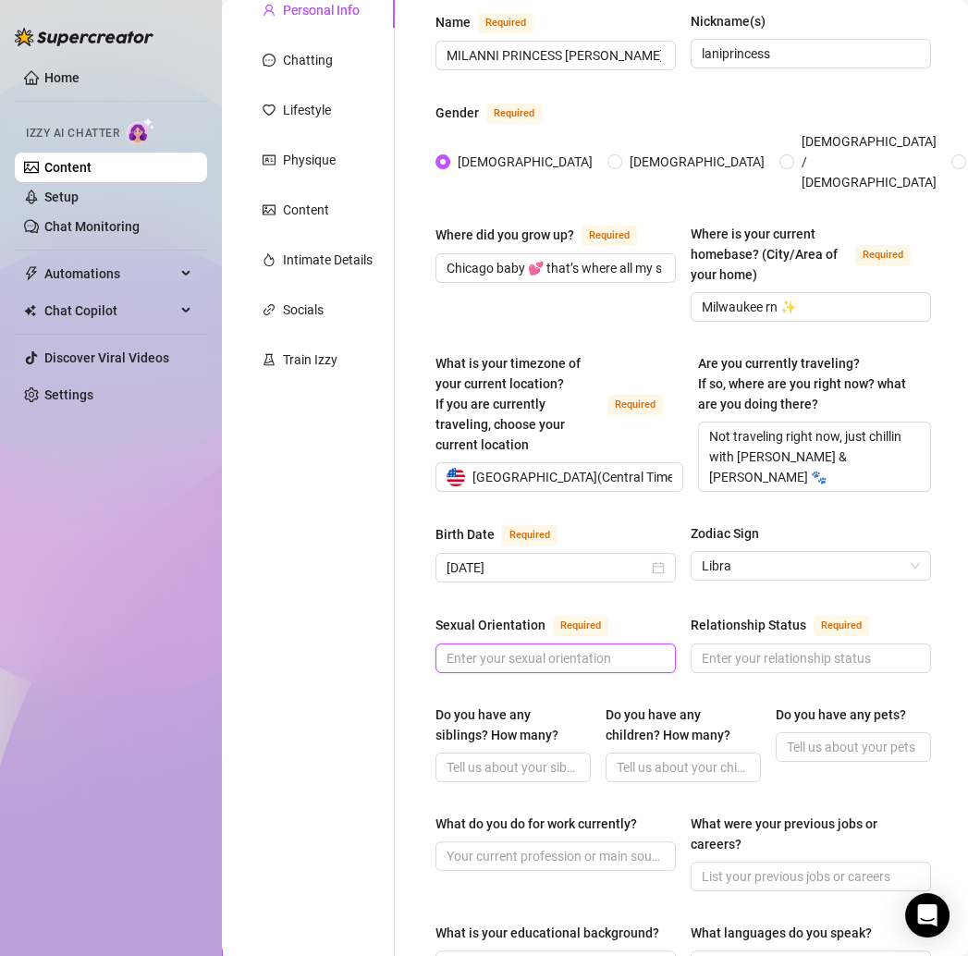
click at [531, 648] on input "Sexual Orientation Required" at bounding box center [554, 658] width 215 height 20
type input "straigjt"
type input "Straight"
